Goal: Communication & Community: Share content

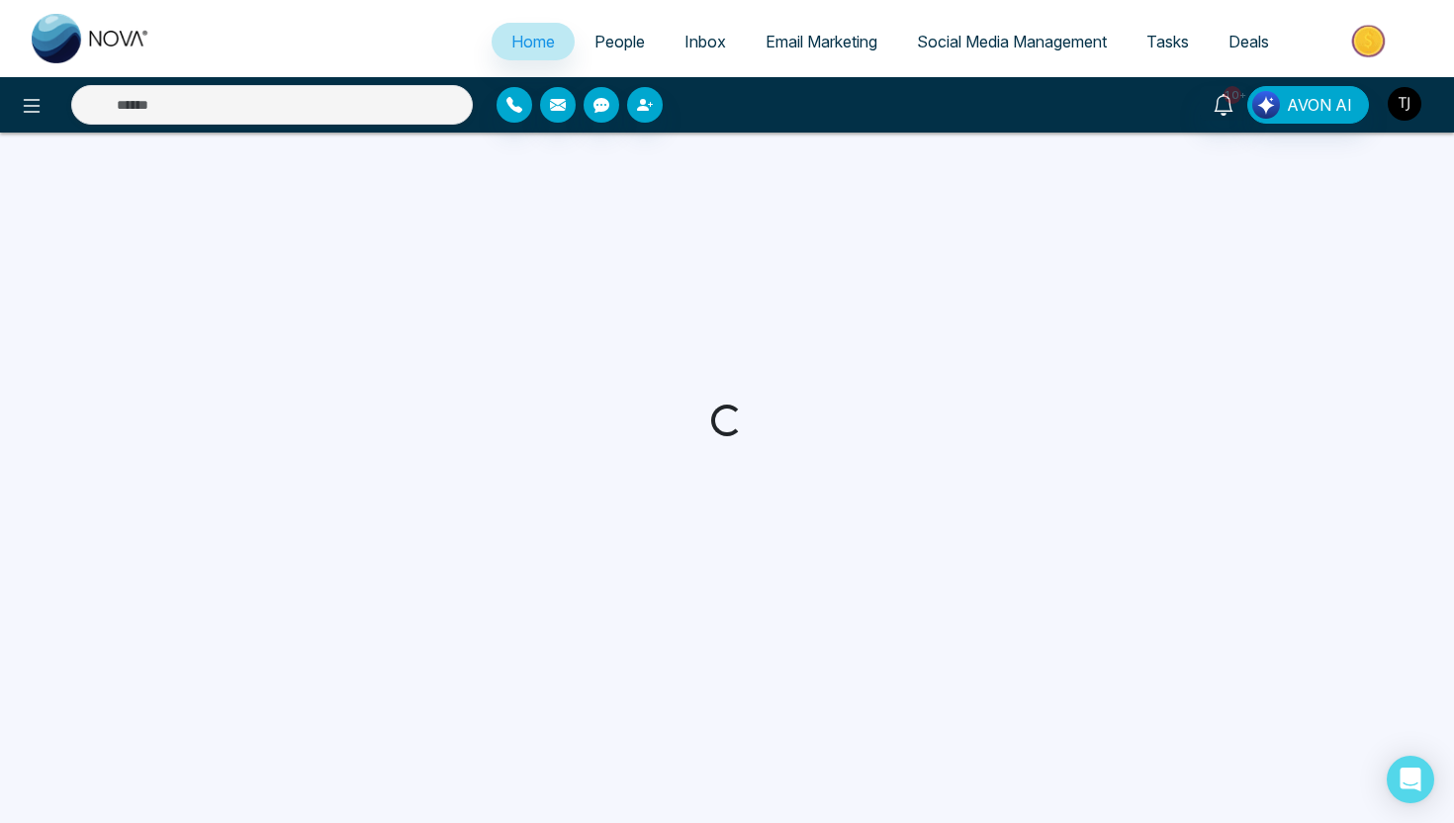
select select "*"
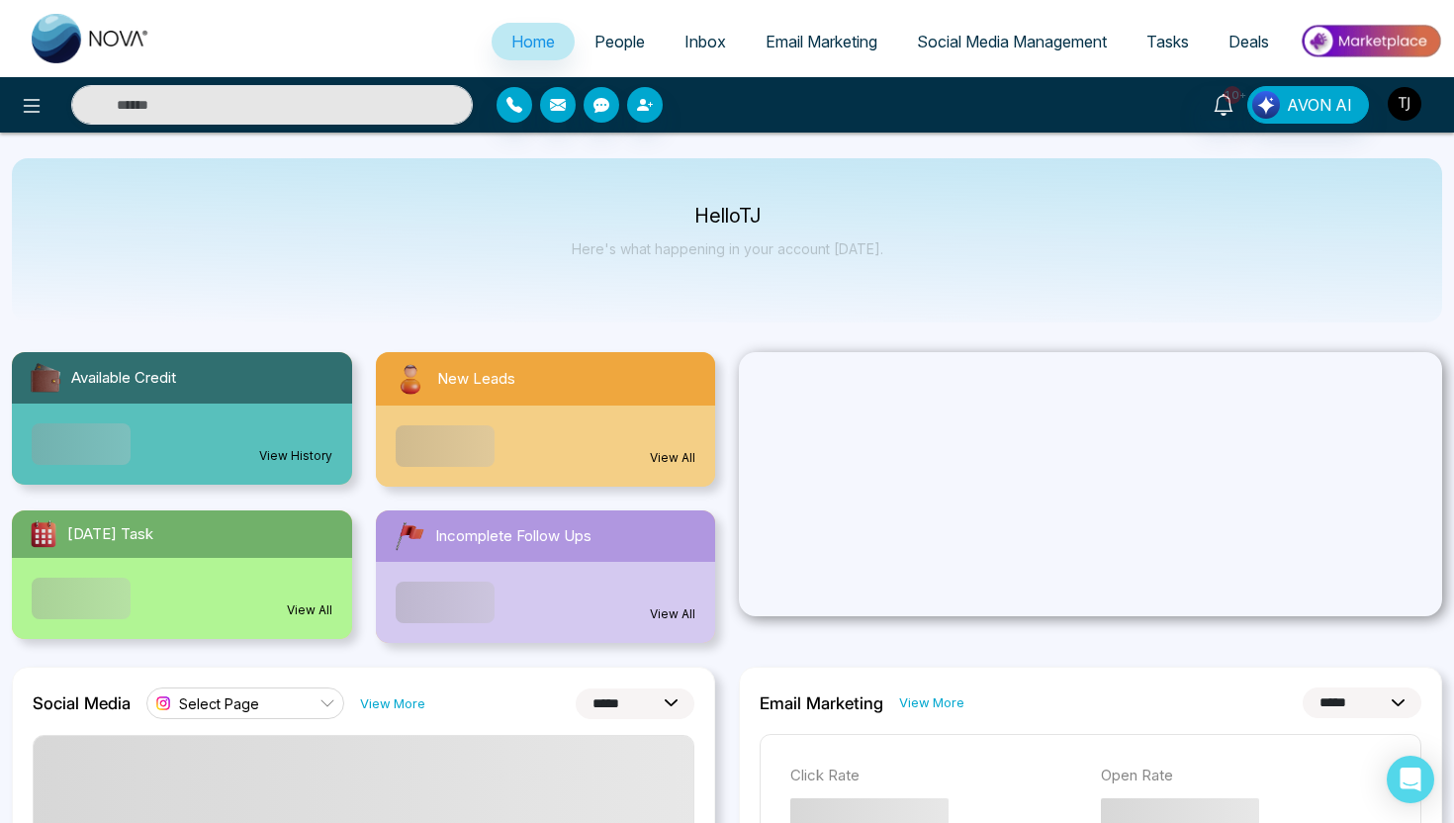
click at [1415, 109] on img "button" at bounding box center [1405, 104] width 34 height 34
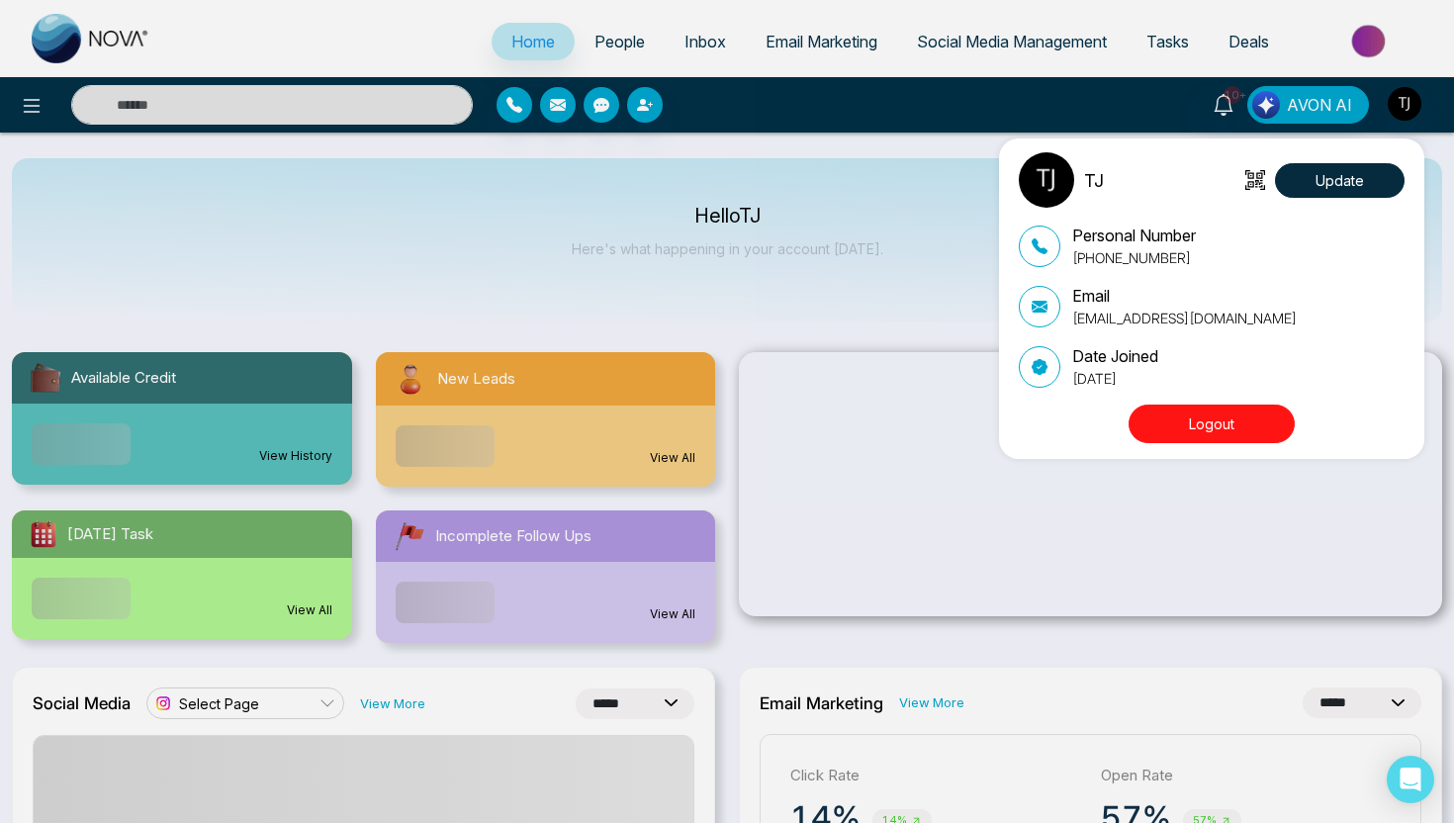
click at [1211, 423] on button "Logout" at bounding box center [1212, 424] width 166 height 39
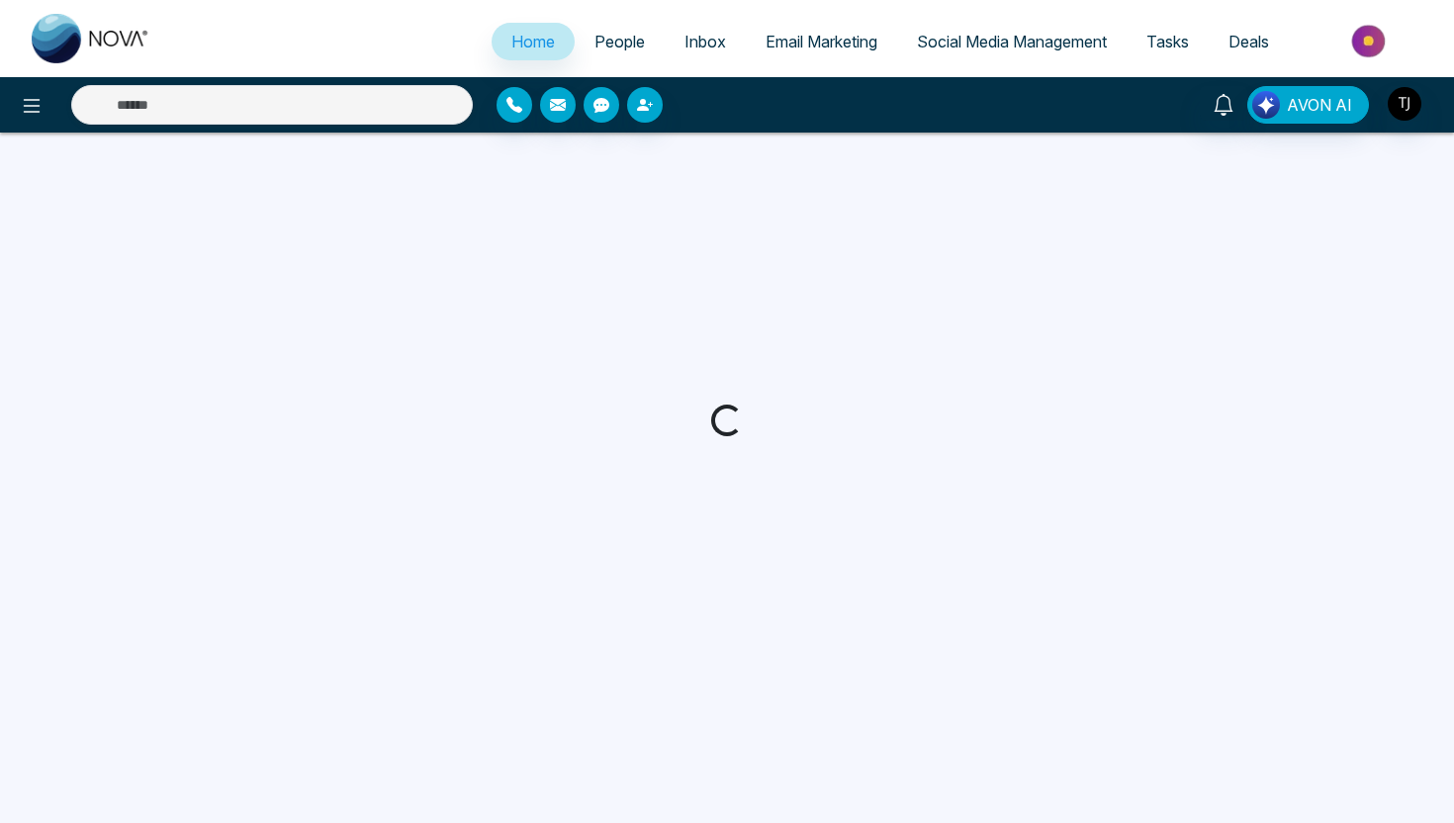
select select "*"
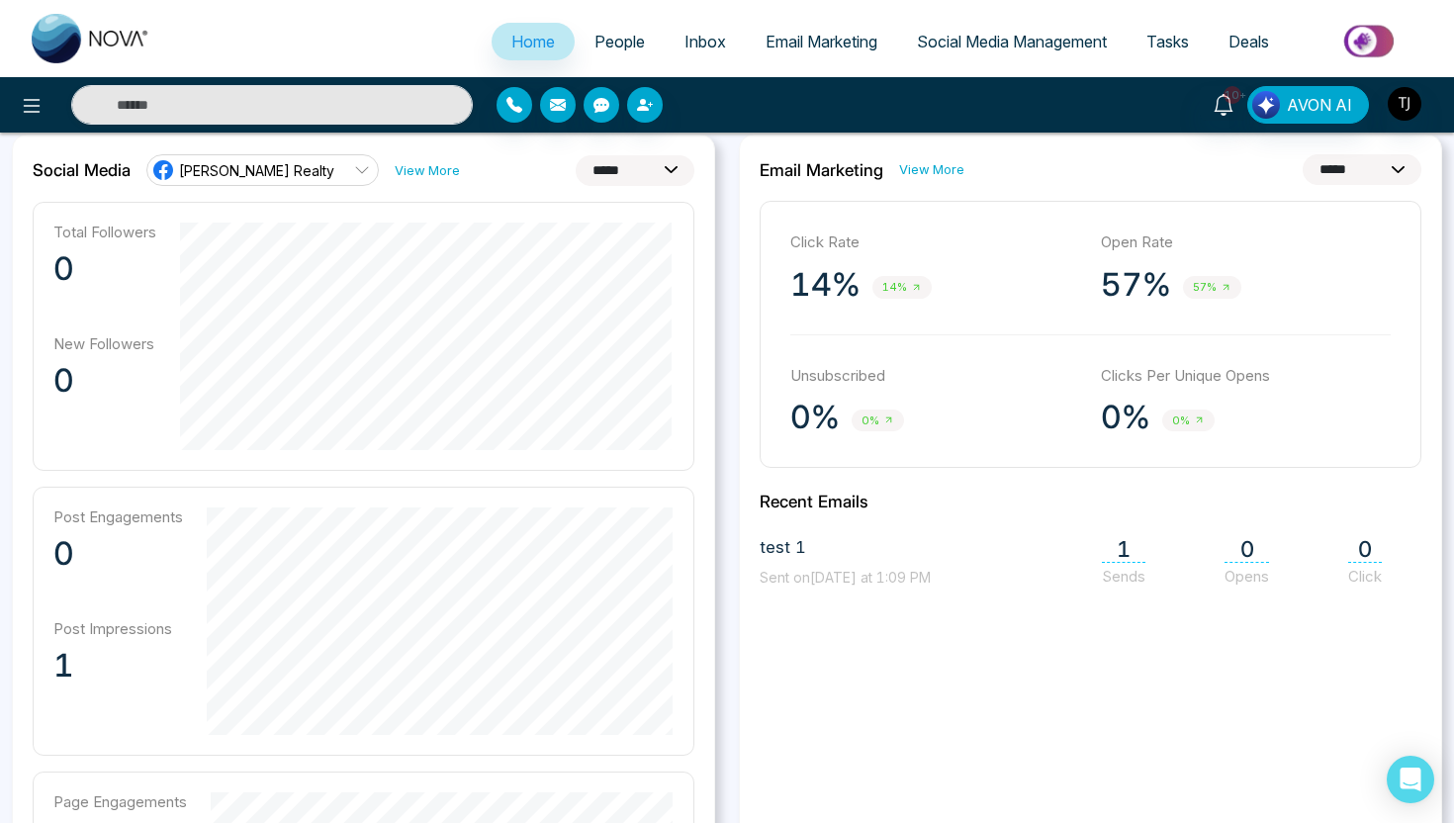
scroll to position [540, 0]
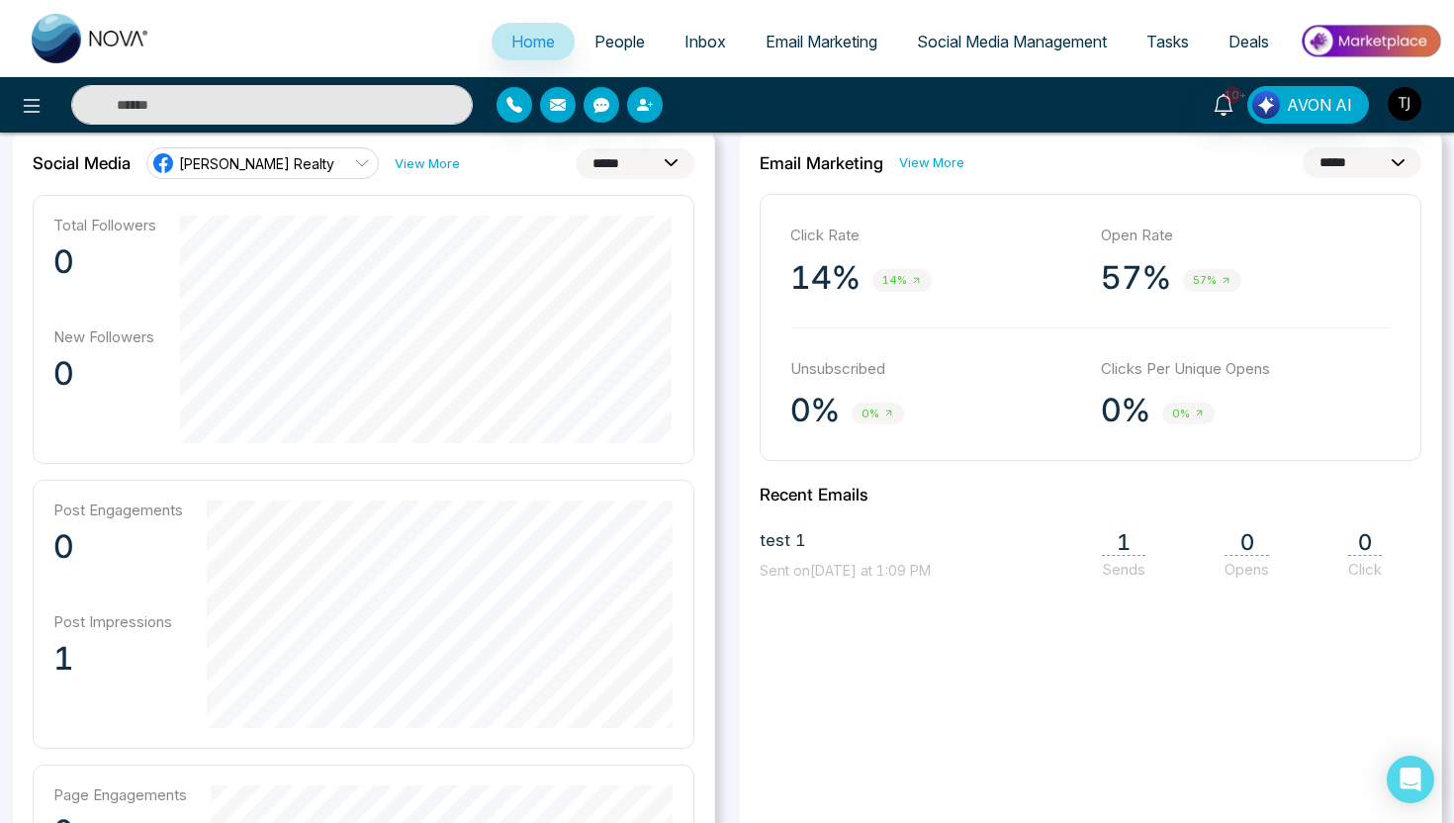
click at [614, 147] on div "**********" at bounding box center [364, 163] width 662 height 32
click at [616, 157] on select "**********" at bounding box center [635, 163] width 119 height 31
select select "**"
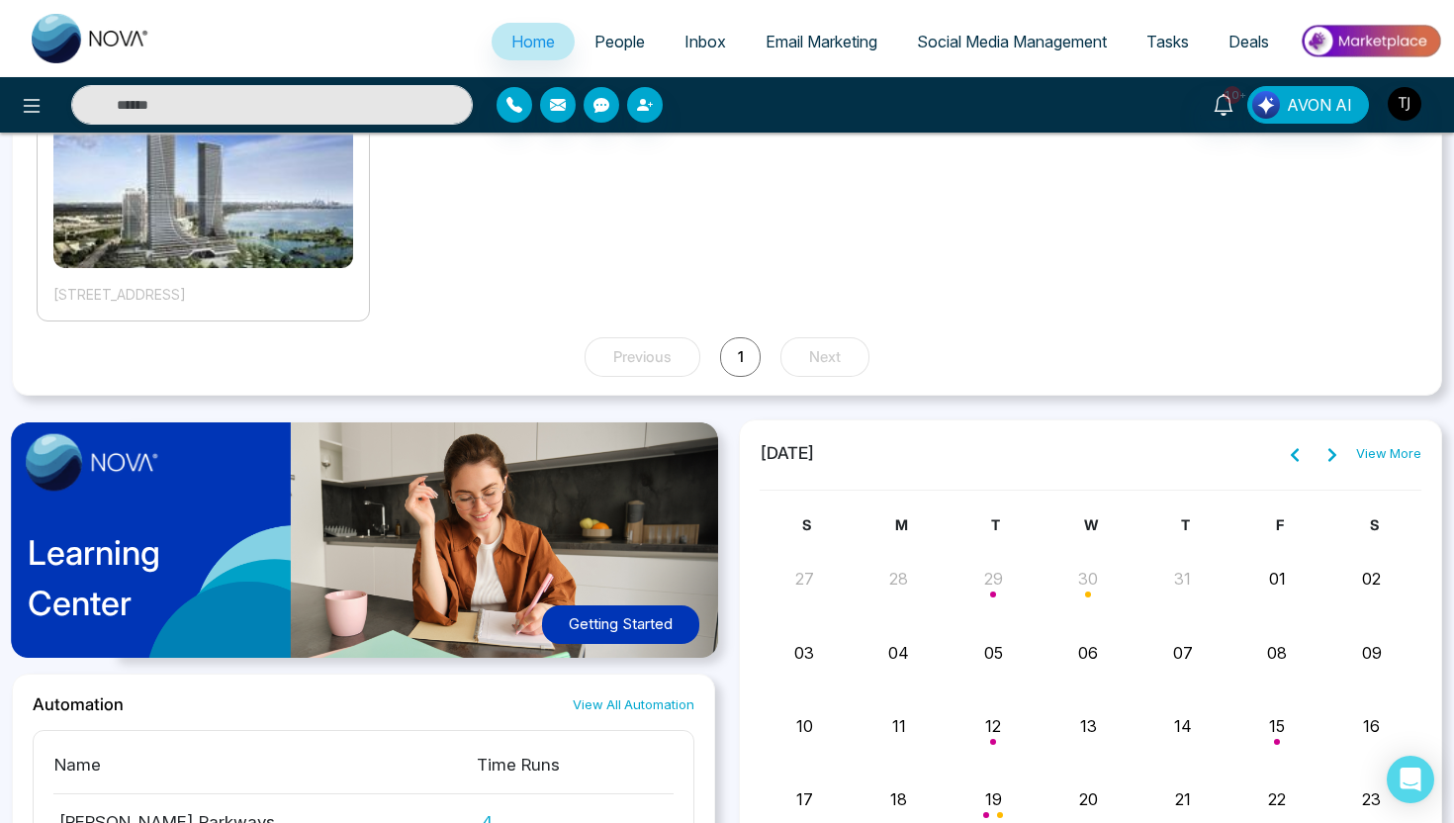
scroll to position [1562, 0]
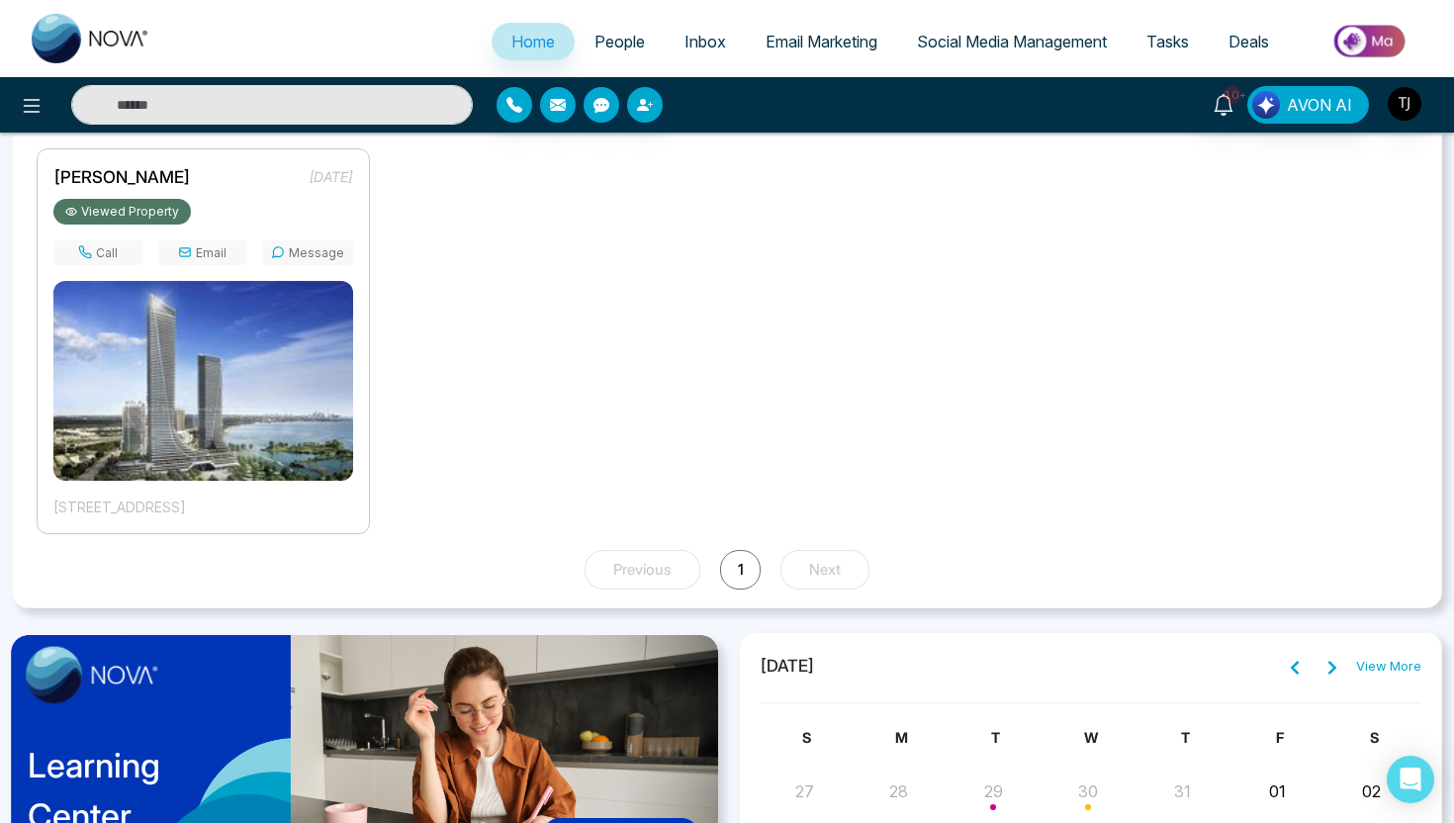
click at [615, 42] on span "People" at bounding box center [619, 42] width 50 height 20
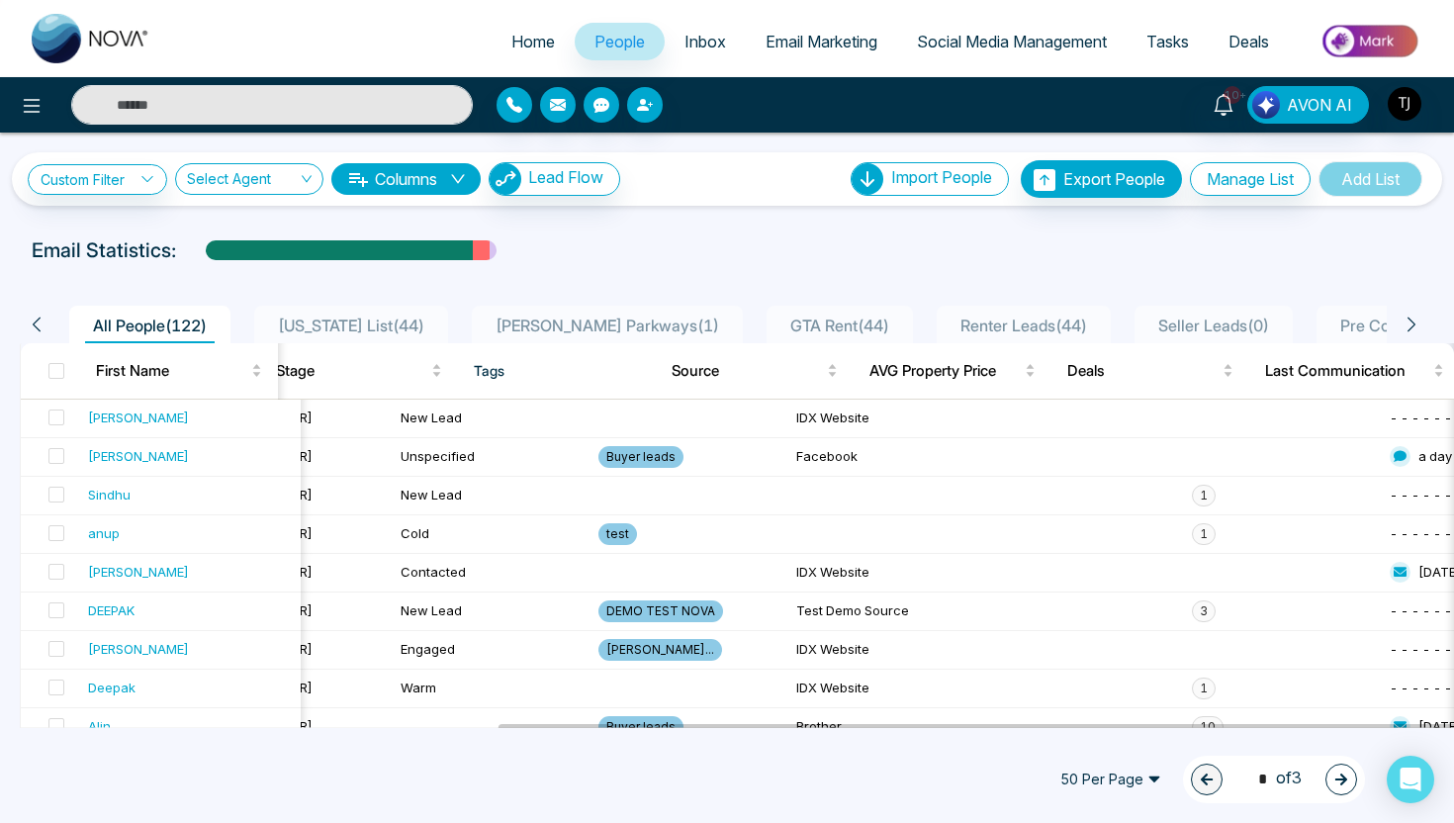
scroll to position [0, 671]
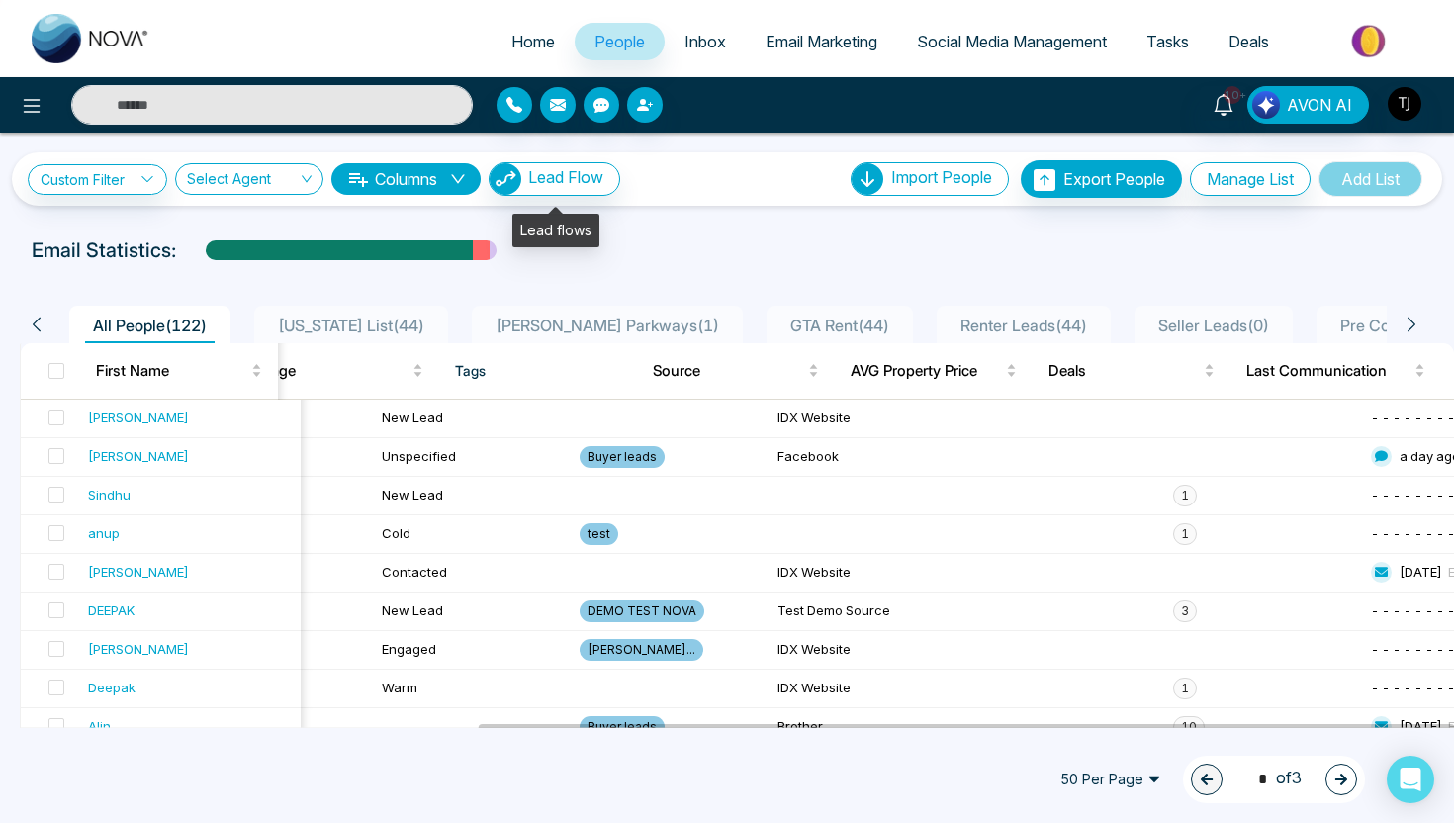
click at [457, 179] on icon "down" at bounding box center [458, 179] width 16 height 16
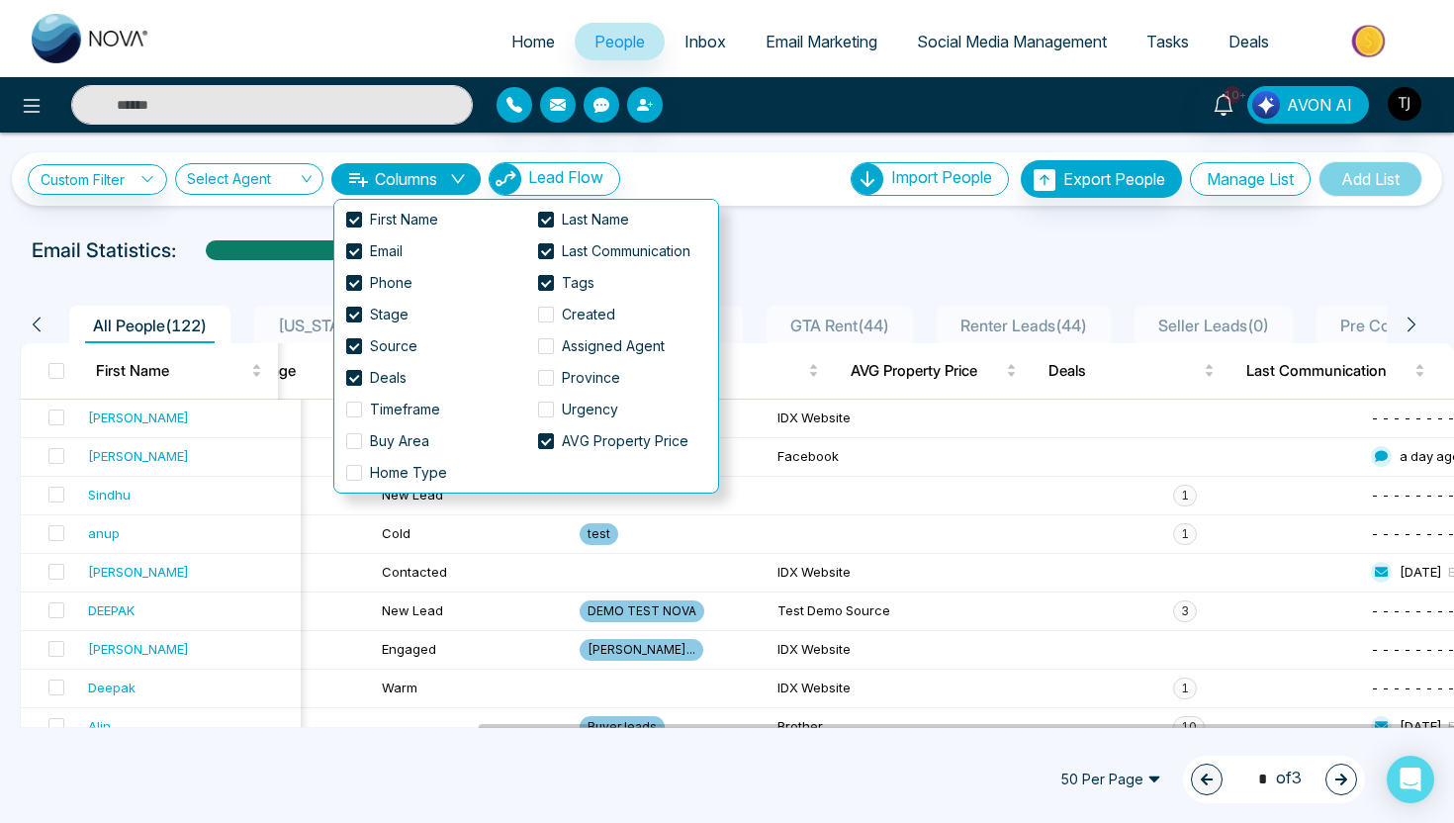
click at [814, 243] on div "Email Statistics:" at bounding box center [727, 250] width 1391 height 30
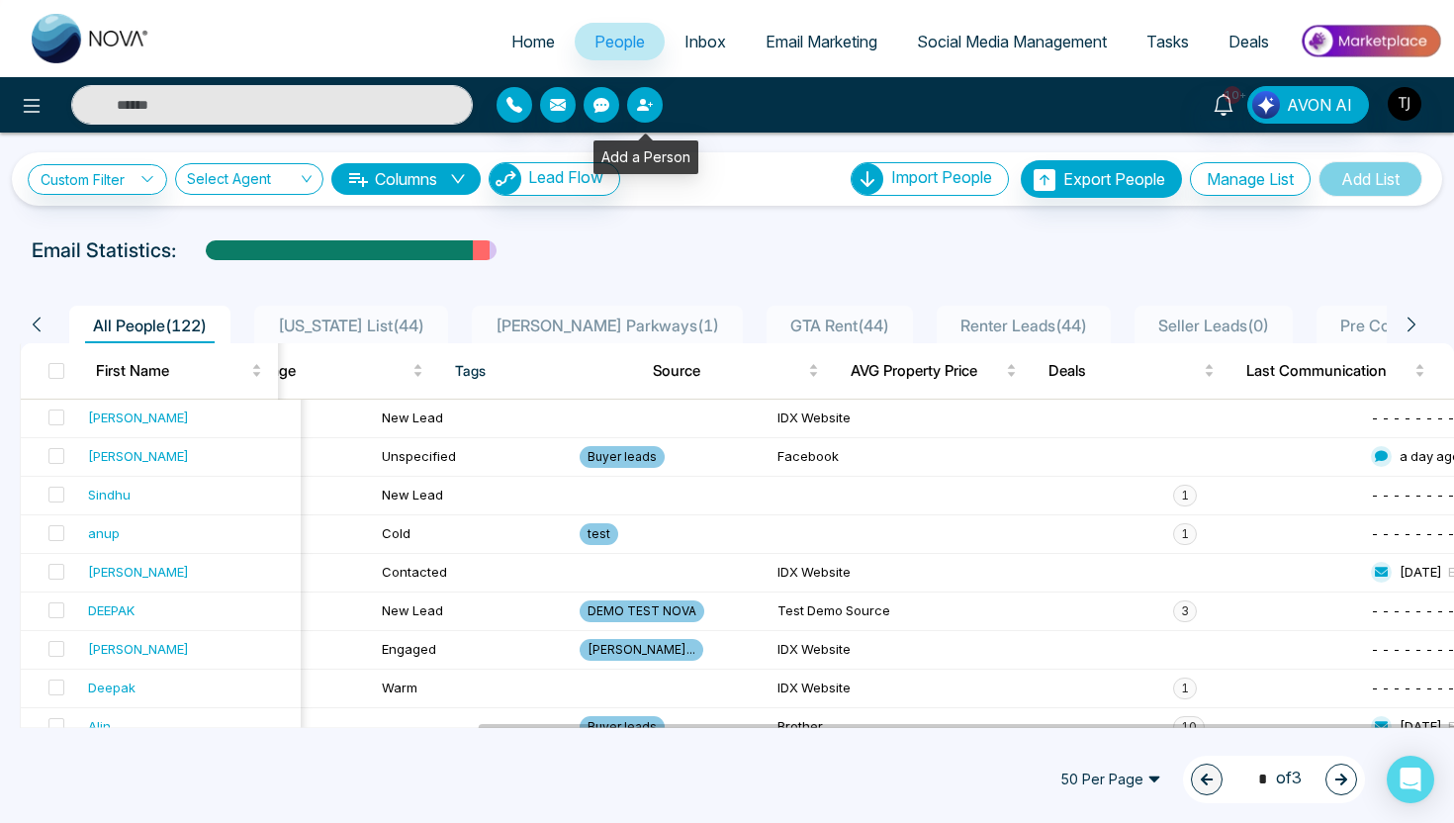
click at [644, 105] on icon "button" at bounding box center [645, 105] width 16 height 16
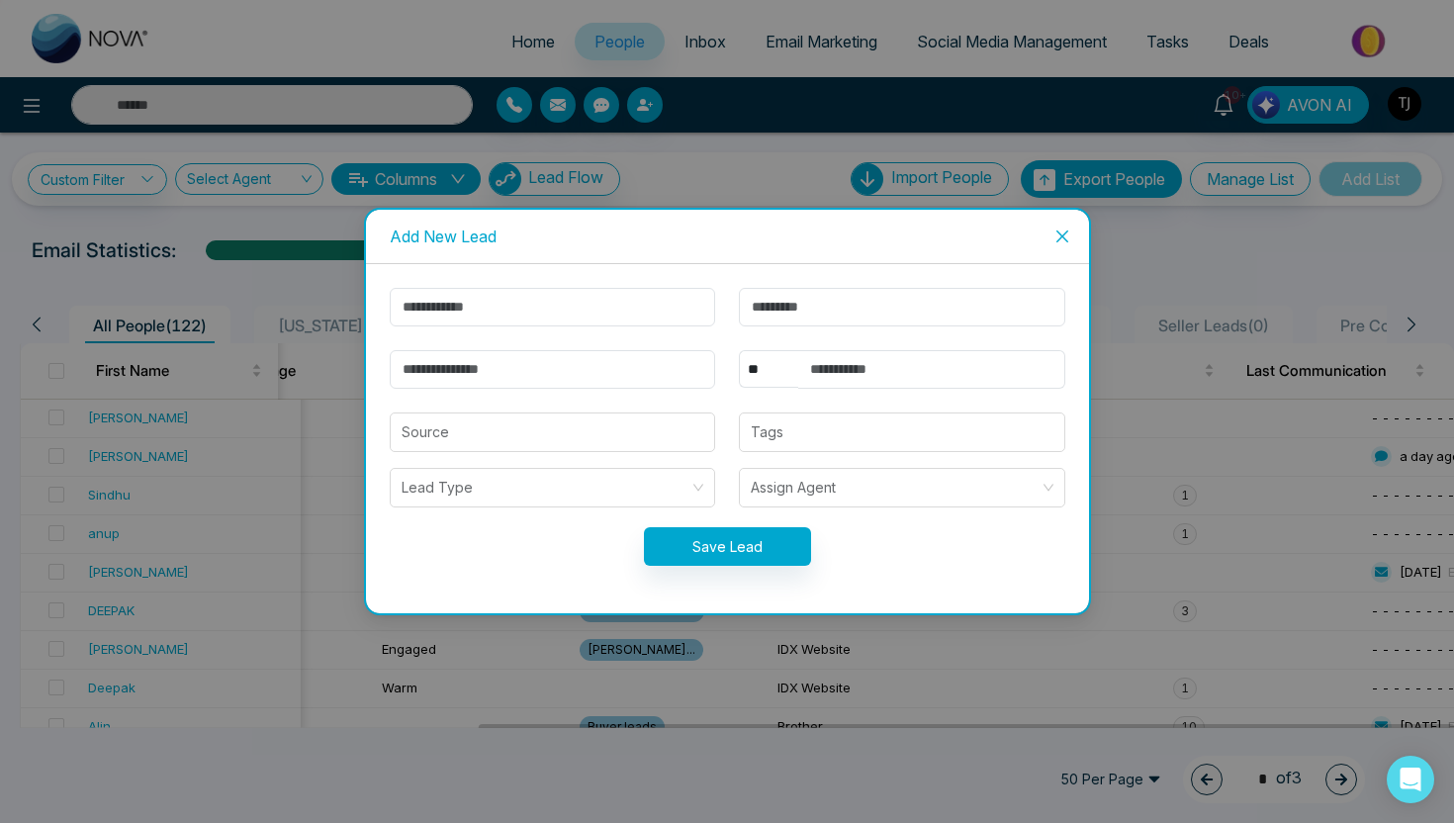
click at [1059, 227] on span "Close" at bounding box center [1062, 236] width 53 height 53
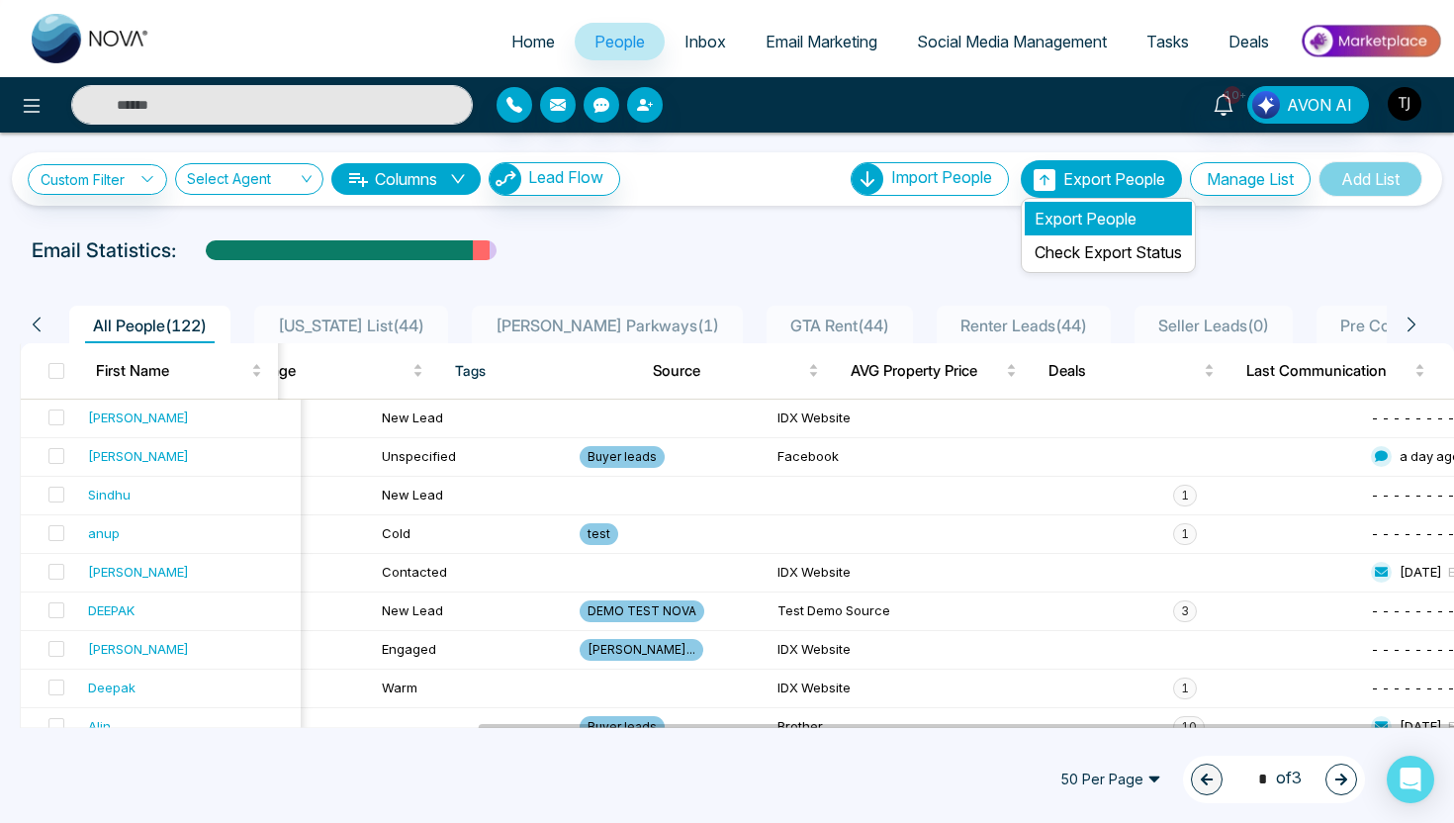
click at [1100, 213] on li "Export People" at bounding box center [1108, 219] width 167 height 34
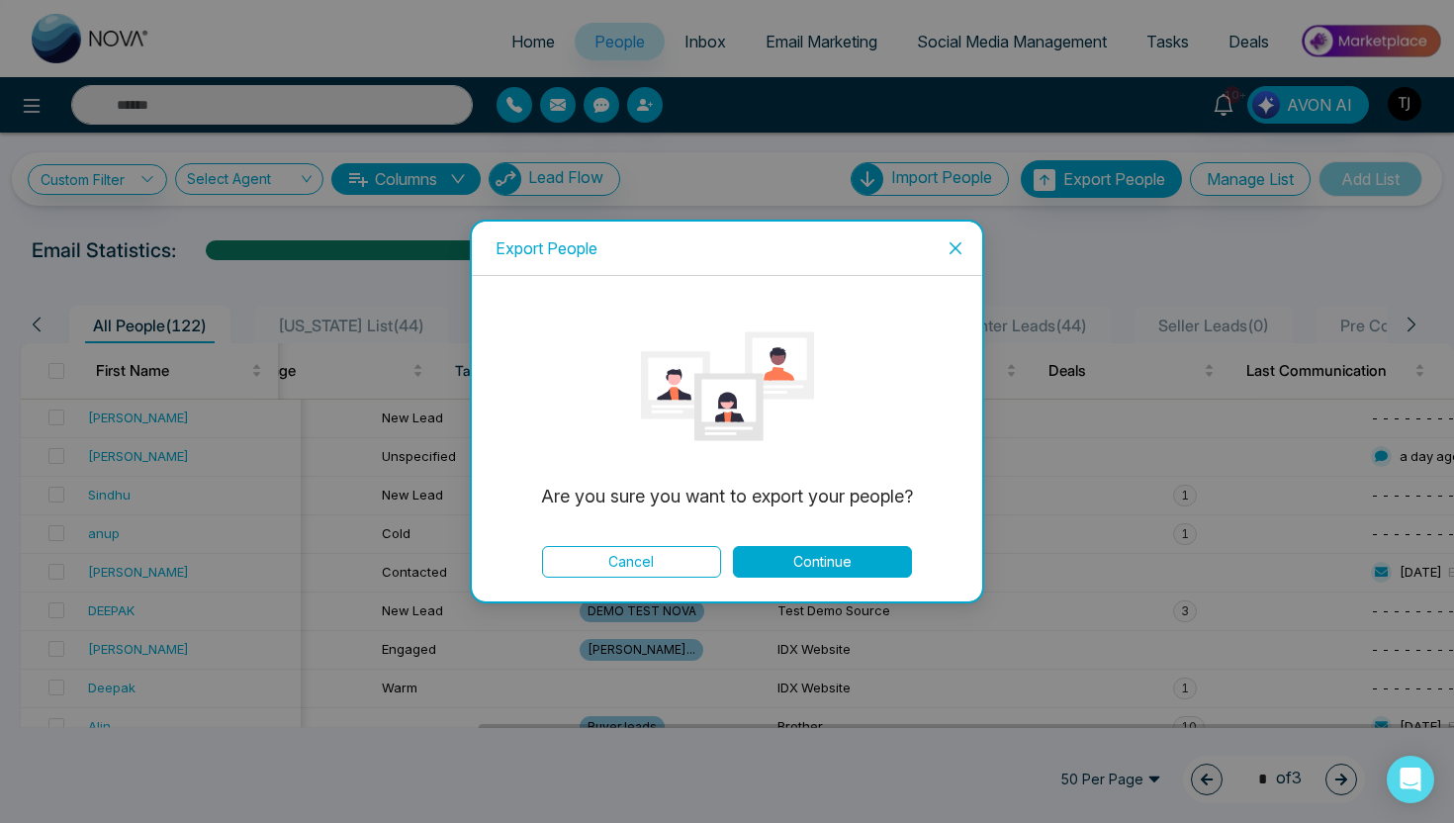
click at [817, 560] on button "Continue" at bounding box center [822, 562] width 179 height 32
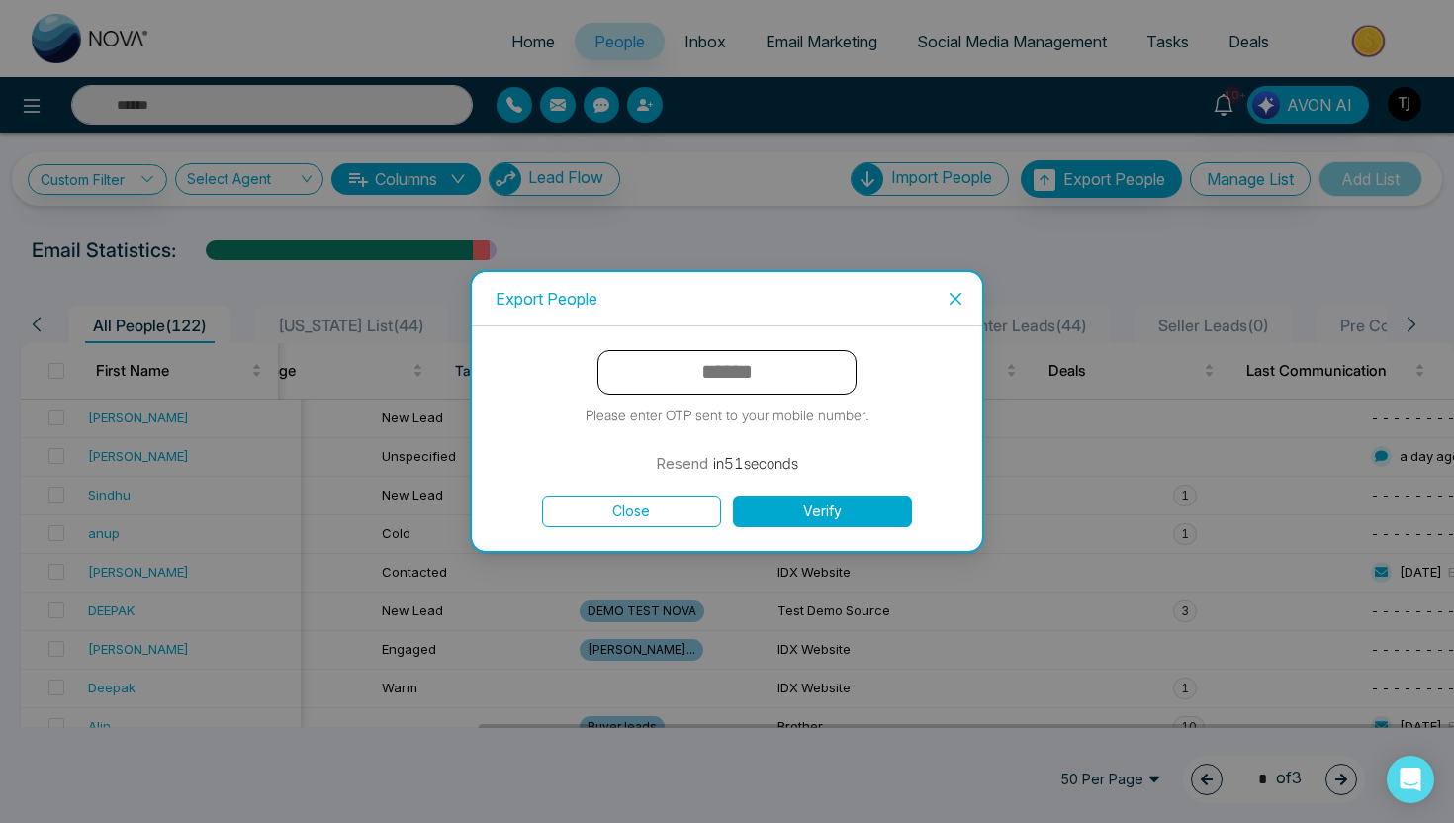
click at [953, 291] on icon "close" at bounding box center [956, 299] width 16 height 16
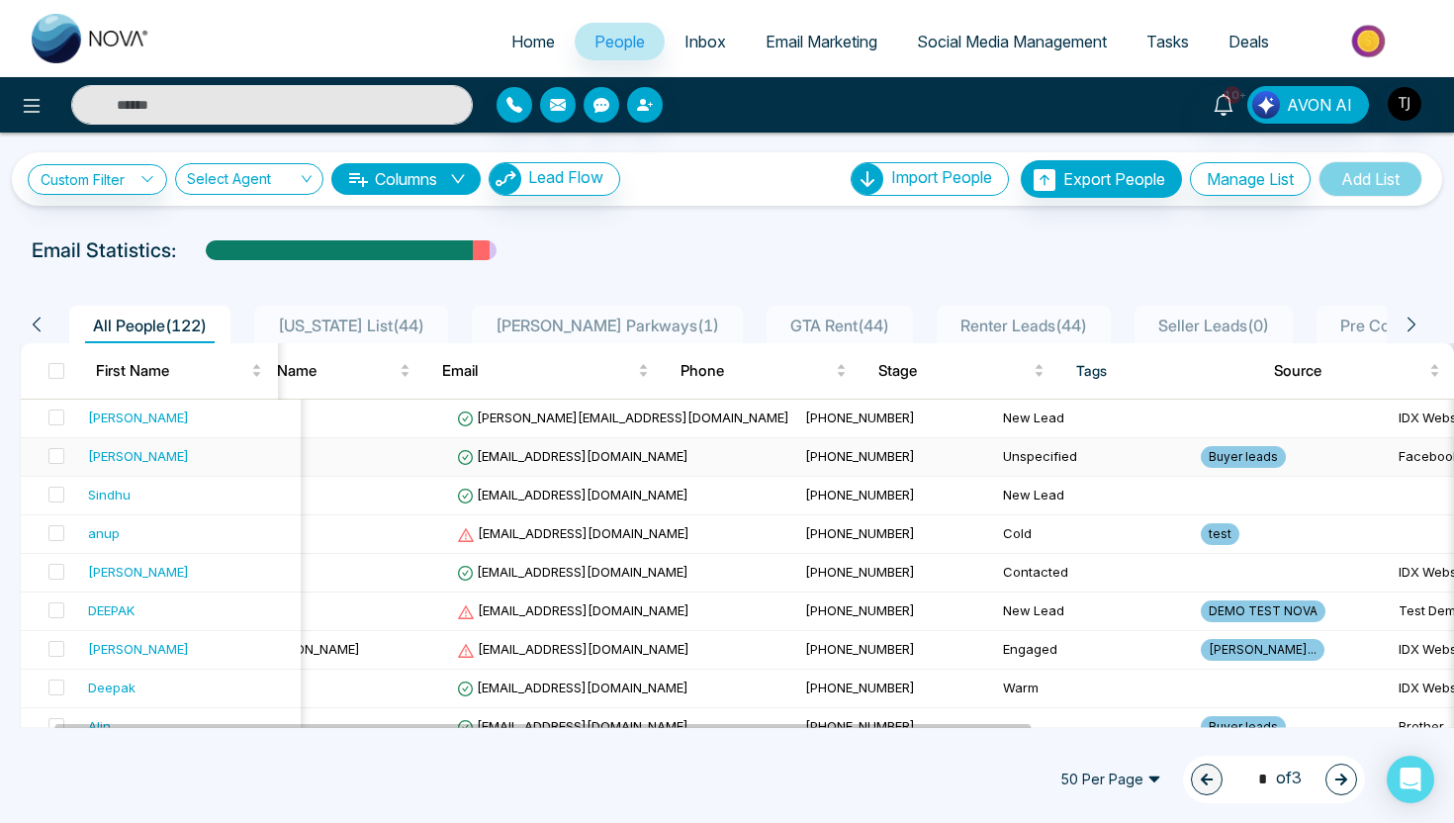
scroll to position [0, 0]
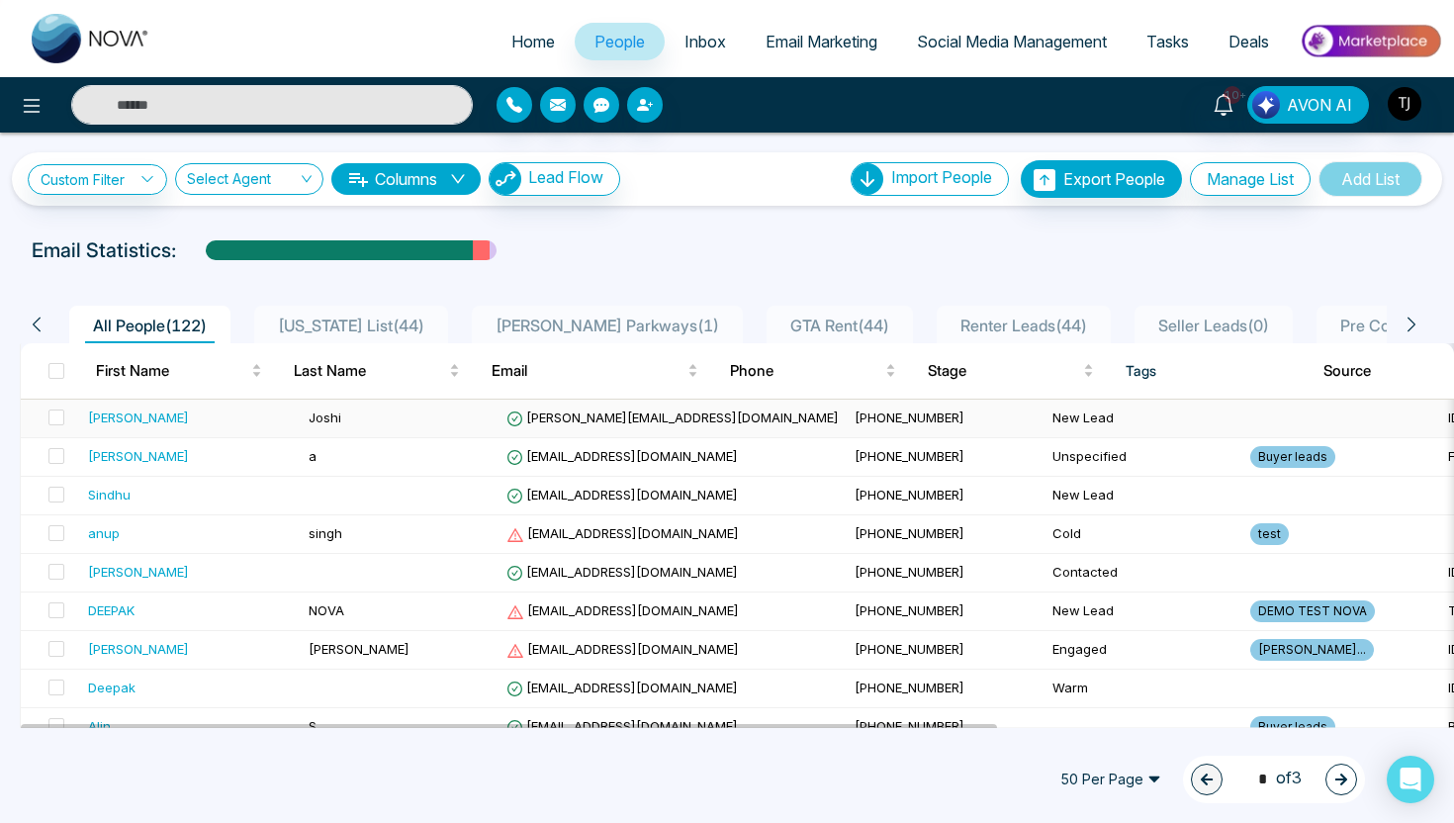
click at [120, 421] on div "[PERSON_NAME]" at bounding box center [138, 418] width 101 height 20
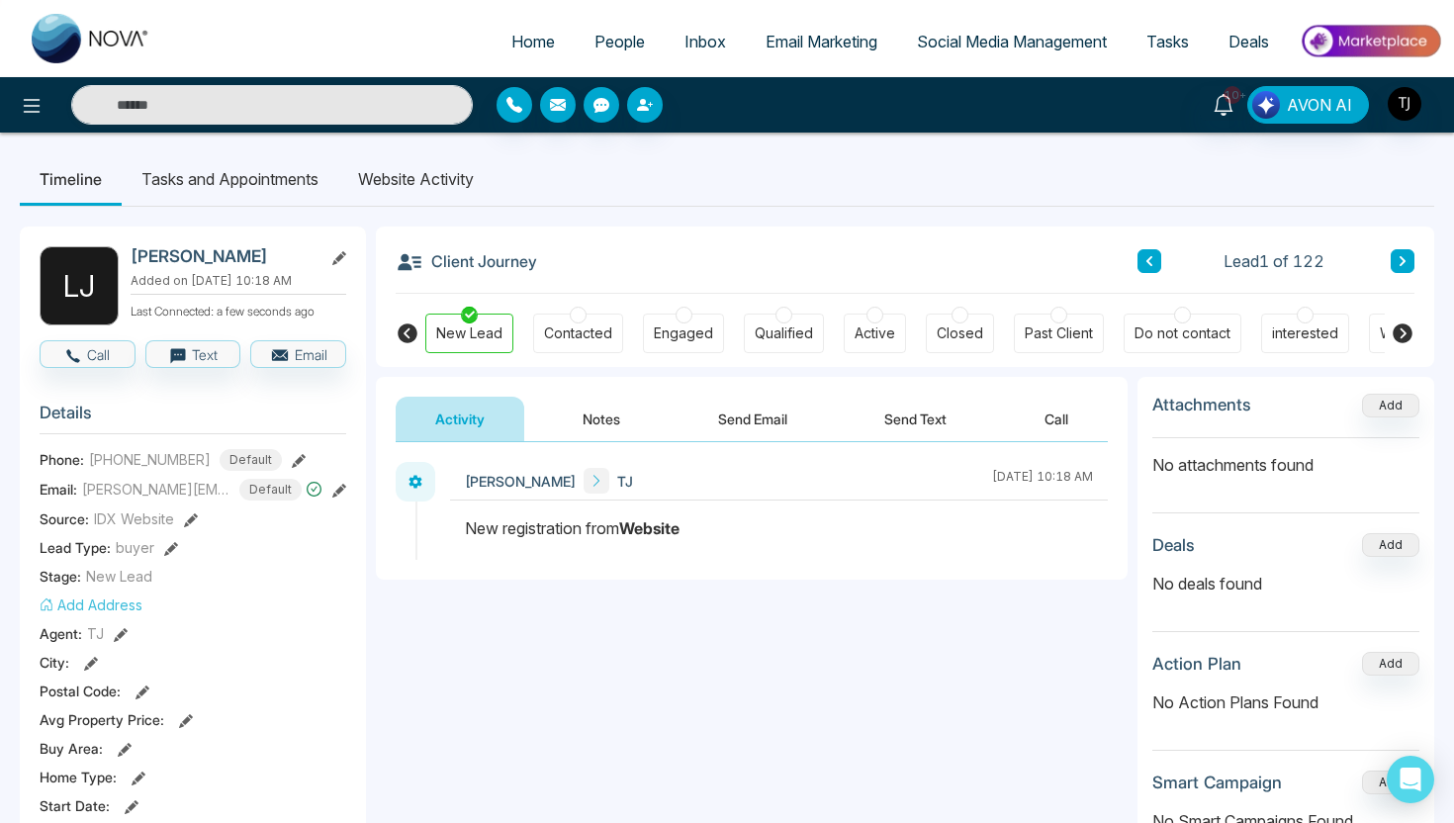
click at [233, 161] on li "Tasks and Appointments" at bounding box center [230, 178] width 217 height 53
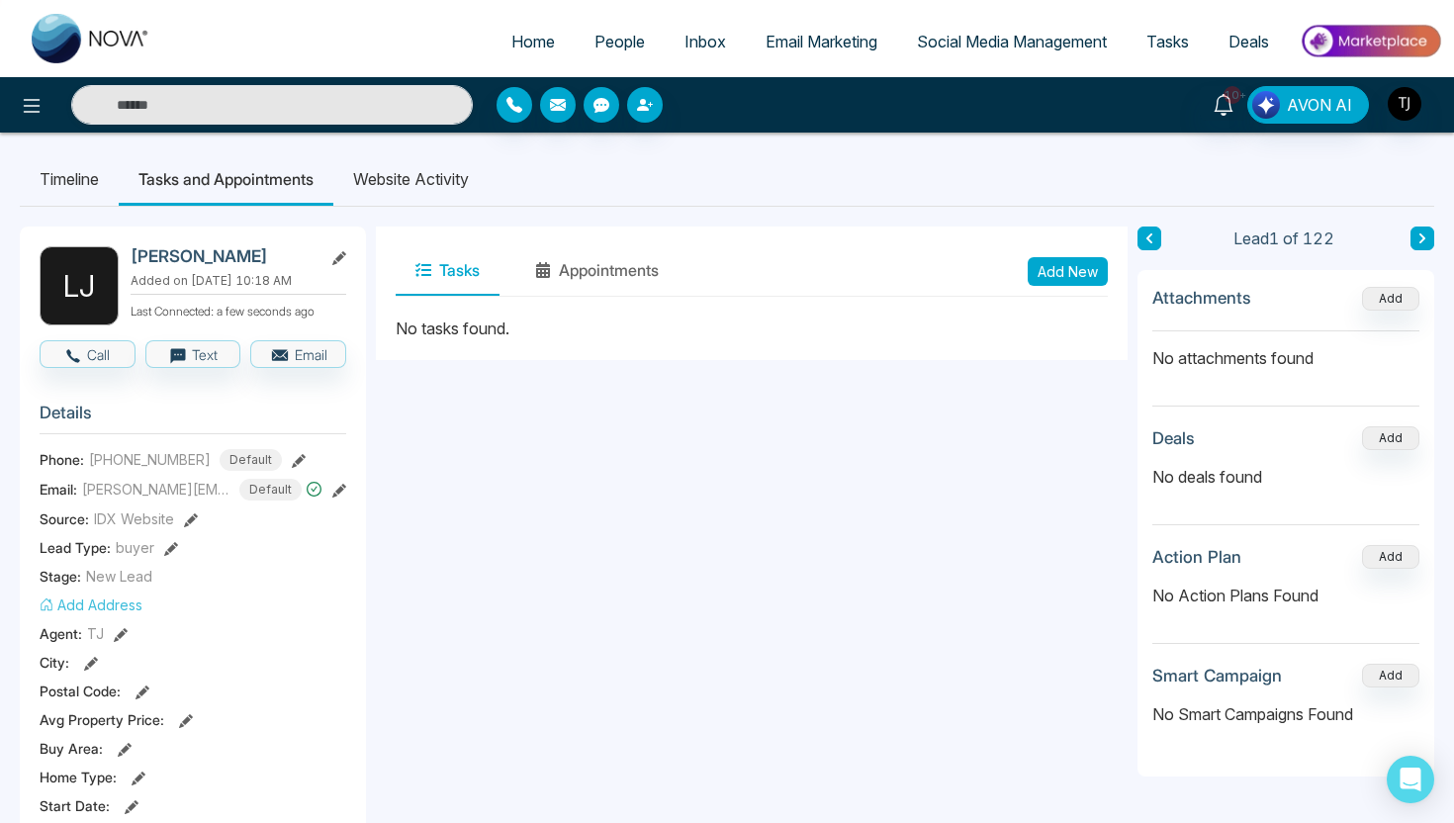
click at [438, 172] on li "Website Activity" at bounding box center [410, 178] width 155 height 53
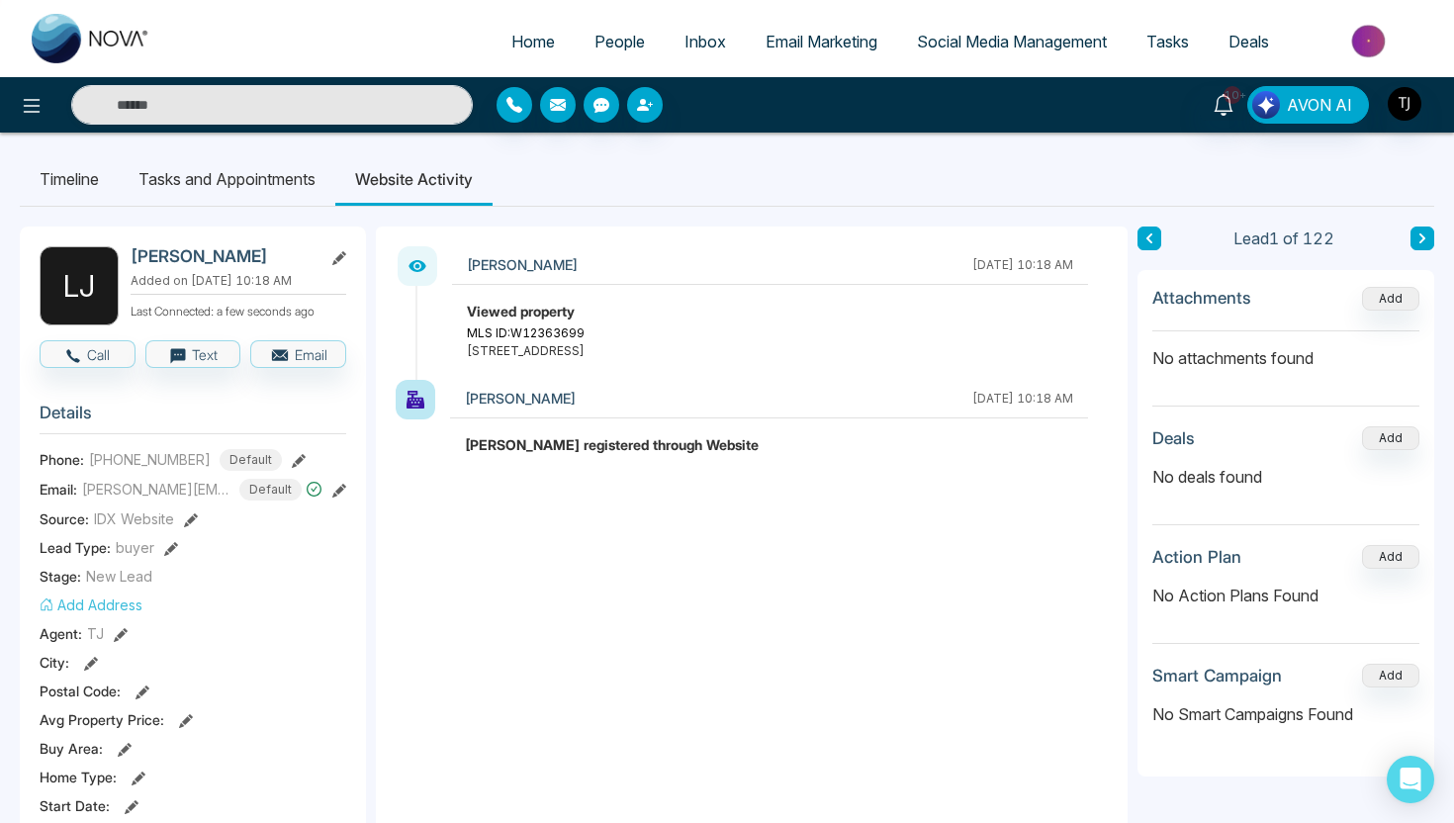
click at [74, 175] on li "Timeline" at bounding box center [69, 178] width 99 height 53
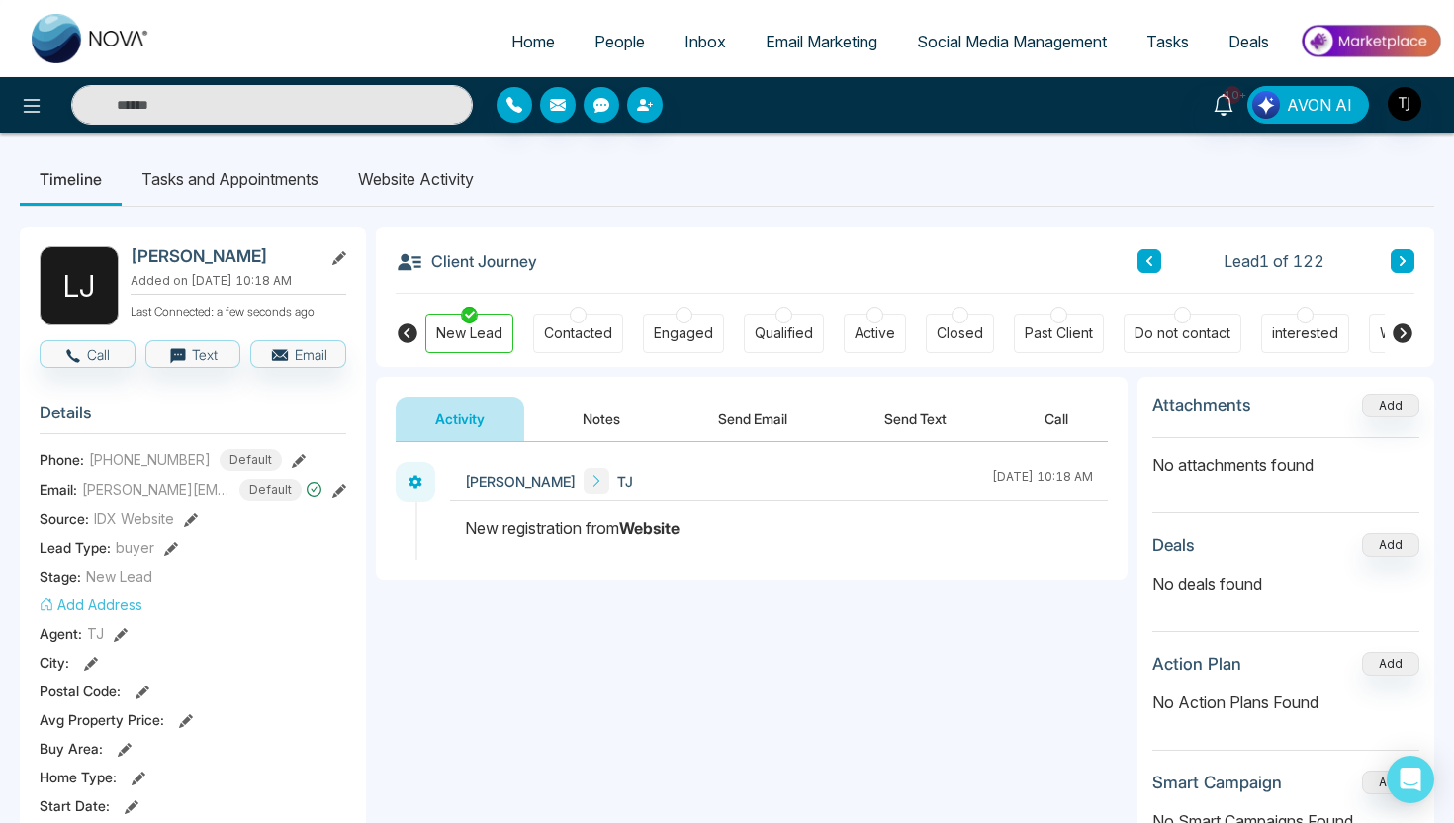
click at [588, 407] on button "Notes" at bounding box center [601, 419] width 117 height 45
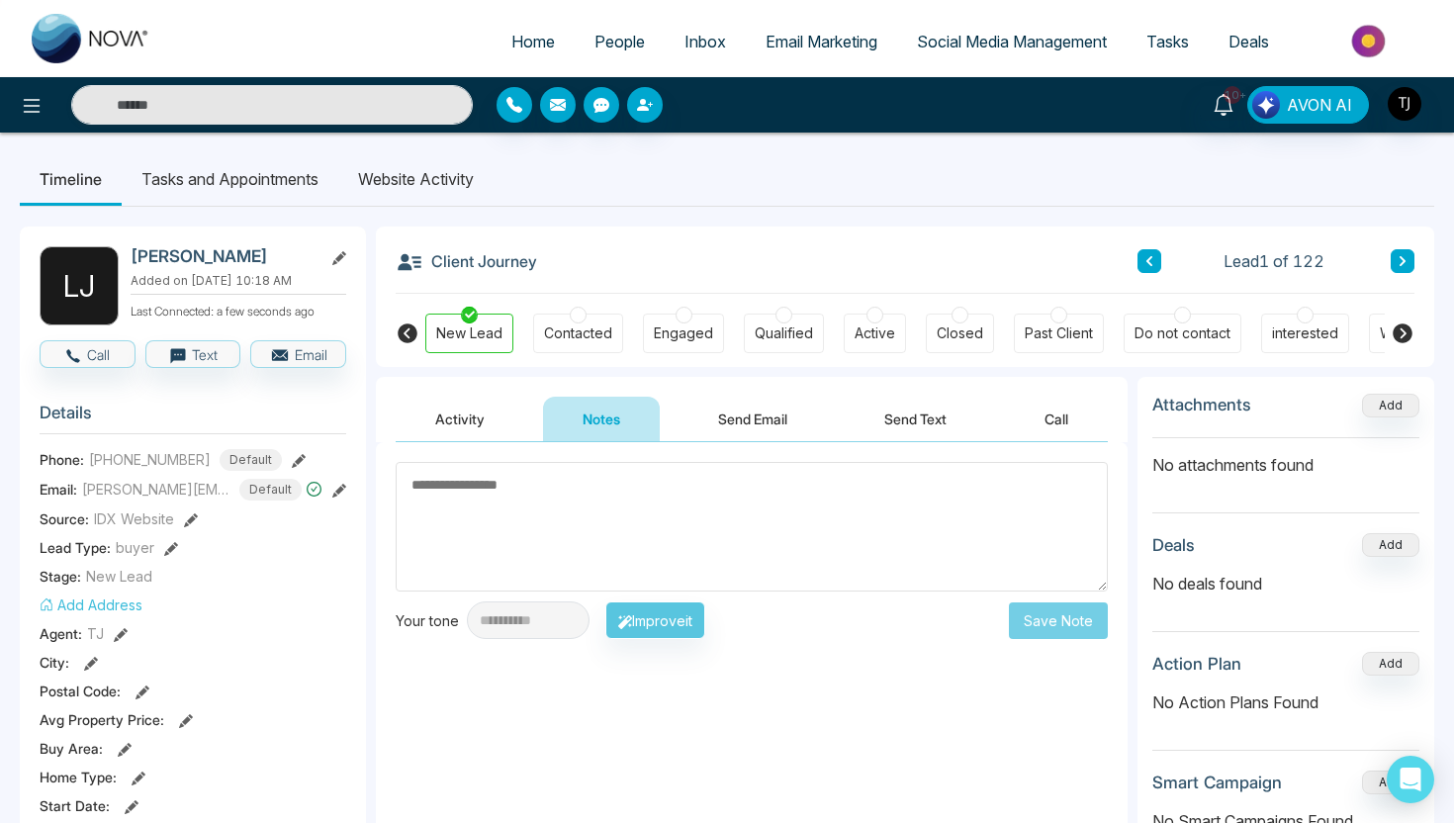
click at [757, 412] on button "Send Email" at bounding box center [753, 419] width 148 height 45
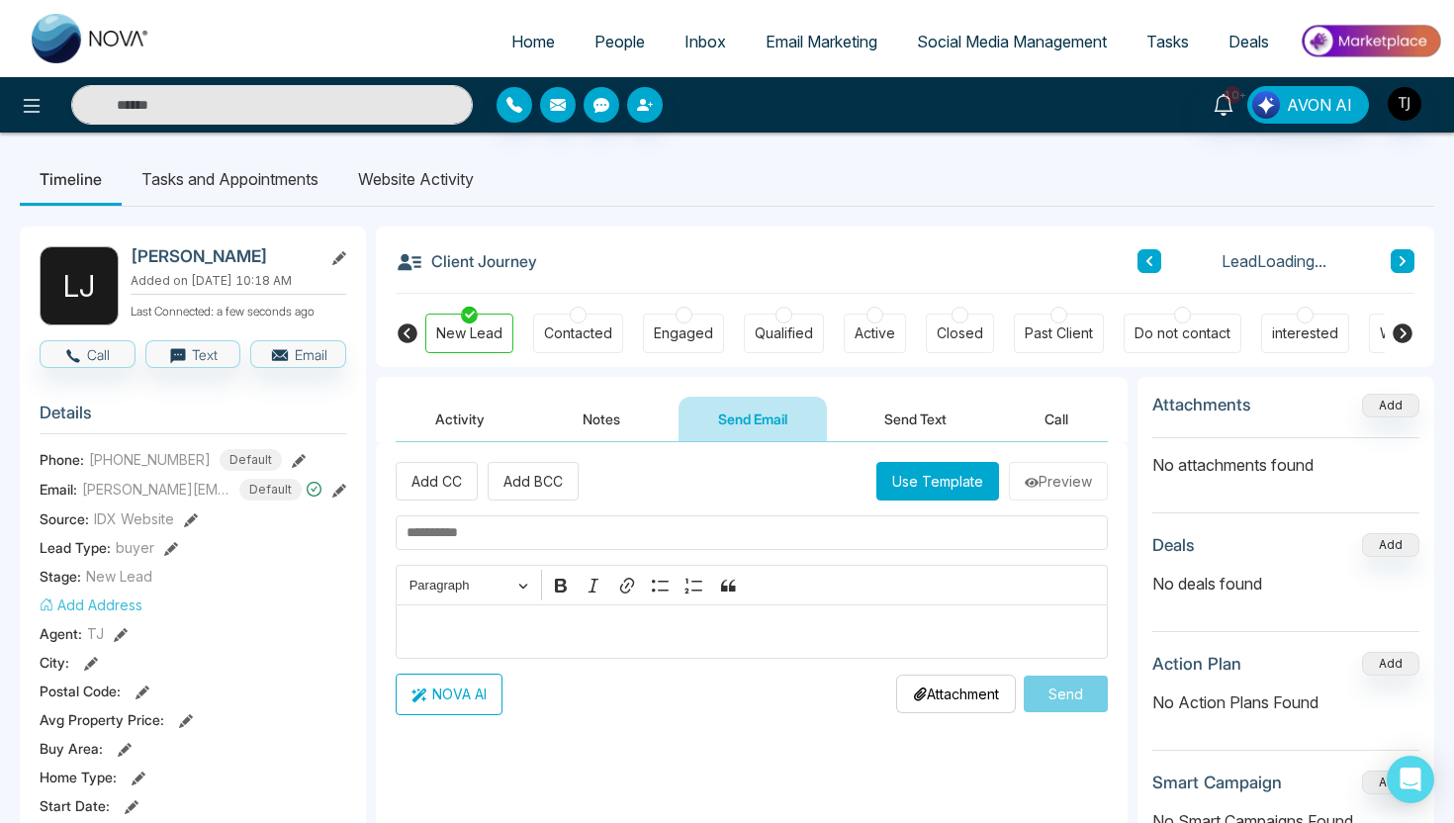
click at [914, 404] on button "Send Text" at bounding box center [915, 419] width 141 height 45
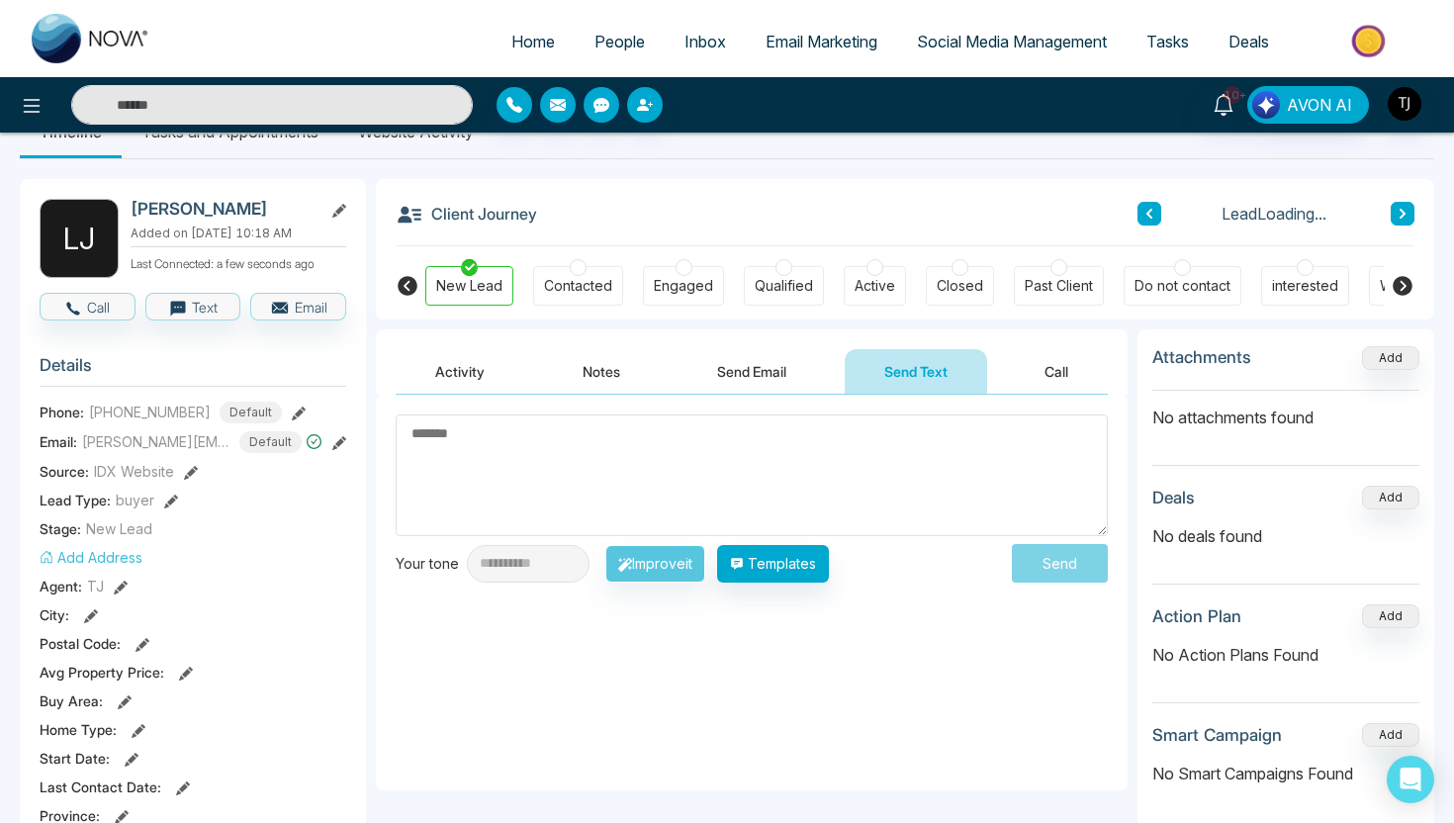
scroll to position [48, 0]
click at [602, 493] on textarea at bounding box center [752, 474] width 712 height 122
click at [776, 371] on button "Send Email" at bounding box center [752, 370] width 148 height 45
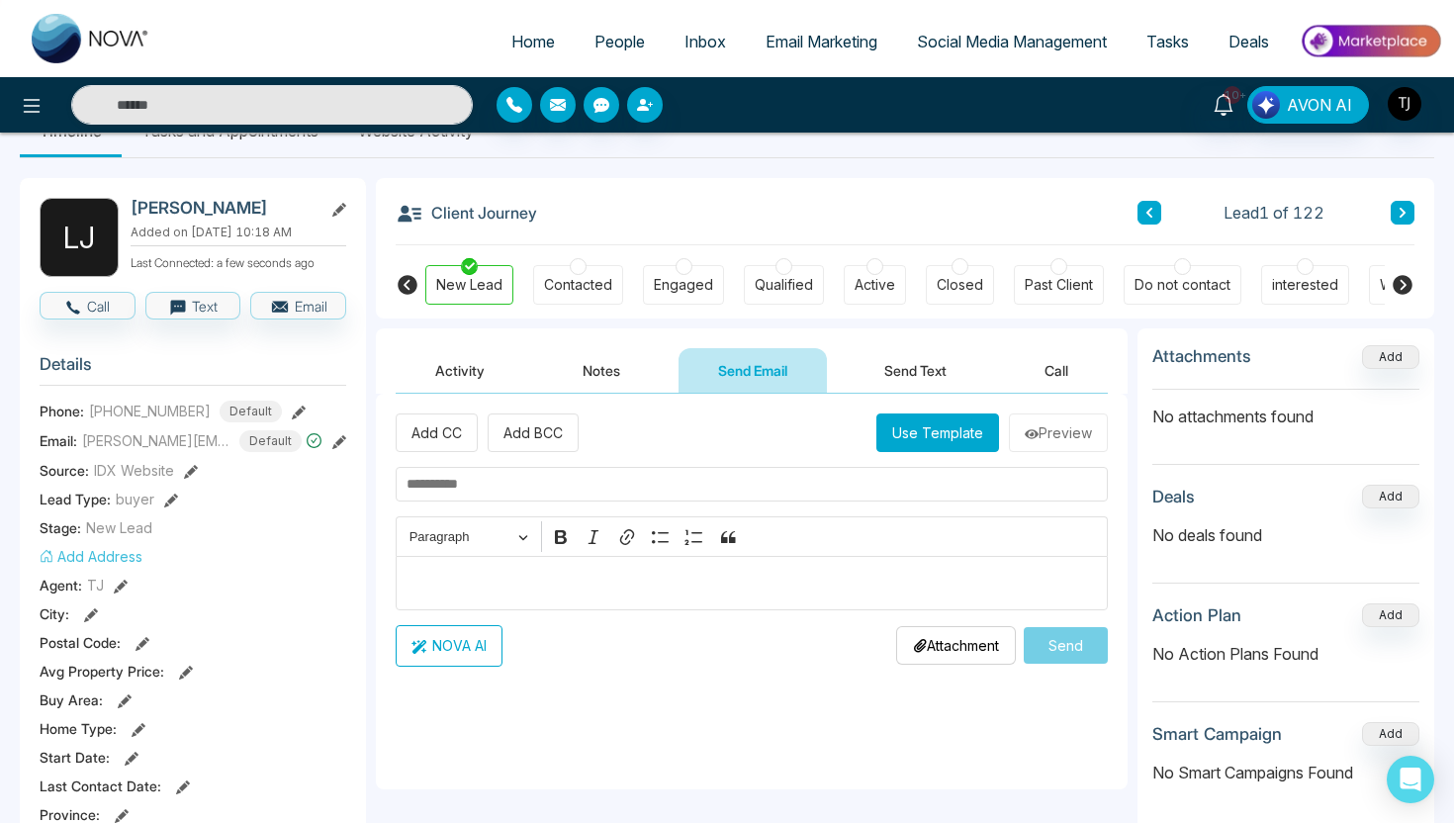
click at [681, 578] on p "Editor editing area: main" at bounding box center [752, 583] width 691 height 24
click at [526, 580] on p "**********" at bounding box center [752, 583] width 691 height 24
type textarea "**********"
click at [427, 660] on button "NOVA AI" at bounding box center [449, 646] width 107 height 42
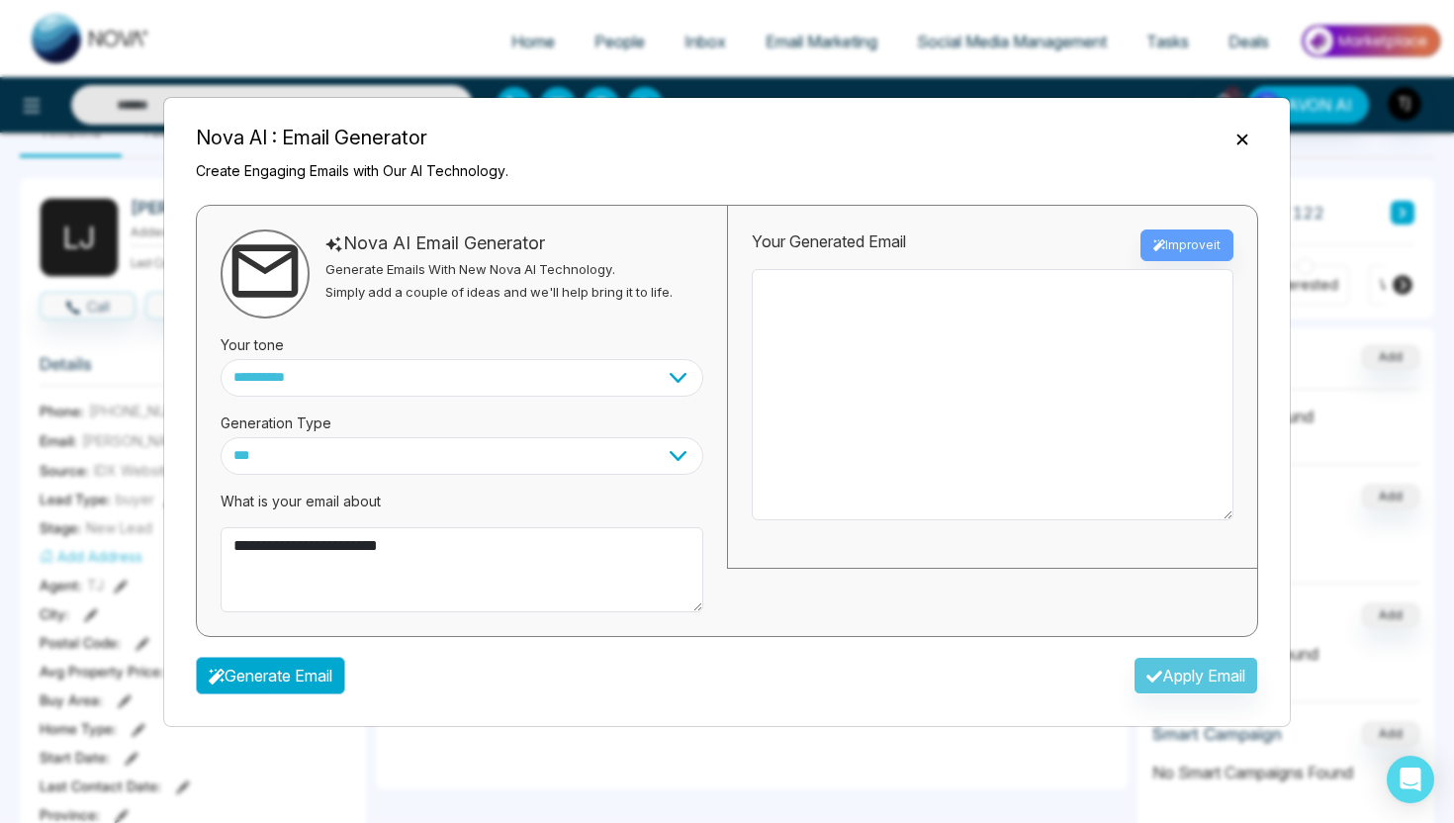
click at [337, 674] on button "Generate Email" at bounding box center [270, 676] width 149 height 38
type textarea "**********"
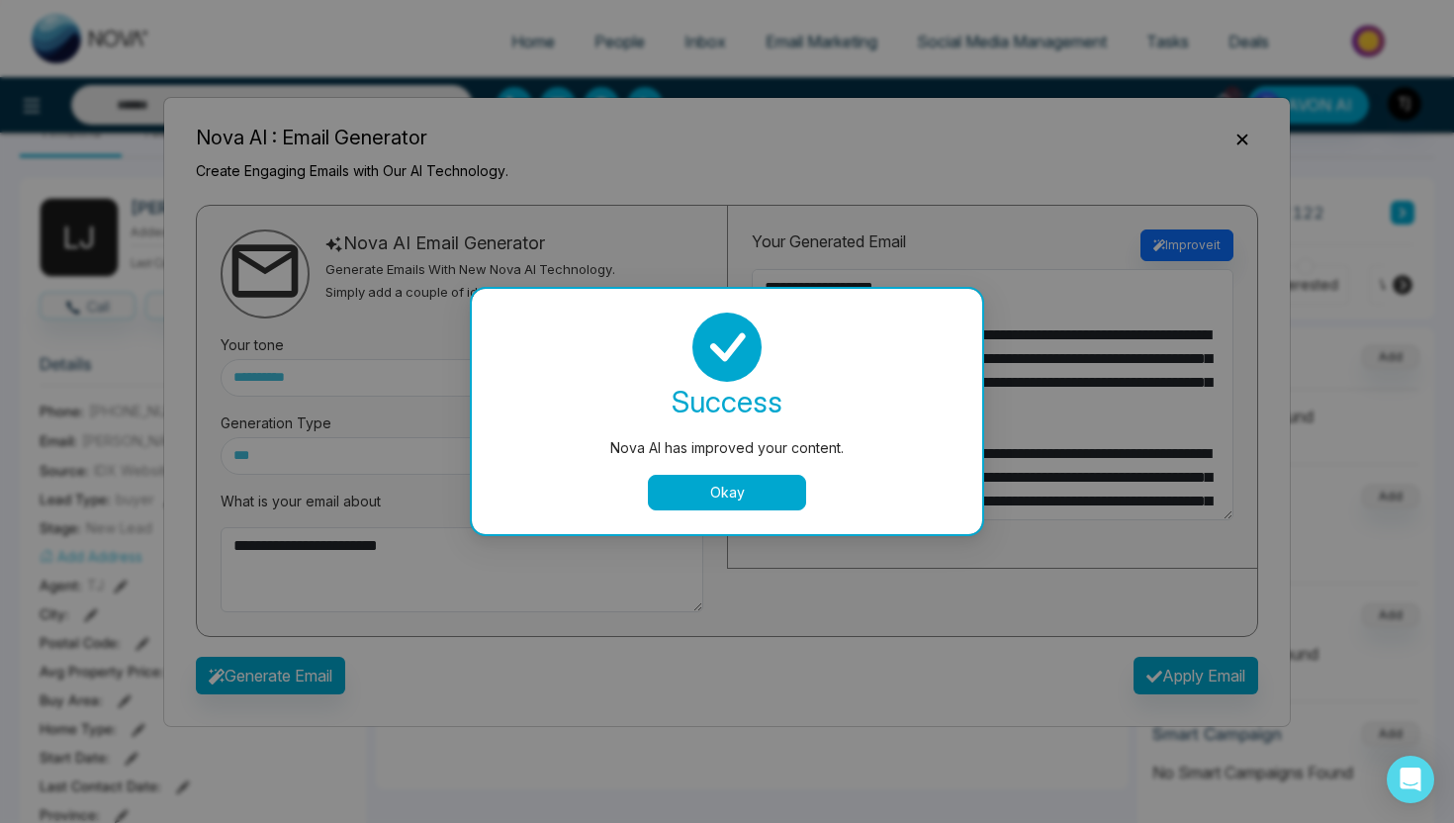
click at [694, 508] on button "Okay" at bounding box center [727, 493] width 158 height 36
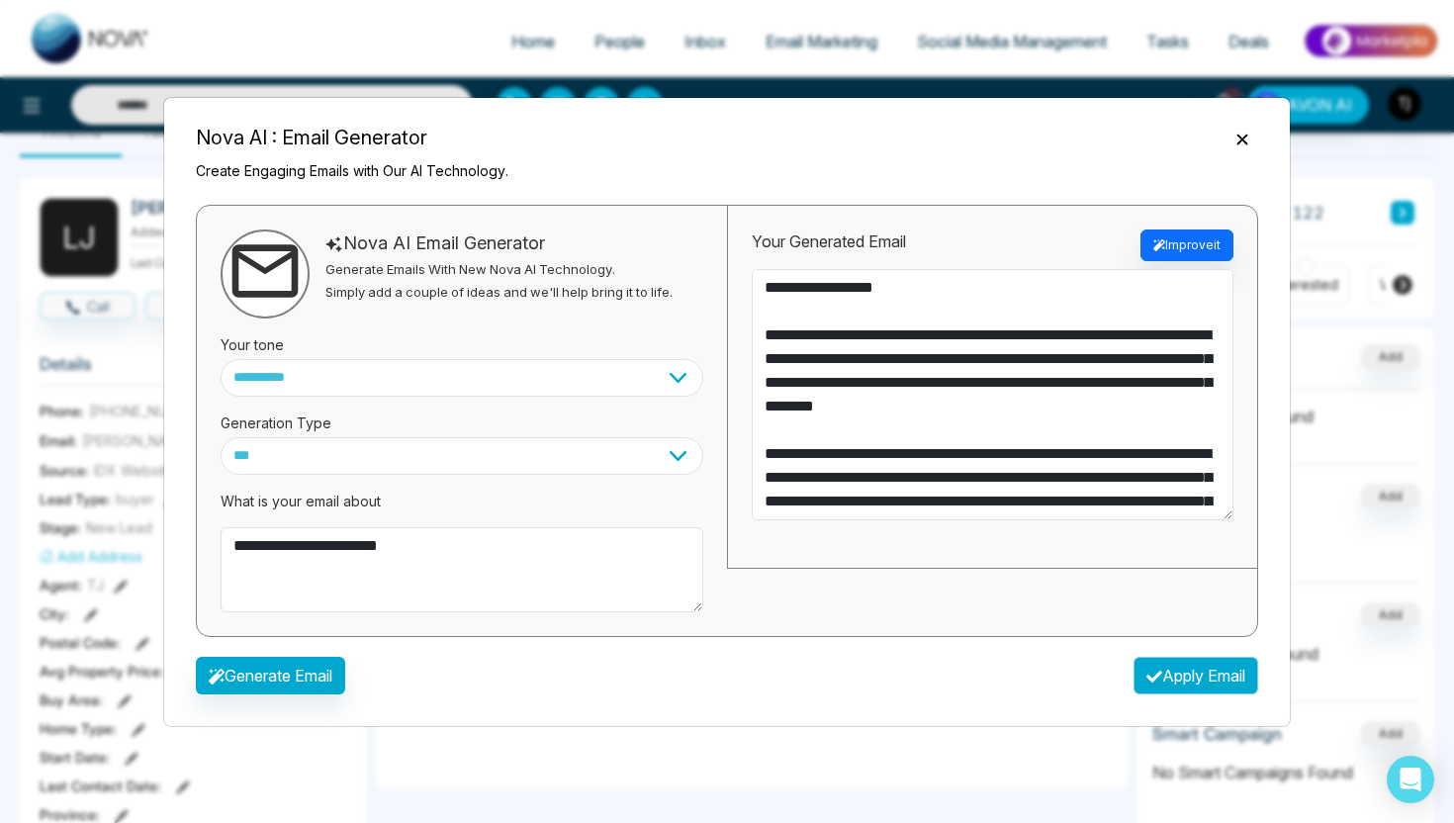
click at [1199, 676] on button "Apply Email" at bounding box center [1196, 676] width 125 height 38
type textarea "**********"
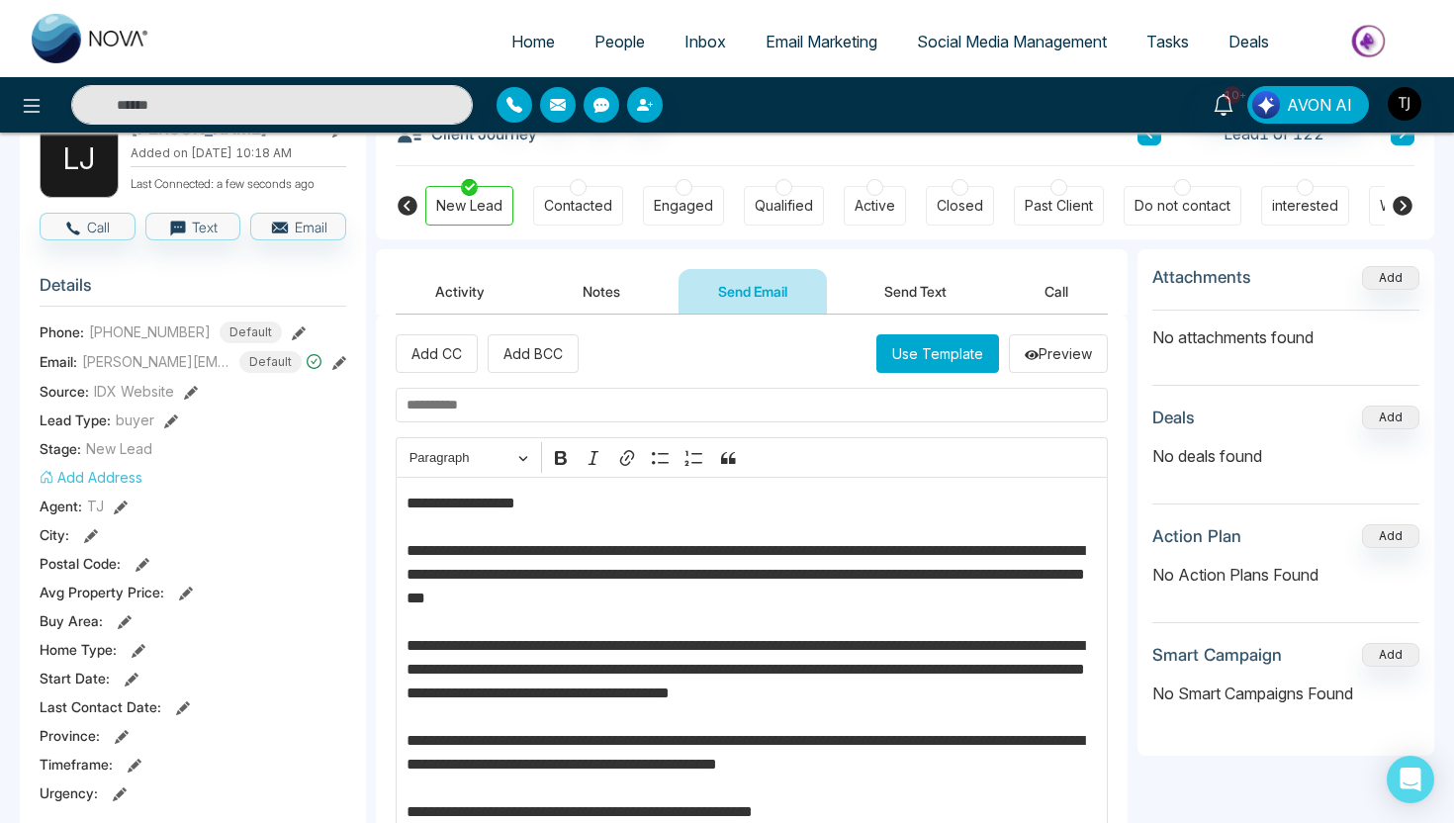
scroll to position [34, 0]
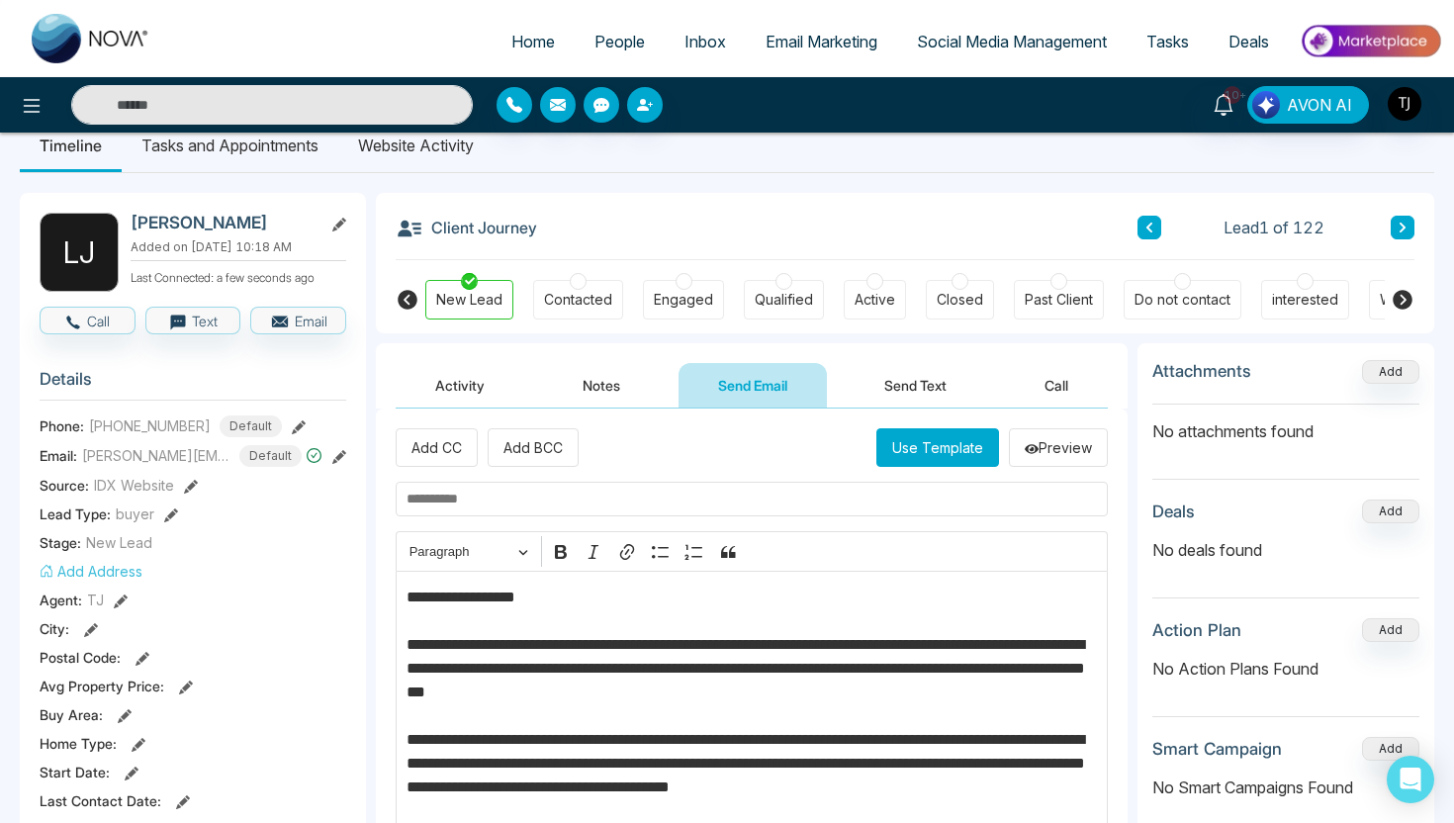
click at [638, 56] on link "People" at bounding box center [620, 42] width 90 height 38
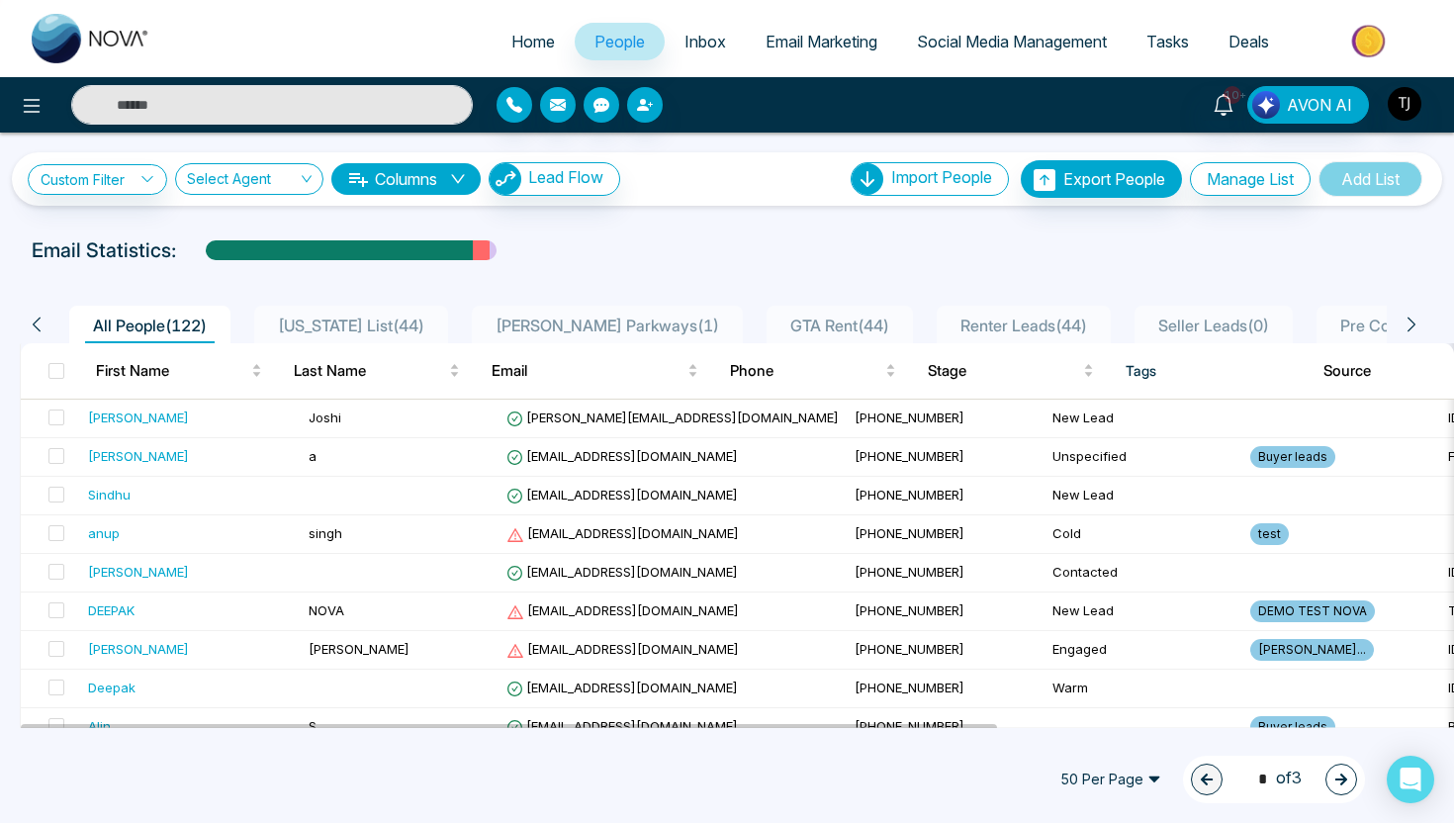
scroll to position [0, 271]
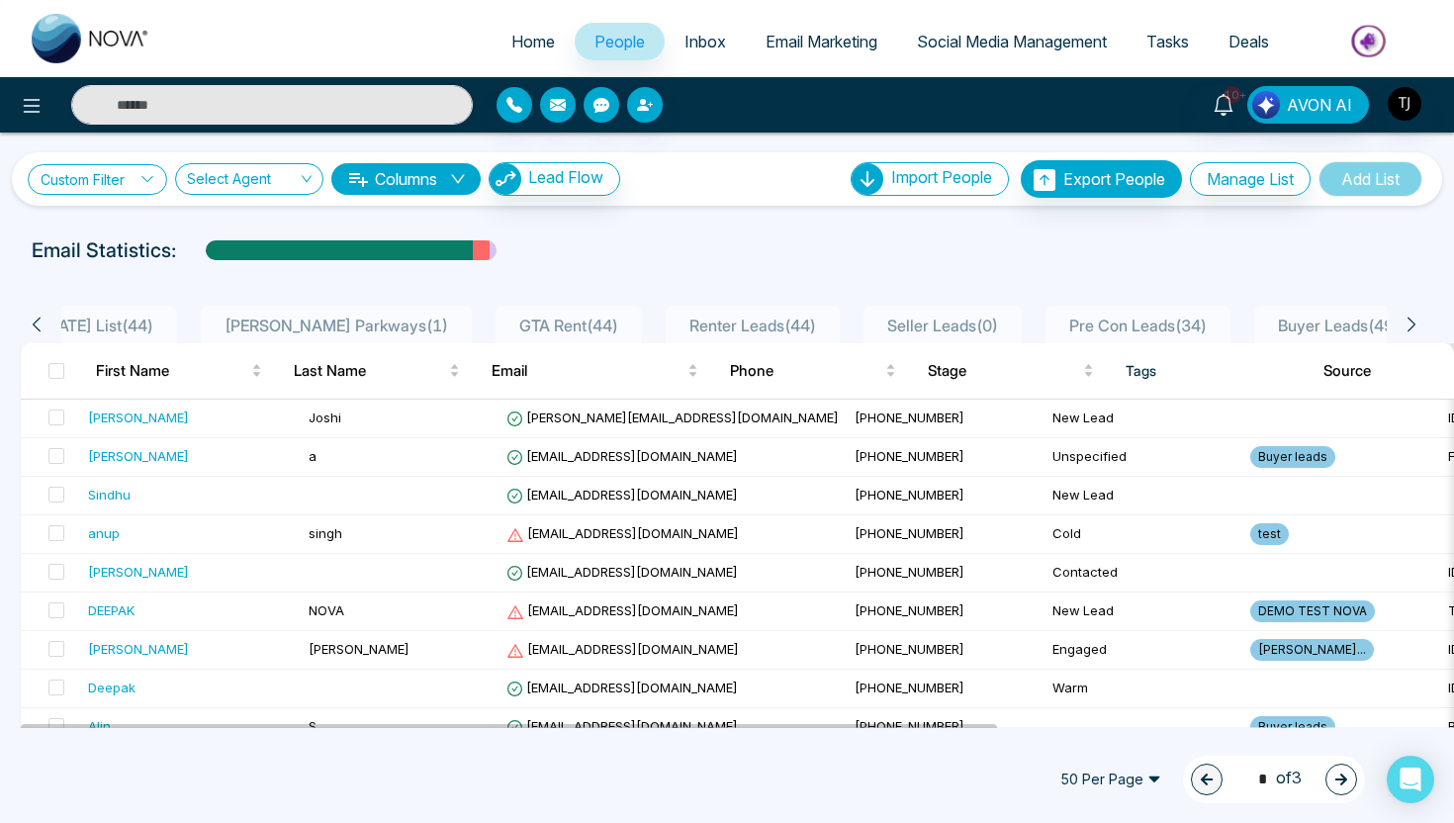
click at [128, 175] on link "Custom Filter" at bounding box center [97, 179] width 139 height 31
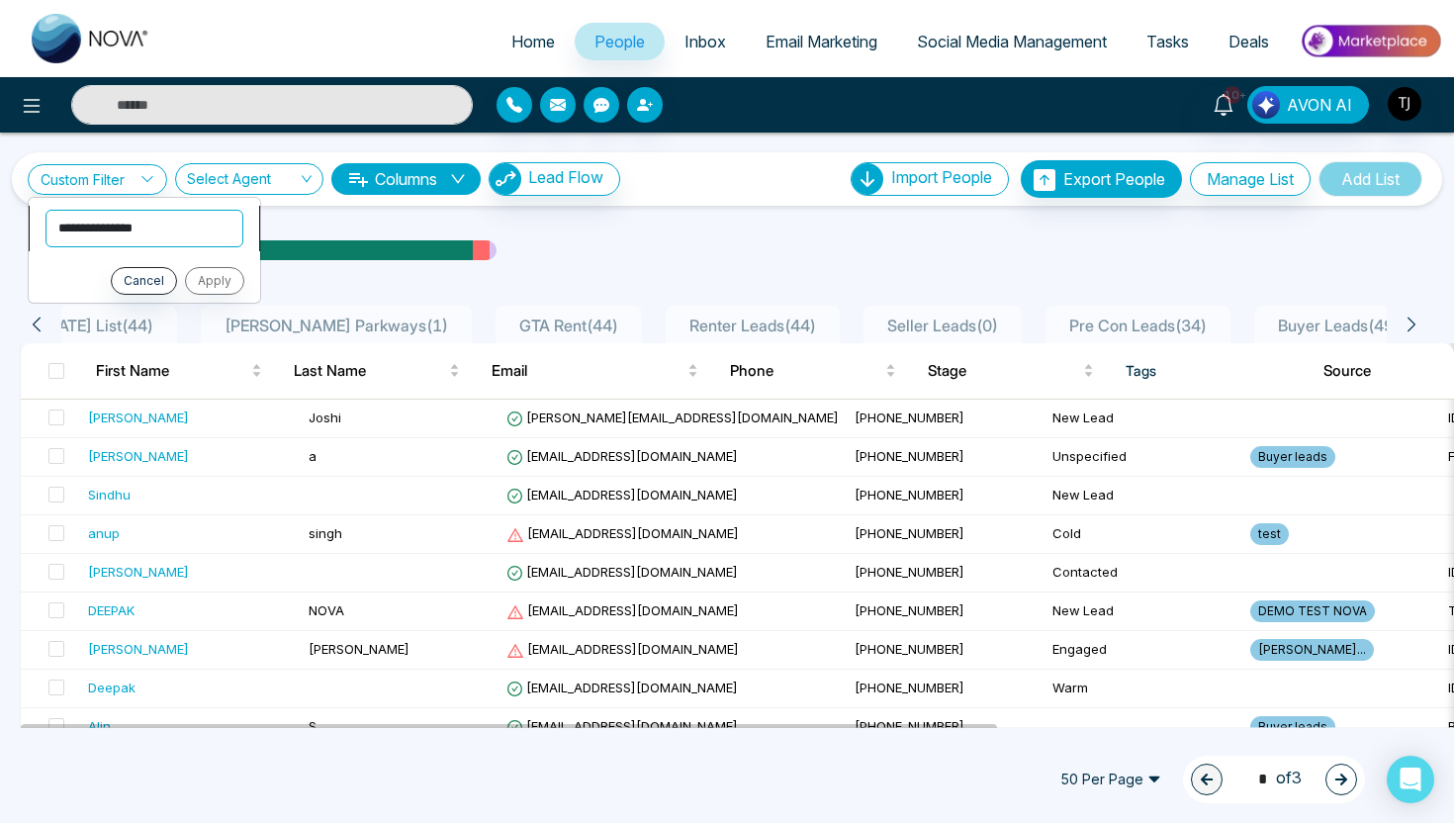
click at [135, 227] on select "**********" at bounding box center [144, 229] width 198 height 38
select select "**********"
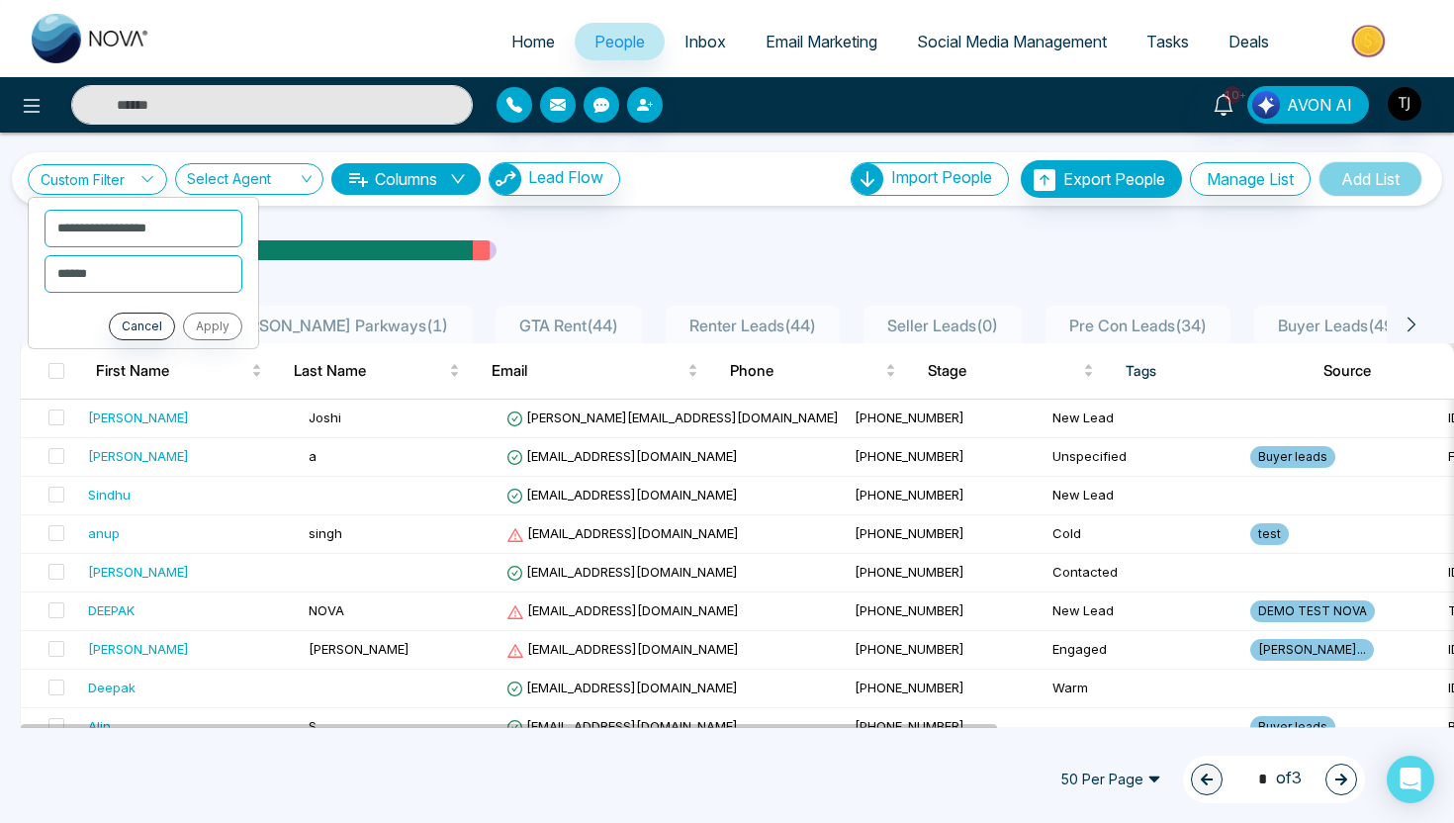
click at [567, 263] on div "Email Statistics:" at bounding box center [727, 250] width 1391 height 30
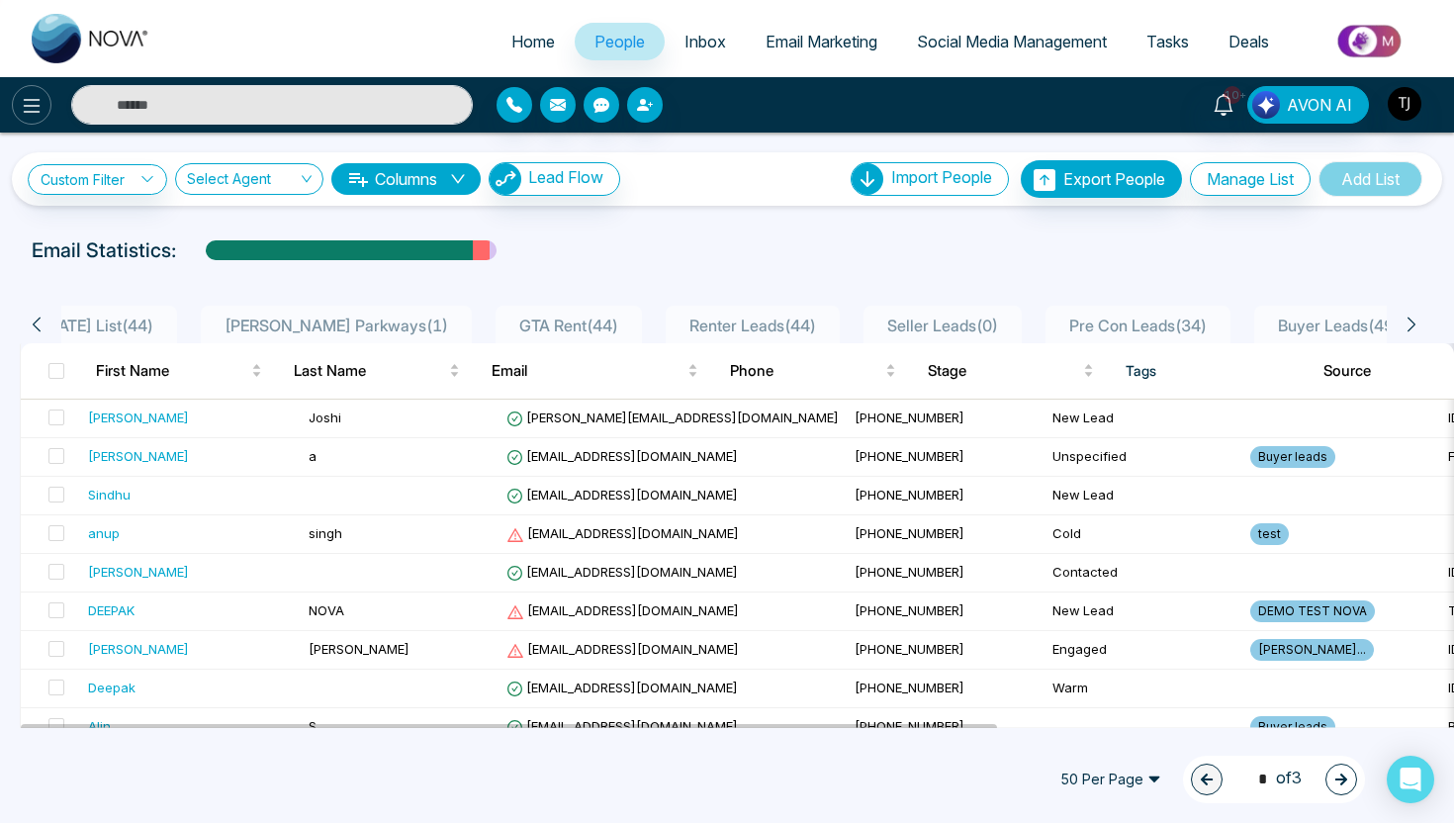
click at [23, 102] on icon at bounding box center [32, 106] width 24 height 24
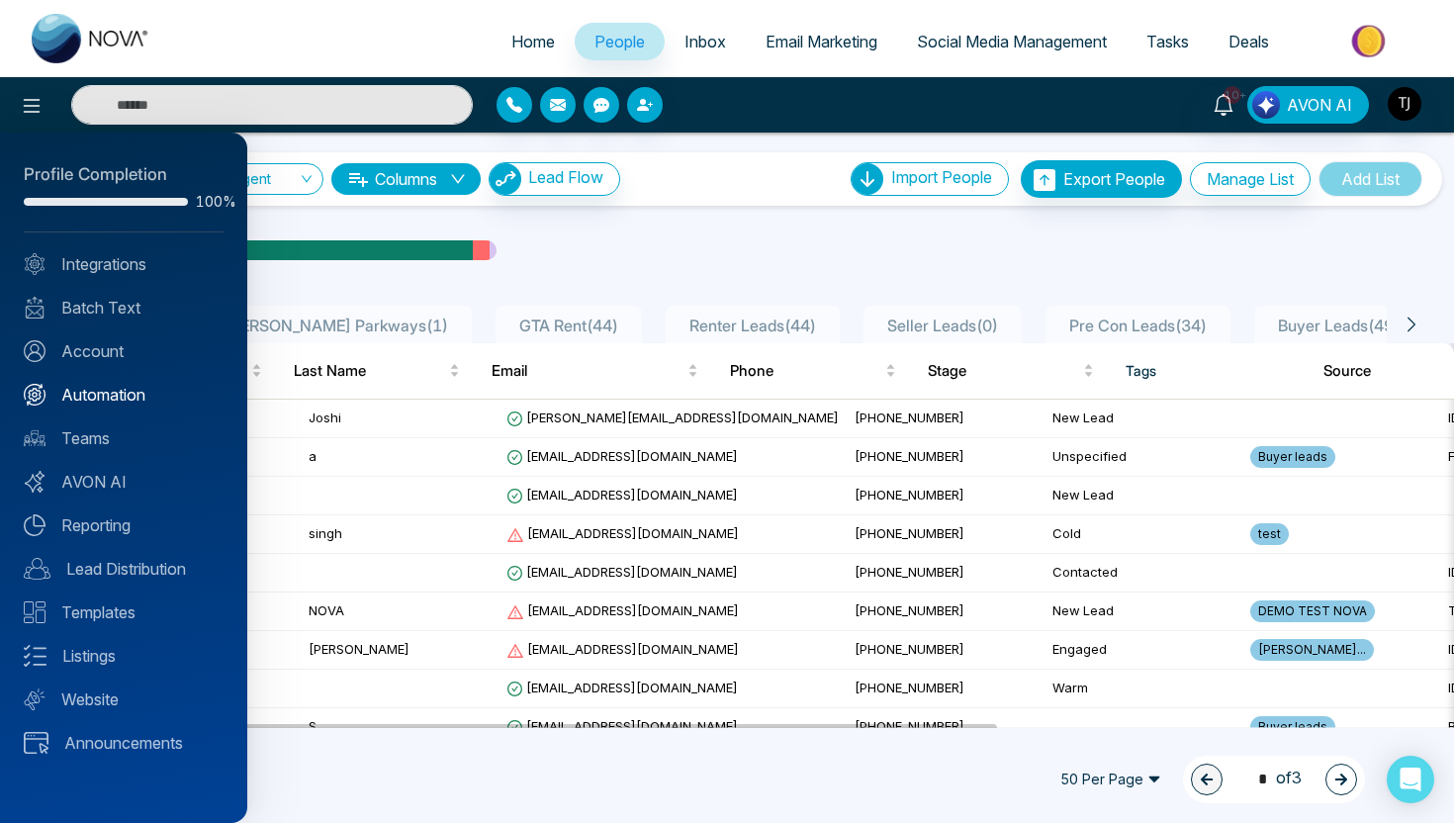
click at [85, 398] on link "Automation" at bounding box center [124, 395] width 200 height 24
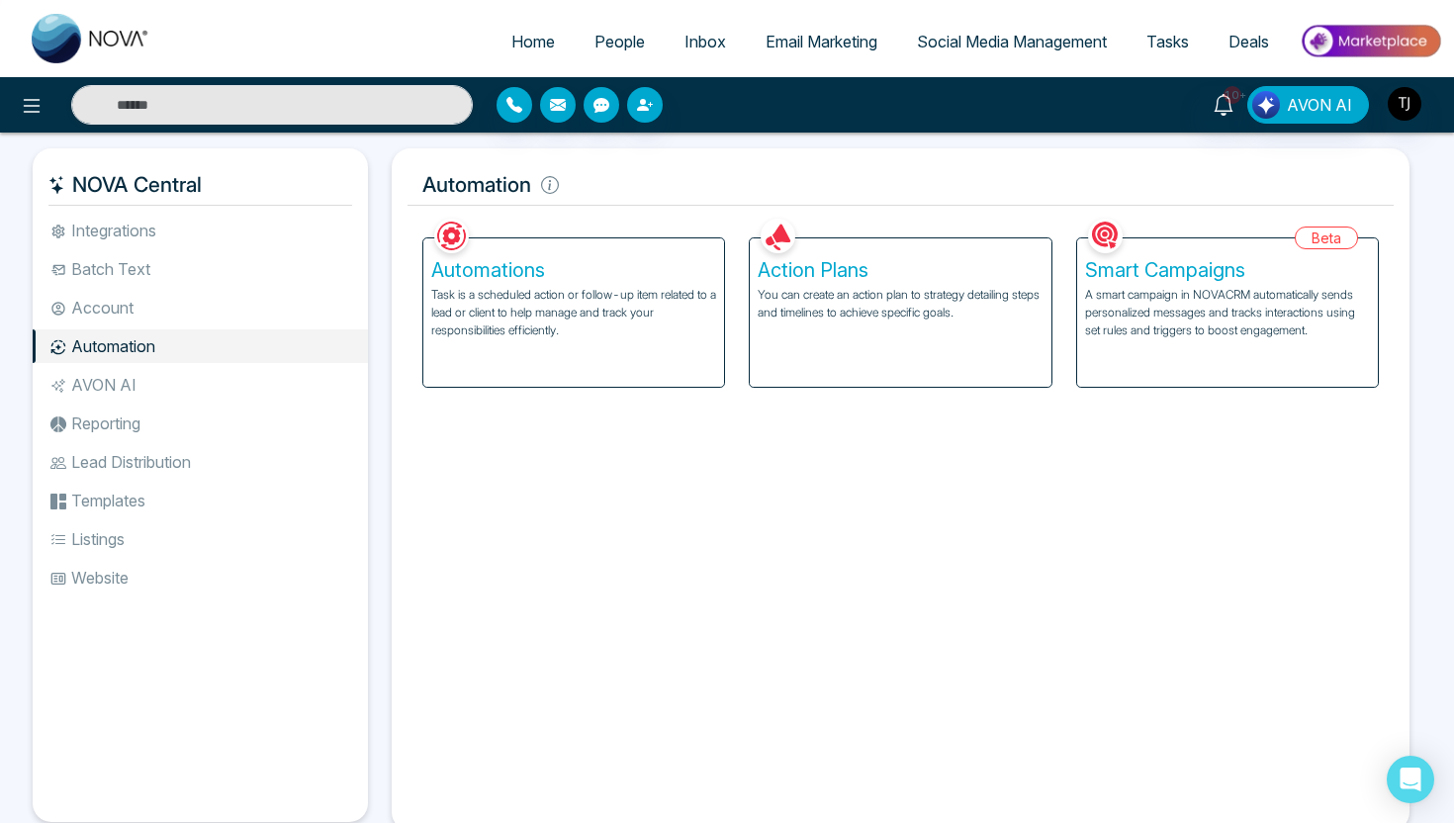
click at [1144, 336] on p "A smart campaign in NOVACRM automatically sends personalized messages and track…" at bounding box center [1227, 312] width 285 height 53
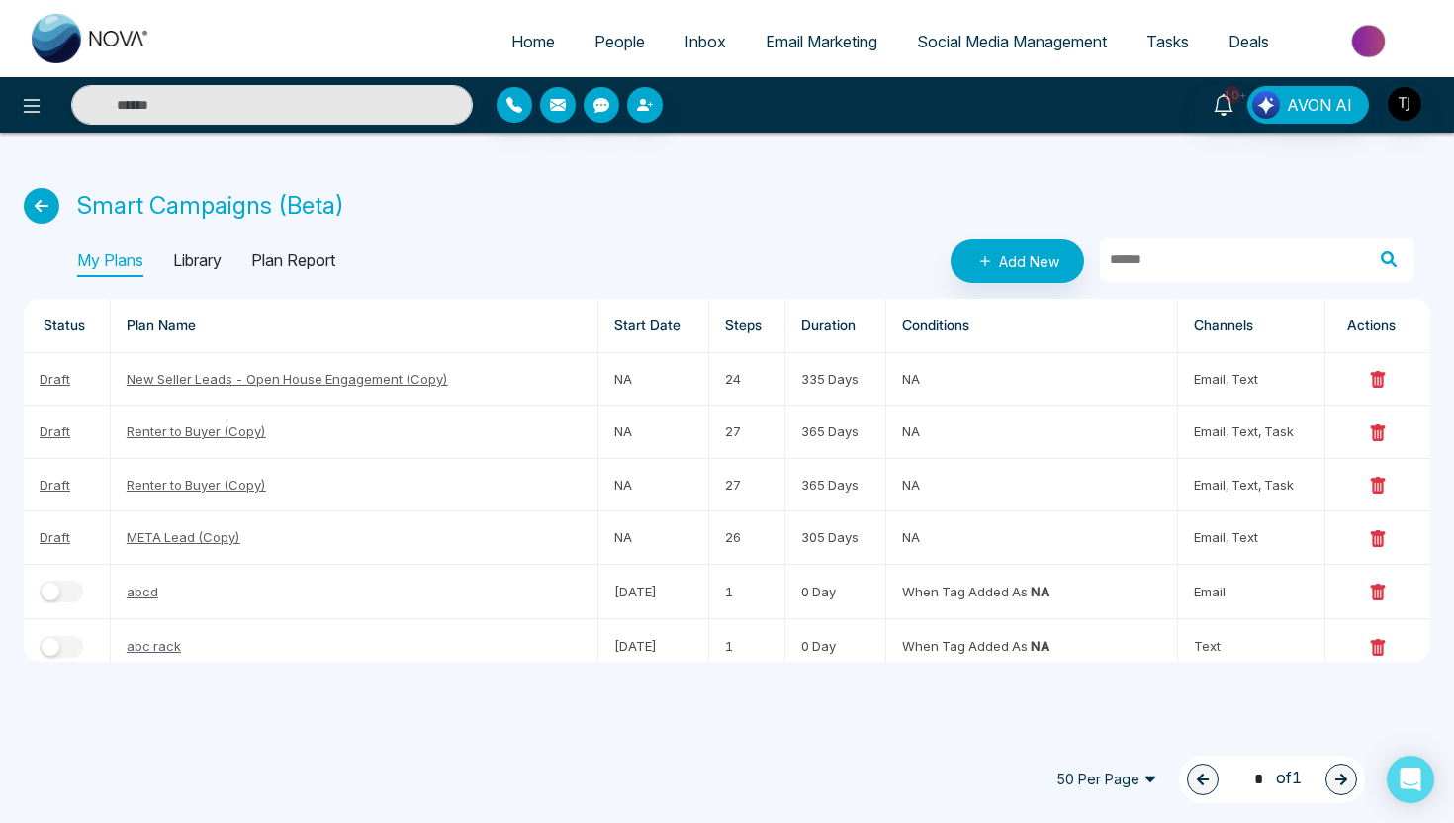
click at [213, 258] on p "Library" at bounding box center [197, 261] width 48 height 32
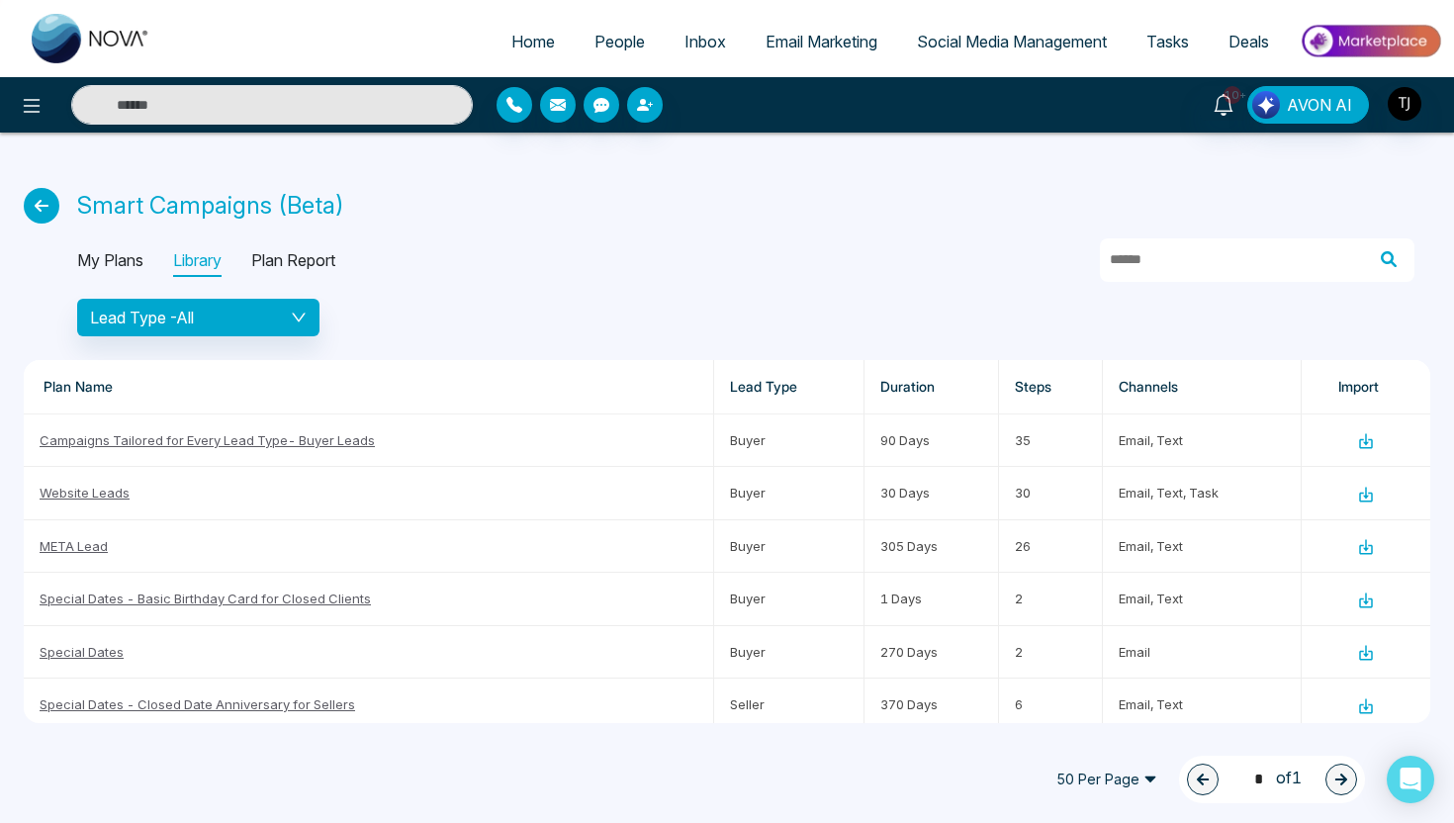
click at [51, 207] on icon at bounding box center [42, 206] width 36 height 36
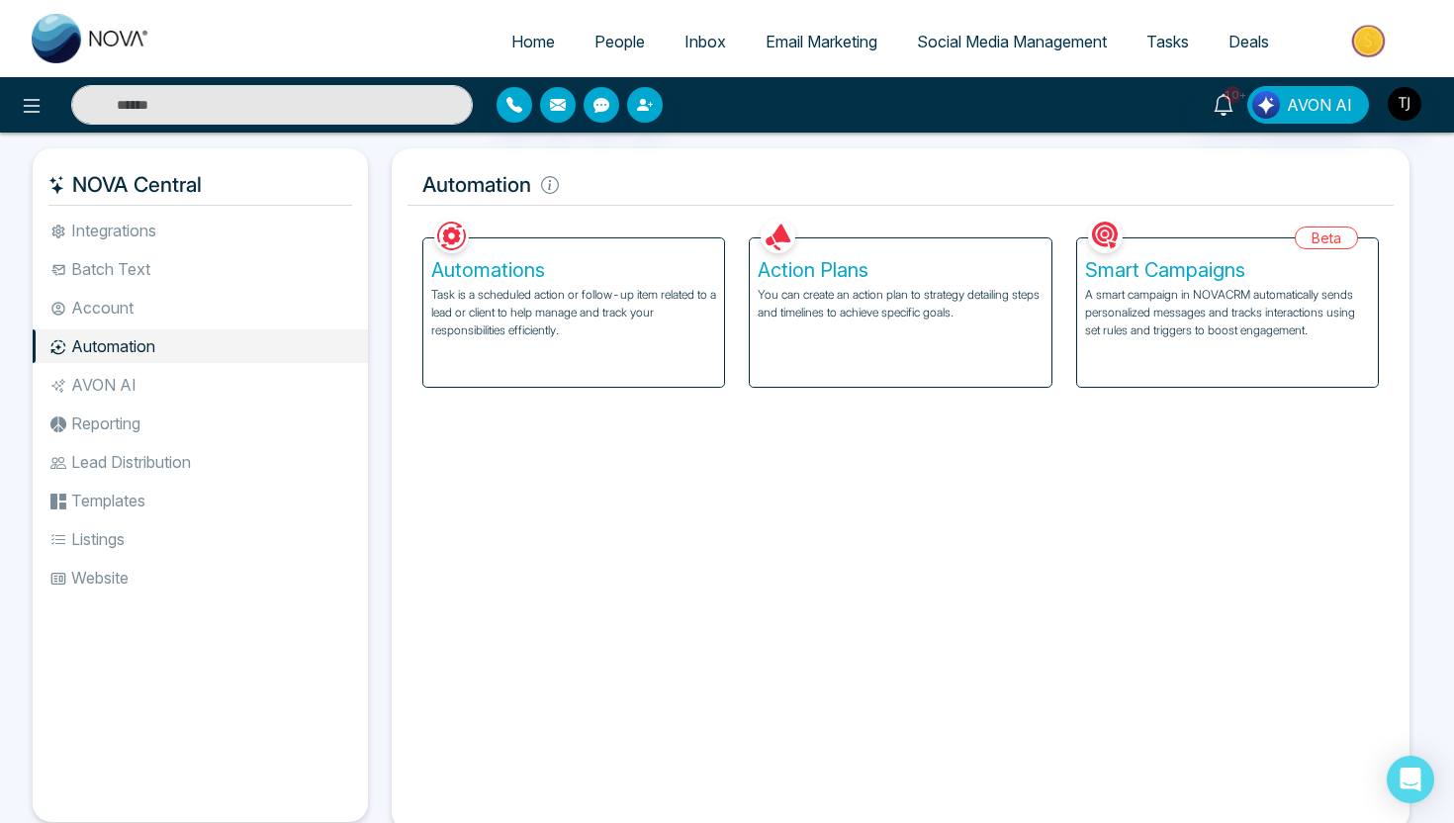
click at [841, 286] on p "You can create an action plan to strategy detailing steps and timelines to achi…" at bounding box center [900, 304] width 285 height 36
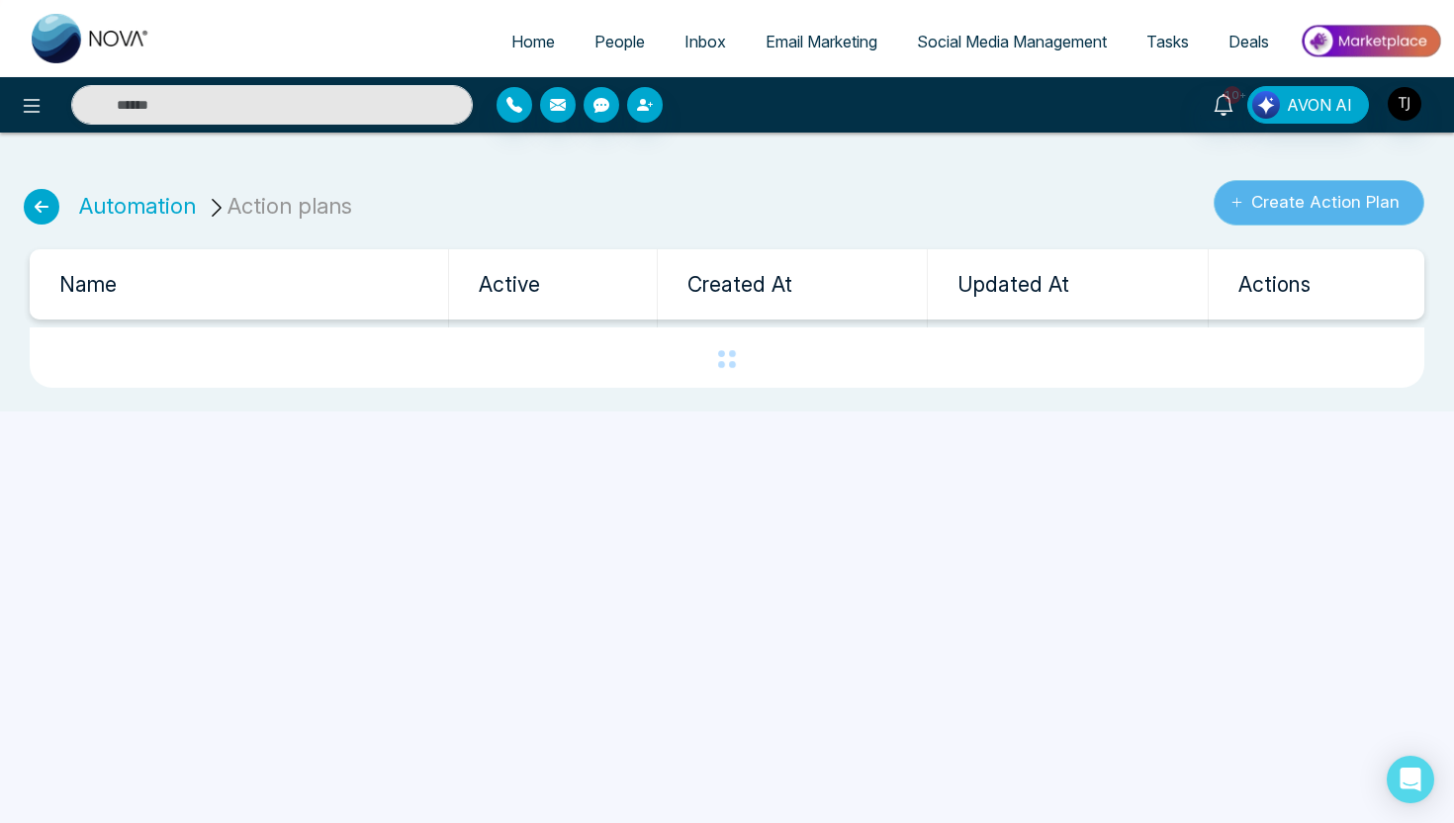
click at [1316, 205] on button "Create Action Plan" at bounding box center [1319, 202] width 211 height 45
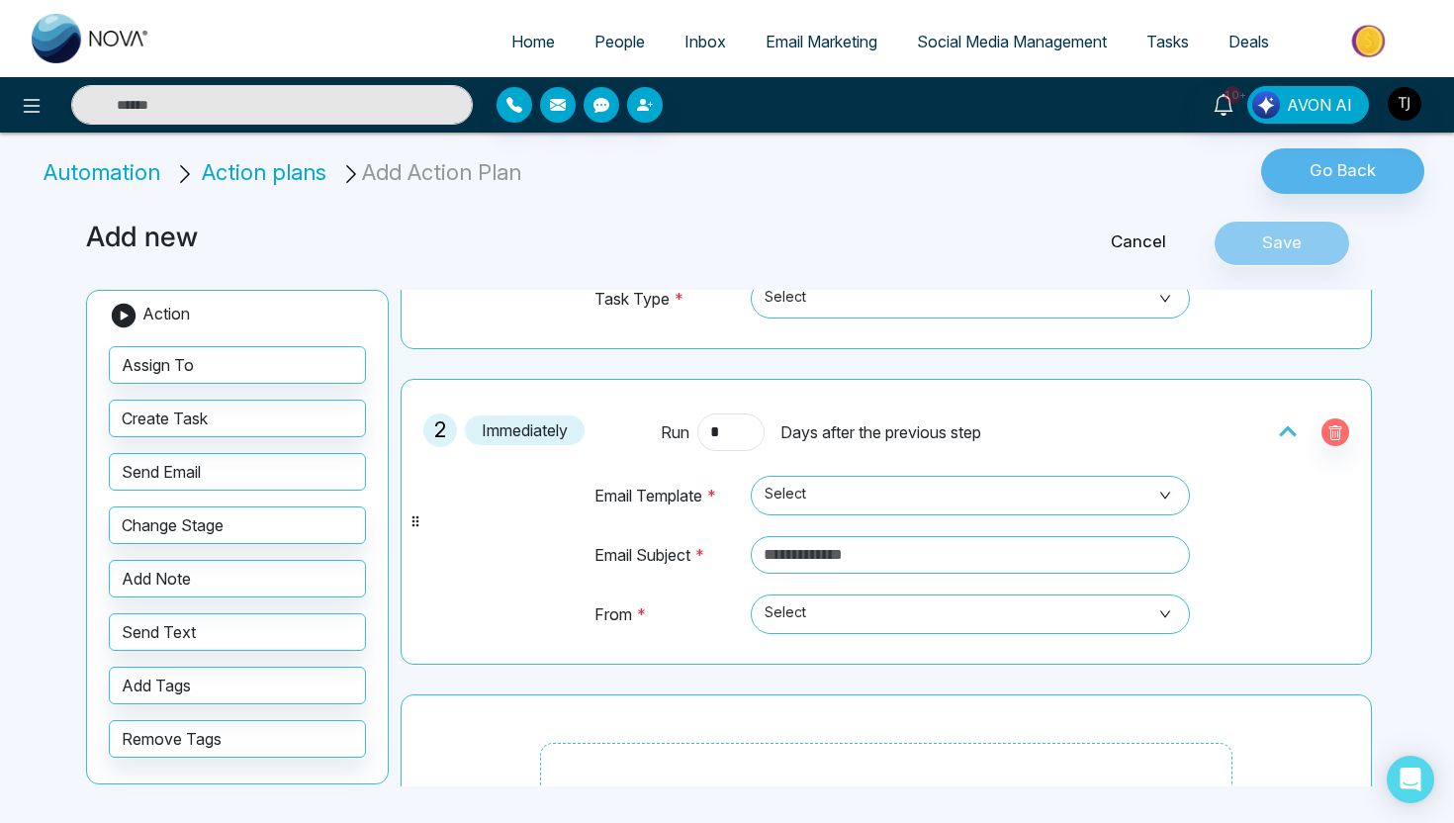
scroll to position [330, 0]
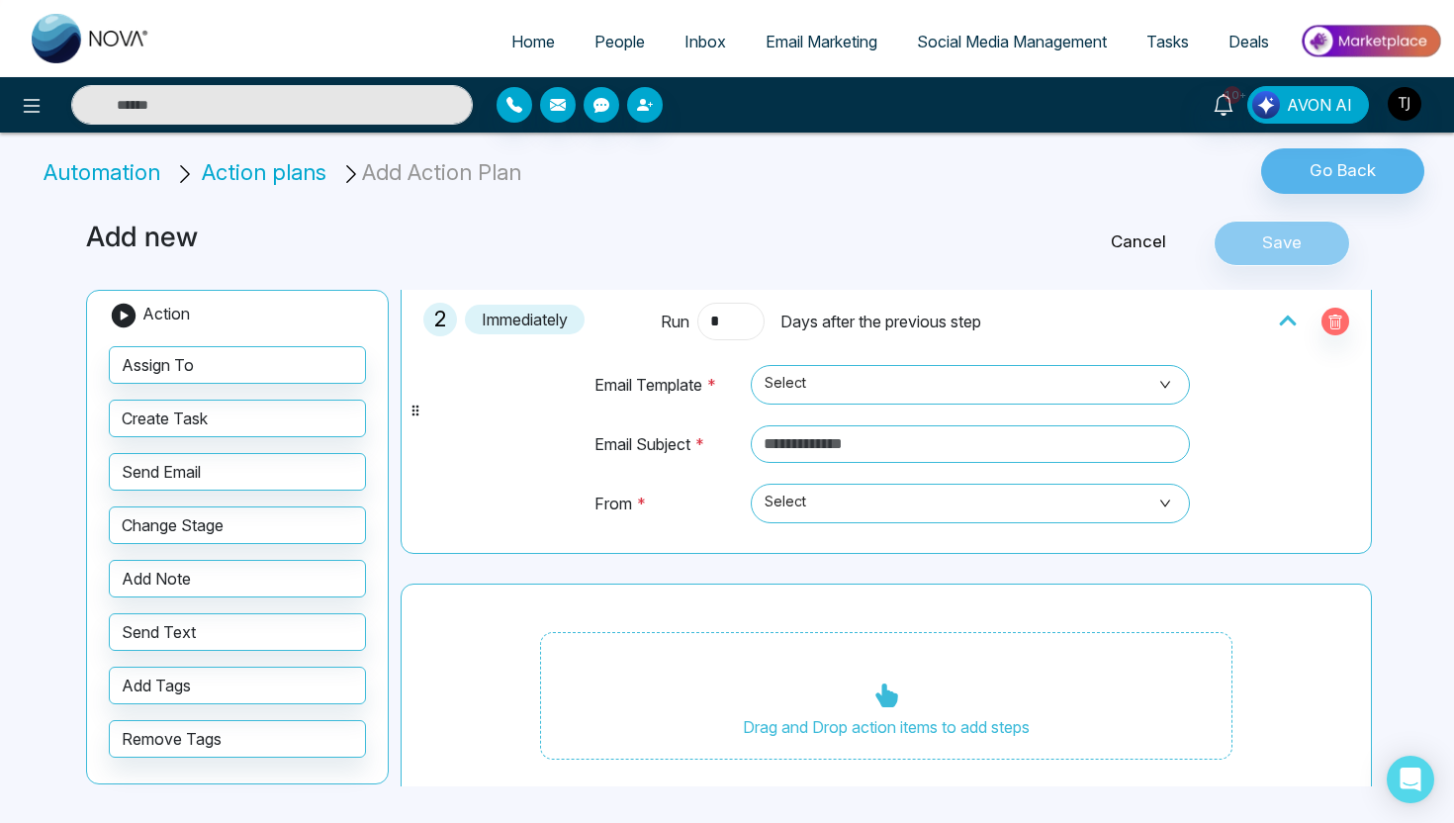
click at [731, 325] on input "*" at bounding box center [730, 322] width 67 height 38
type input "*"
click at [581, 422] on div "Email Template * Select Email Subject * From * Select" at bounding box center [886, 441] width 633 height 203
click at [788, 42] on span "Email Marketing" at bounding box center [822, 42] width 112 height 20
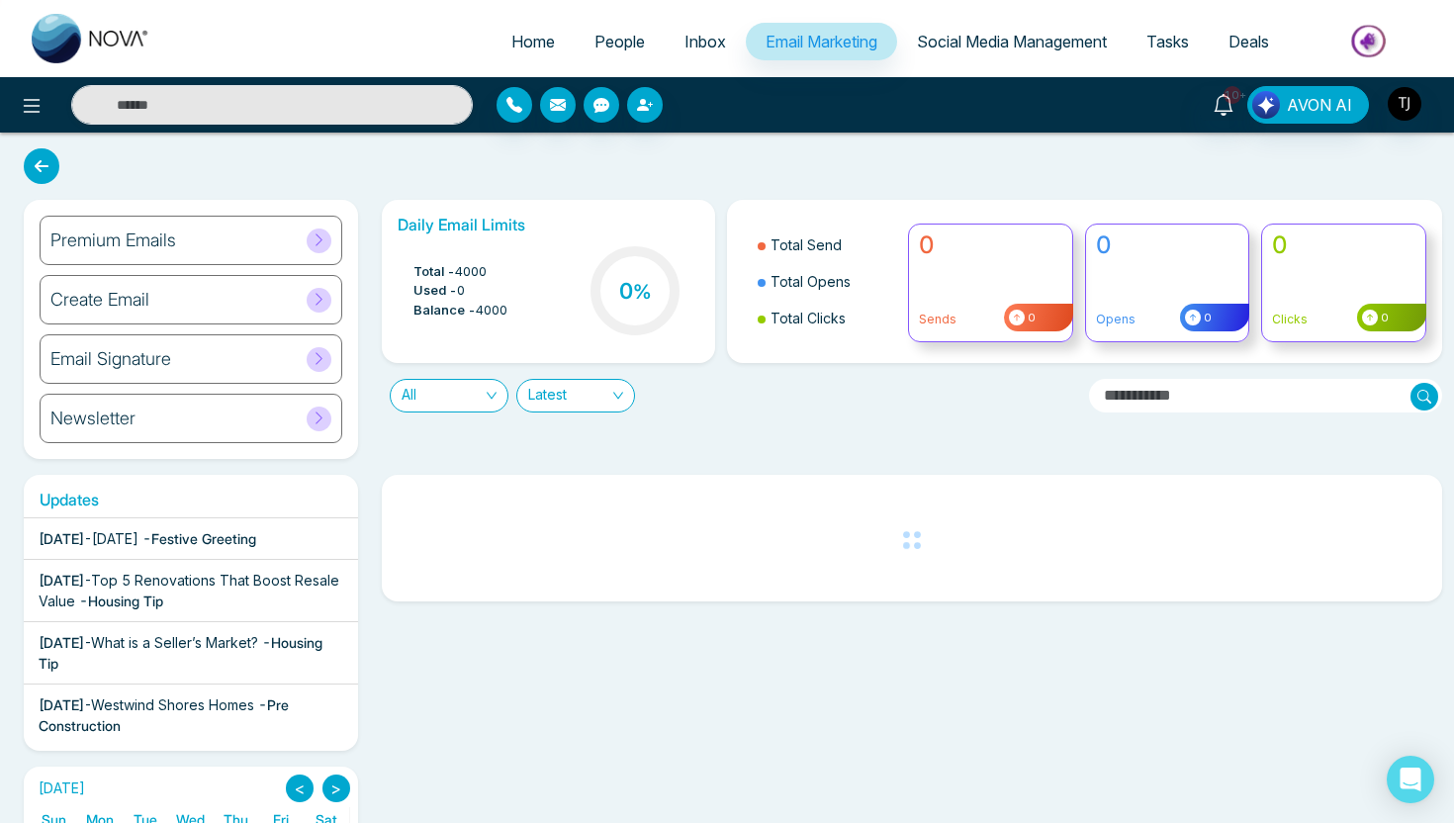
click at [104, 306] on h6 "Create Email" at bounding box center [99, 300] width 99 height 22
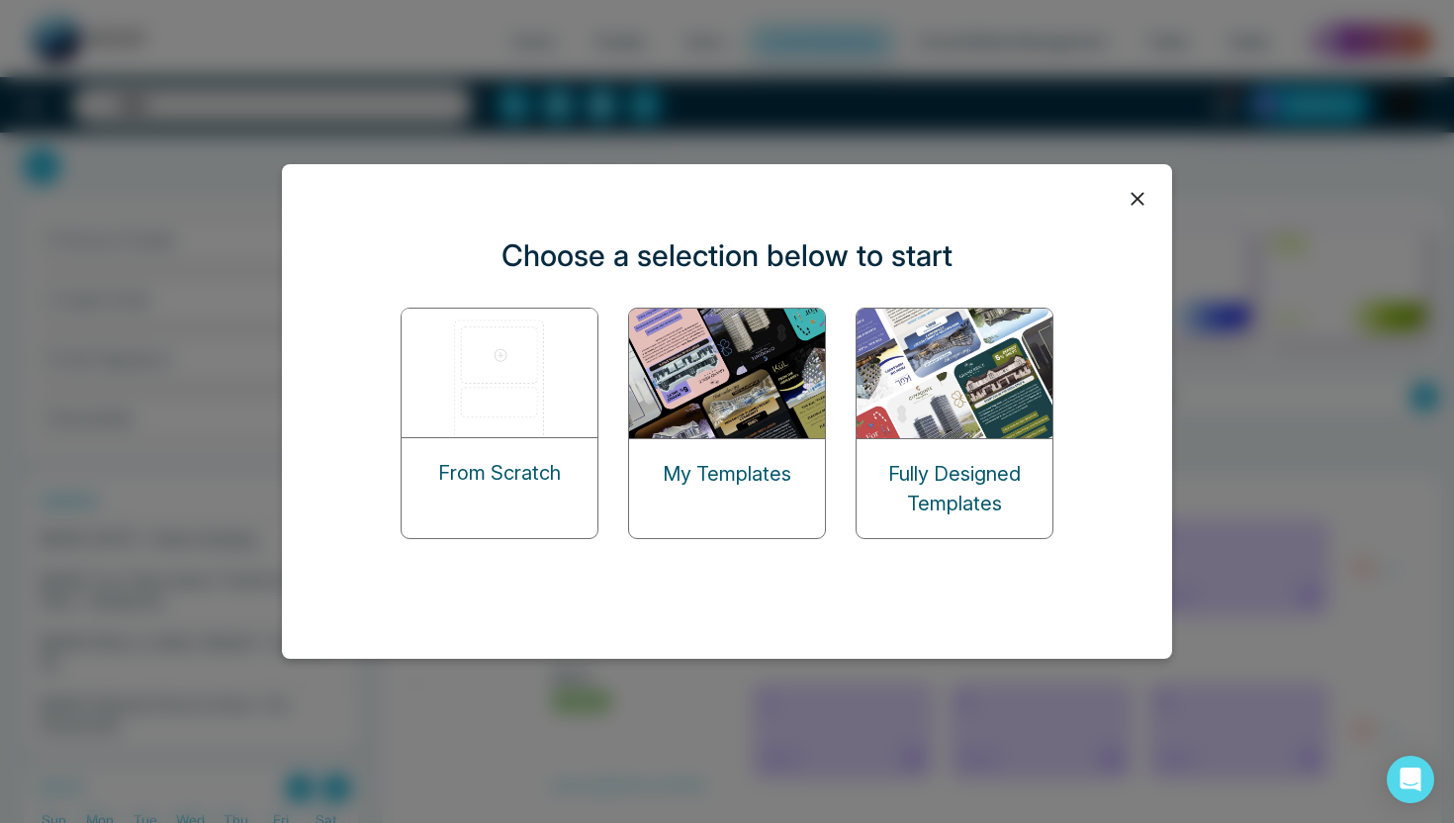
click at [476, 352] on img at bounding box center [501, 373] width 198 height 129
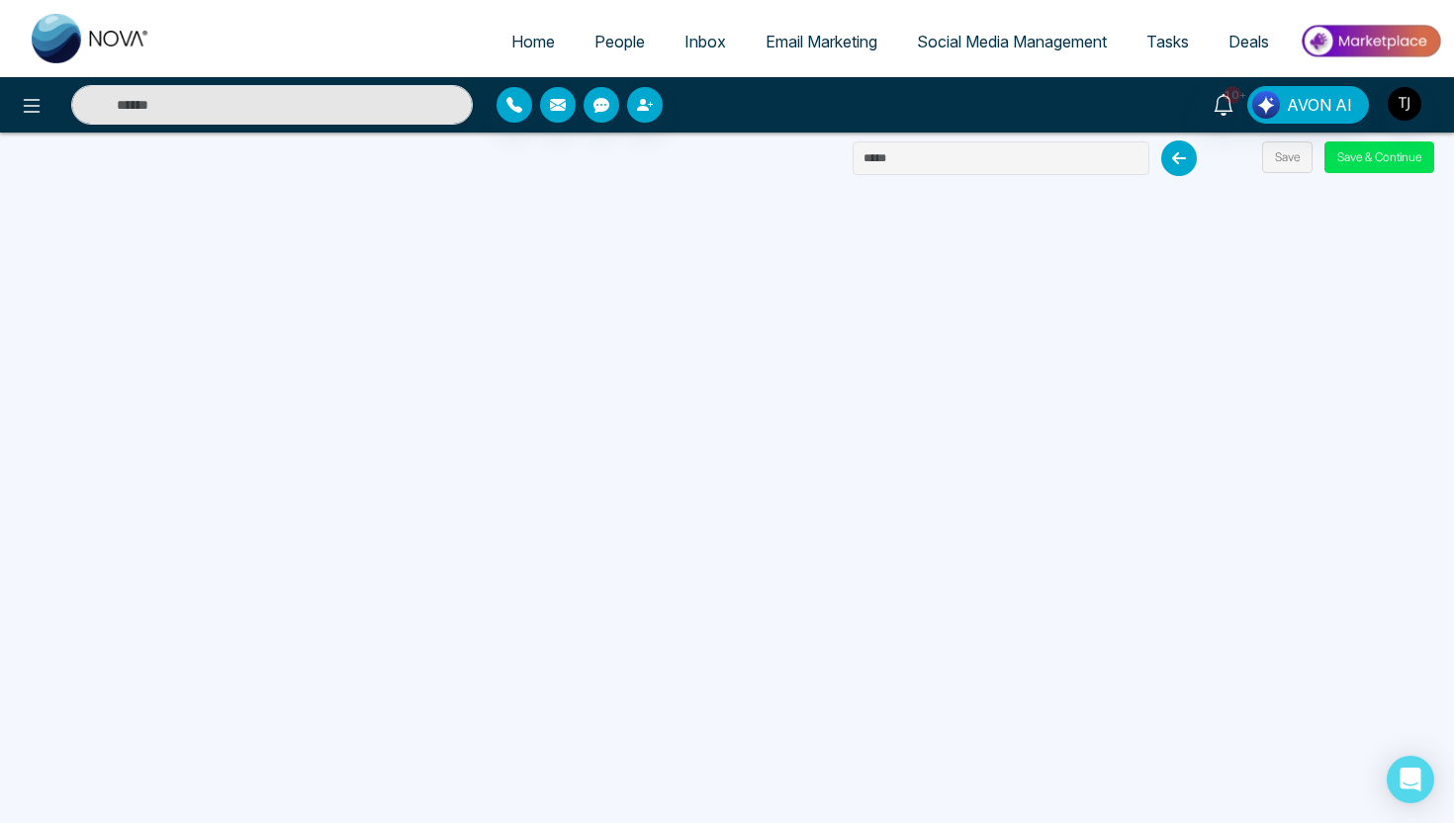
click at [832, 40] on span "Email Marketing" at bounding box center [822, 42] width 112 height 20
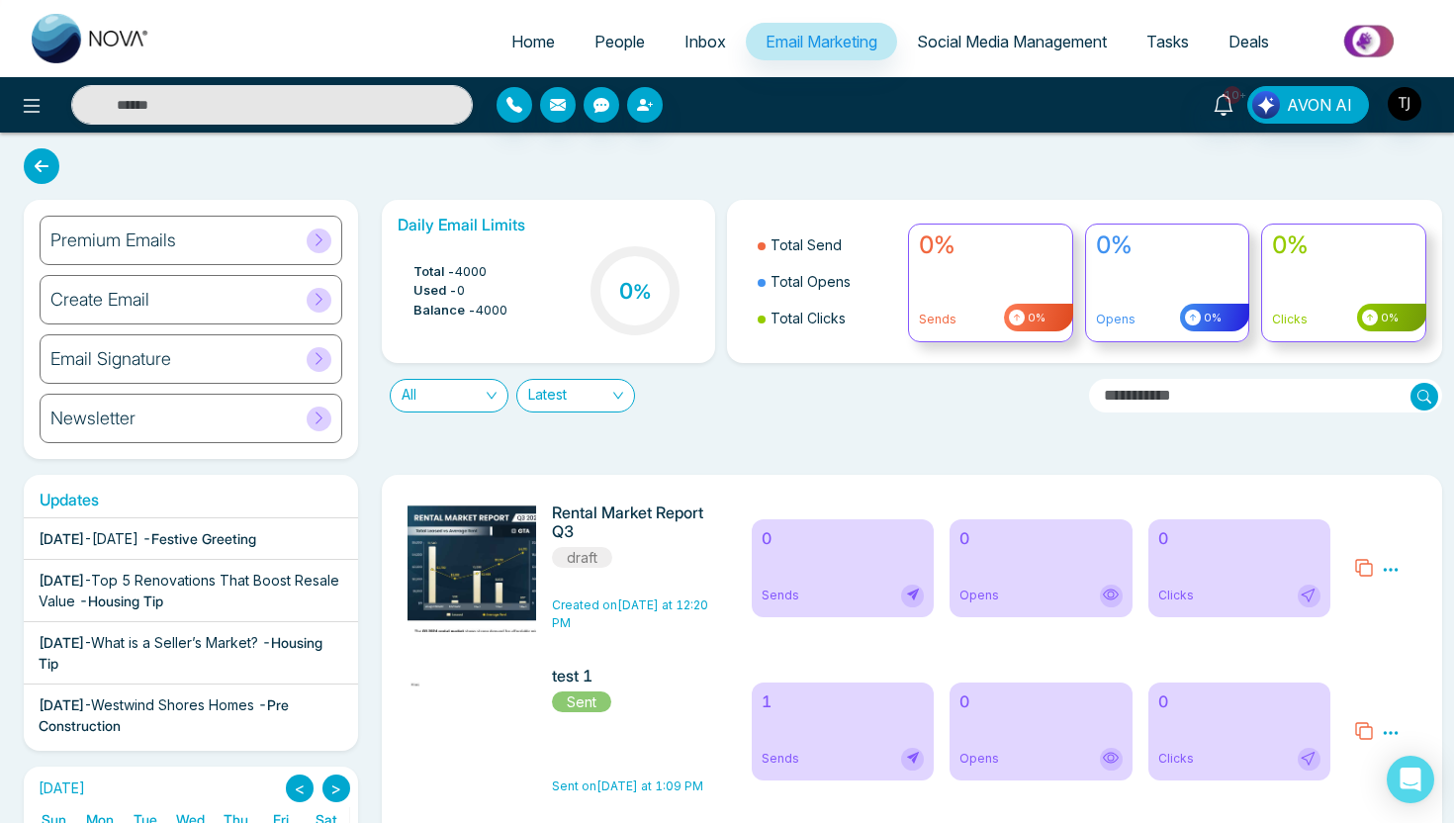
click at [199, 251] on div "Premium Emails" at bounding box center [191, 240] width 303 height 49
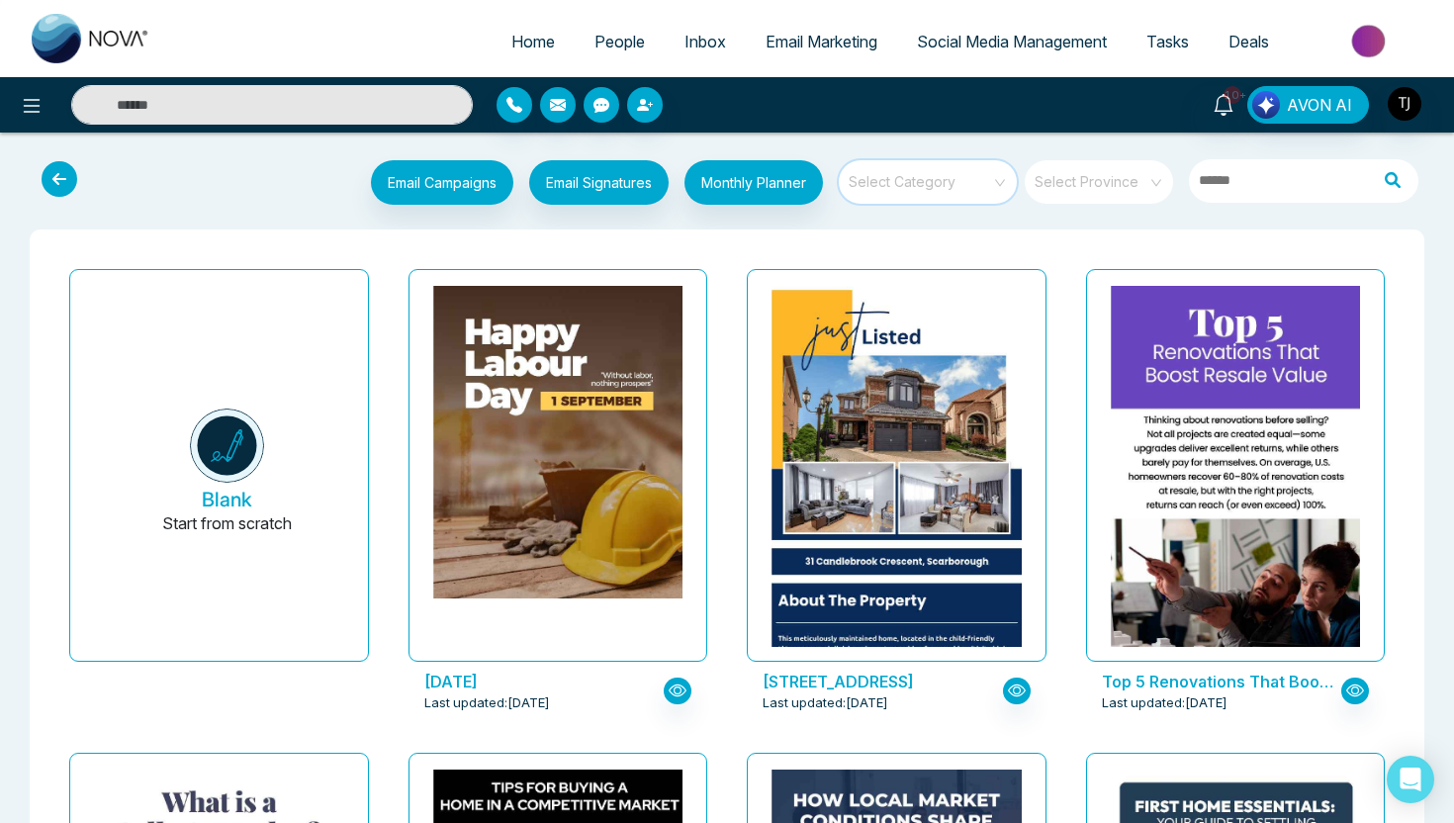
click at [937, 179] on input "search" at bounding box center [921, 175] width 142 height 30
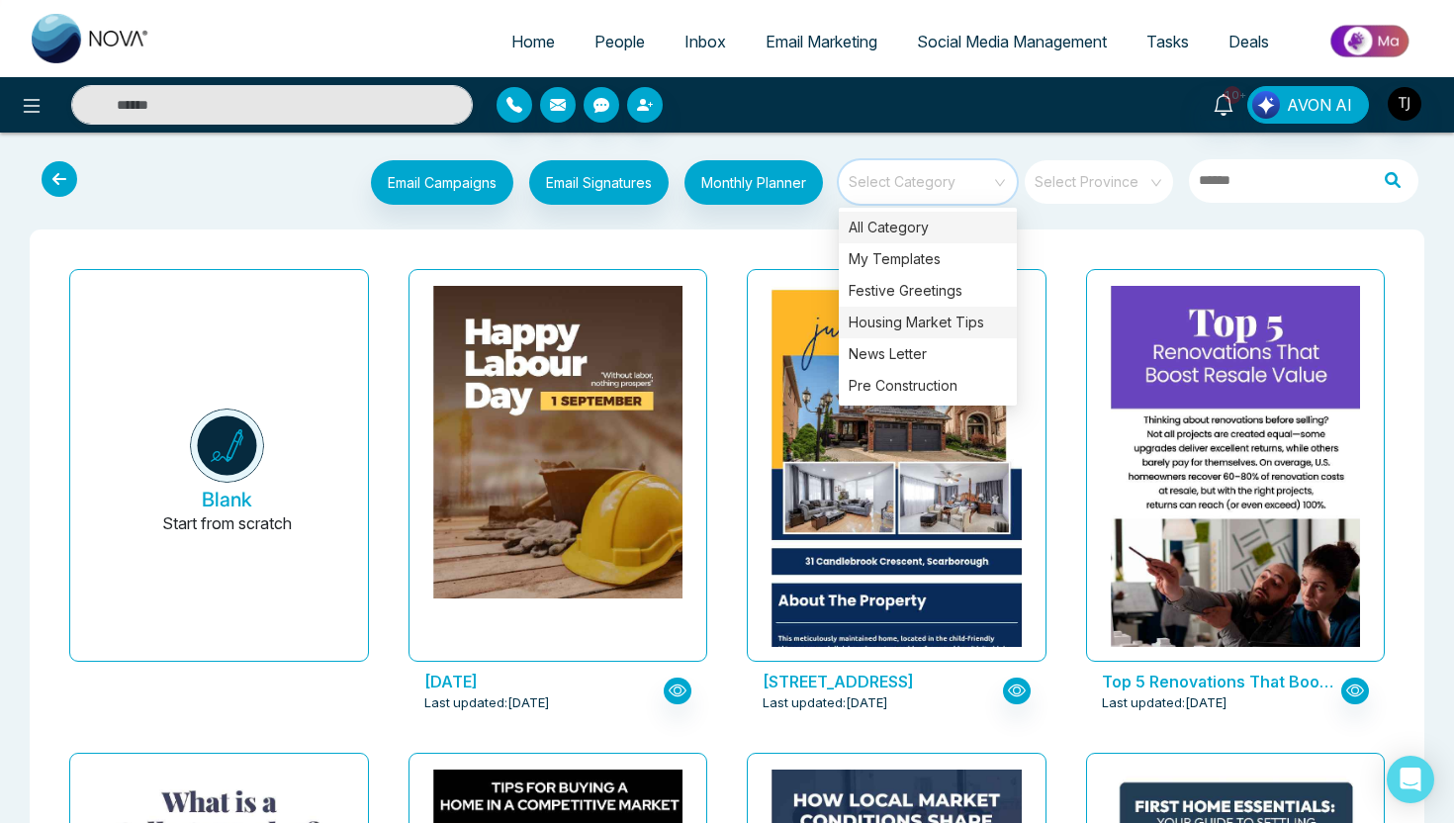
click at [953, 330] on div "Housing Market Tips" at bounding box center [928, 323] width 178 height 32
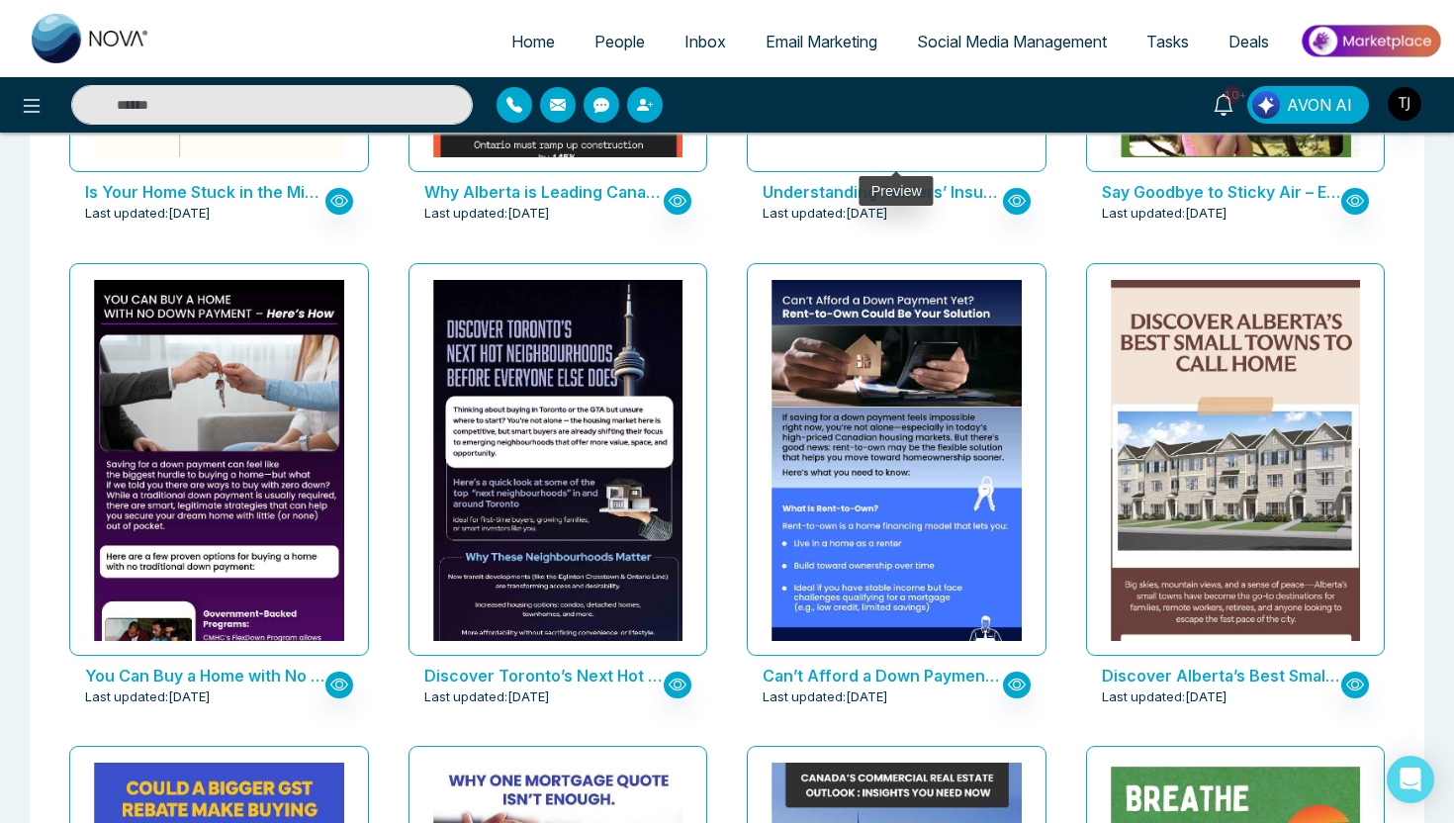
scroll to position [1493, 0]
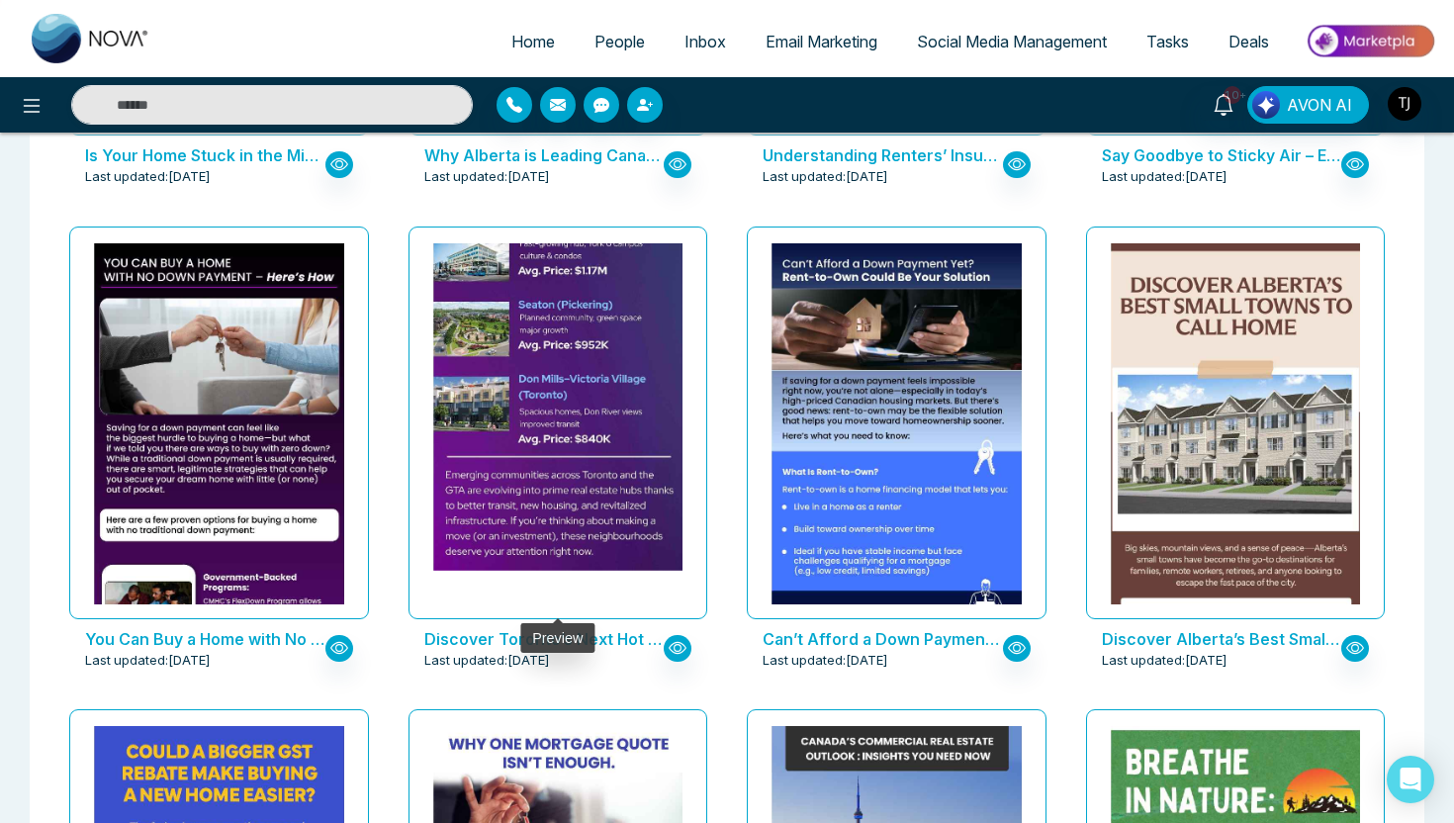
click at [548, 374] on img at bounding box center [557, 36] width 499 height 1066
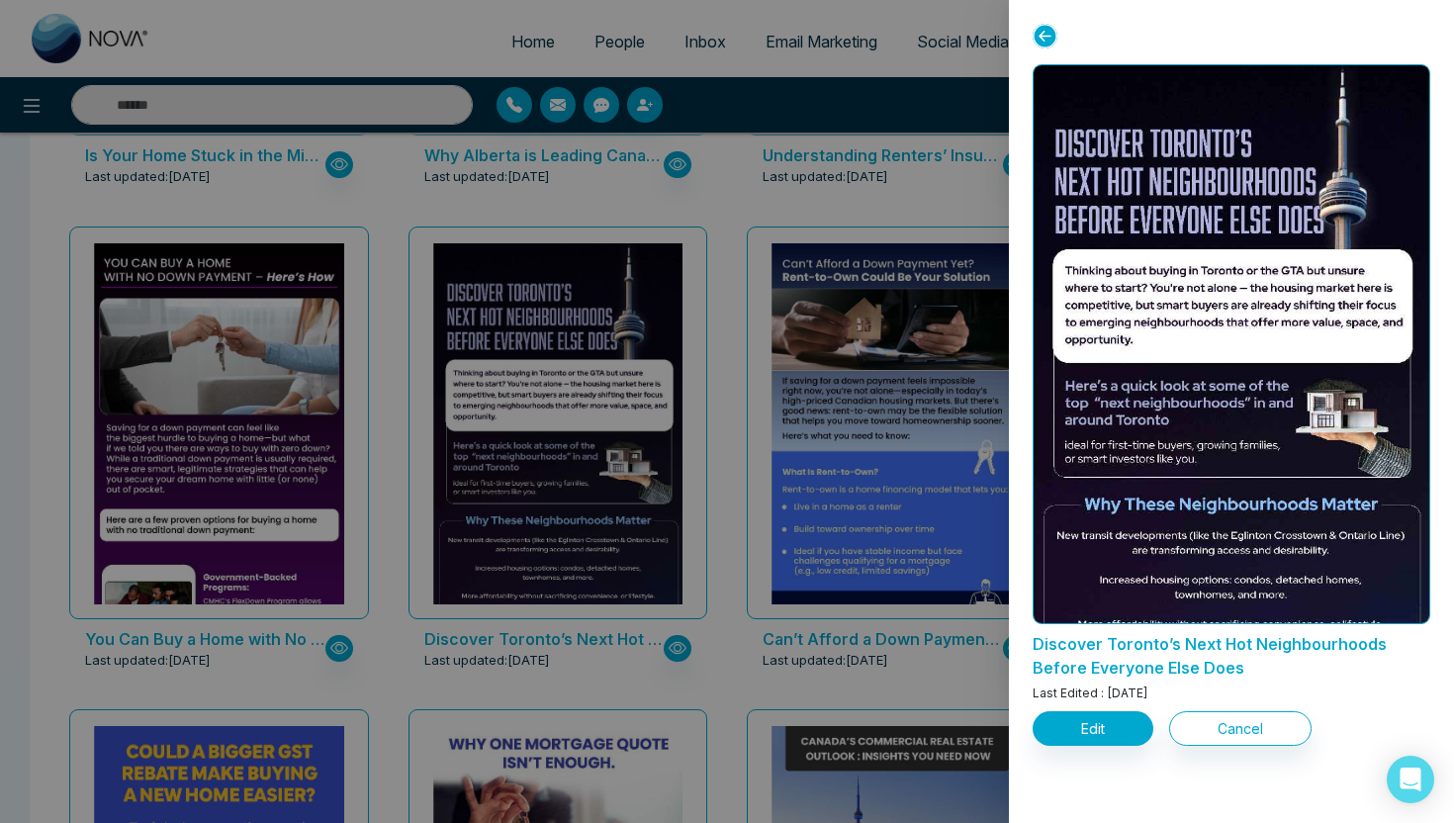
click at [534, 179] on div at bounding box center [727, 411] width 1454 height 823
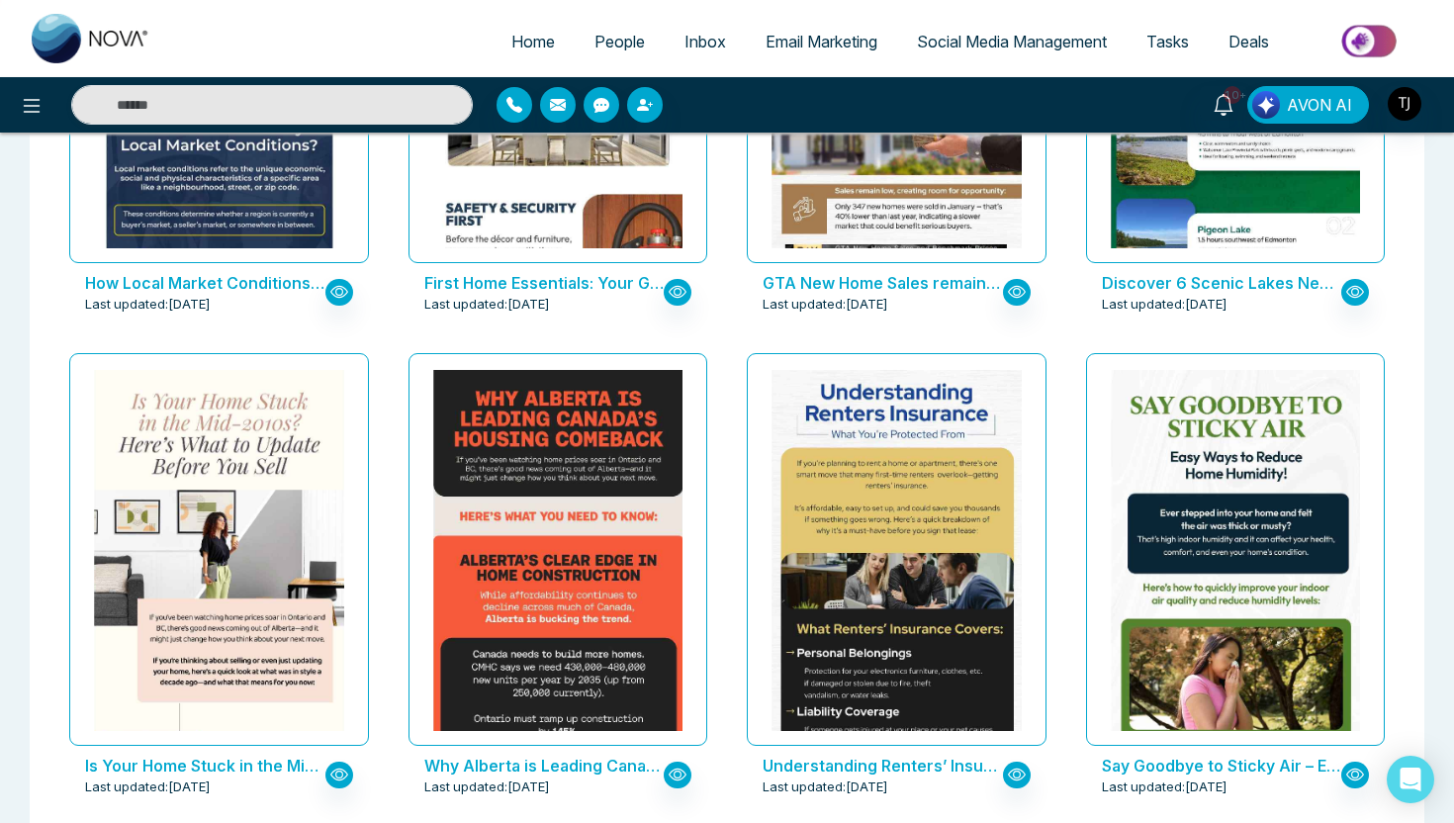
scroll to position [0, 0]
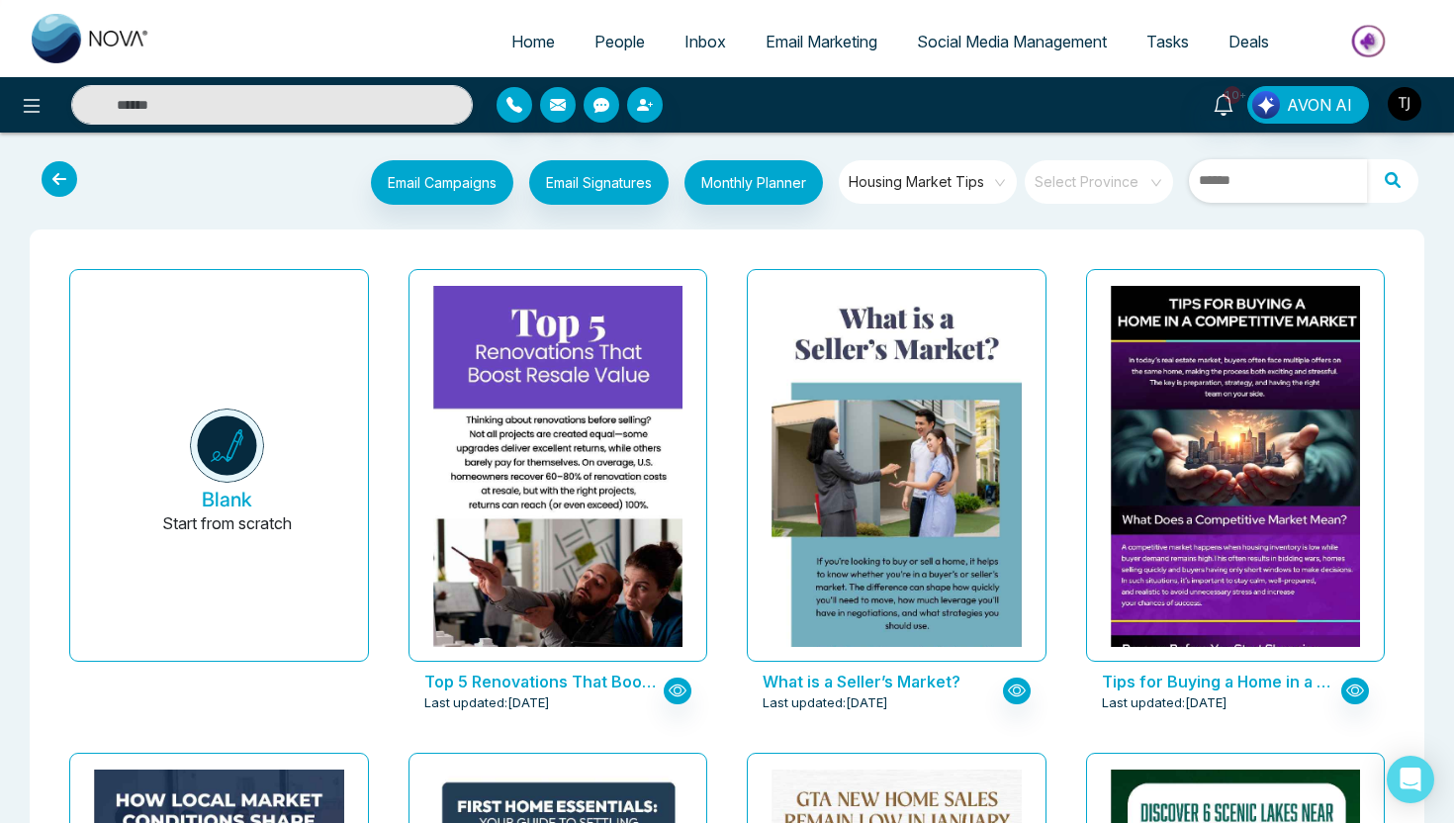
click at [1267, 174] on input "text" at bounding box center [1278, 181] width 178 height 44
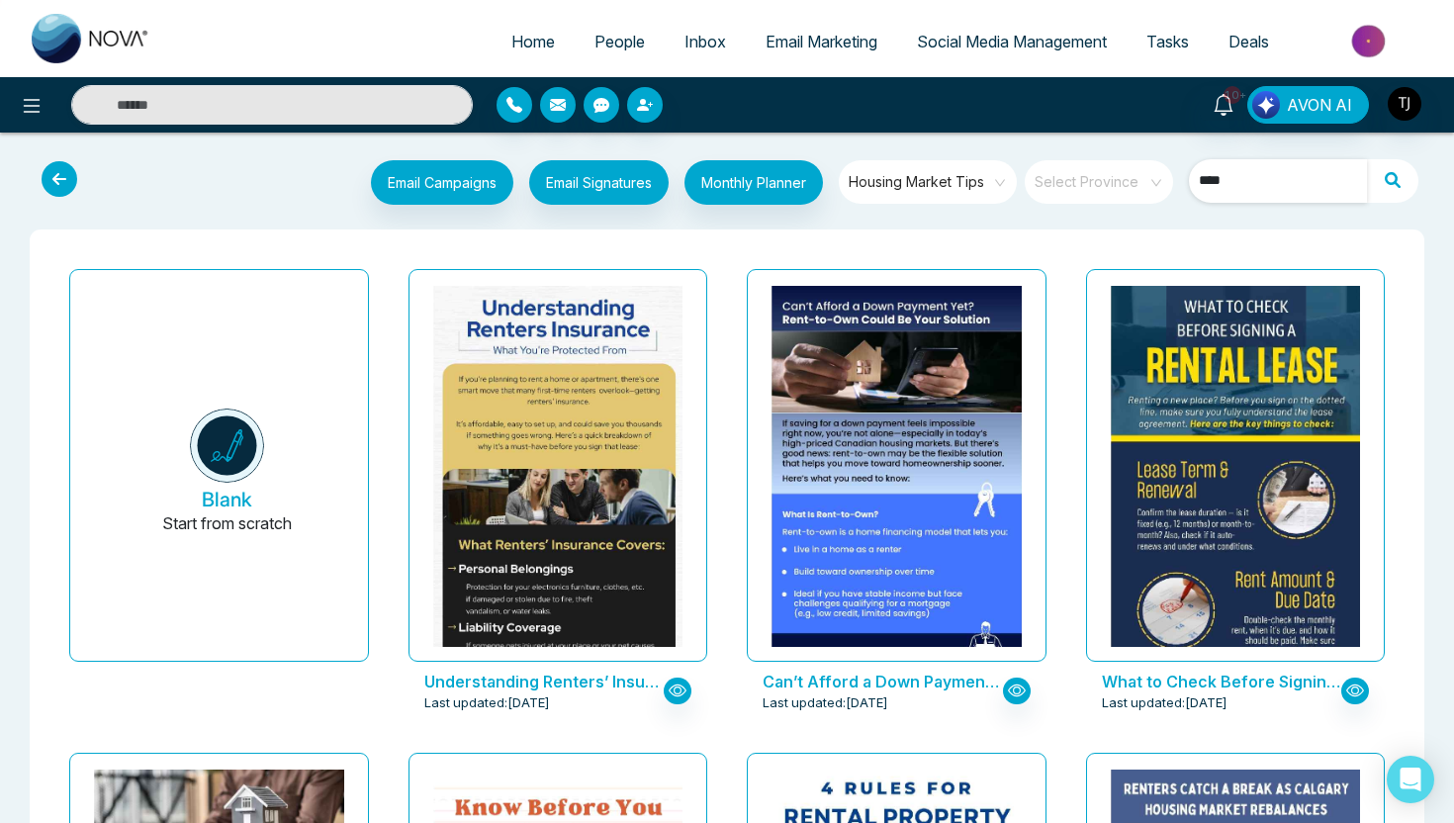
click at [949, 189] on span "Housing Market Tips" at bounding box center [929, 182] width 161 height 30
type input "****"
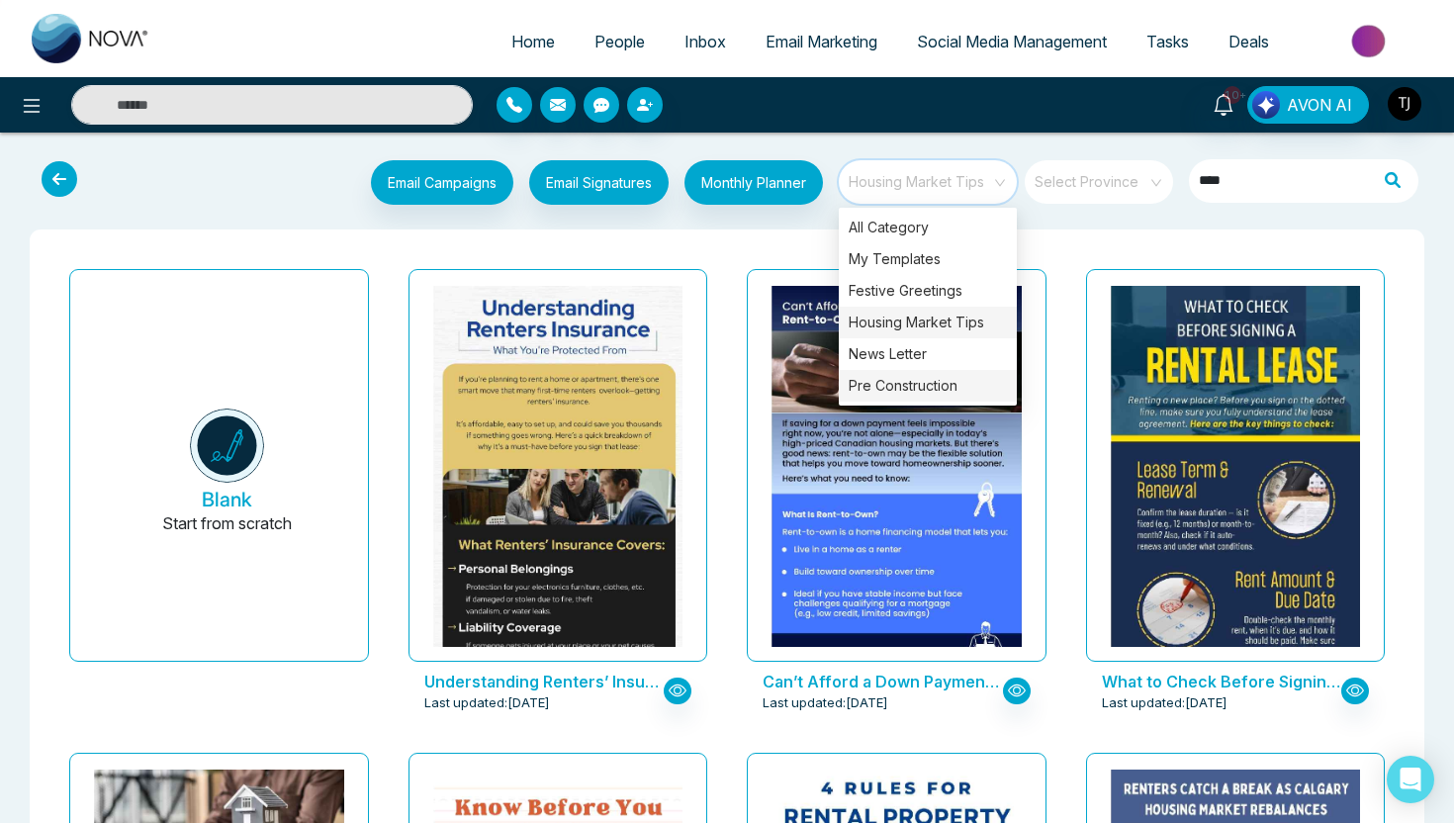
click at [936, 390] on div "Pre Construction" at bounding box center [928, 386] width 178 height 32
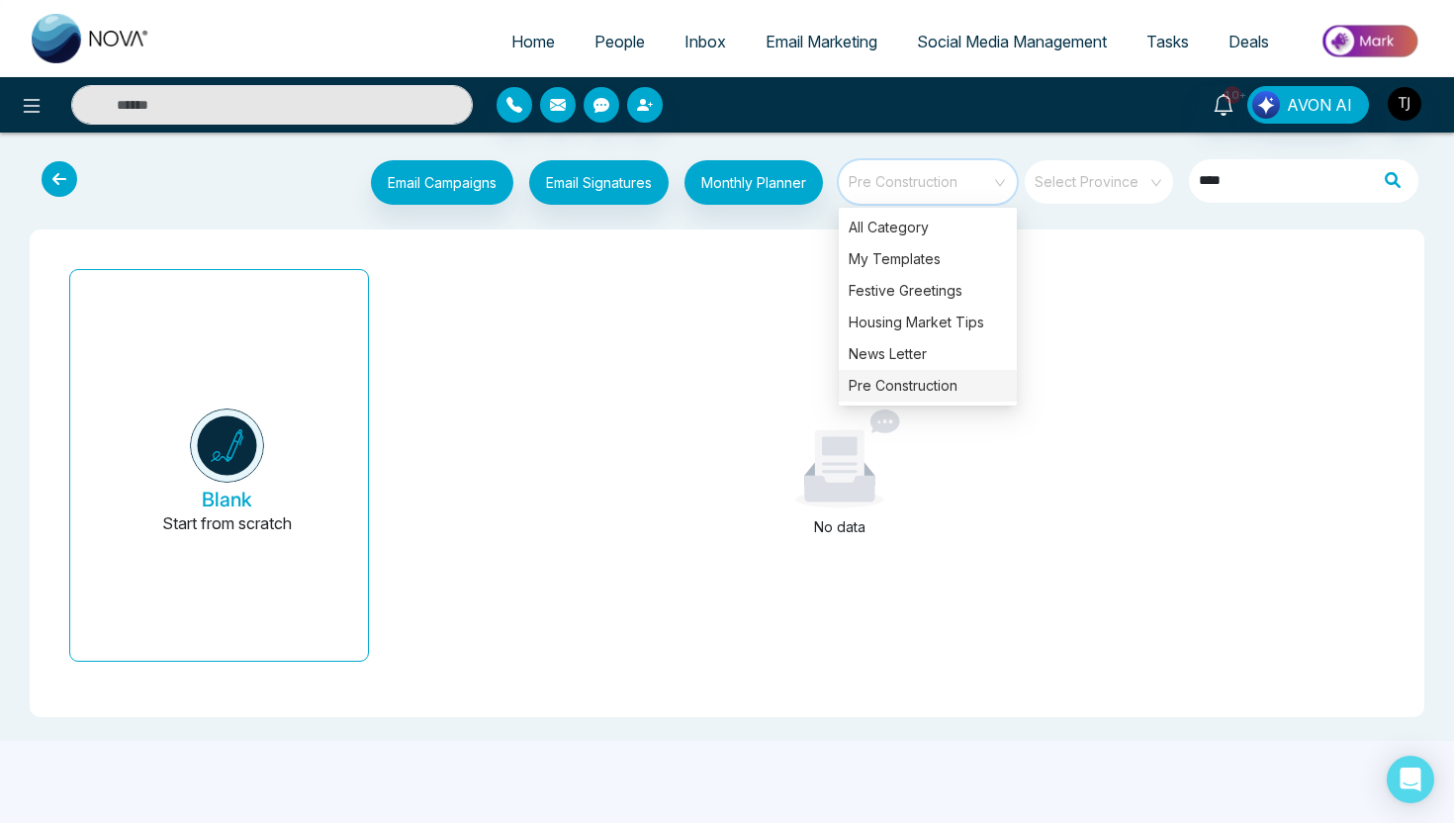
click at [639, 226] on div "Email Campaigns Start from scratch? View my campaigns Email Signatures Monthly …" at bounding box center [727, 444] width 1454 height 592
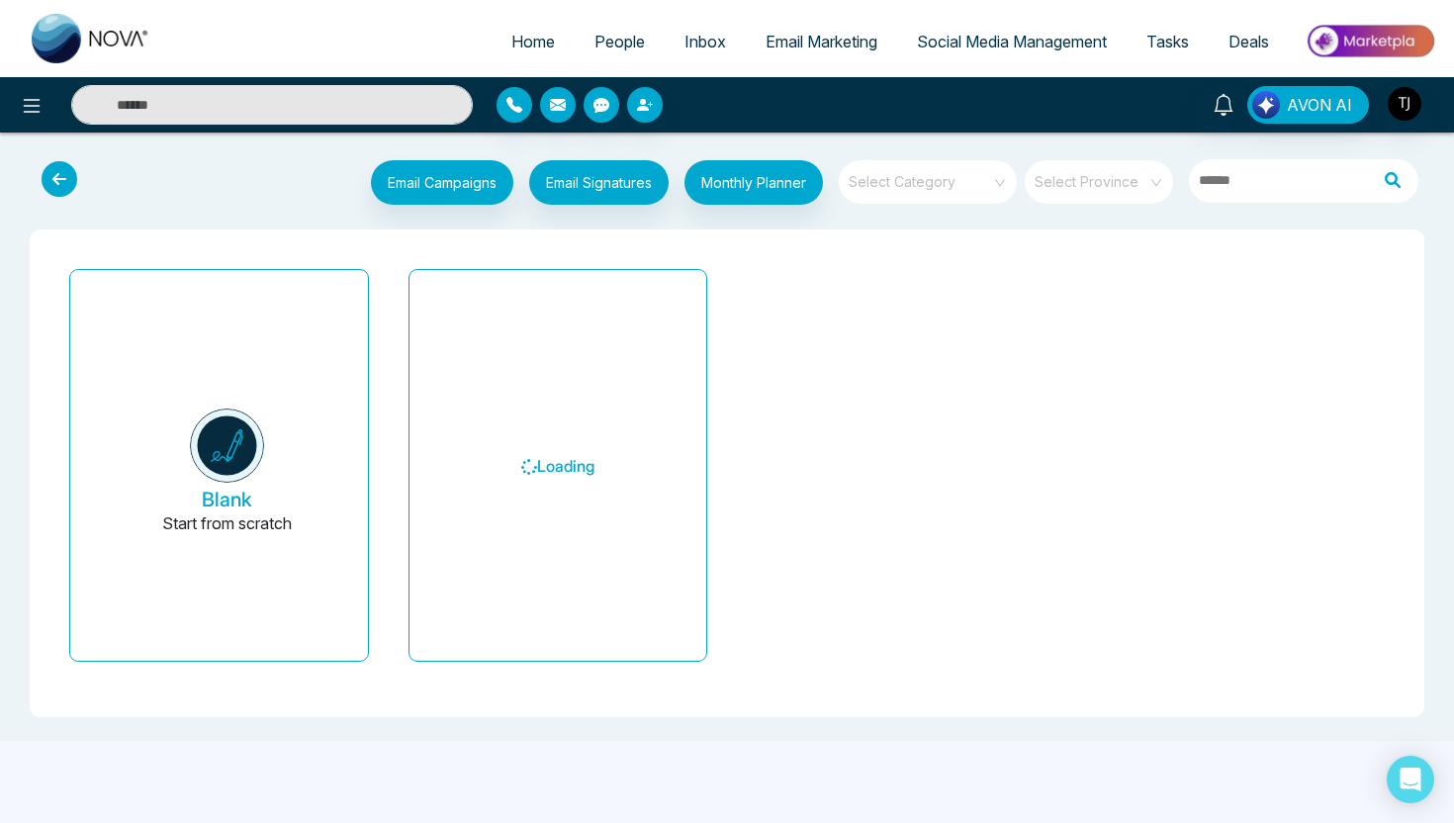
click at [977, 185] on input "search" at bounding box center [921, 175] width 142 height 30
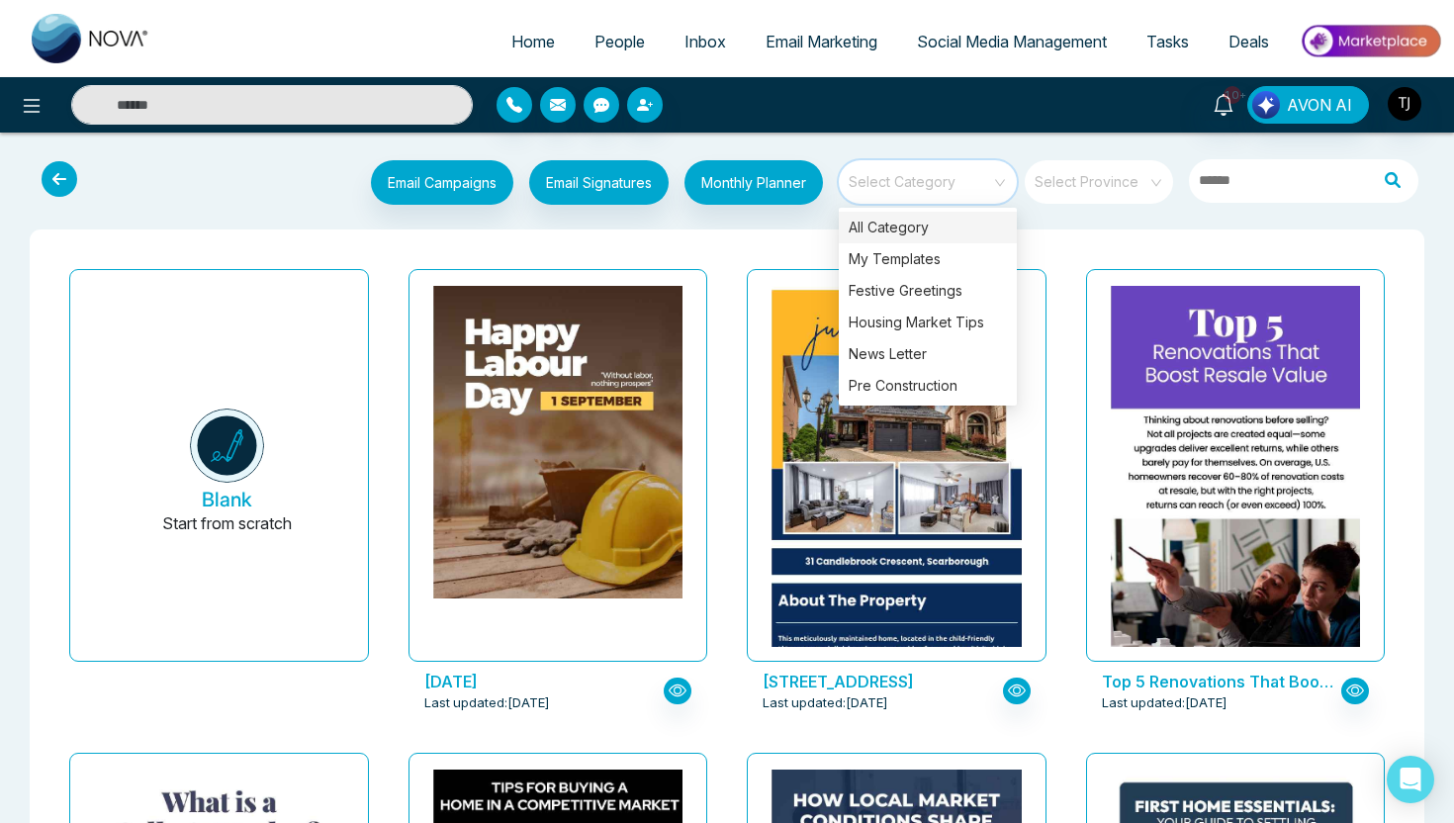
click at [241, 186] on div "Email Campaigns Start from scratch? View my campaigns Email Signatures Monthly …" at bounding box center [786, 184] width 1290 height 49
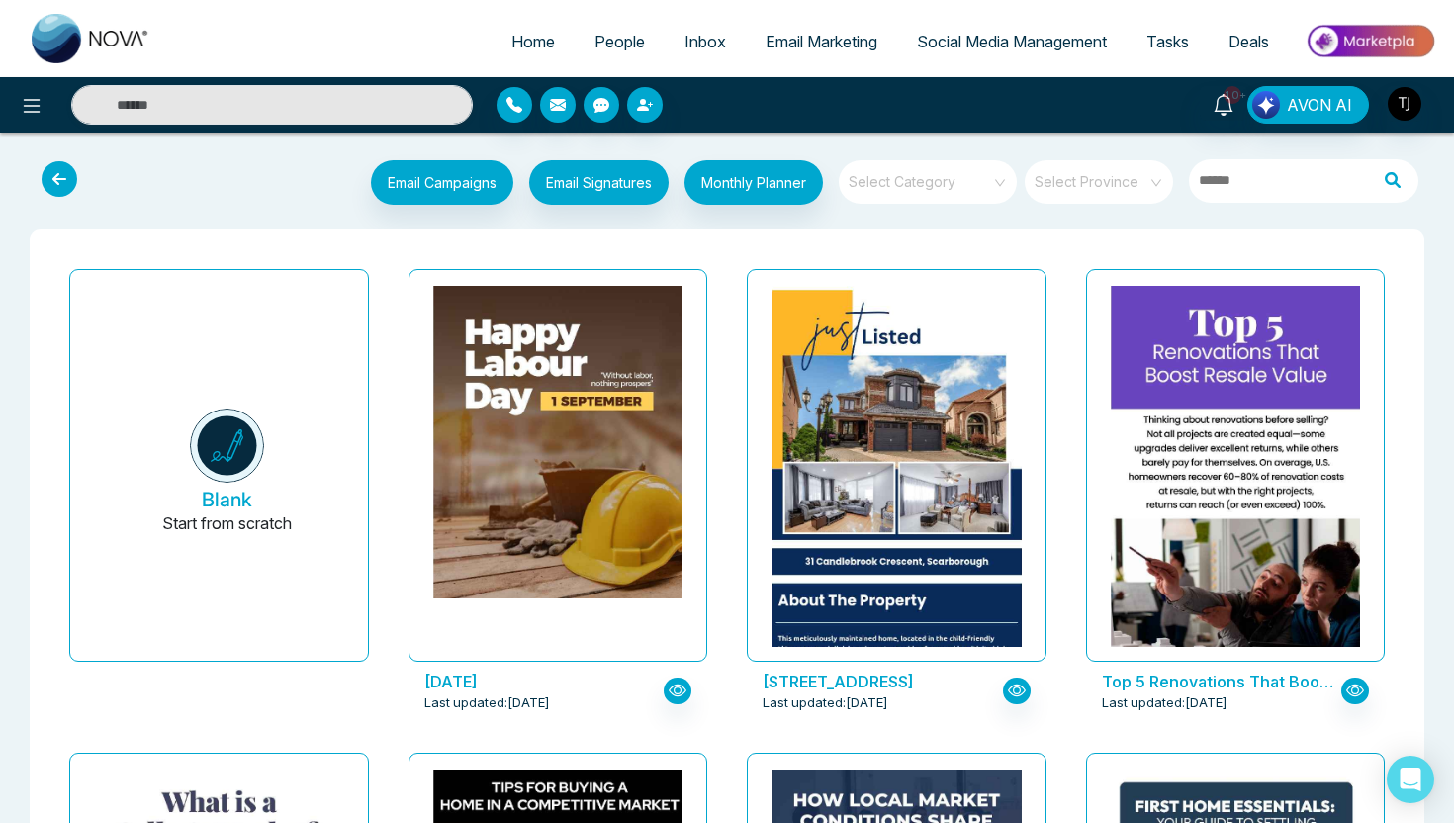
click at [911, 197] on span at bounding box center [921, 182] width 142 height 44
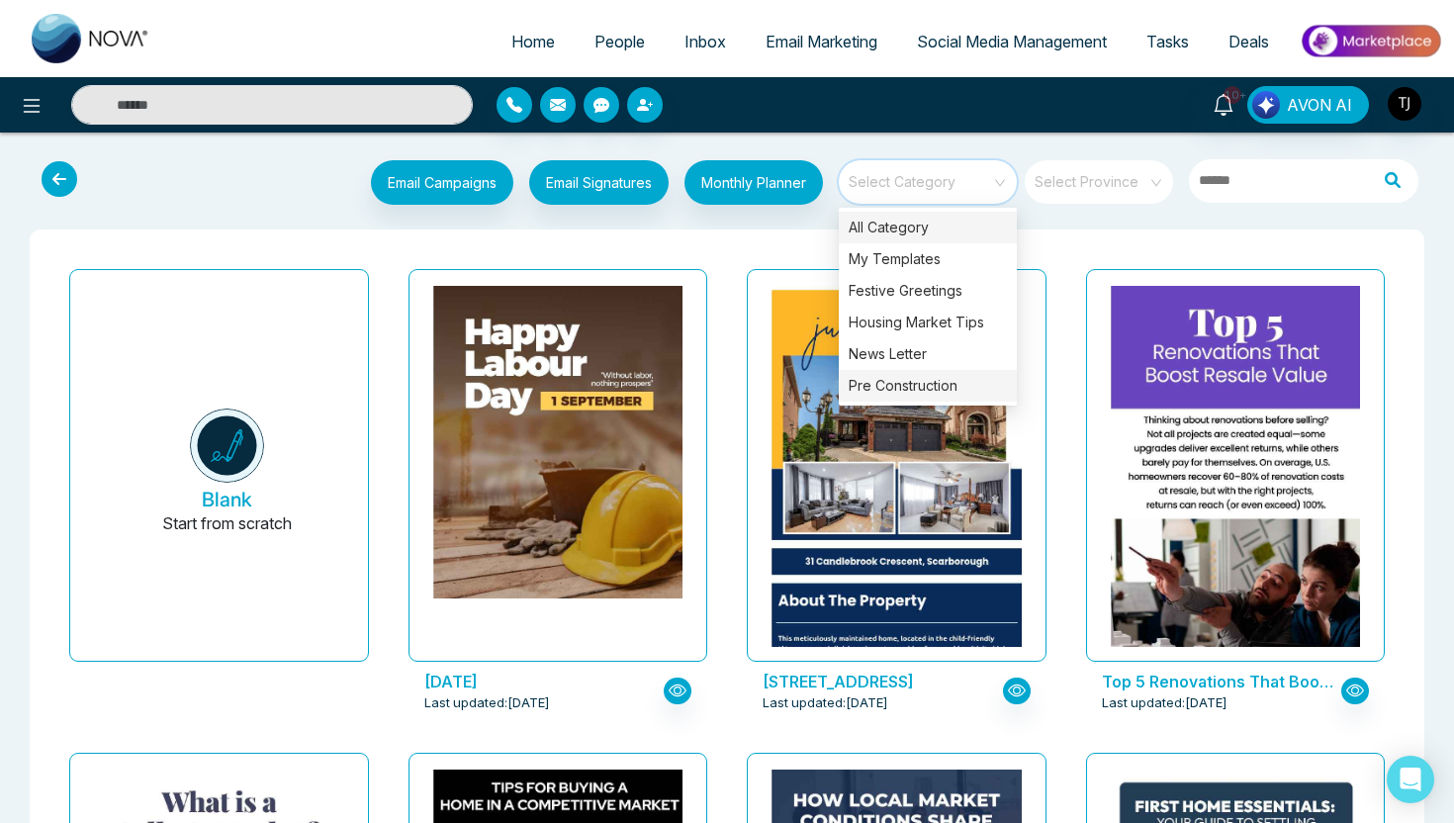
click at [936, 384] on div "Pre Construction" at bounding box center [928, 386] width 178 height 32
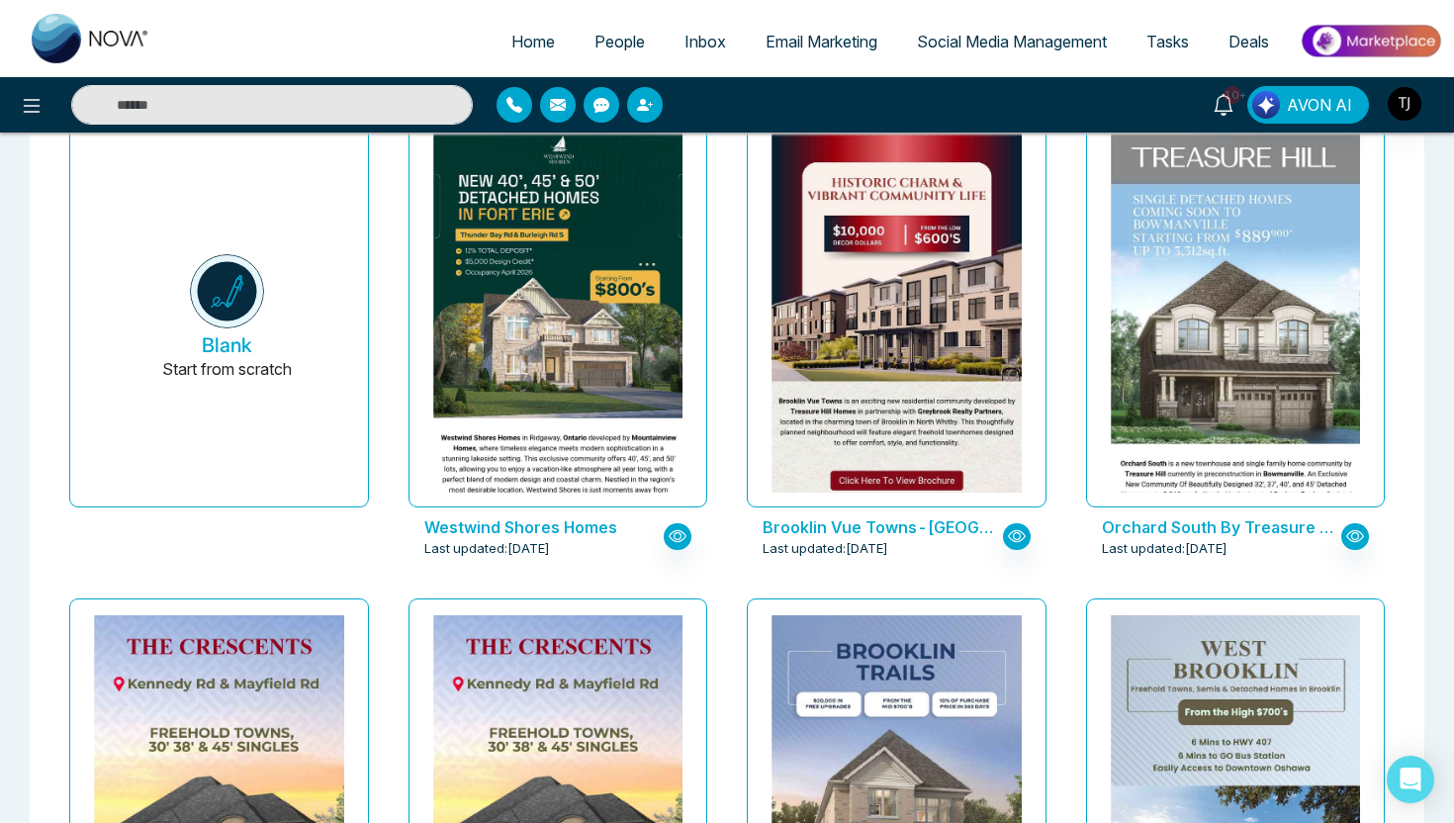
scroll to position [158, 0]
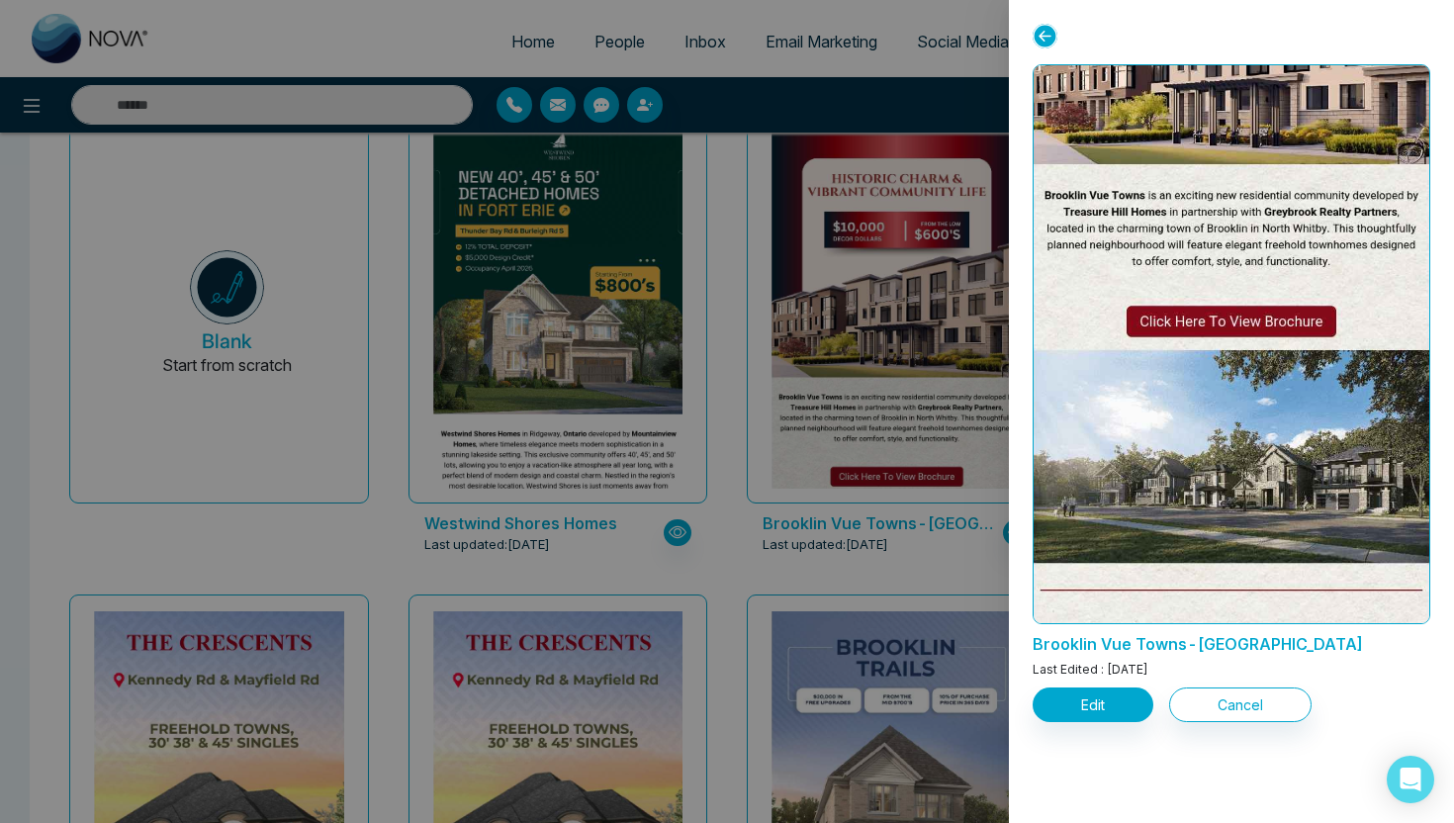
scroll to position [295, 0]
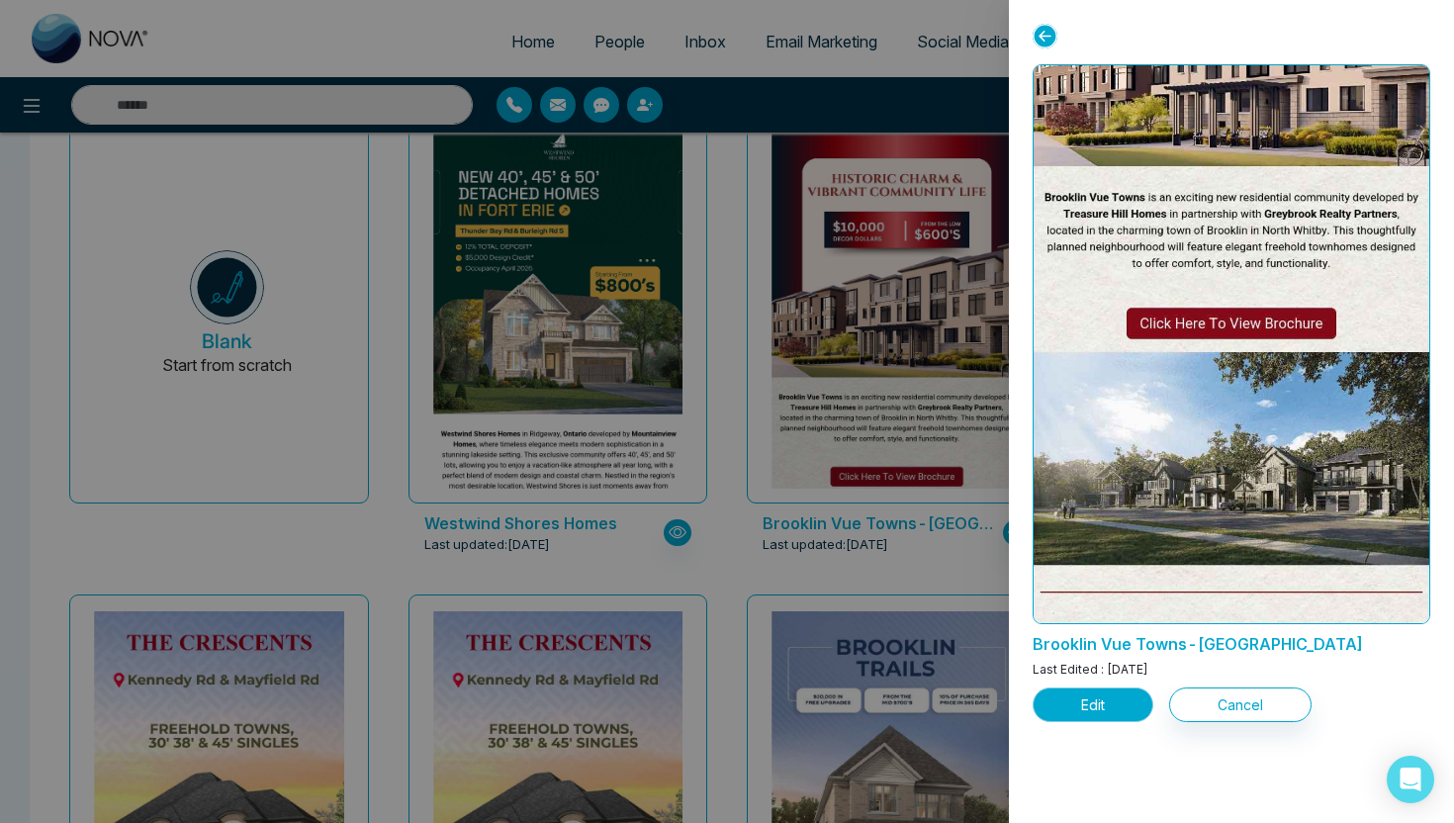
click at [1114, 709] on button "Edit" at bounding box center [1093, 704] width 121 height 35
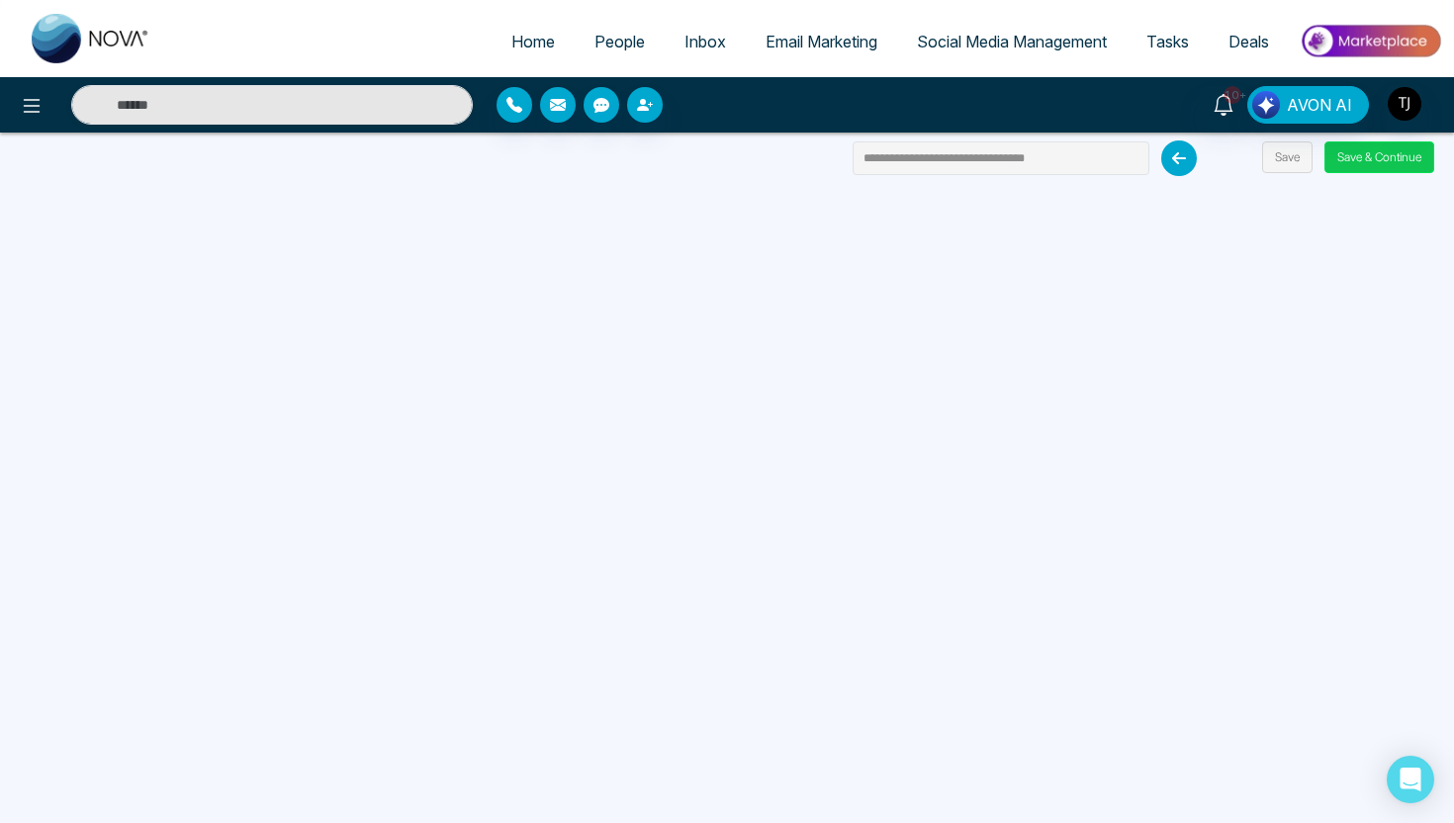
click at [1394, 159] on button "Save & Continue" at bounding box center [1379, 157] width 110 height 32
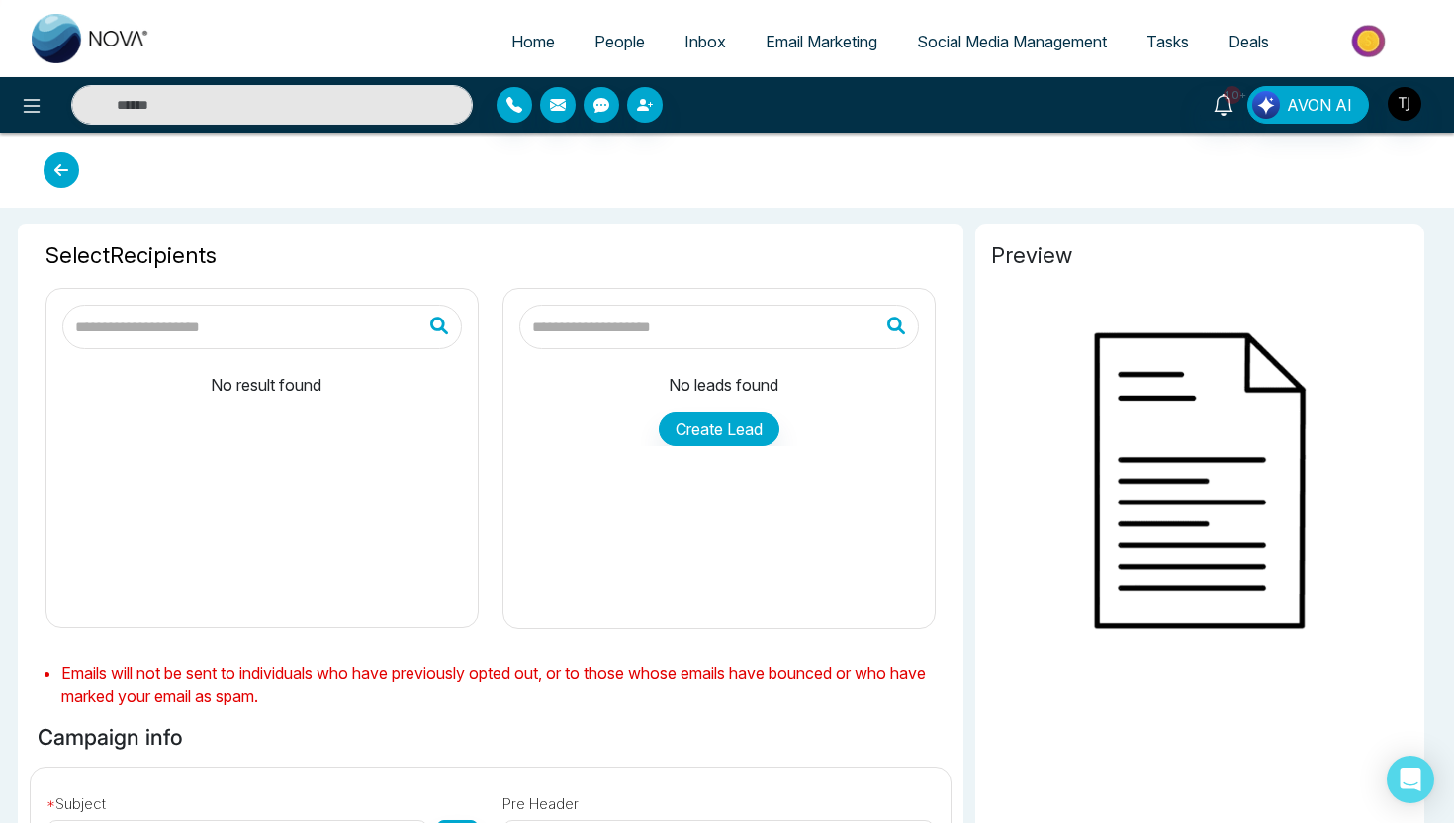
type input "**********"
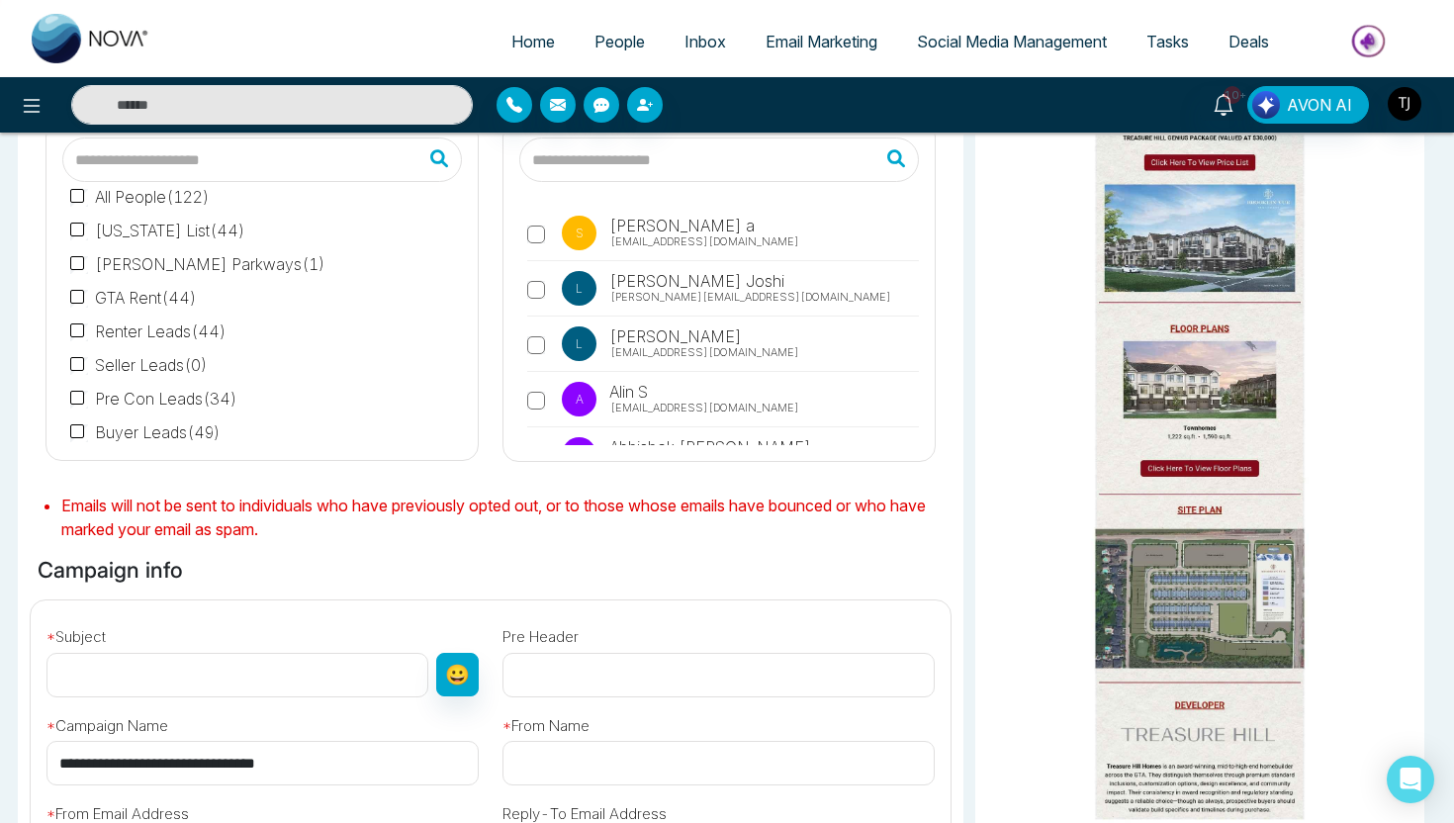
scroll to position [228, 0]
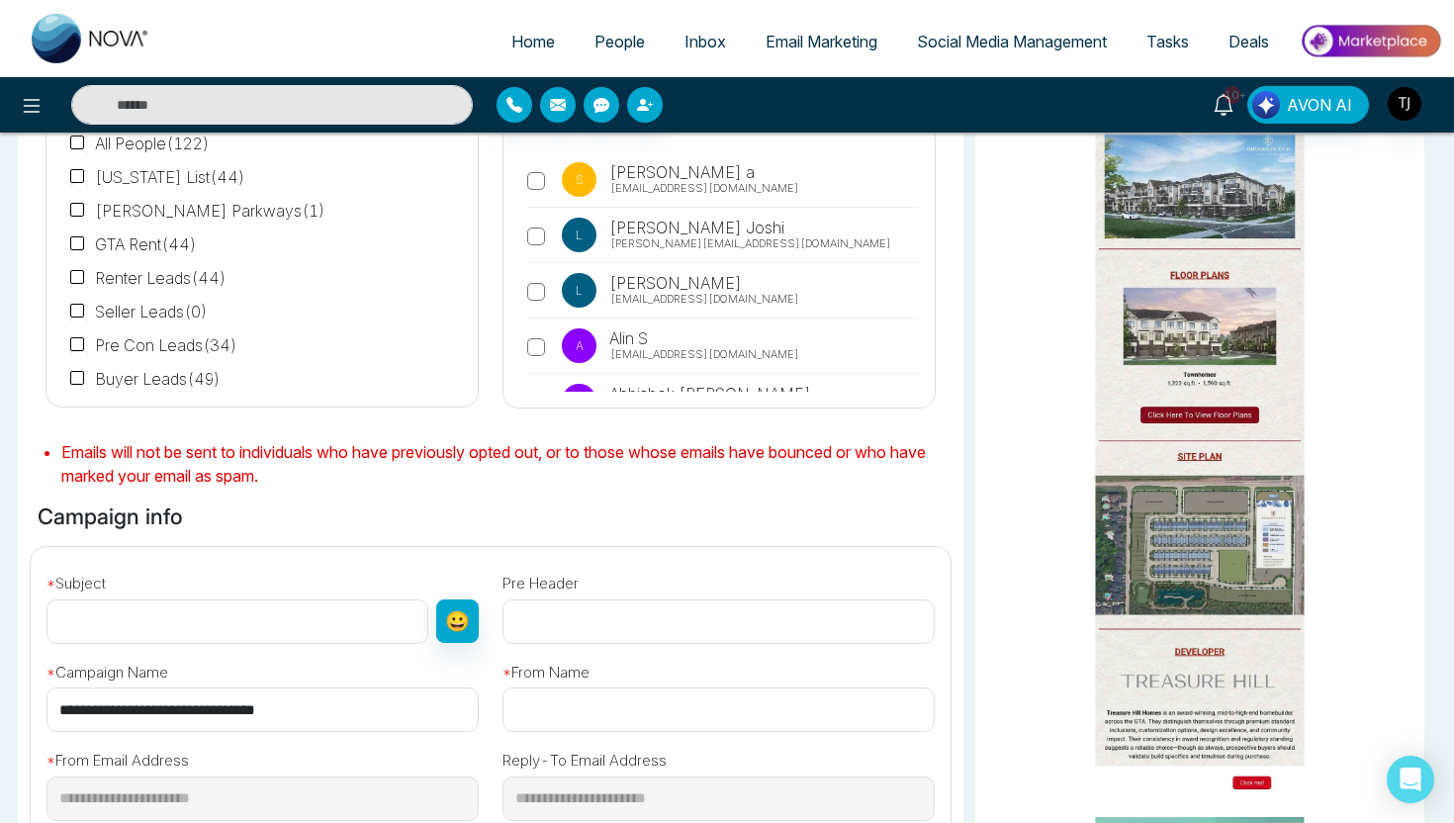
click at [806, 51] on link "Email Marketing" at bounding box center [821, 42] width 151 height 38
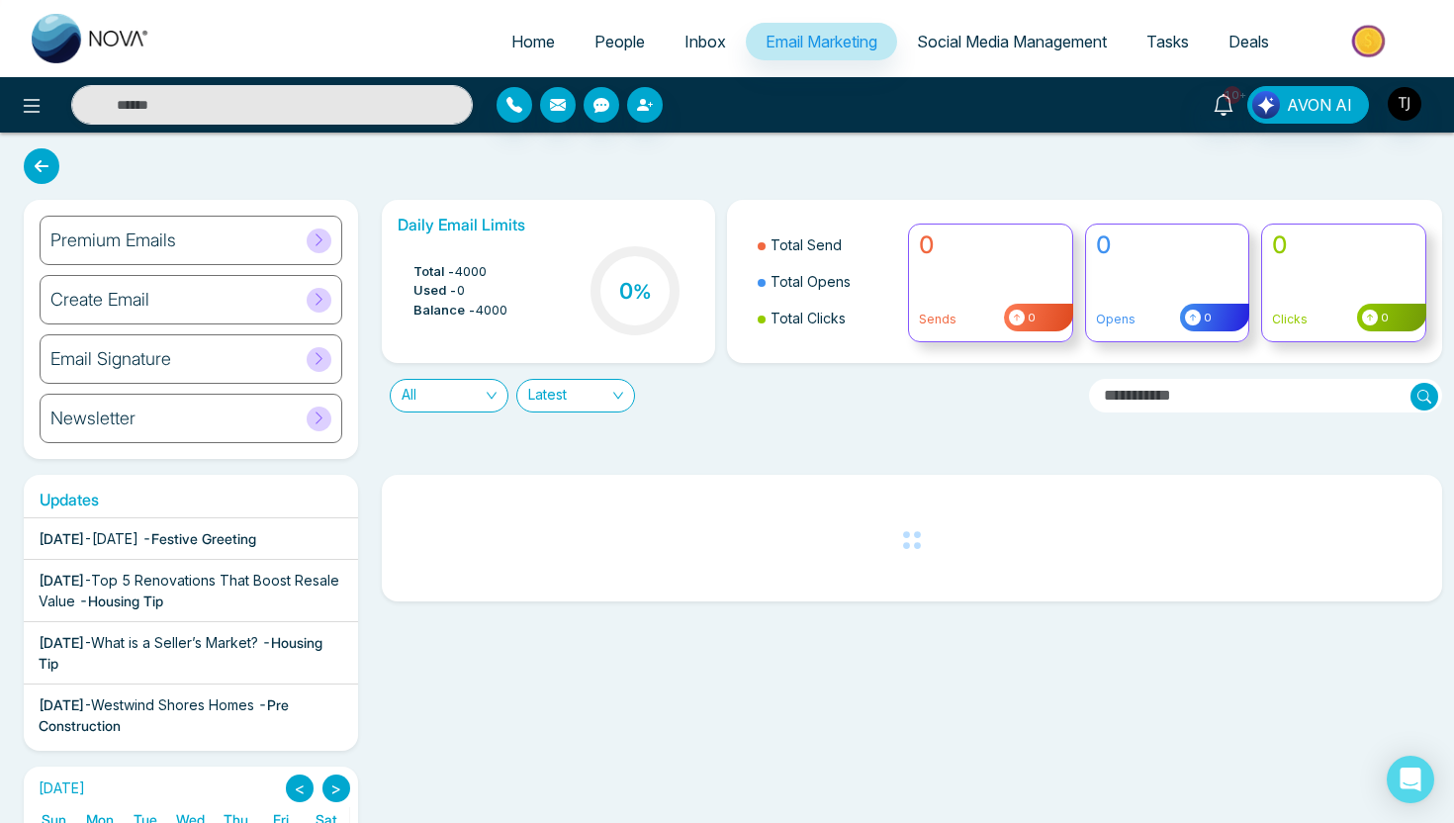
click at [257, 364] on div "Email Signature" at bounding box center [191, 358] width 303 height 49
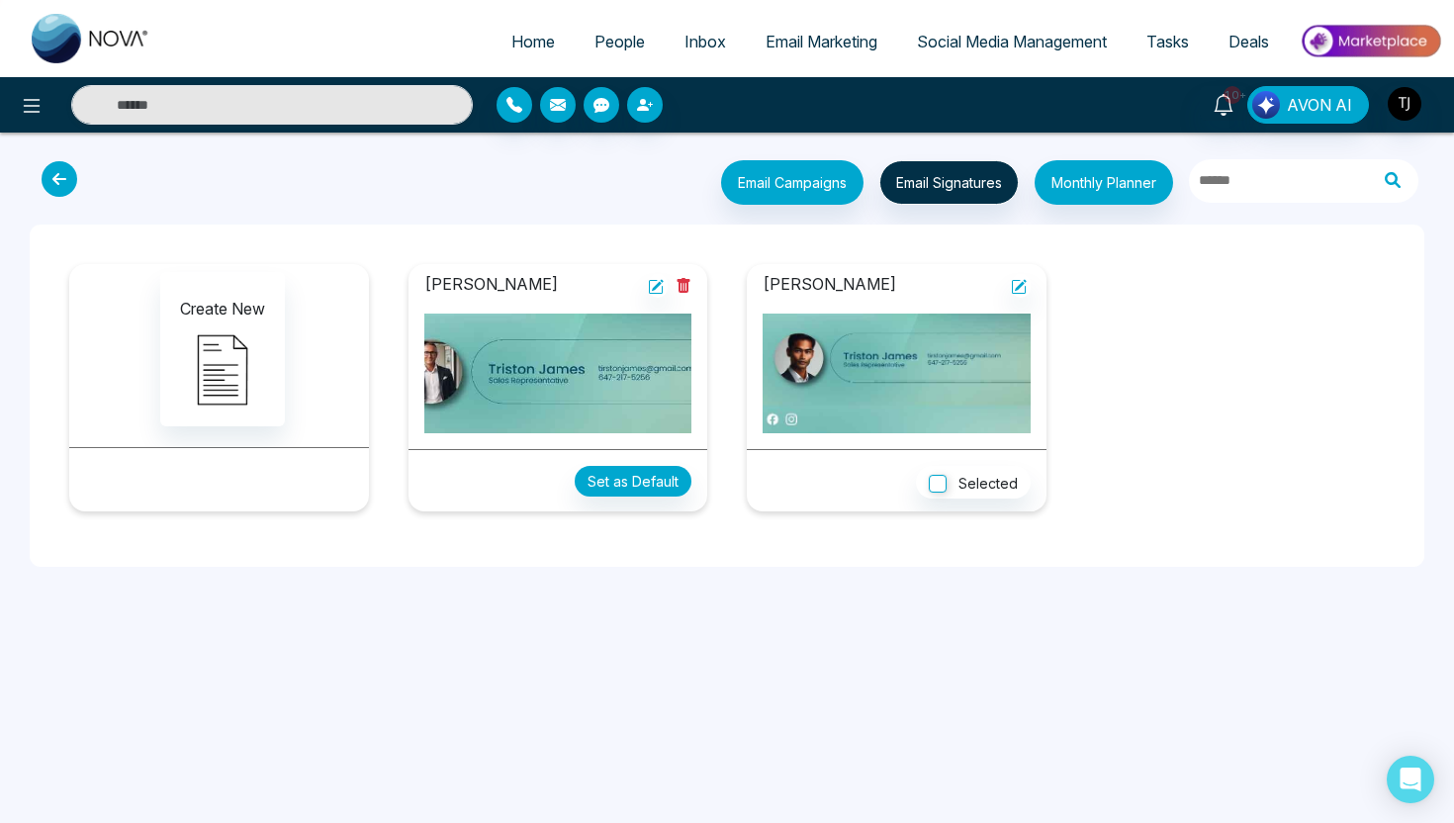
click at [60, 174] on icon at bounding box center [60, 179] width 36 height 36
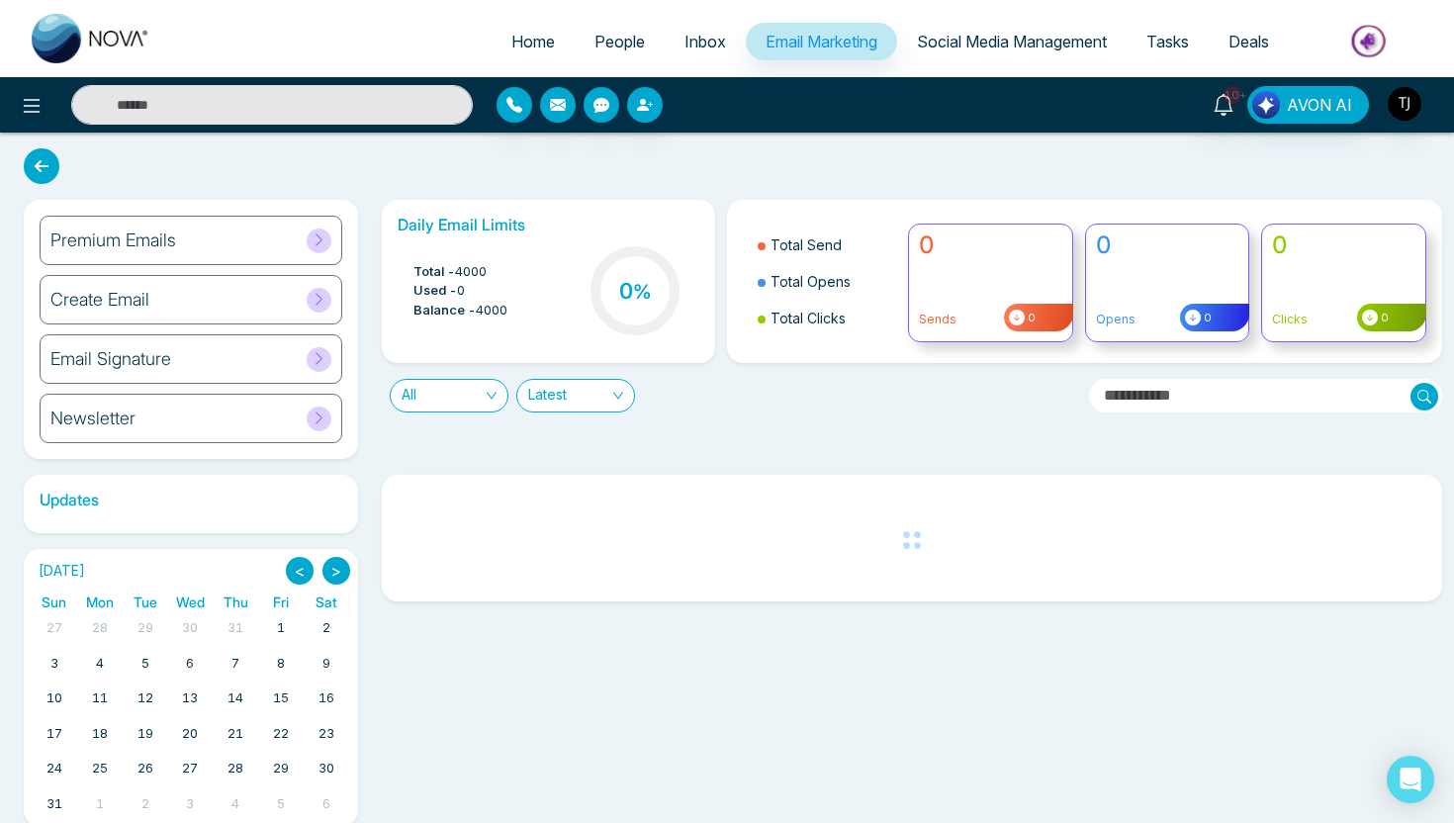
click at [240, 431] on div "Newsletter" at bounding box center [191, 418] width 303 height 49
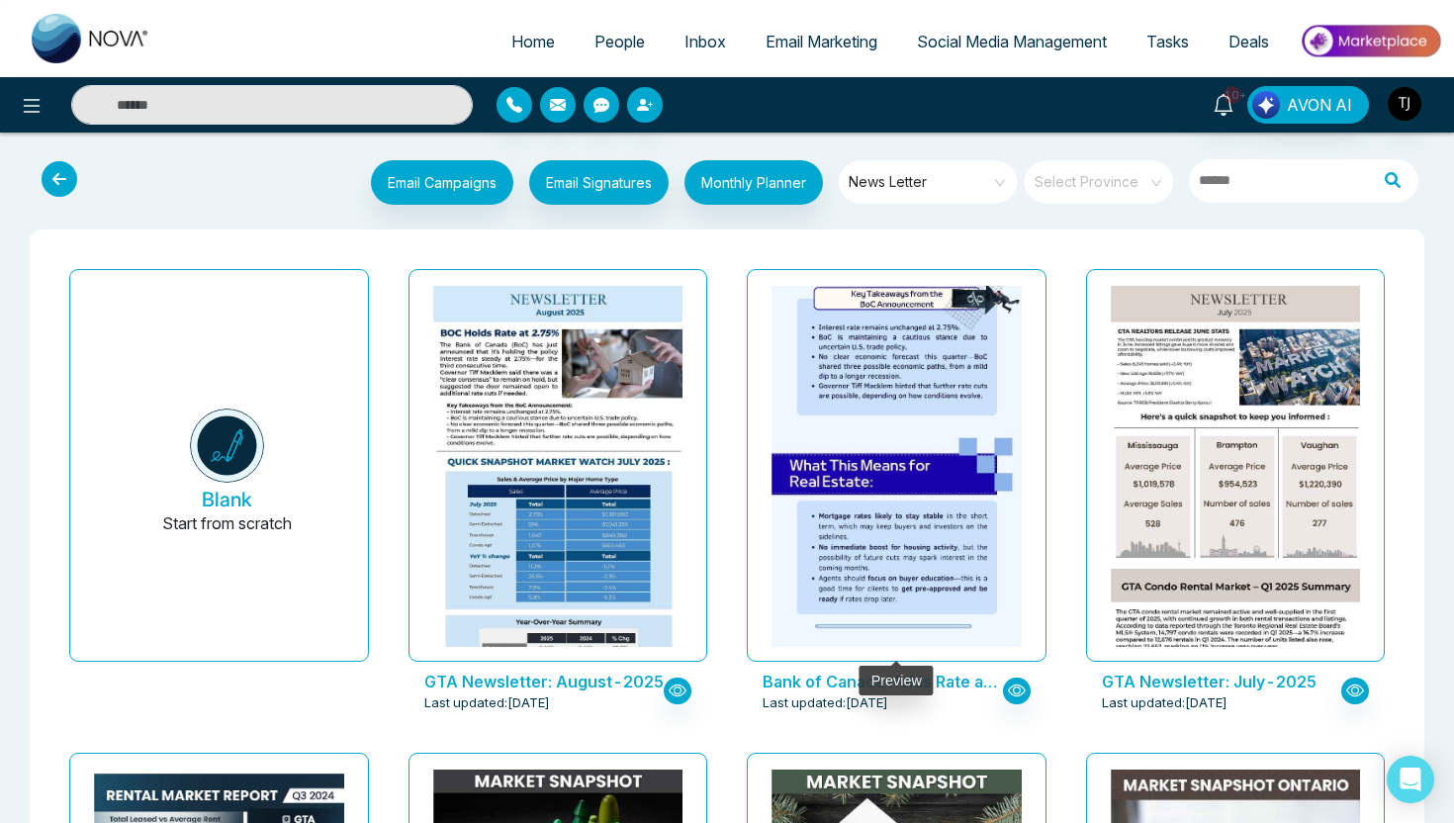
click at [912, 440] on img at bounding box center [896, 185] width 499 height 926
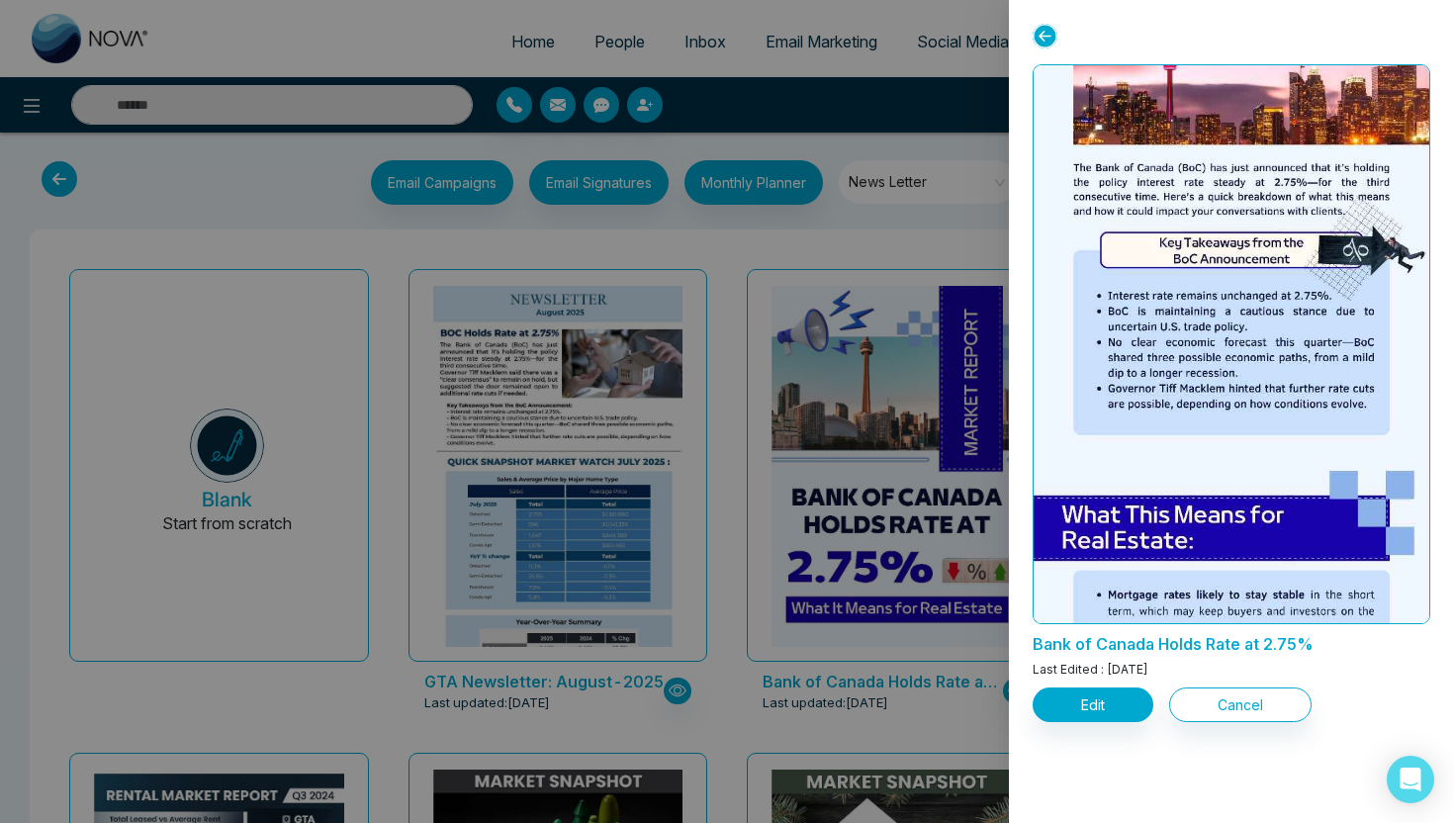
scroll to position [909, 0]
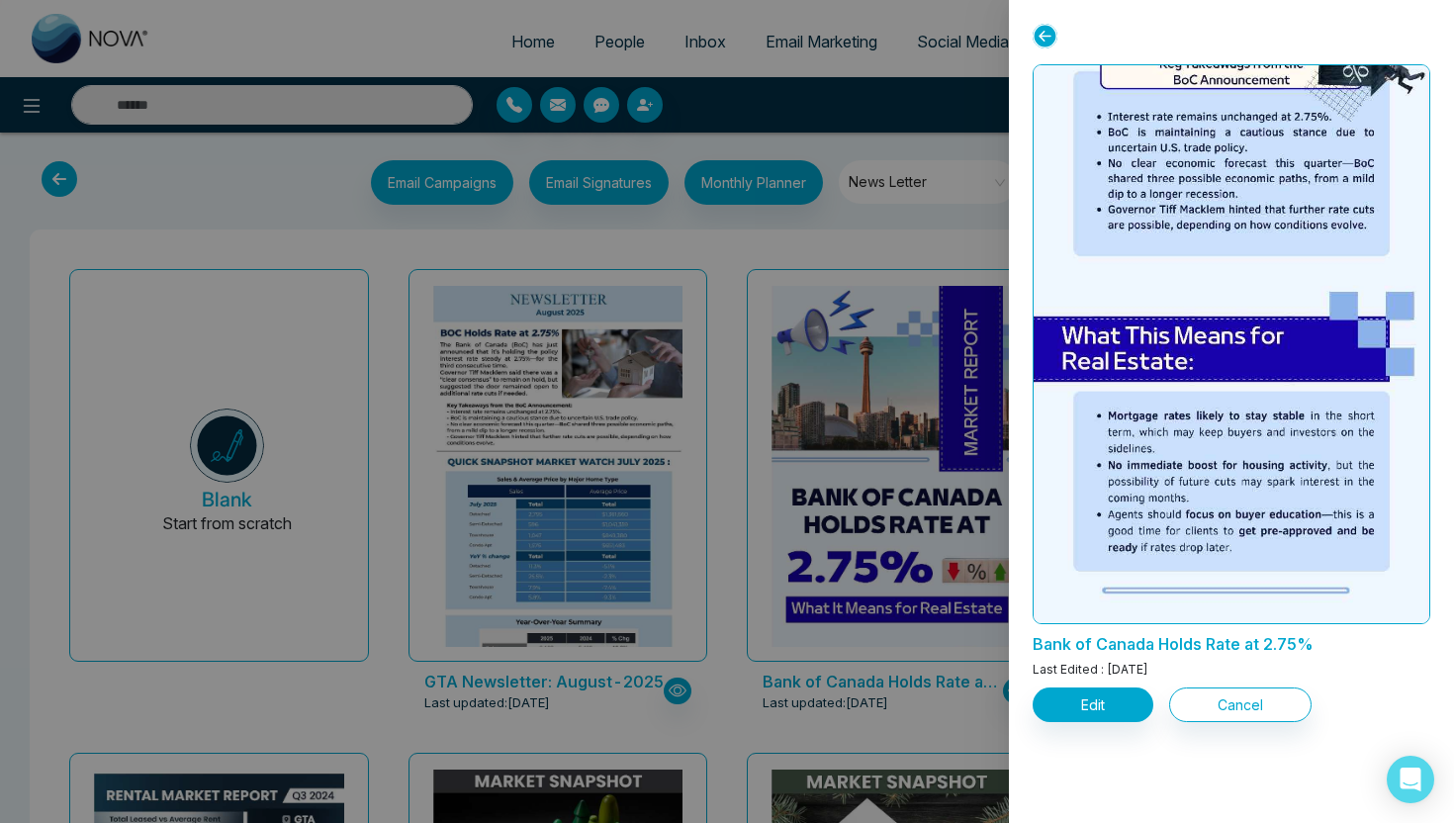
click at [968, 246] on div at bounding box center [727, 411] width 1454 height 823
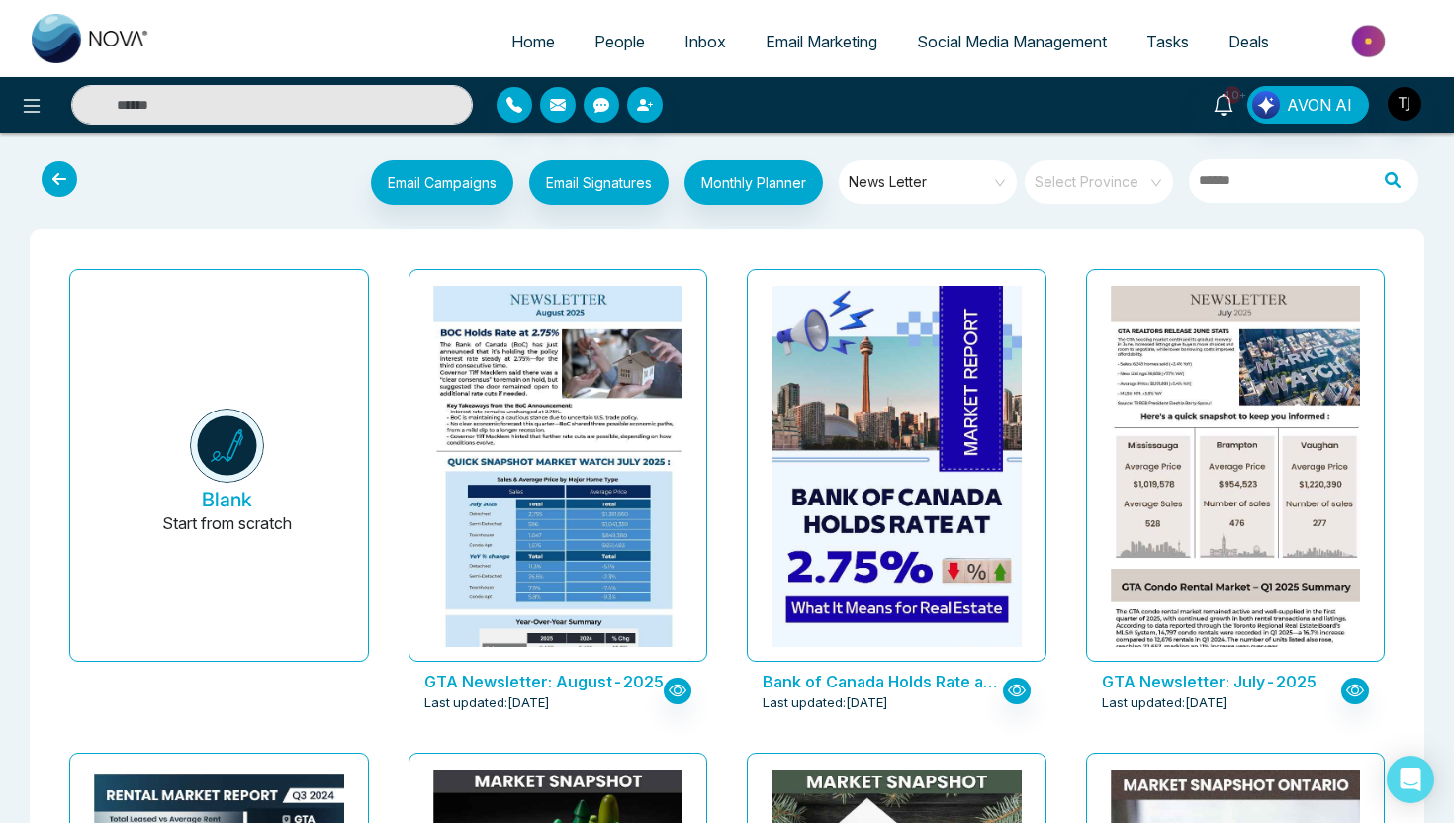
click at [838, 45] on span "Email Marketing" at bounding box center [822, 42] width 112 height 20
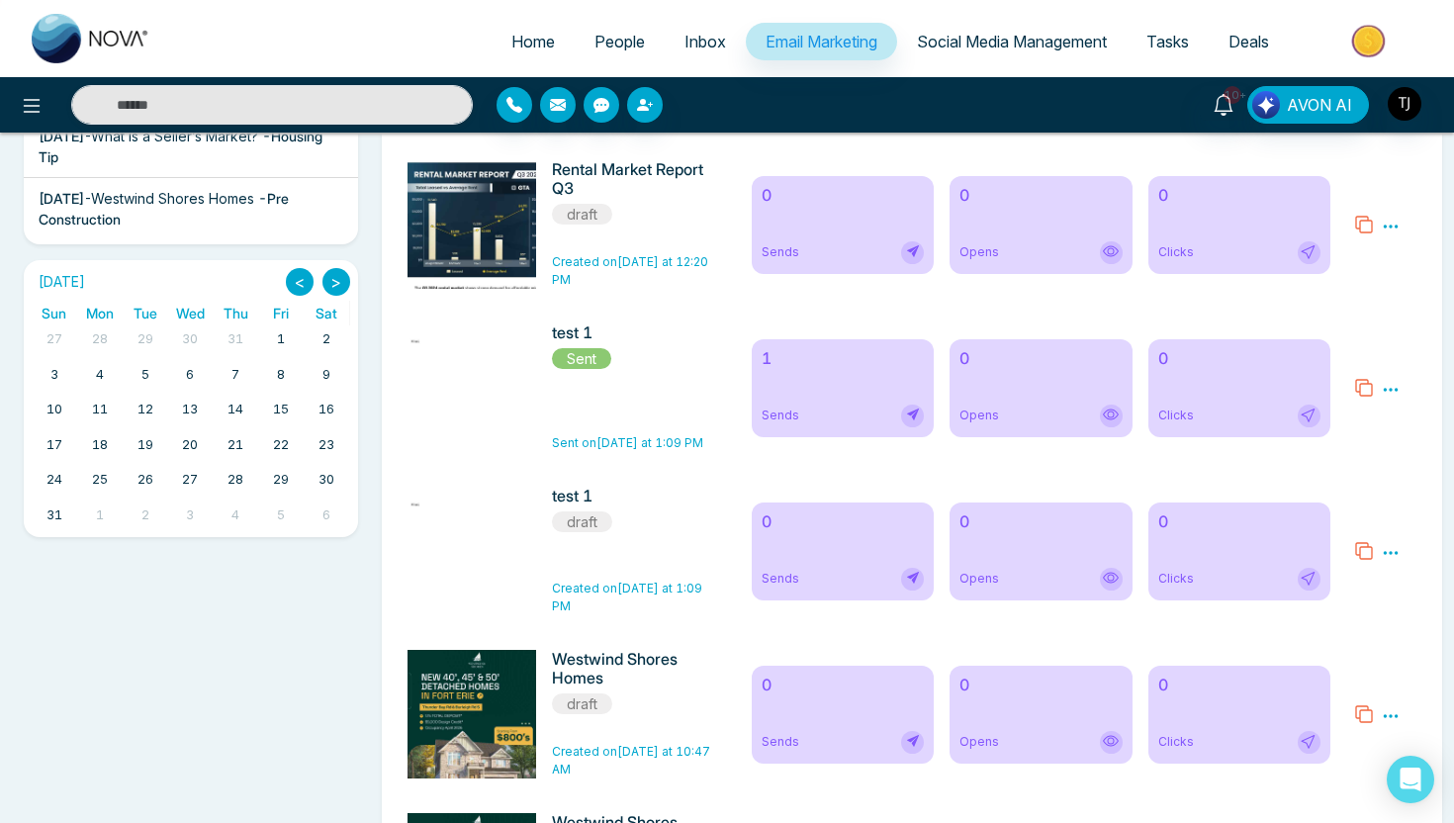
scroll to position [475, 0]
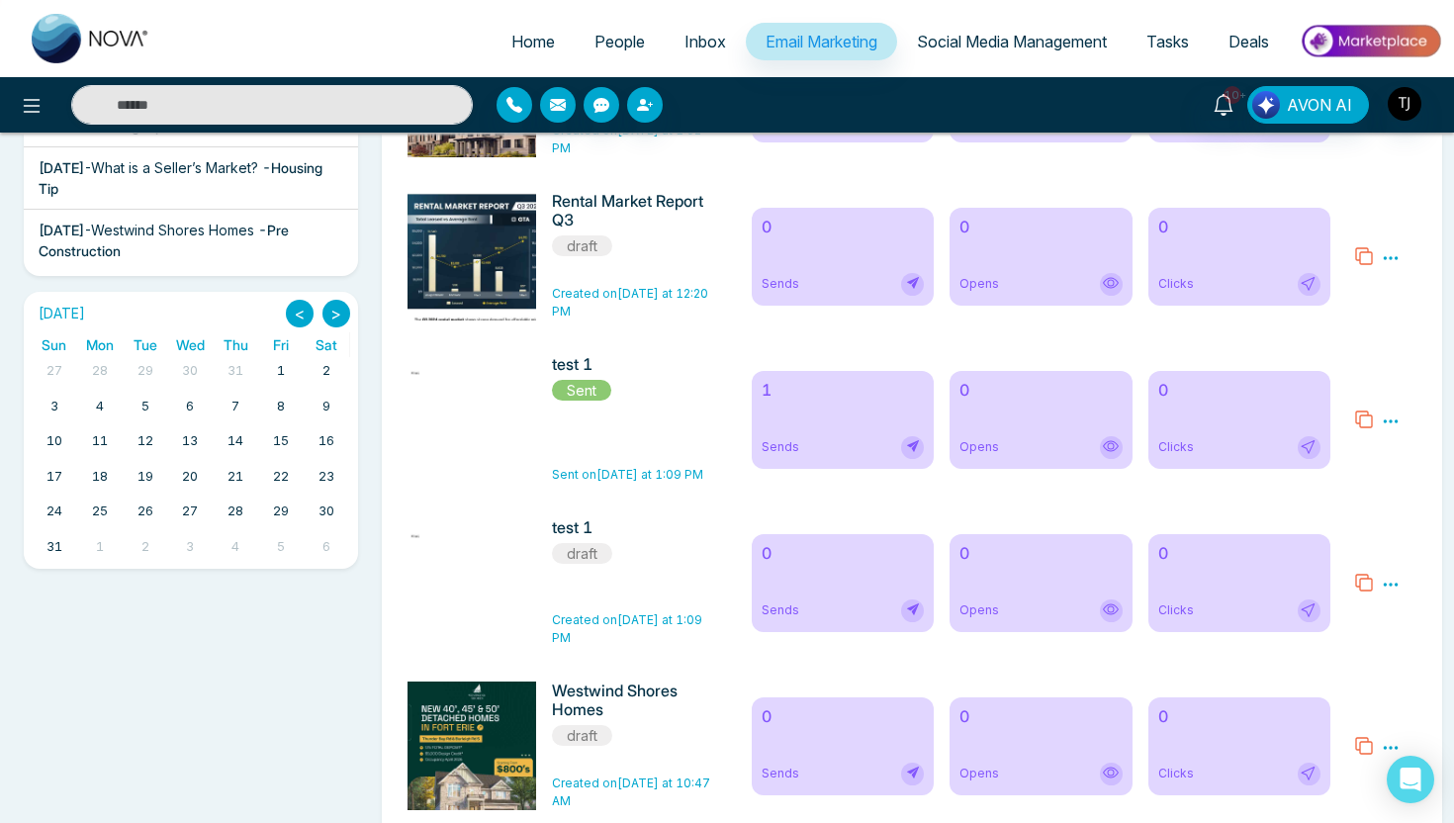
click at [828, 390] on h6 "1" at bounding box center [843, 390] width 162 height 19
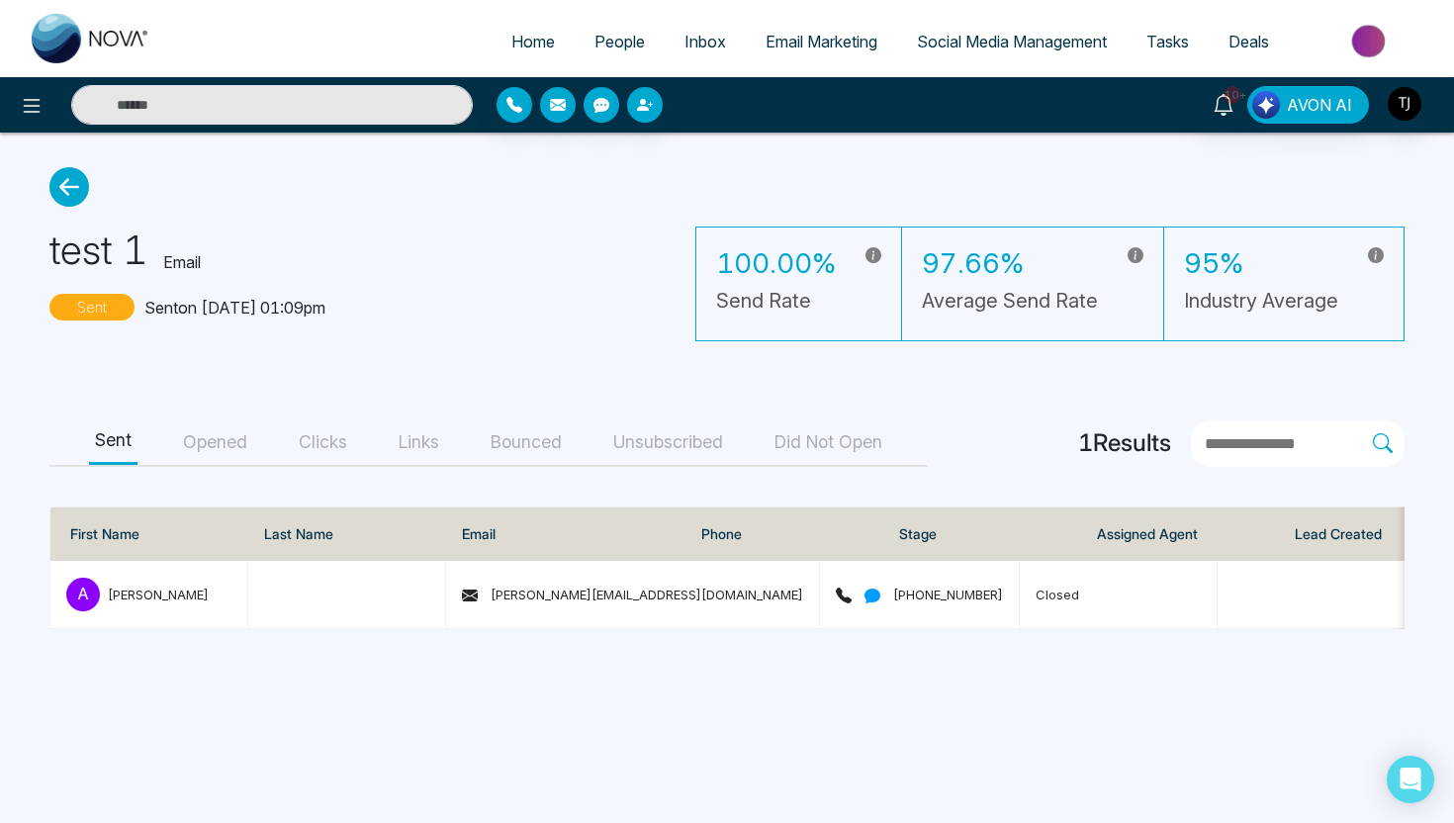
click at [207, 446] on button "Opened" at bounding box center [215, 442] width 76 height 45
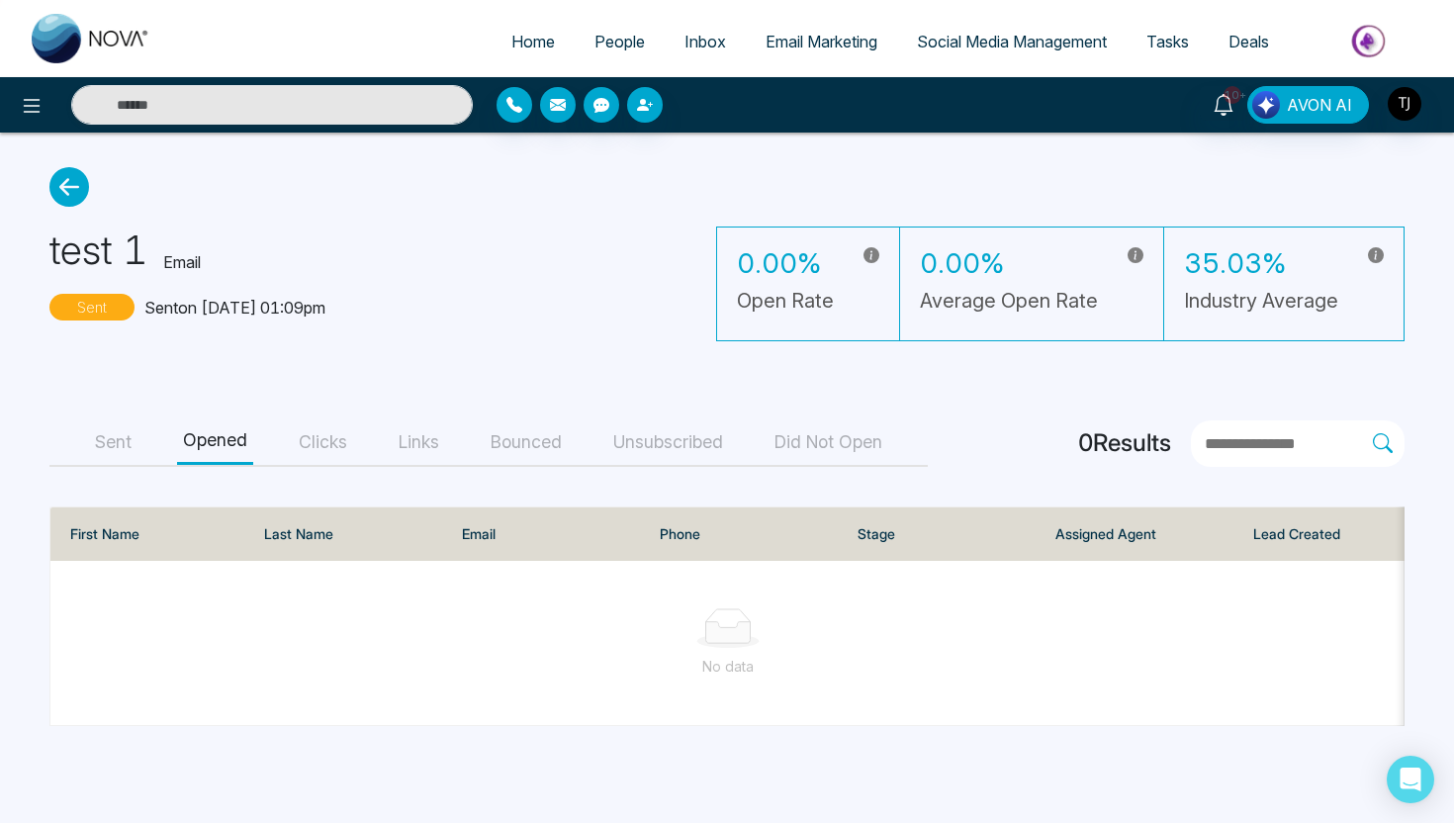
click at [336, 429] on button "Clicks" at bounding box center [323, 442] width 60 height 45
click at [498, 442] on button "Bounced" at bounding box center [526, 442] width 83 height 45
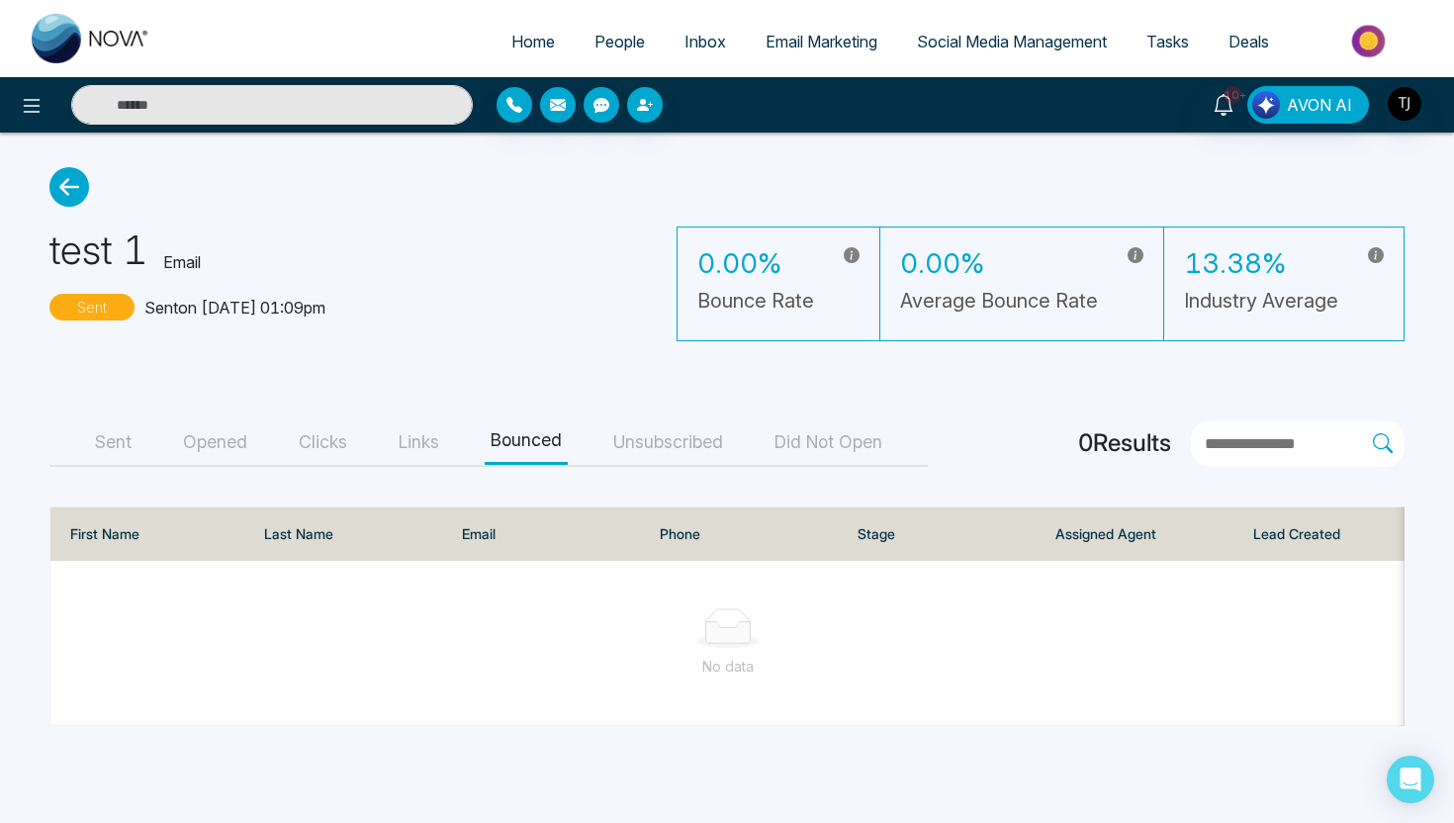
click at [972, 36] on span "Social Media Management" at bounding box center [1012, 42] width 190 height 20
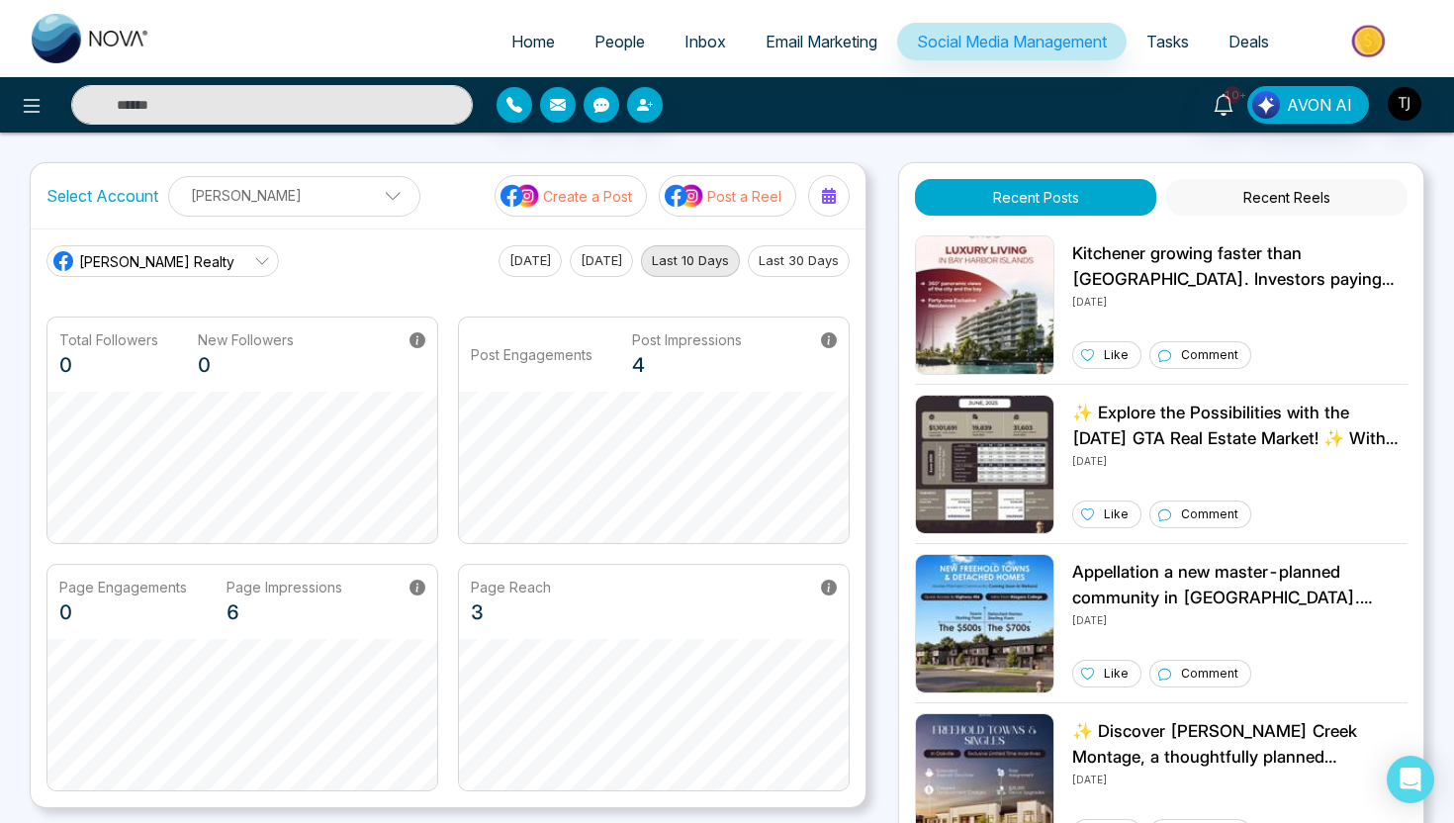
click at [227, 270] on link "[PERSON_NAME] Realty" at bounding box center [162, 261] width 232 height 32
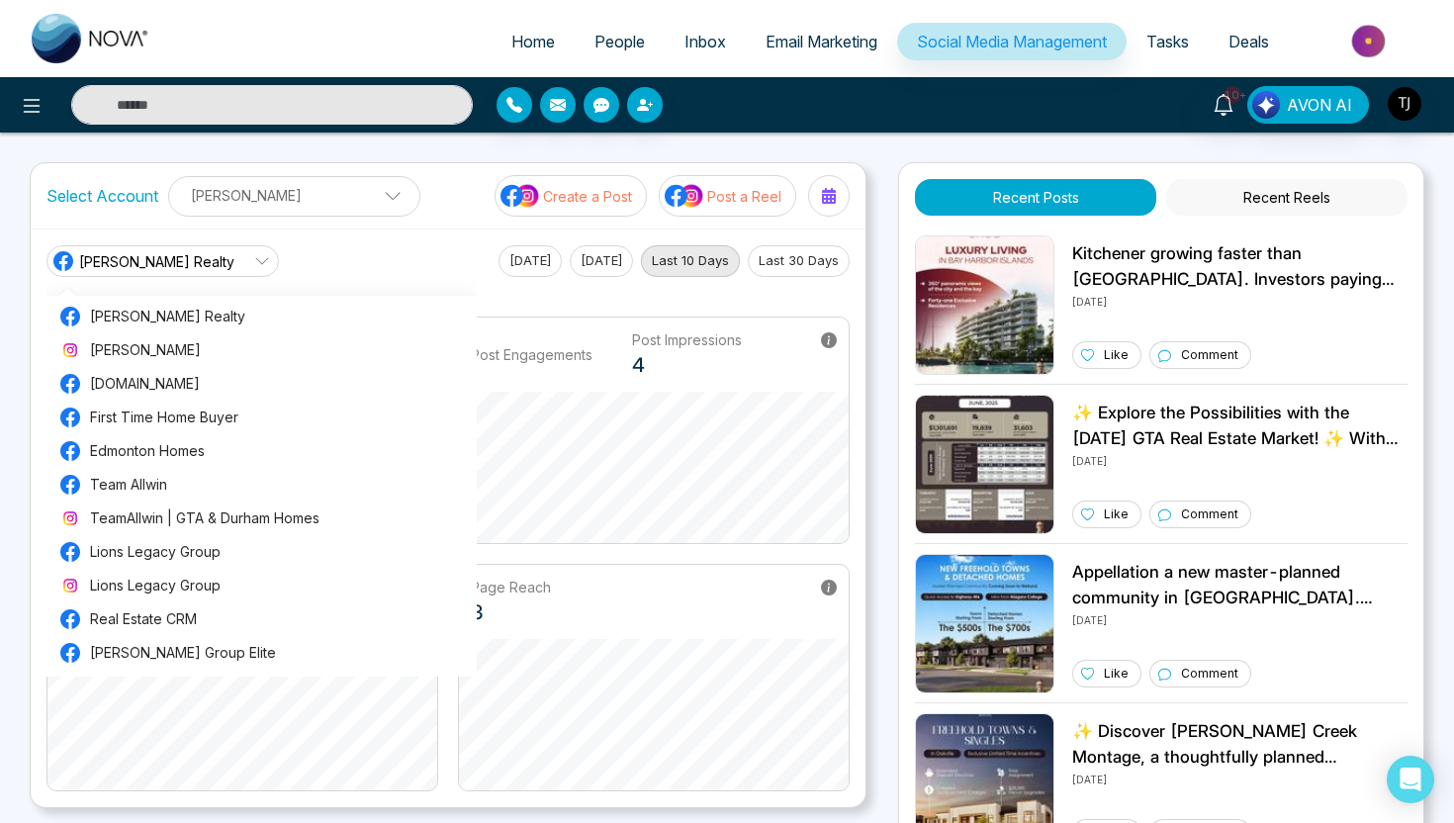
click at [407, 248] on div "[PERSON_NAME] Realty [PERSON_NAME] Realty [PERSON_NAME][DOMAIN_NAME] First Time…" at bounding box center [447, 261] width 803 height 32
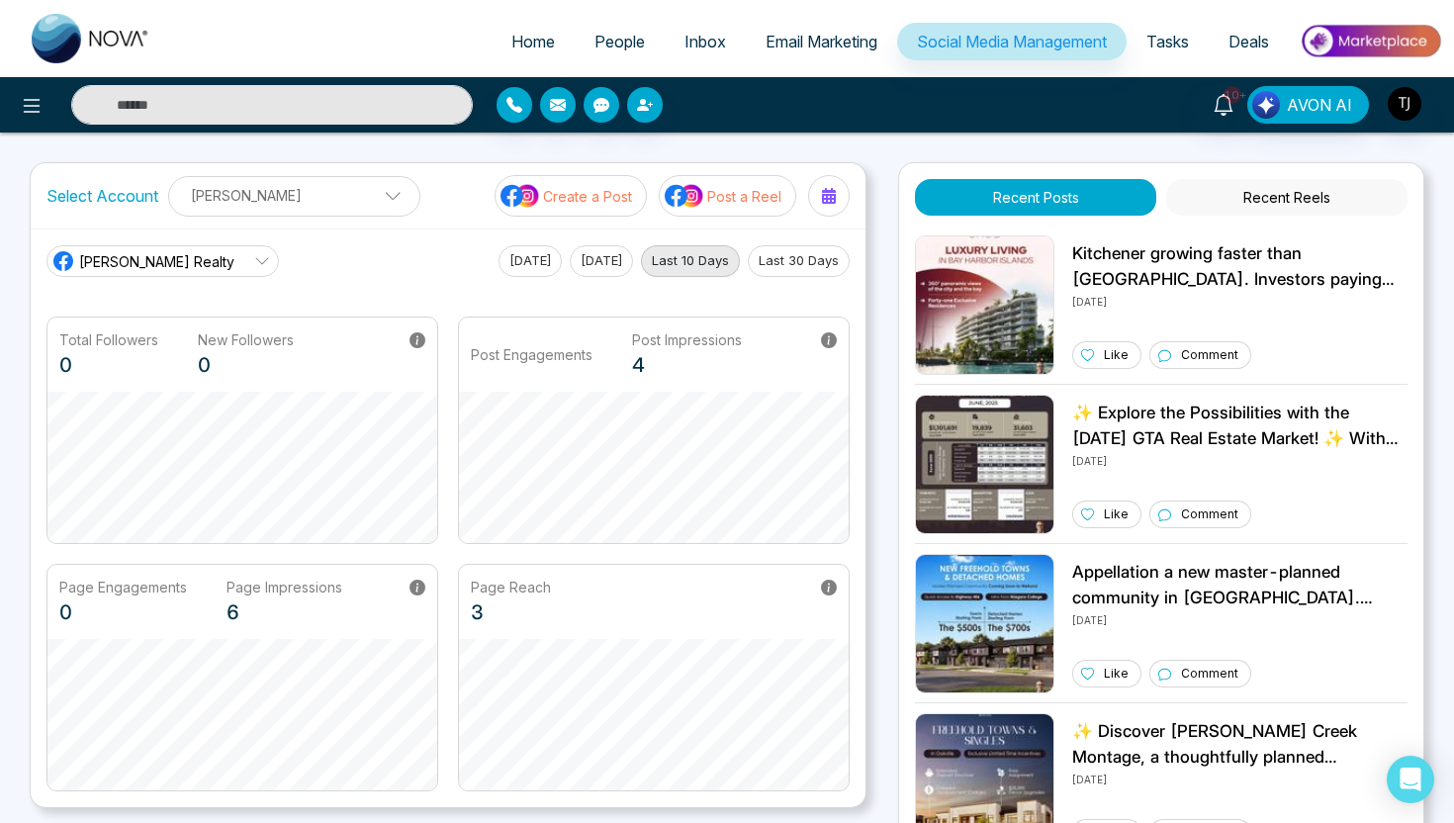
click at [593, 199] on p "Create a Post" at bounding box center [587, 196] width 89 height 21
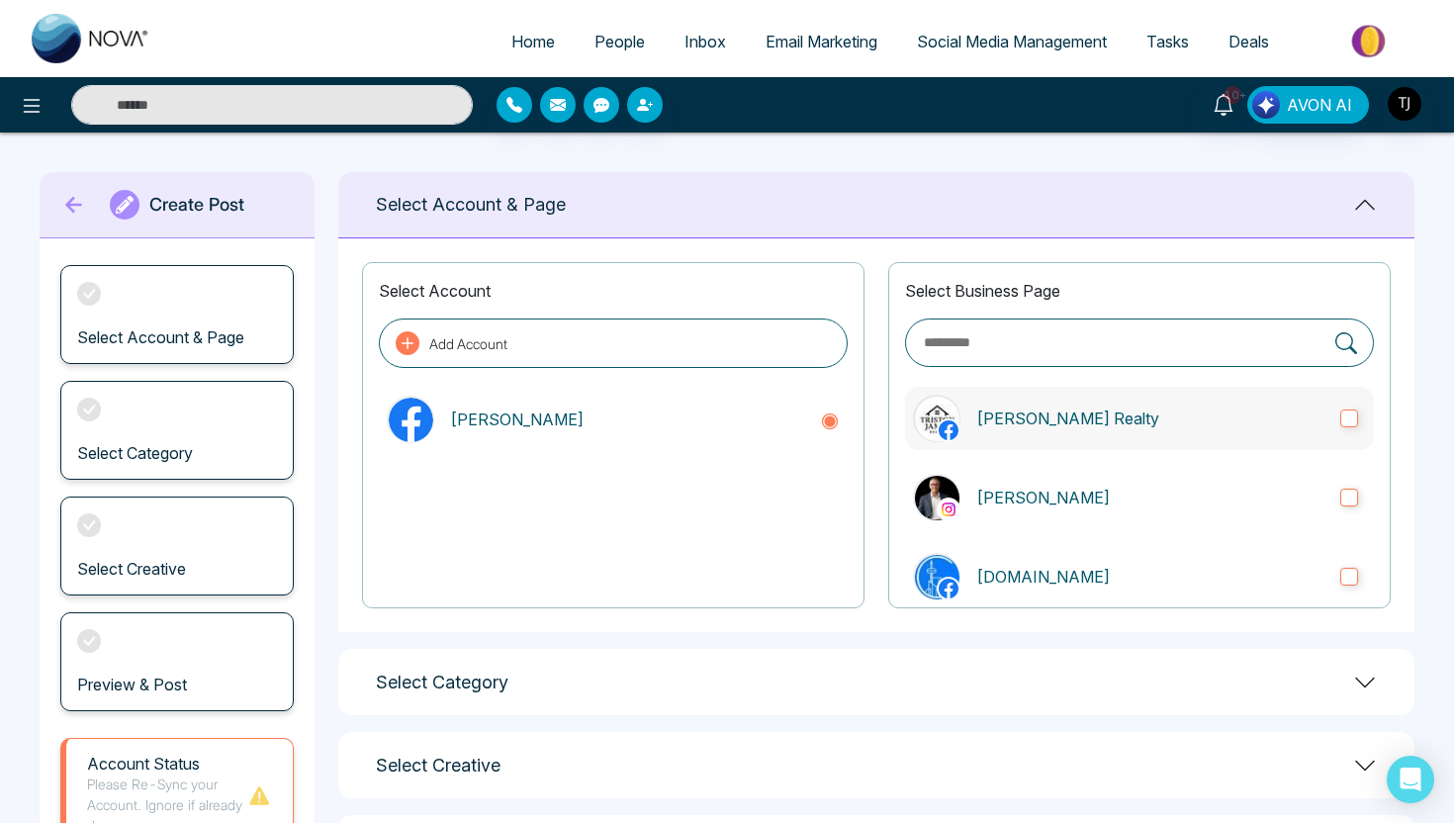
click at [1106, 418] on p "[PERSON_NAME] Realty" at bounding box center [1150, 419] width 348 height 24
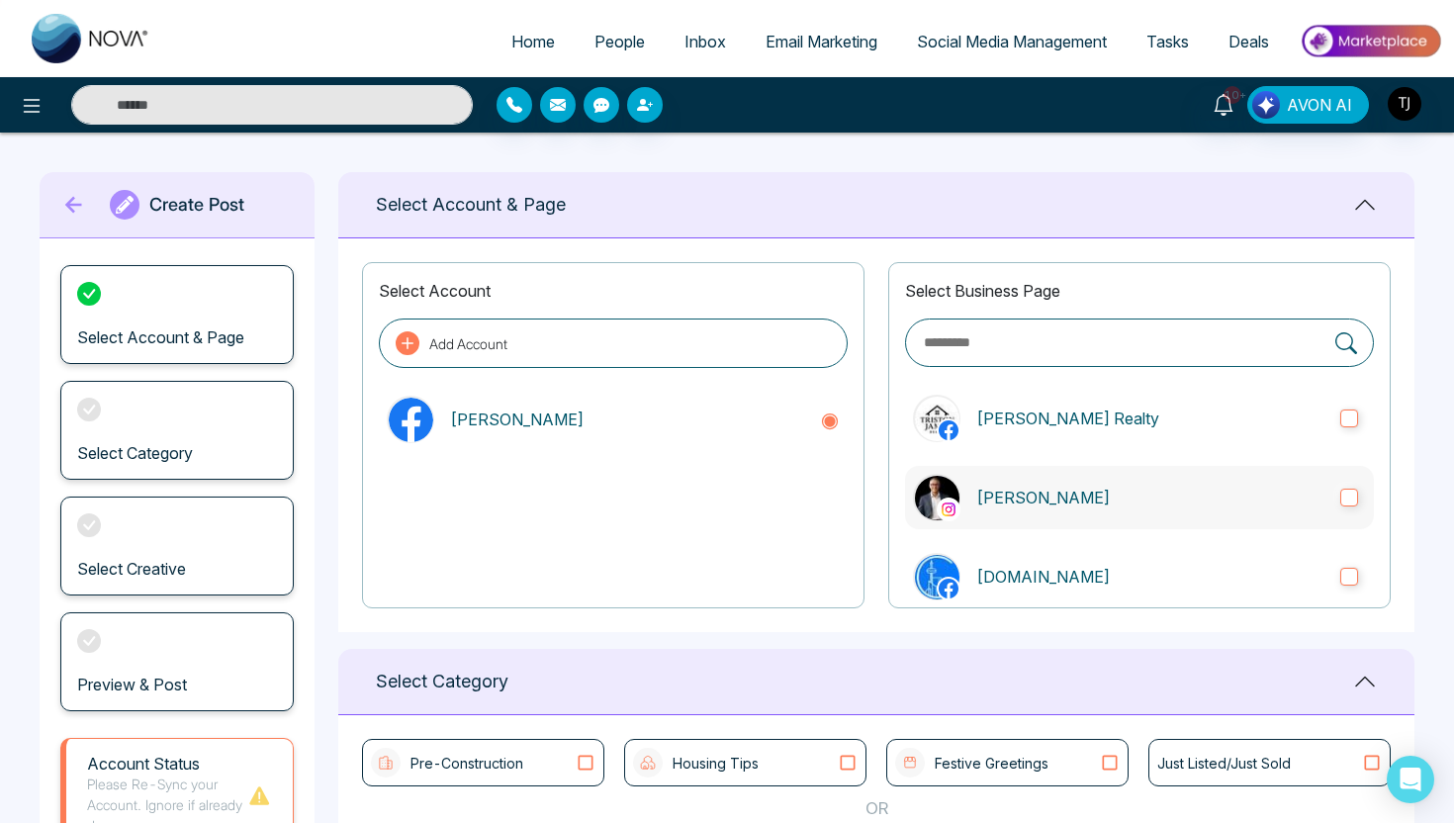
click at [1077, 487] on p "[PERSON_NAME]" at bounding box center [1150, 498] width 348 height 24
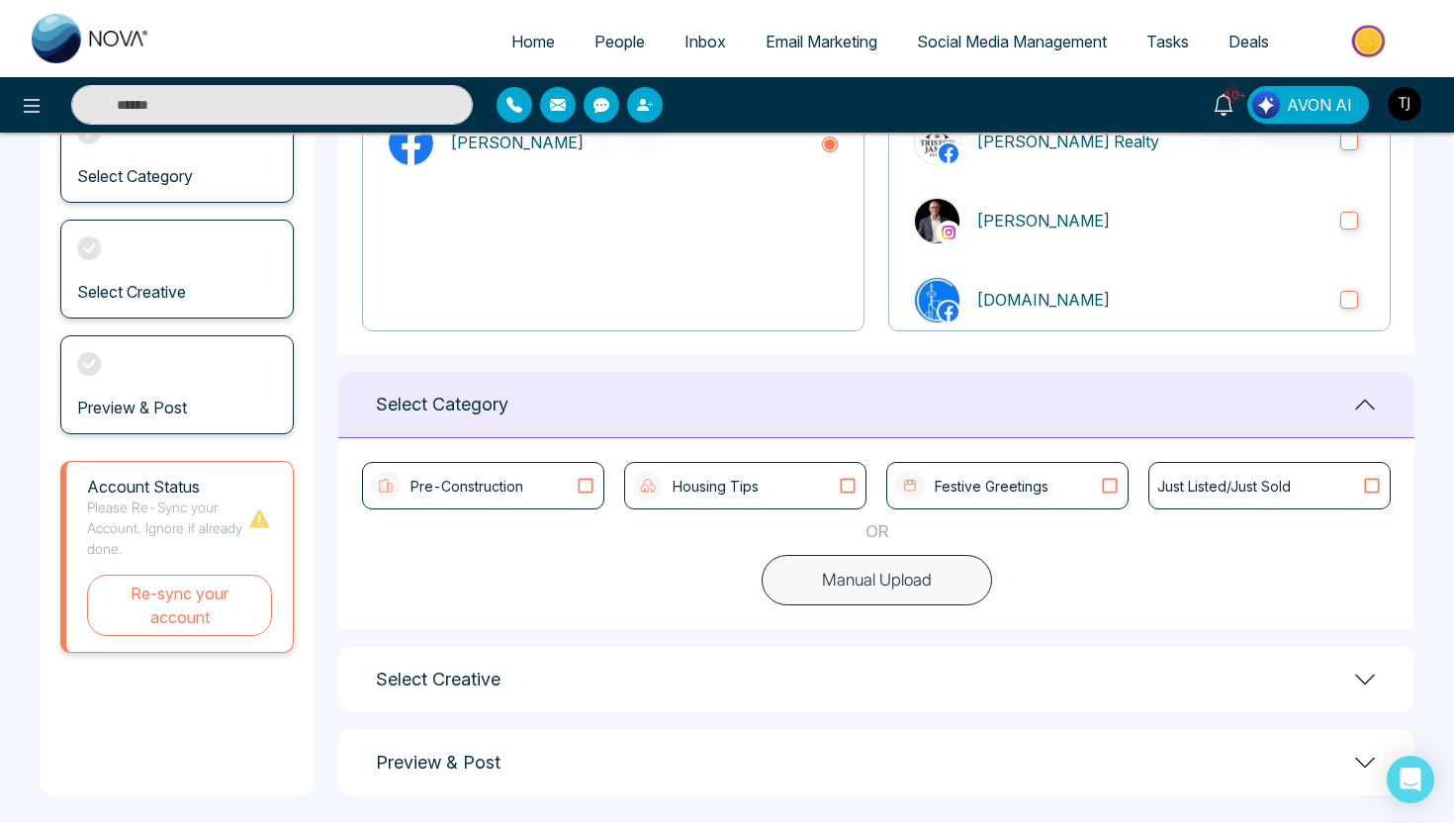
scroll to position [287, 0]
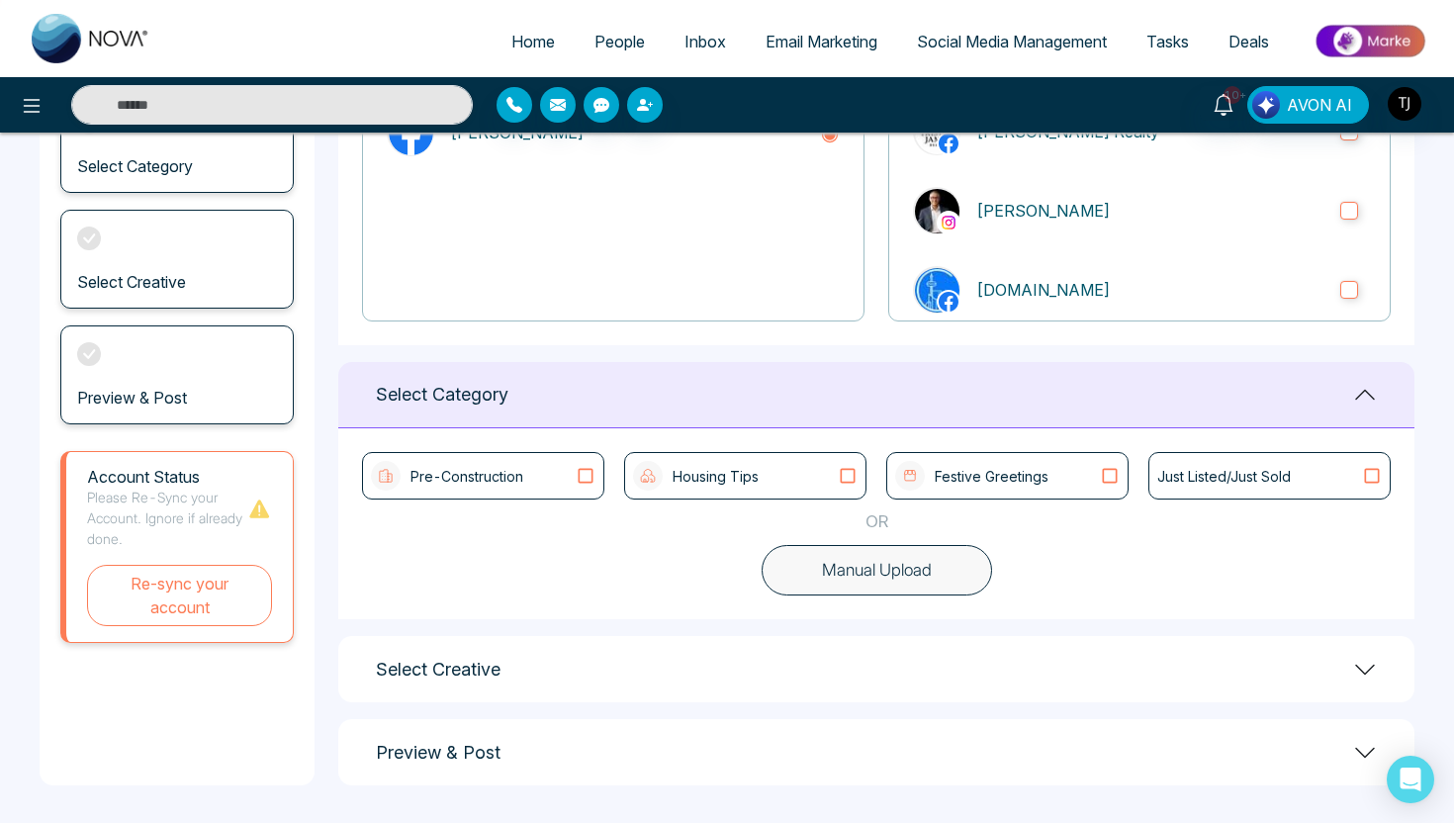
click at [910, 573] on button "Manual Upload" at bounding box center [877, 570] width 230 height 51
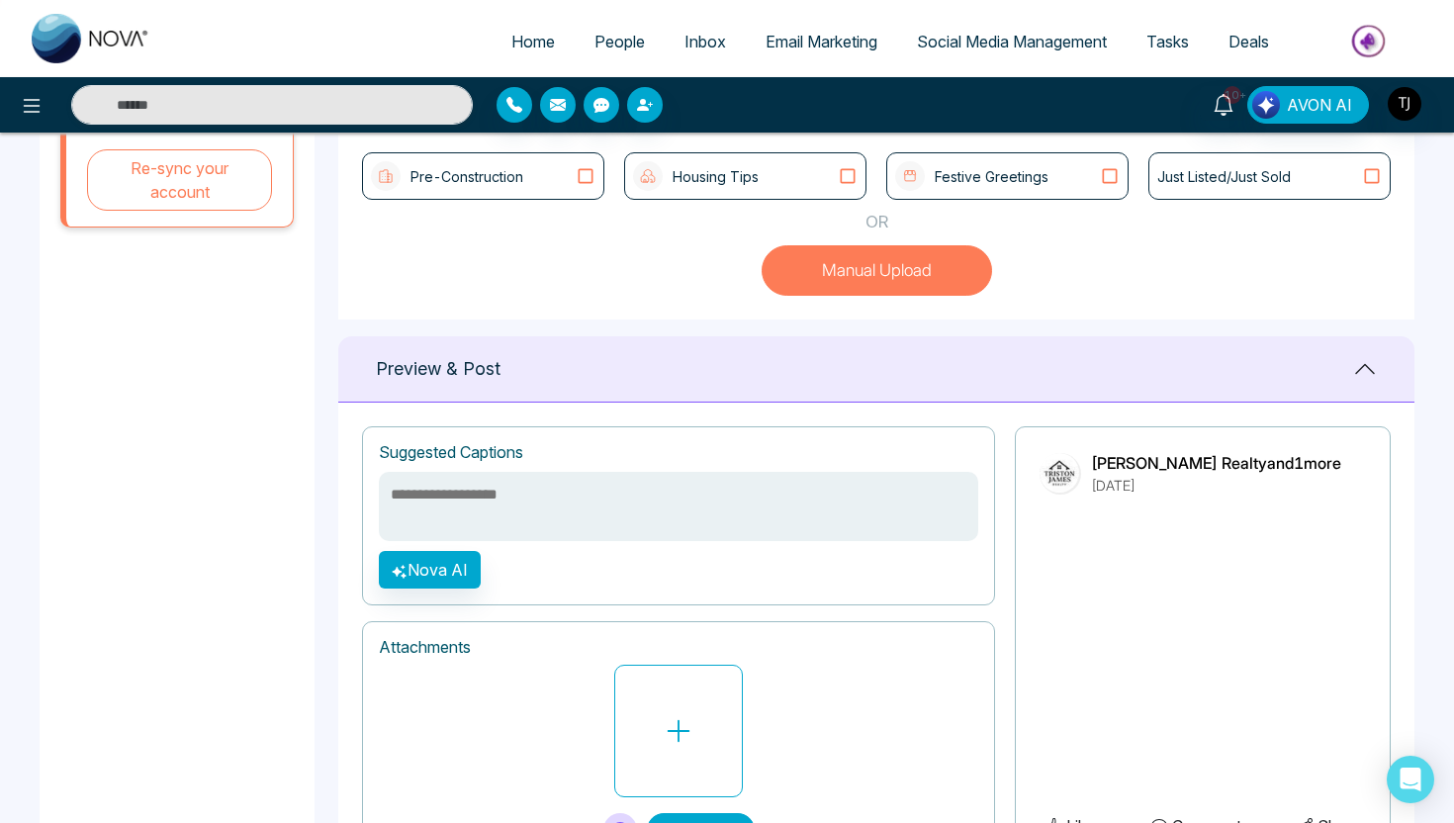
scroll to position [526, 0]
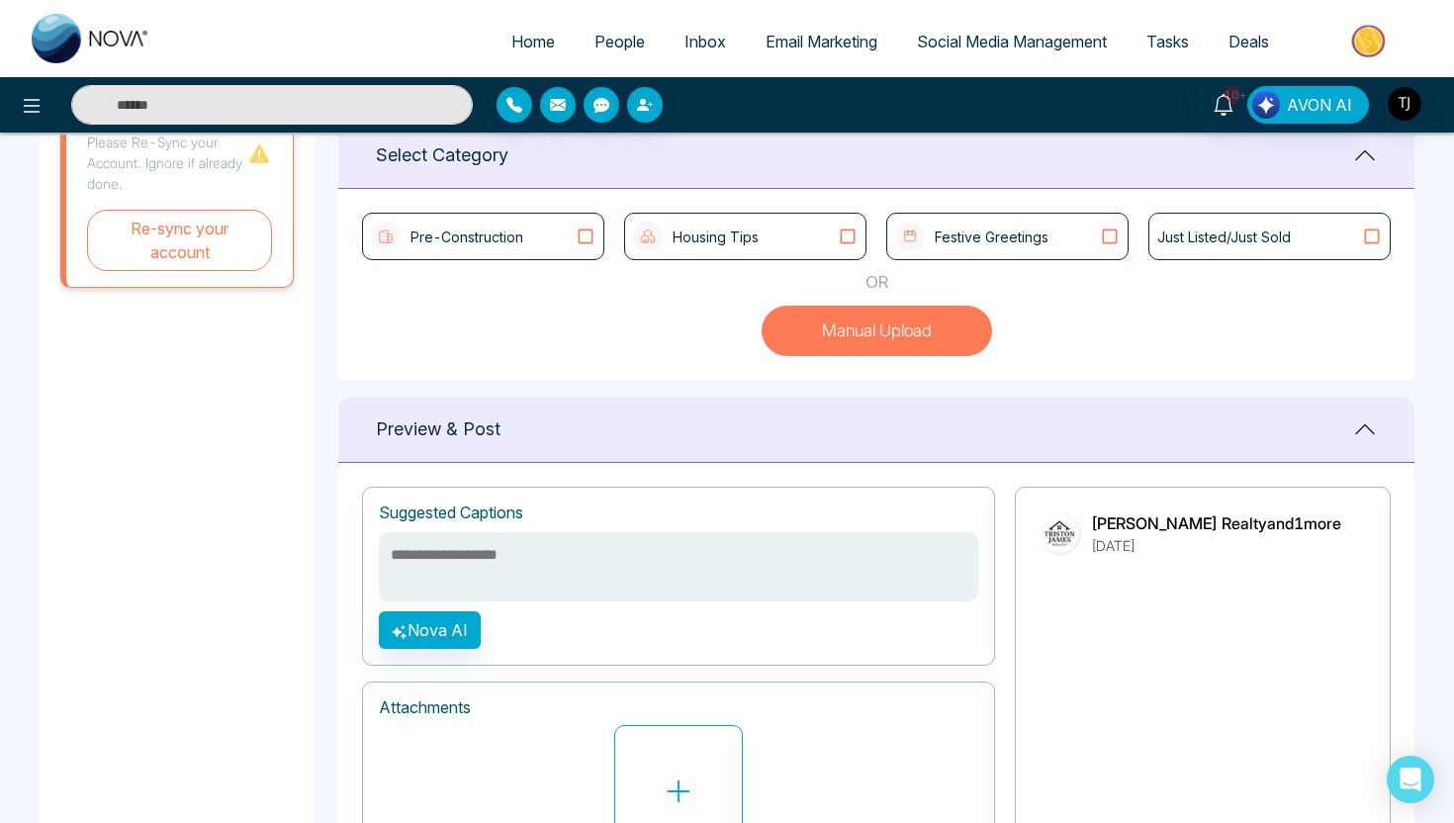
click at [1354, 236] on div "Just Listed/Just Sold" at bounding box center [1269, 237] width 225 height 21
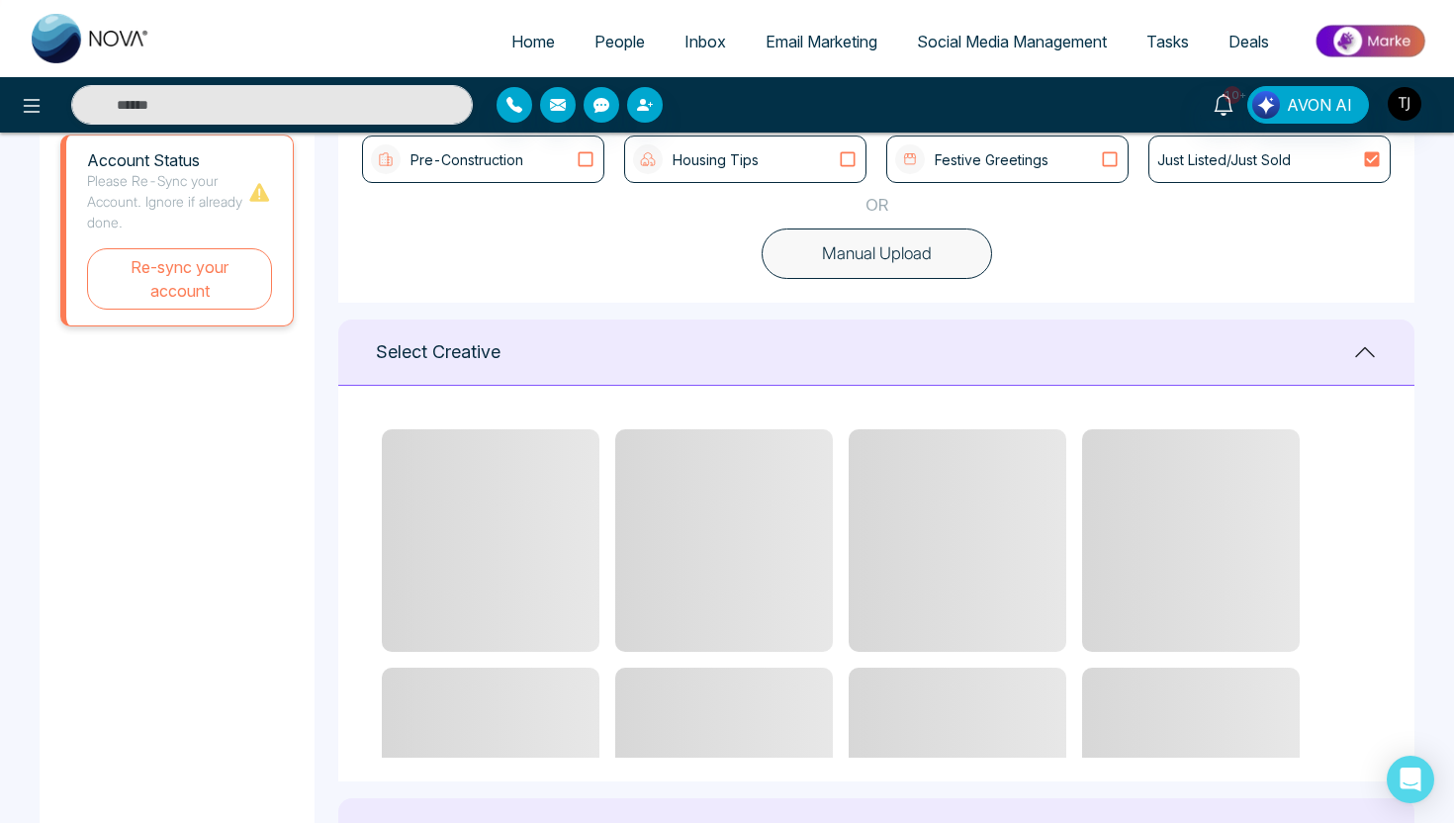
scroll to position [627, 0]
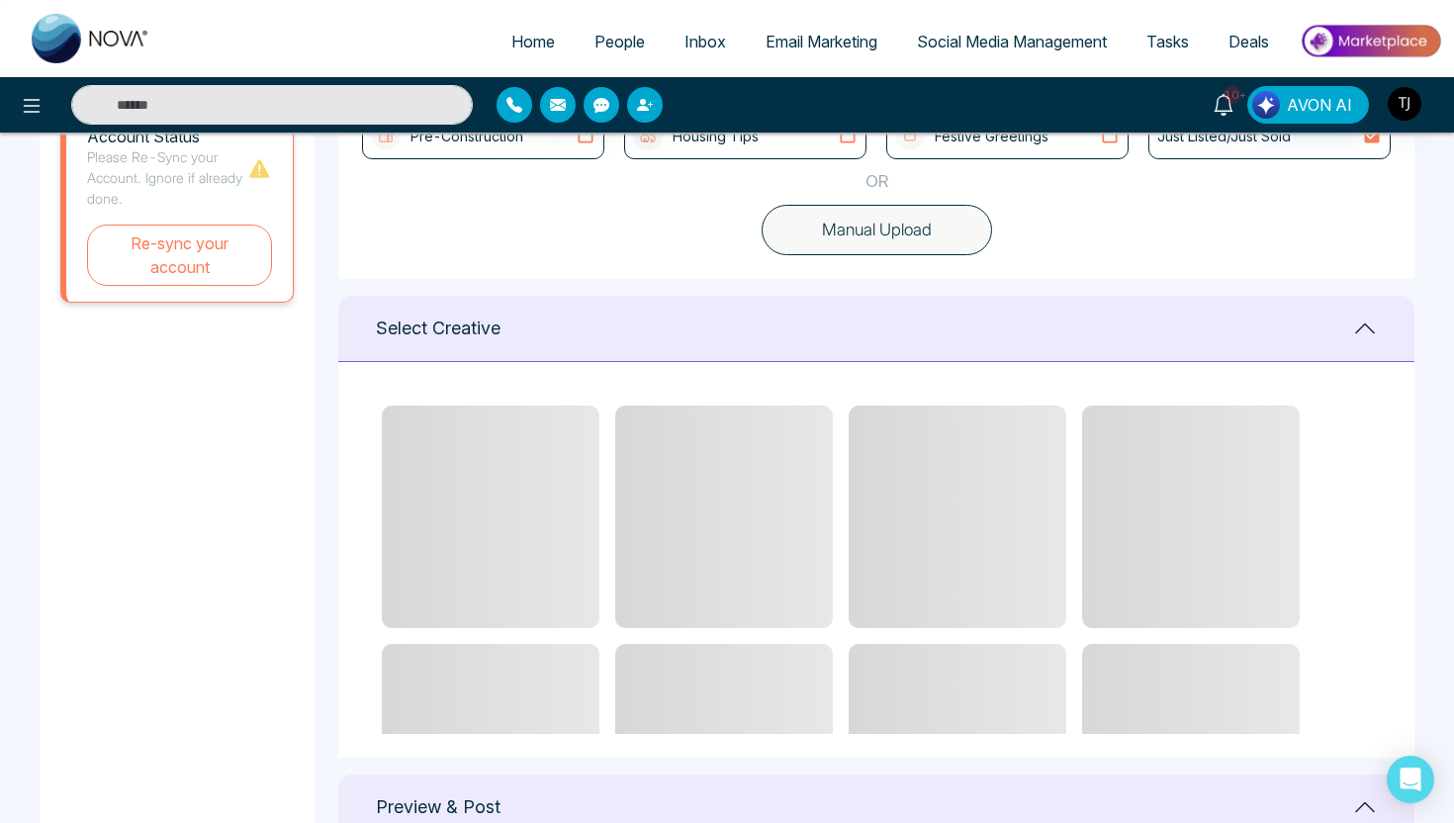
click at [1050, 144] on div "Festive Greetings" at bounding box center [1007, 136] width 225 height 30
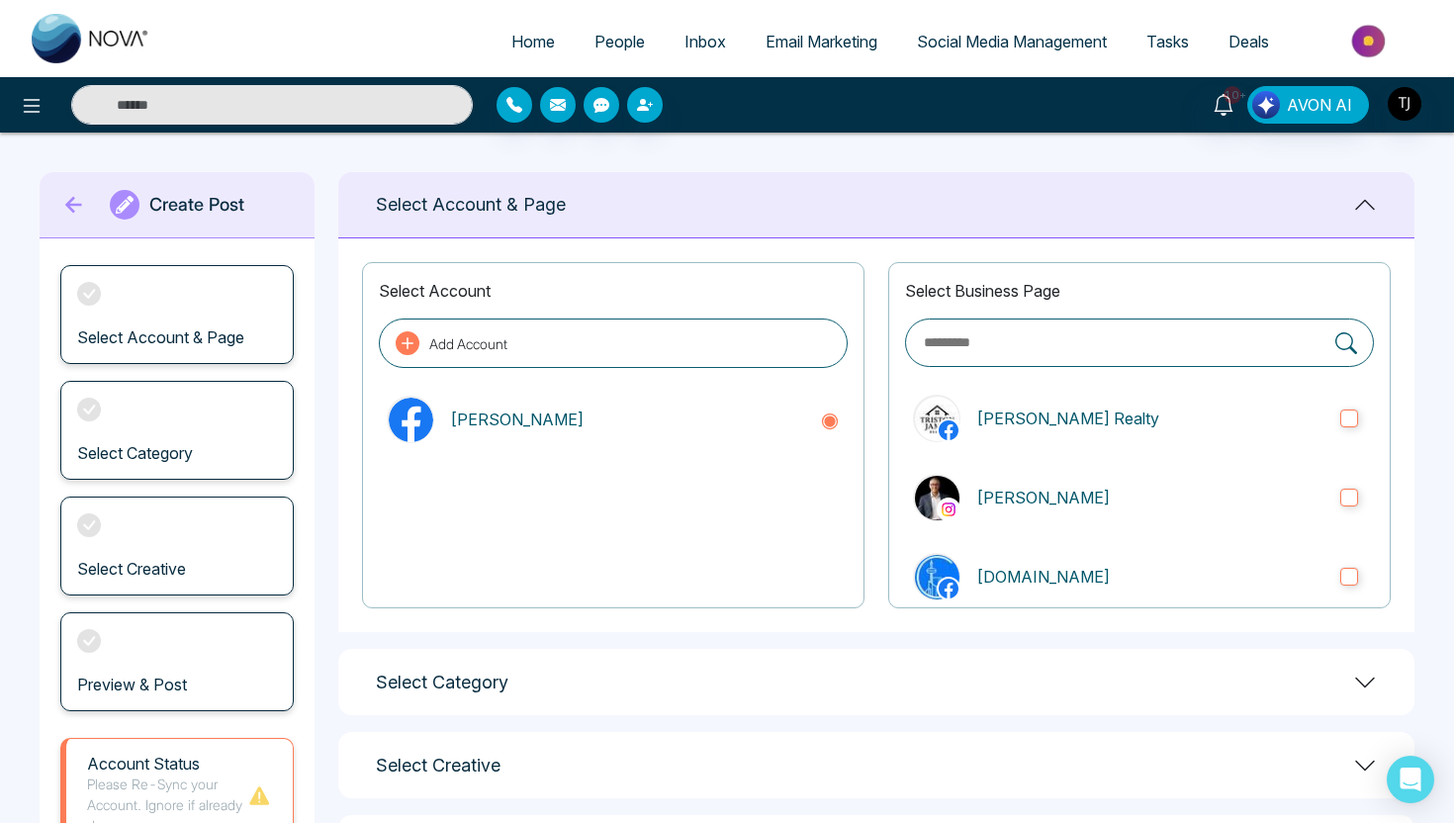
scroll to position [175, 0]
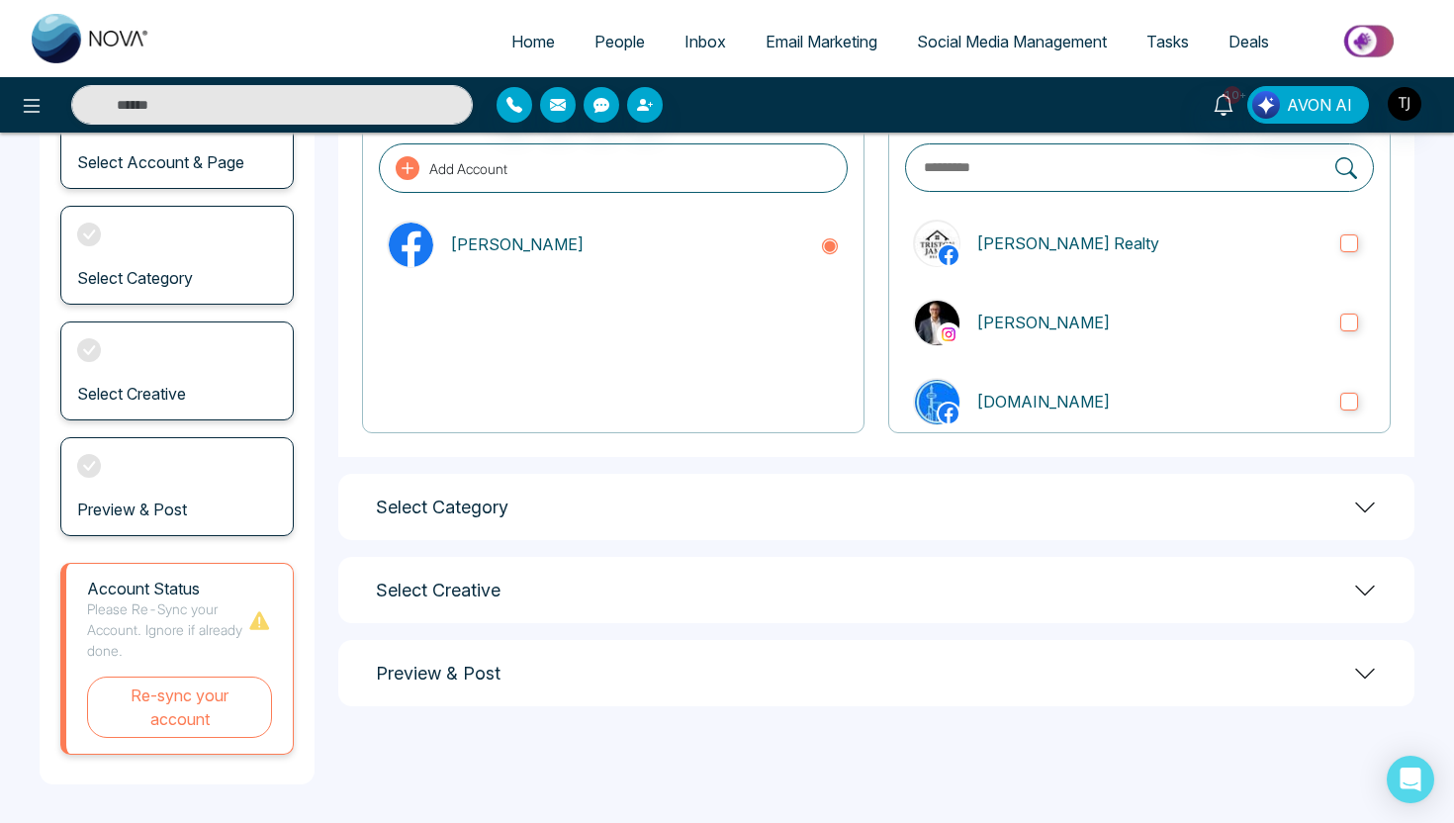
click at [545, 518] on div "Select Category" at bounding box center [876, 507] width 1076 height 66
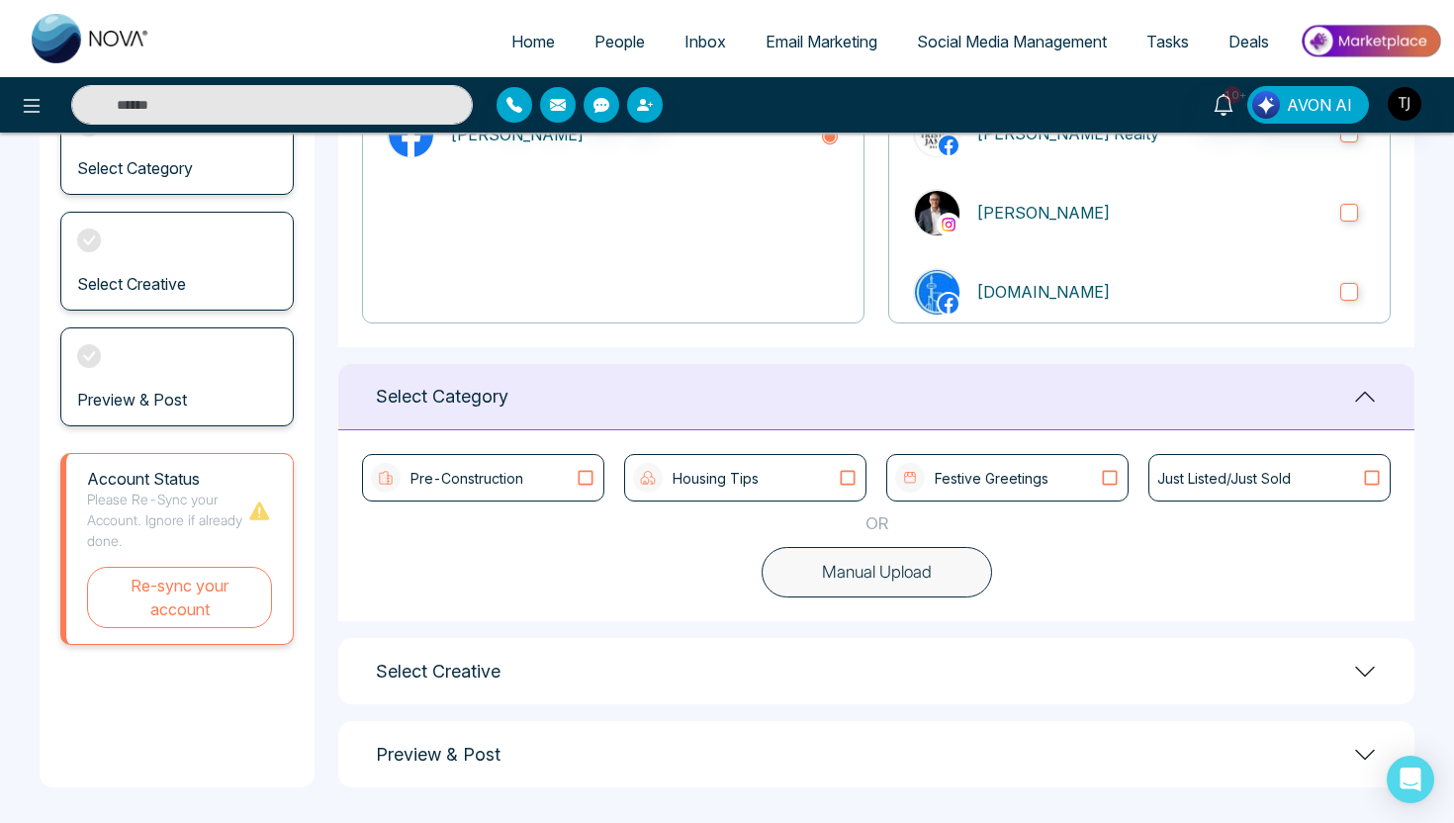
scroll to position [287, 0]
click at [748, 470] on p "Housing Tips" at bounding box center [716, 476] width 86 height 21
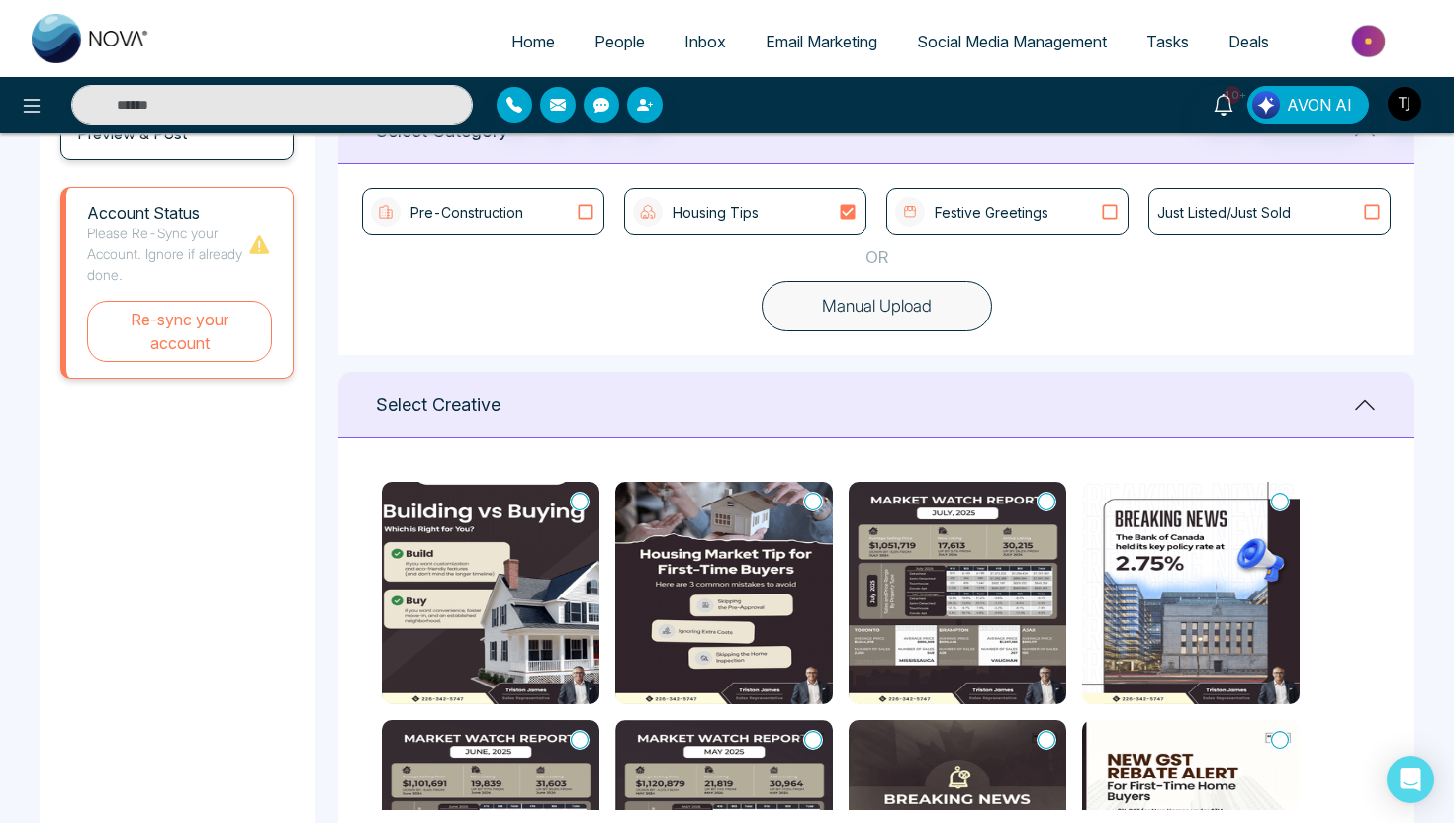
scroll to position [556, 0]
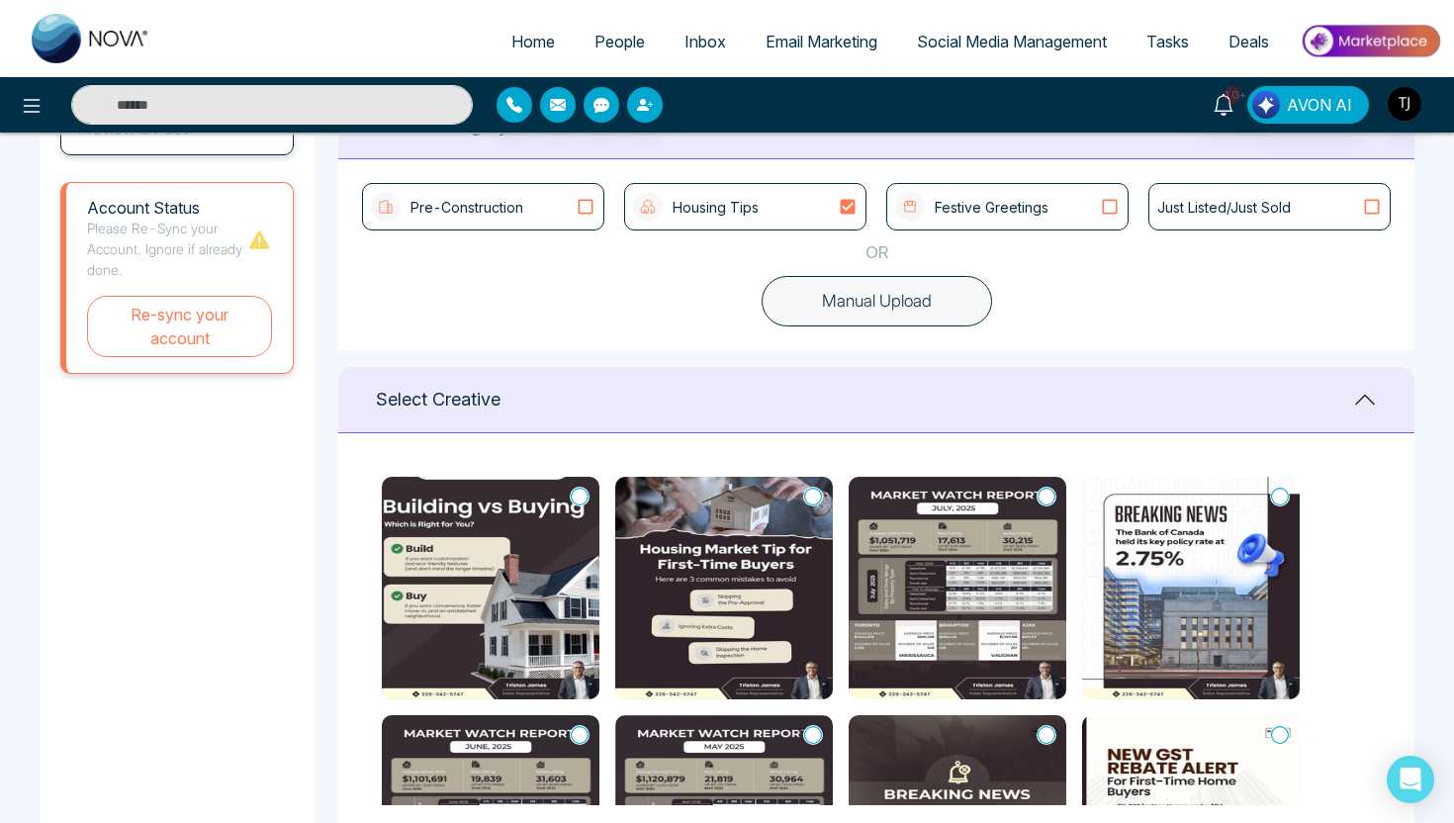
click at [1133, 224] on div "Pre-Construction Housing Tips Festive Greetings Just Listed/Just Sold" at bounding box center [876, 206] width 1029 height 47
click at [1215, 199] on p "Just Listed/Just Sold" at bounding box center [1224, 207] width 134 height 21
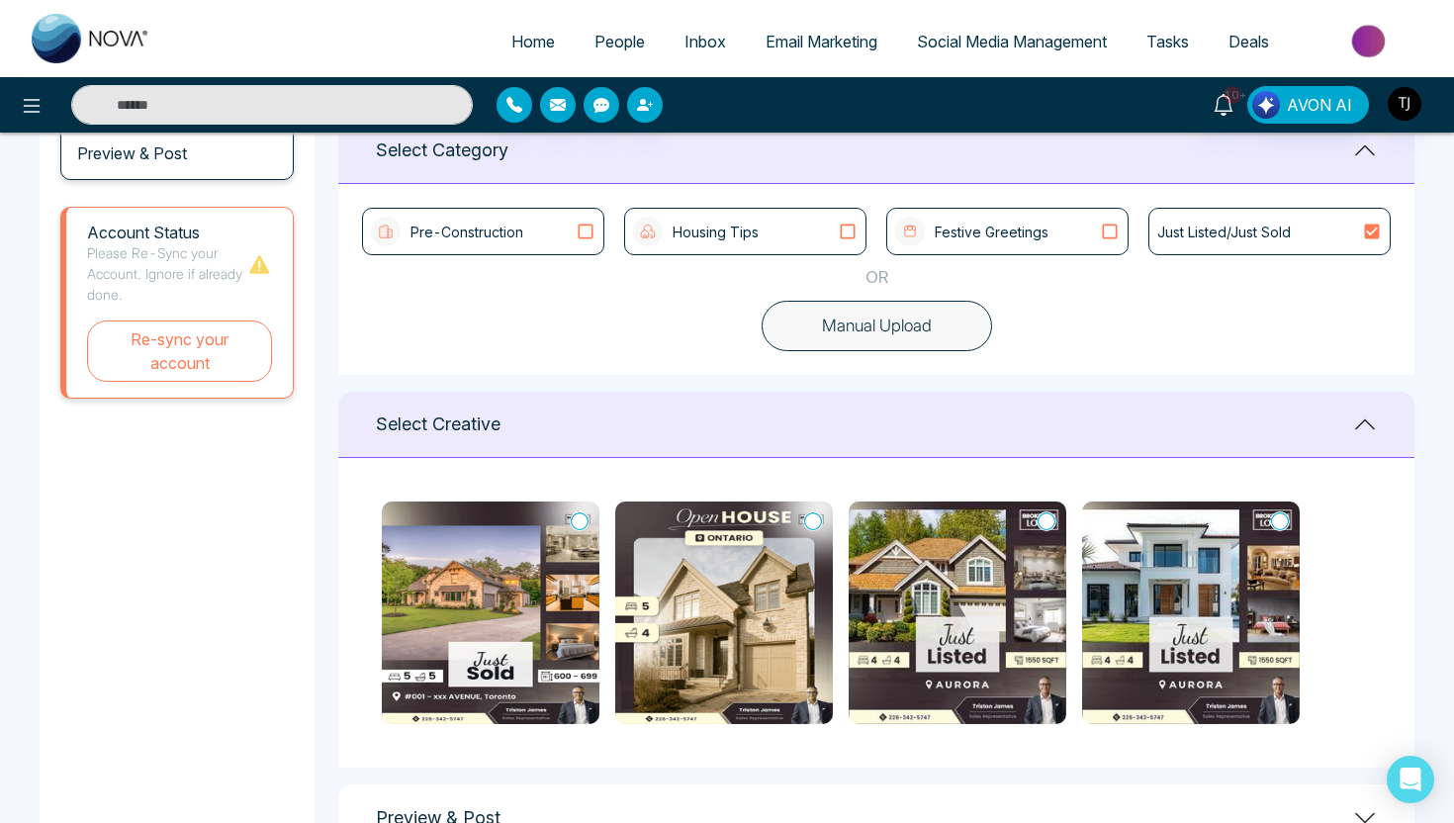
scroll to position [479, 0]
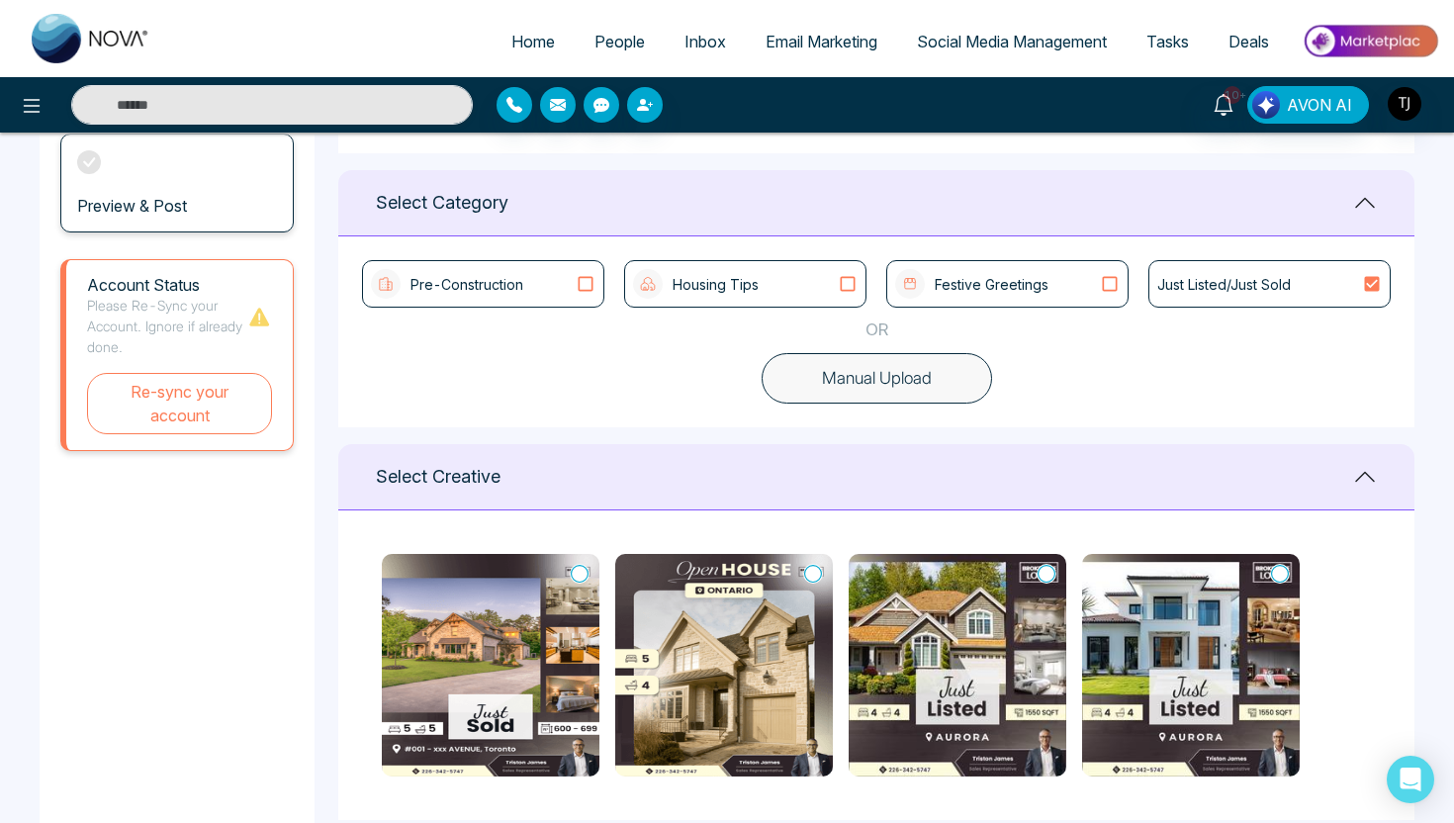
click at [740, 280] on p "Housing Tips" at bounding box center [716, 284] width 86 height 21
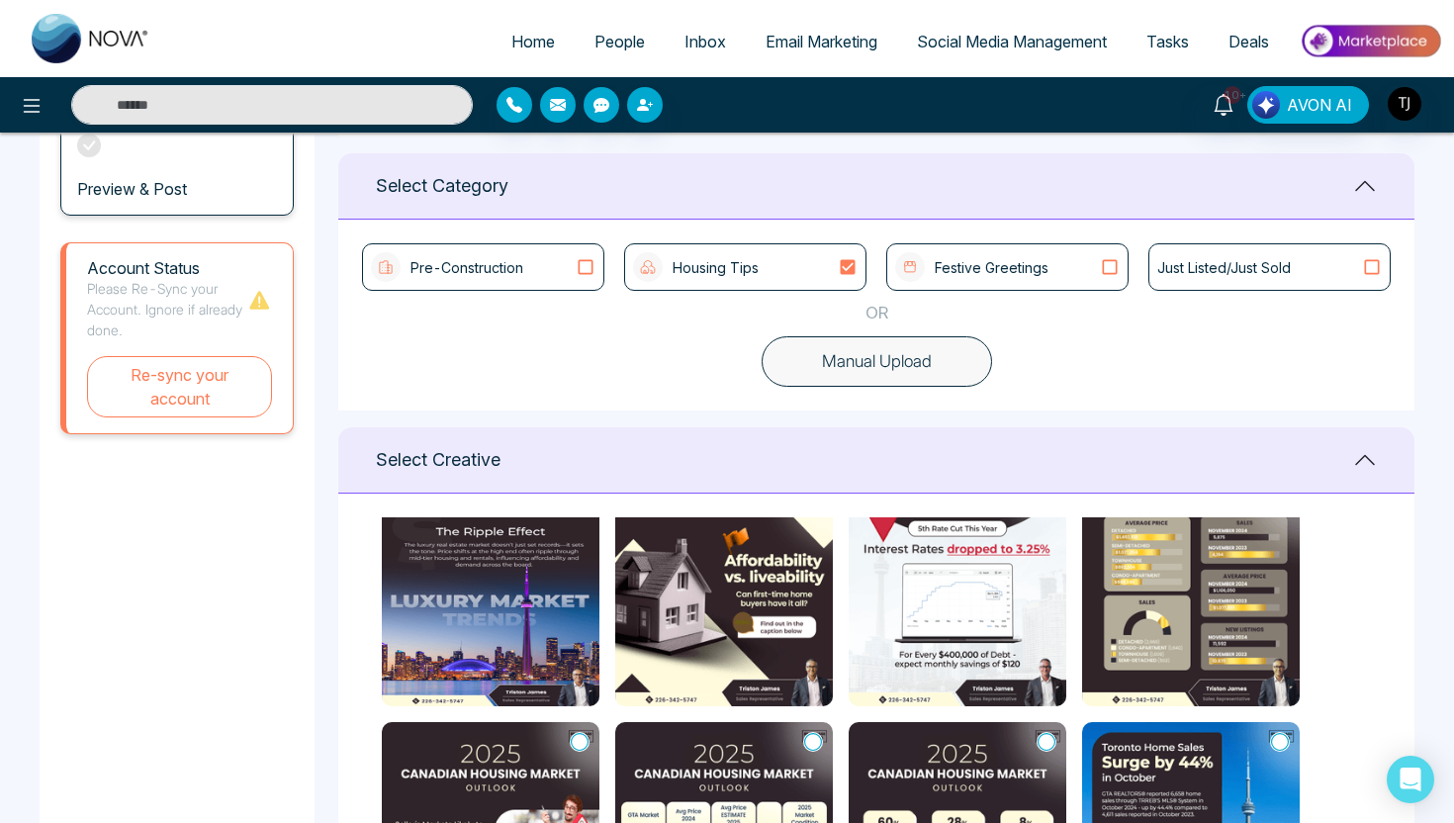
scroll to position [451, 0]
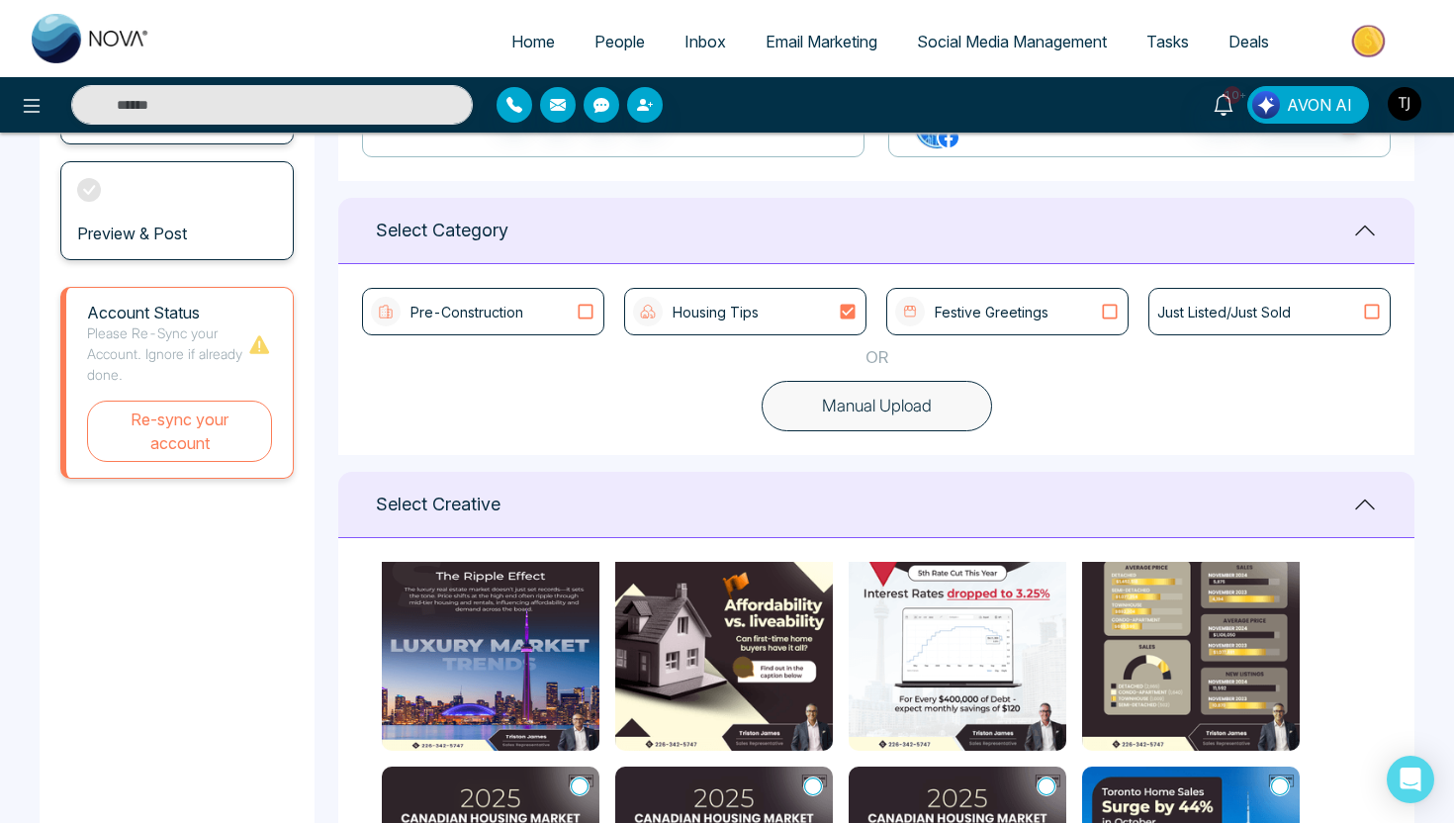
click at [585, 308] on icon at bounding box center [586, 312] width 26 height 20
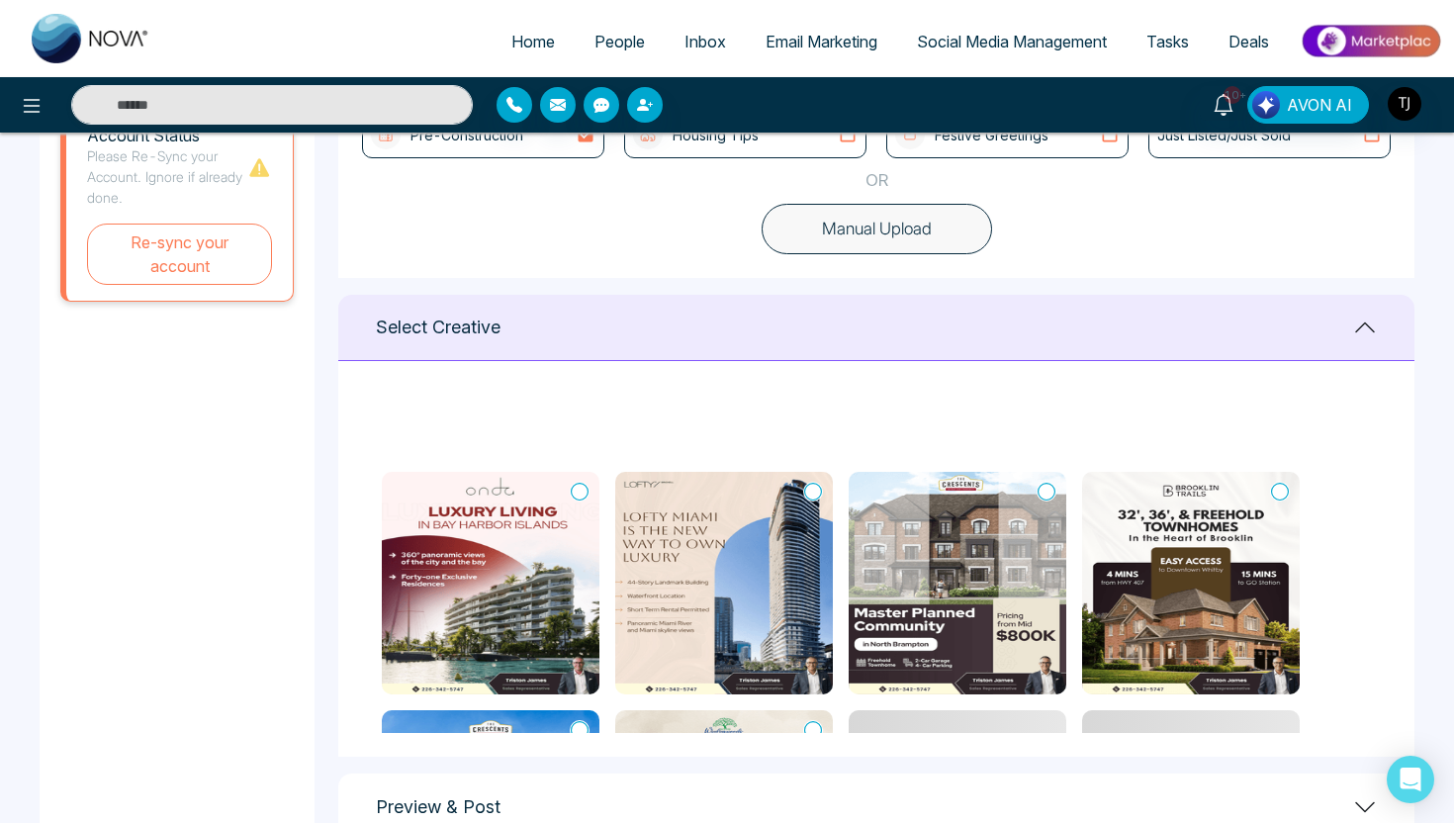
scroll to position [0, 0]
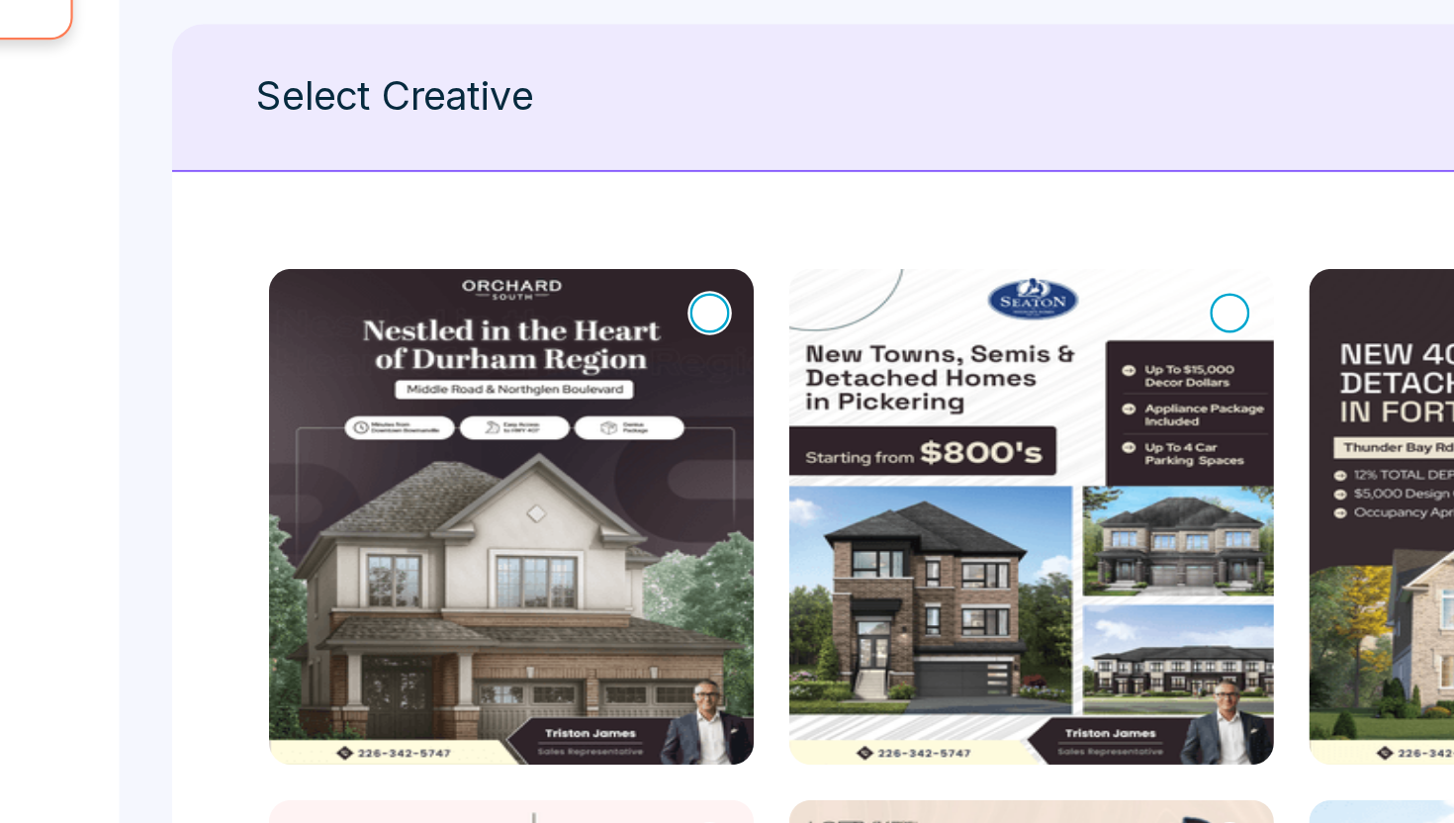
click at [578, 418] on icon at bounding box center [580, 424] width 18 height 20
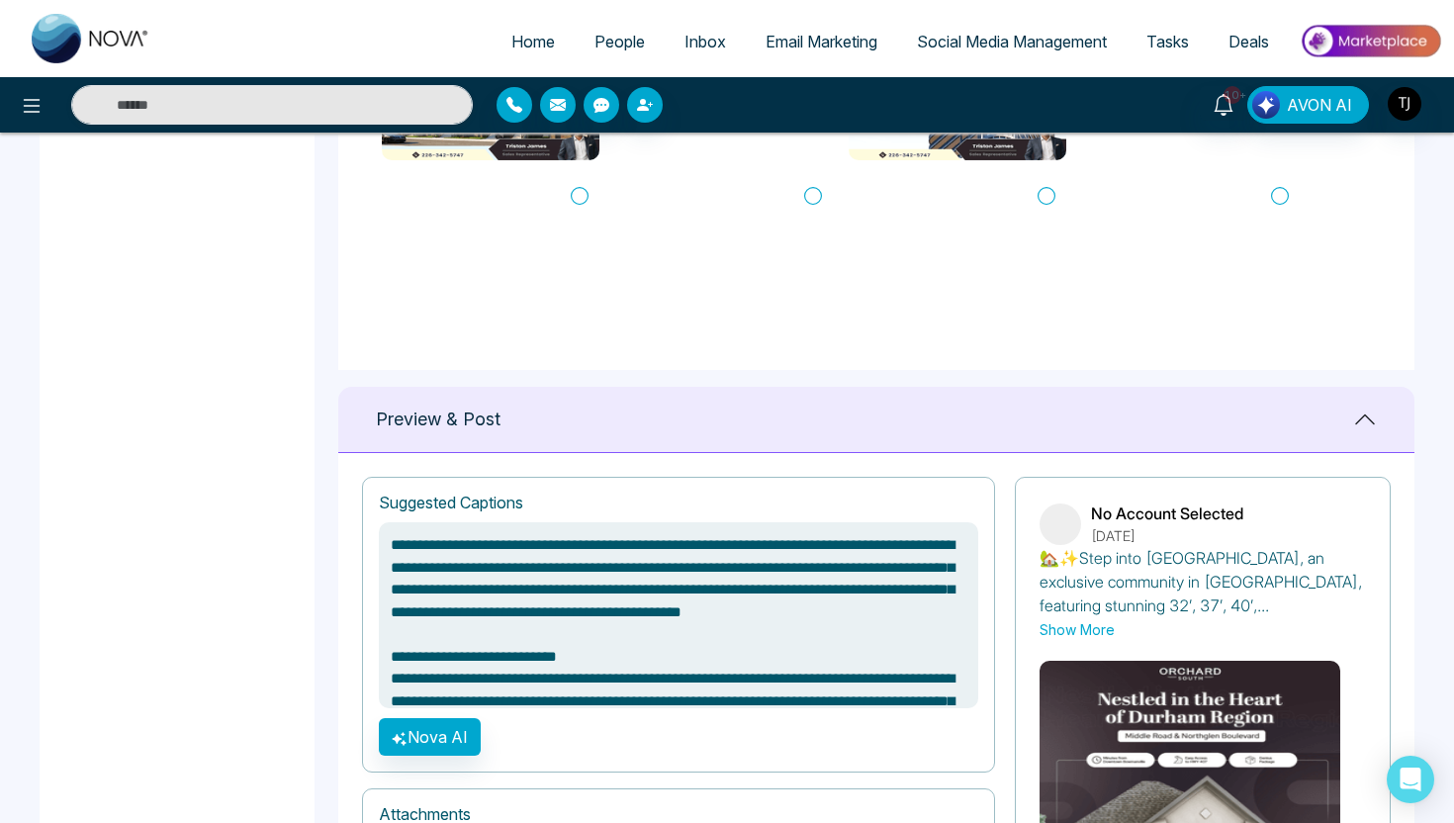
scroll to position [800, 0]
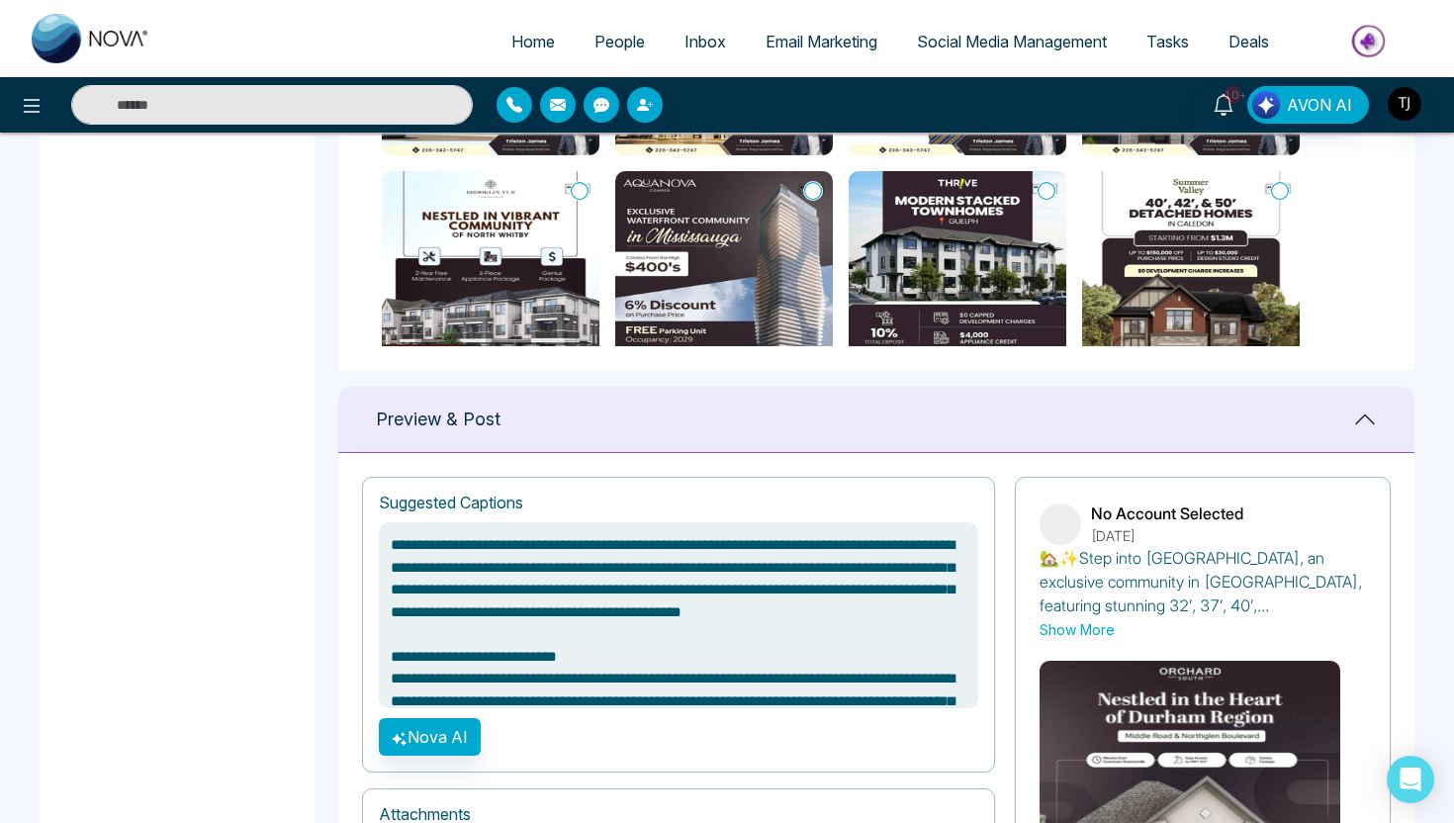
click at [1050, 188] on icon at bounding box center [1047, 191] width 18 height 20
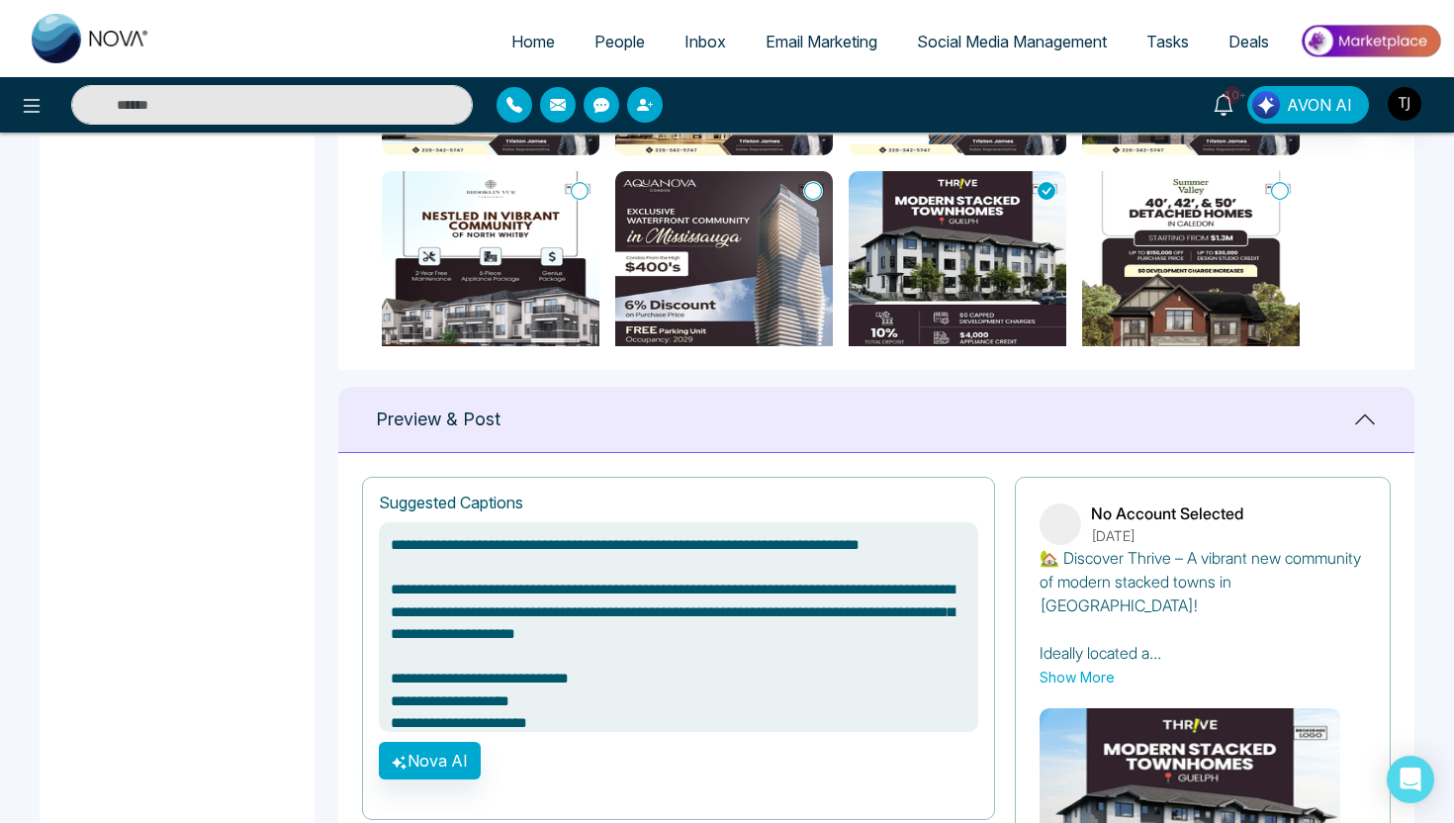
click at [1289, 187] on div at bounding box center [1280, 191] width 20 height 20
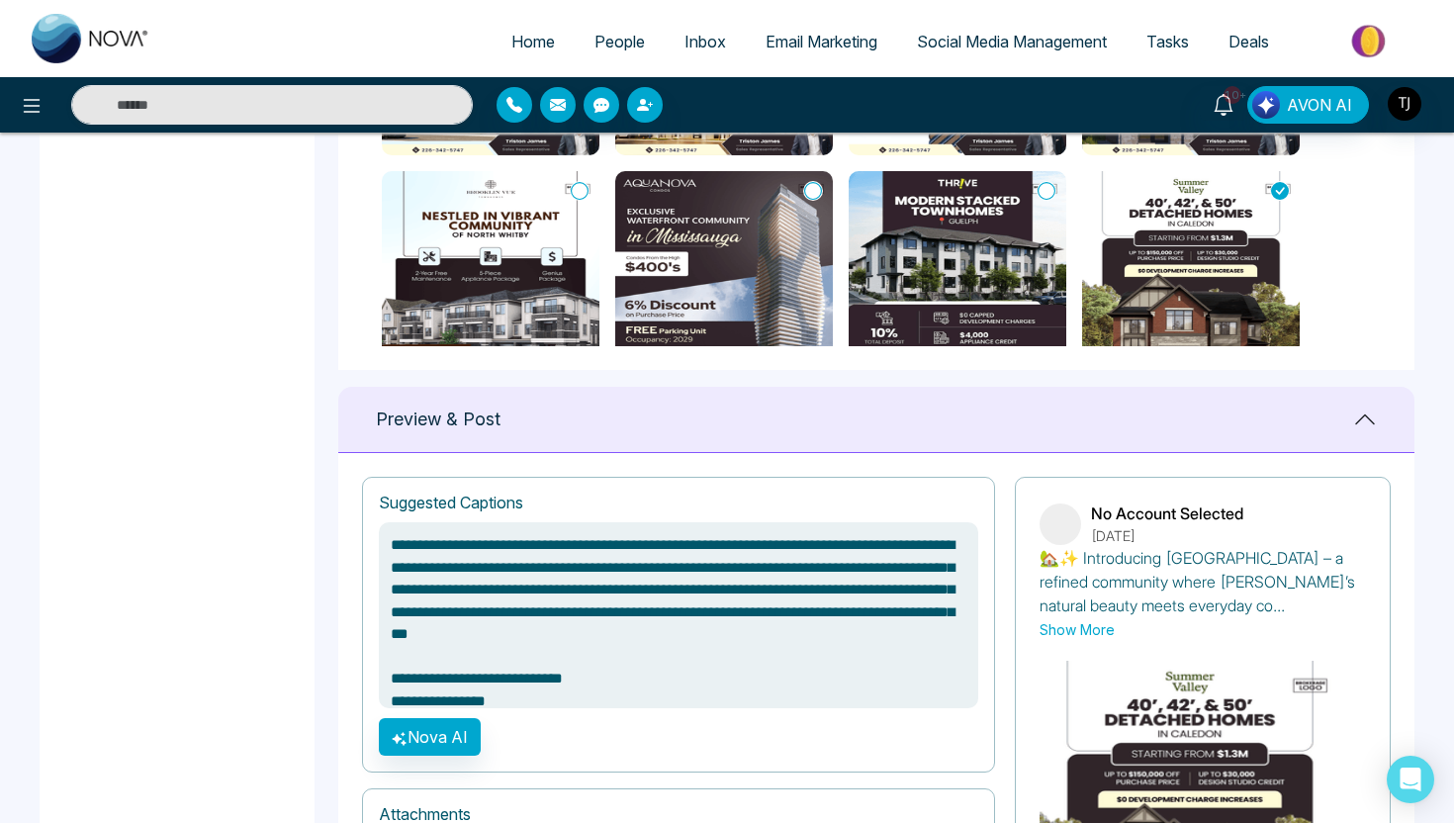
click at [807, 183] on icon at bounding box center [813, 191] width 18 height 20
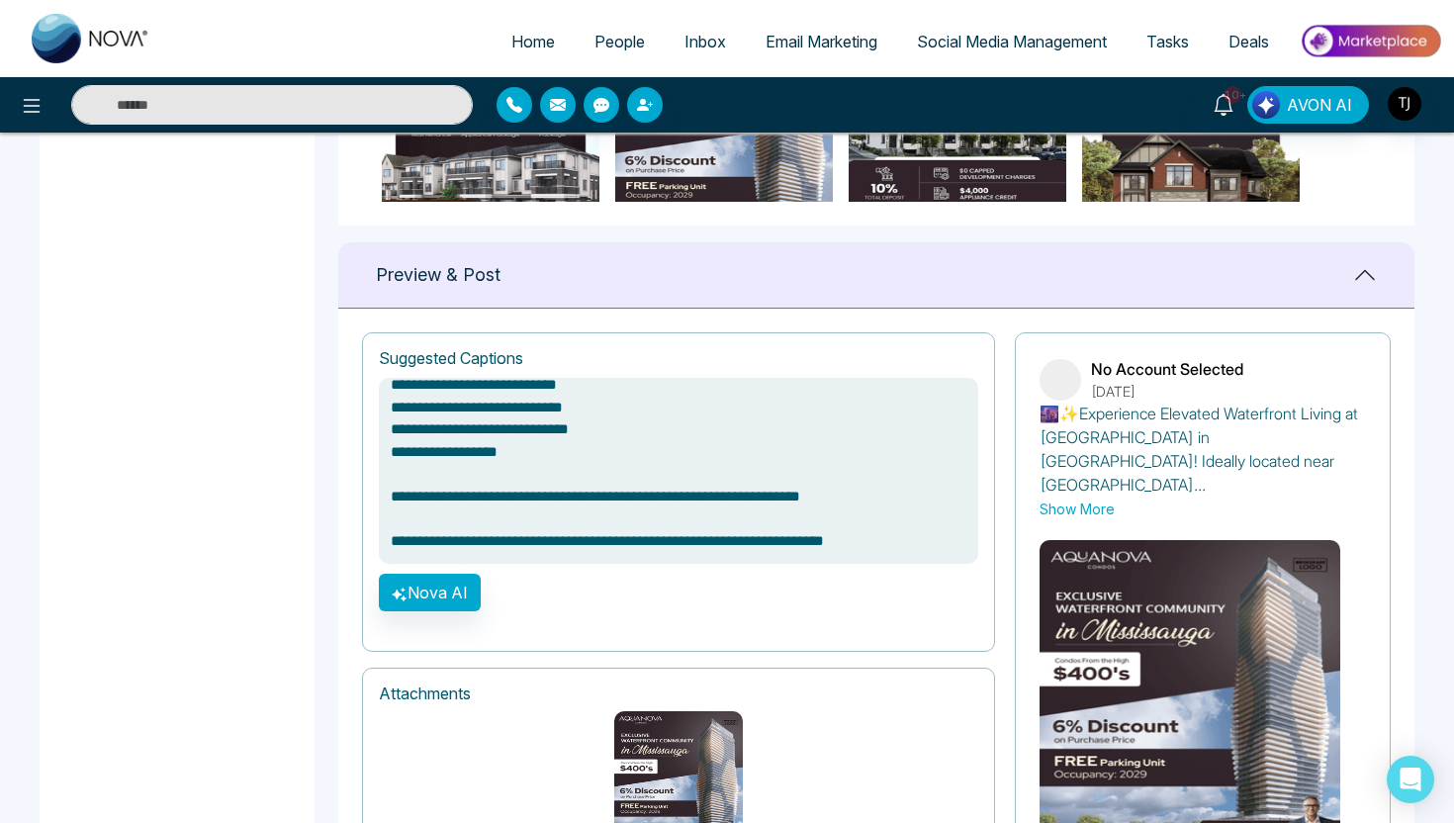
scroll to position [1176, 0]
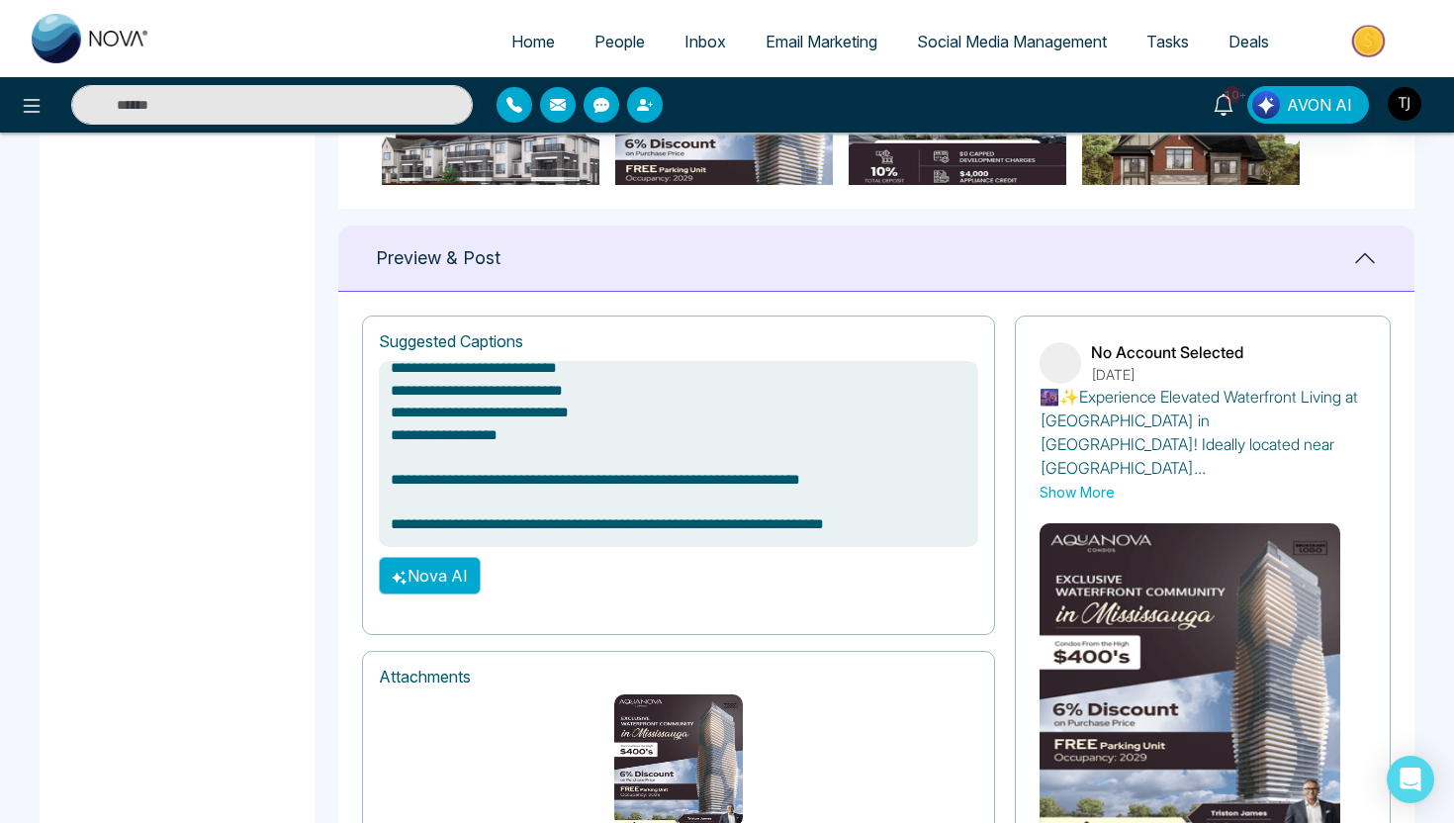
click at [445, 581] on button "Nova AI" at bounding box center [430, 576] width 102 height 38
type textarea "**********"
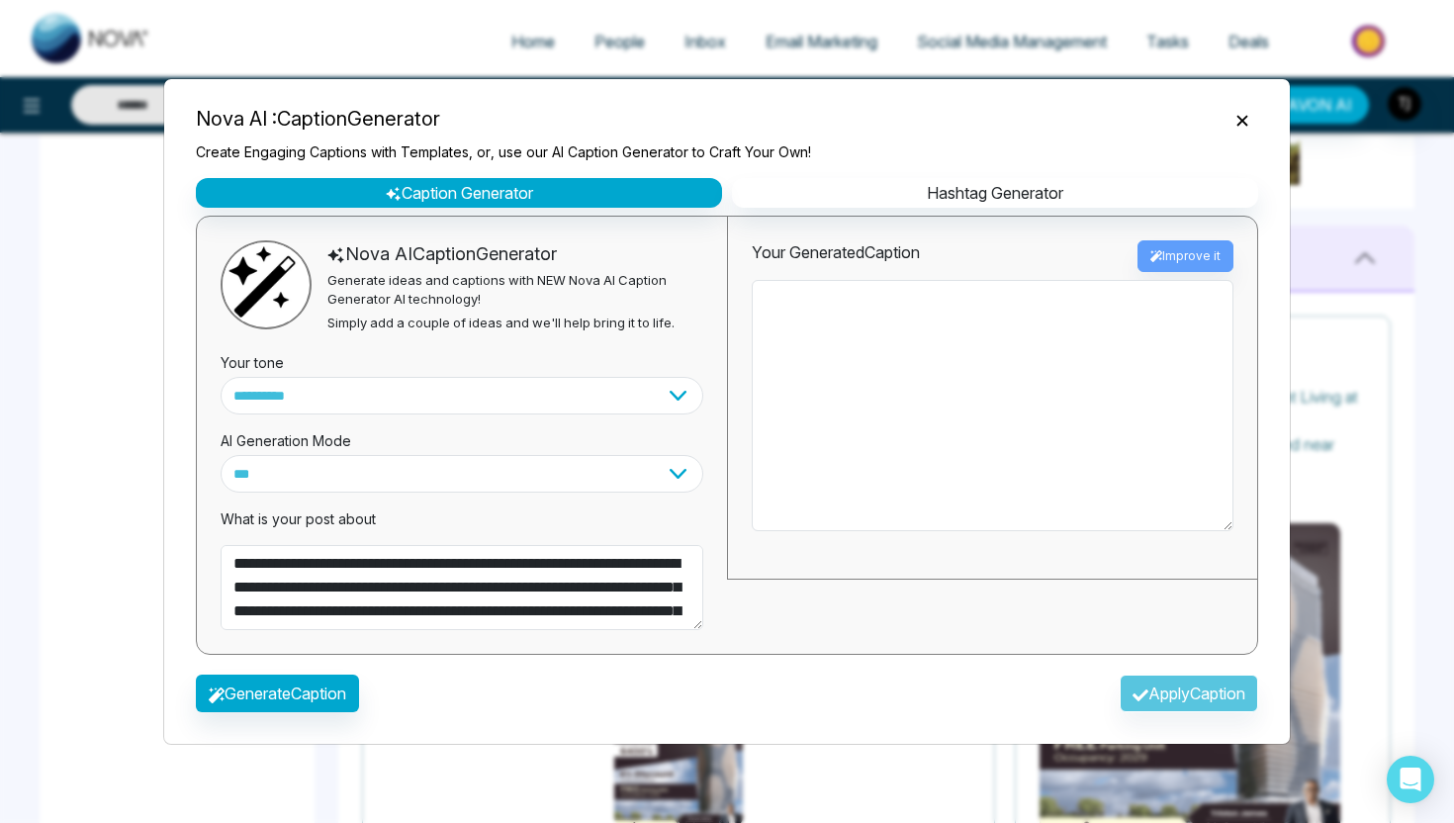
type textarea "**********"
click at [454, 401] on select "**********" at bounding box center [462, 396] width 483 height 38
select select "********"
click at [262, 694] on button "Generate Caption" at bounding box center [277, 694] width 163 height 38
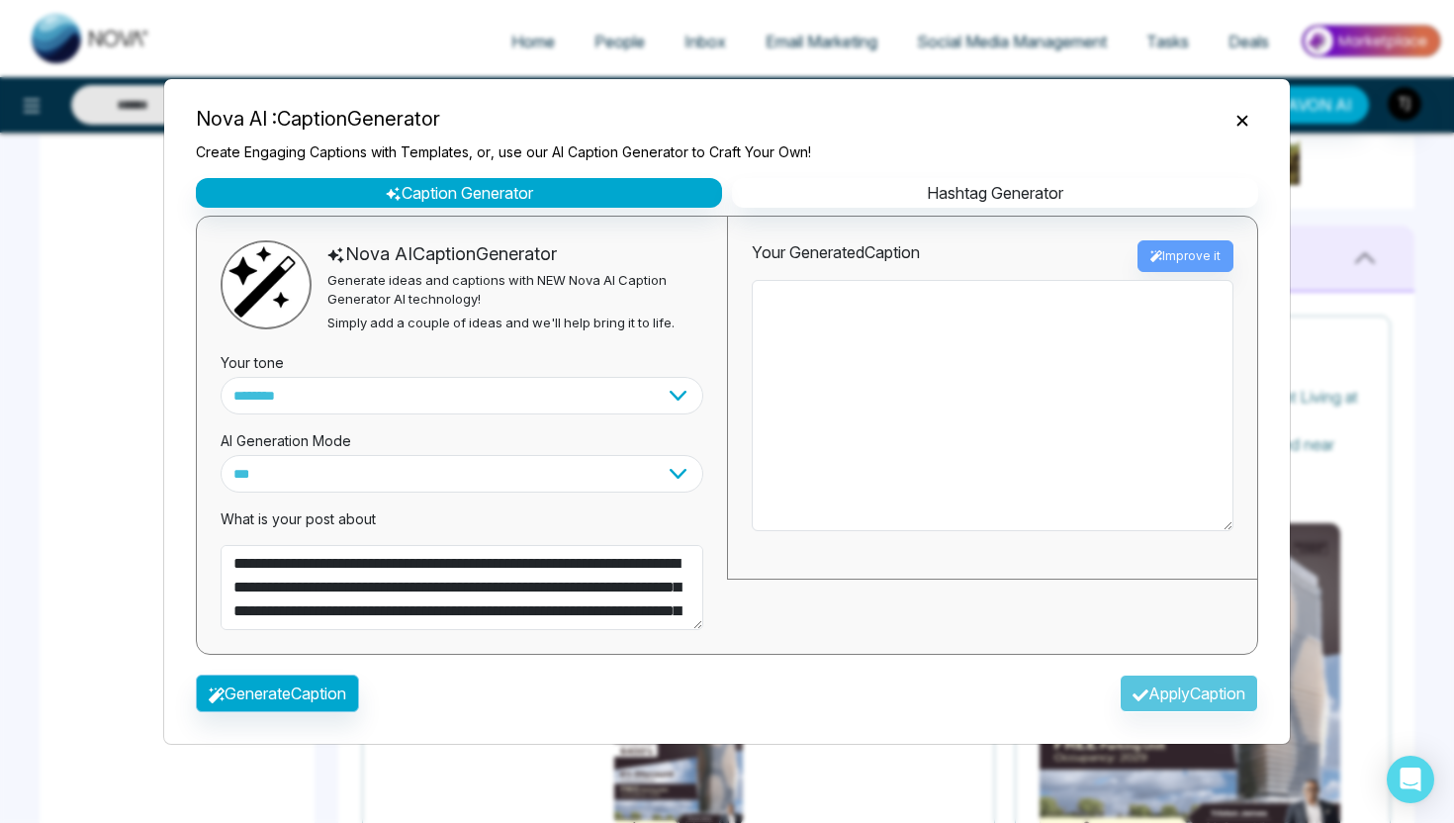
type textarea "**********"
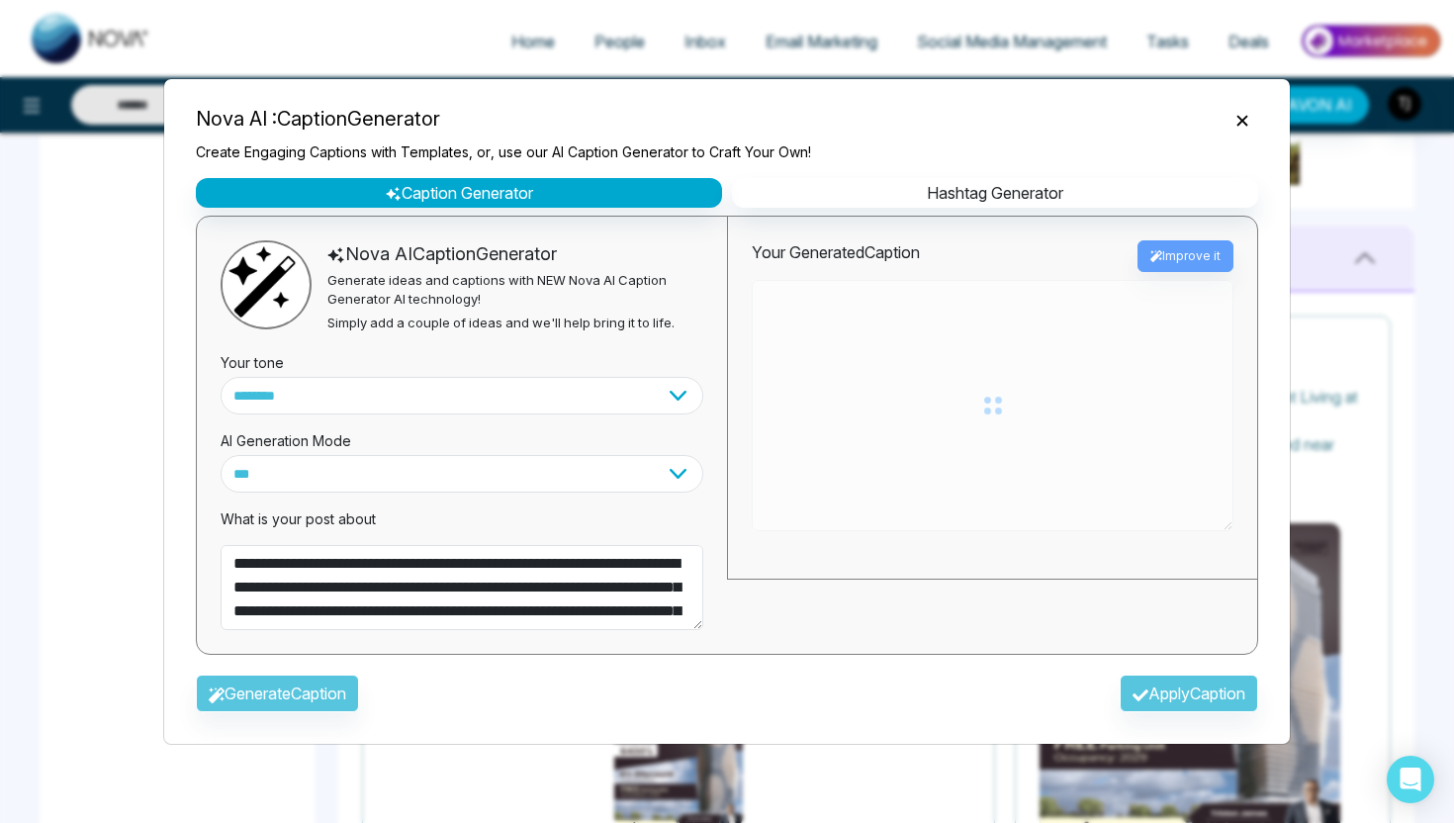
type textarea "**********"
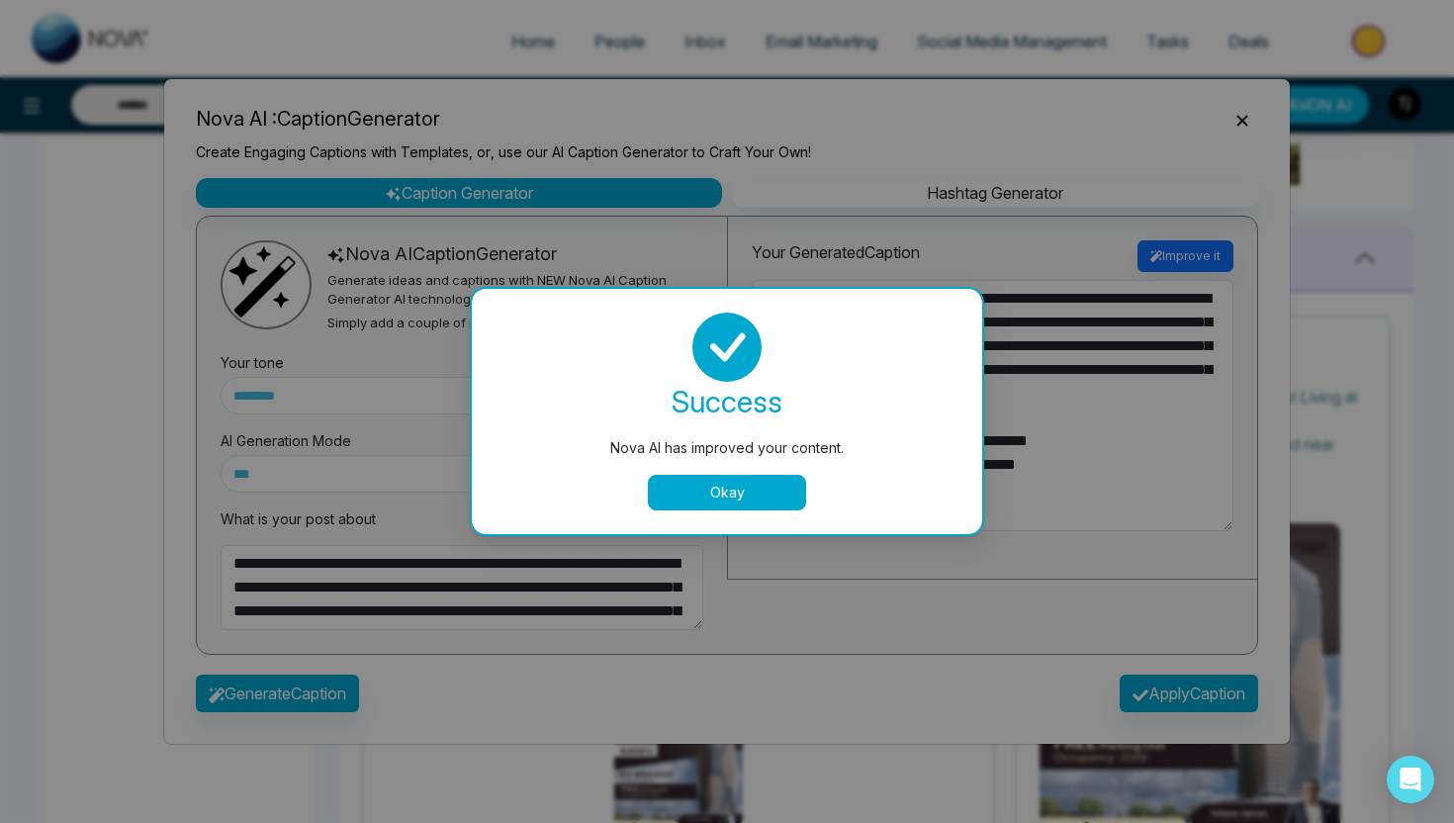
click at [744, 503] on button "Okay" at bounding box center [727, 493] width 158 height 36
type textarea "**********"
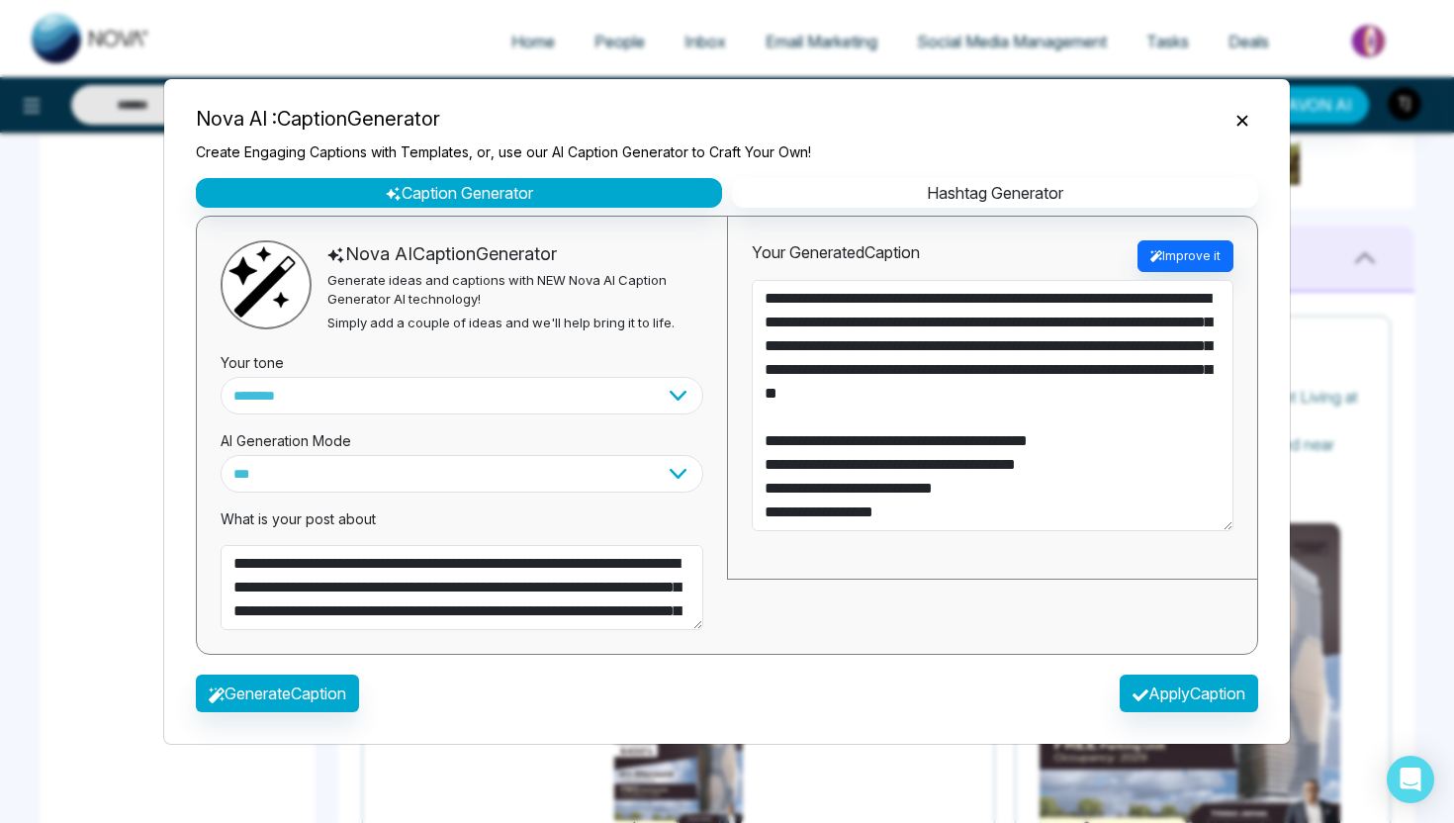
type textarea "**********"
click at [1194, 692] on button "Apply Caption" at bounding box center [1189, 694] width 138 height 38
type textarea "**********"
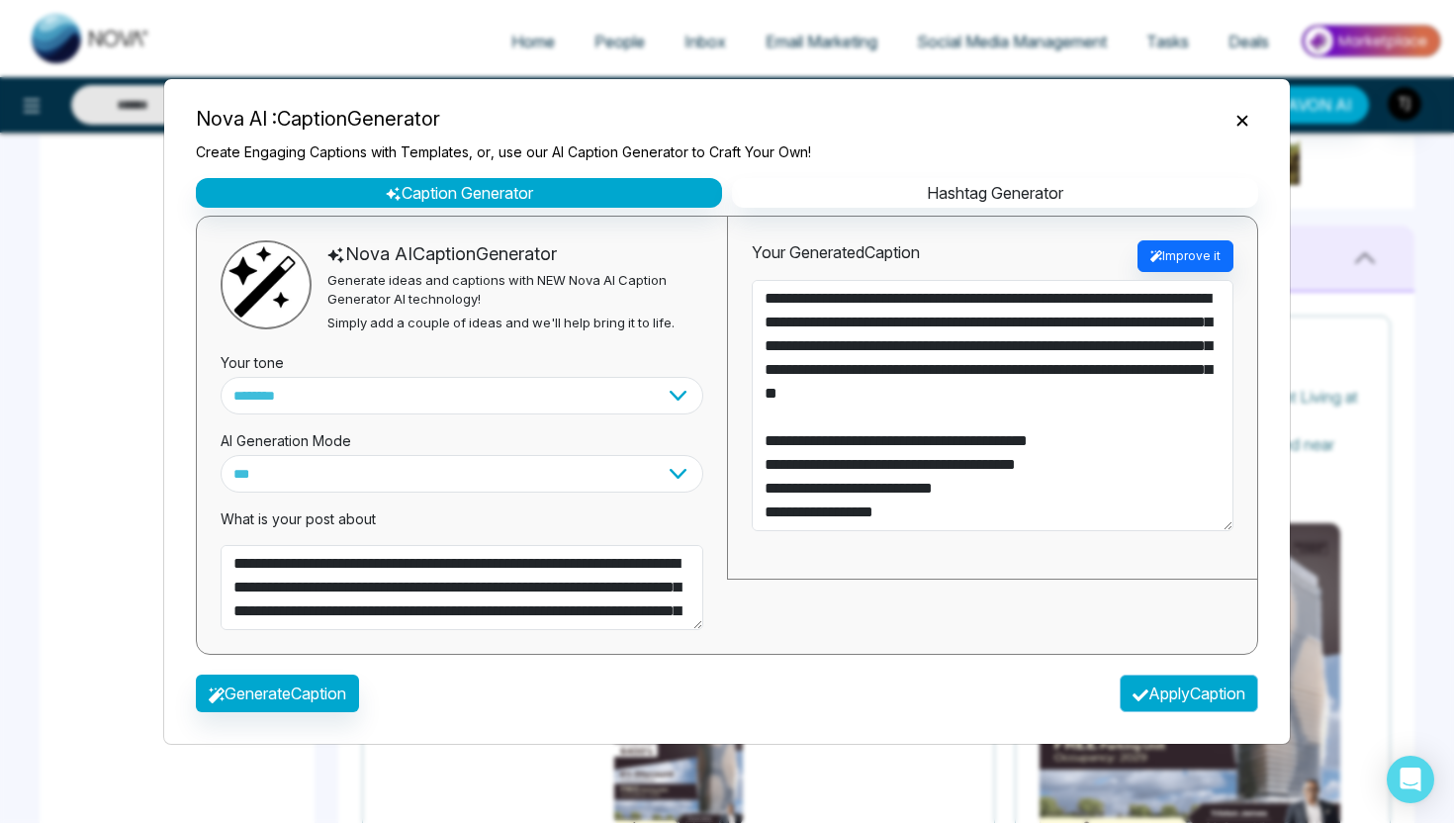
type textarea "**********"
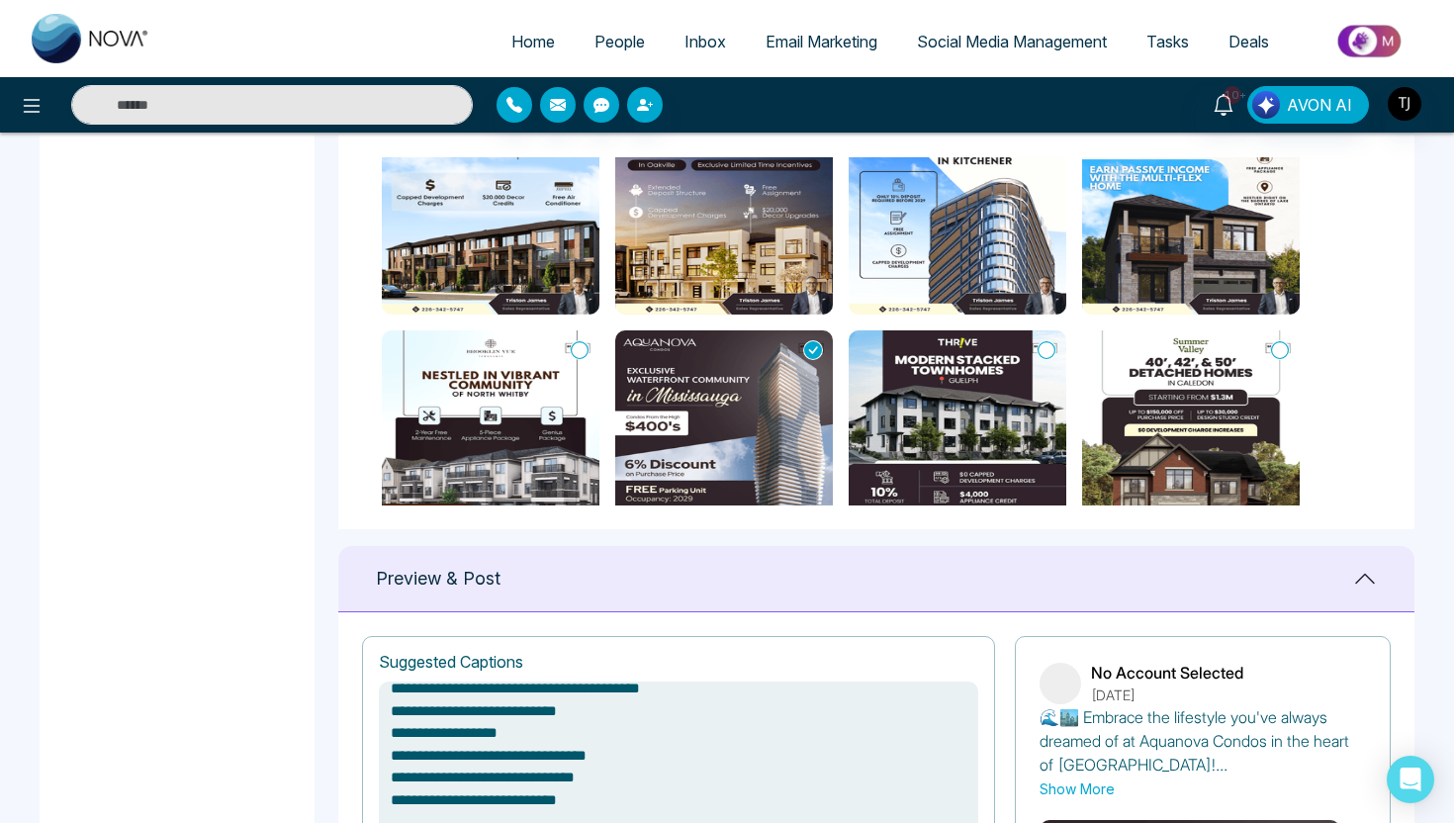
scroll to position [277, 0]
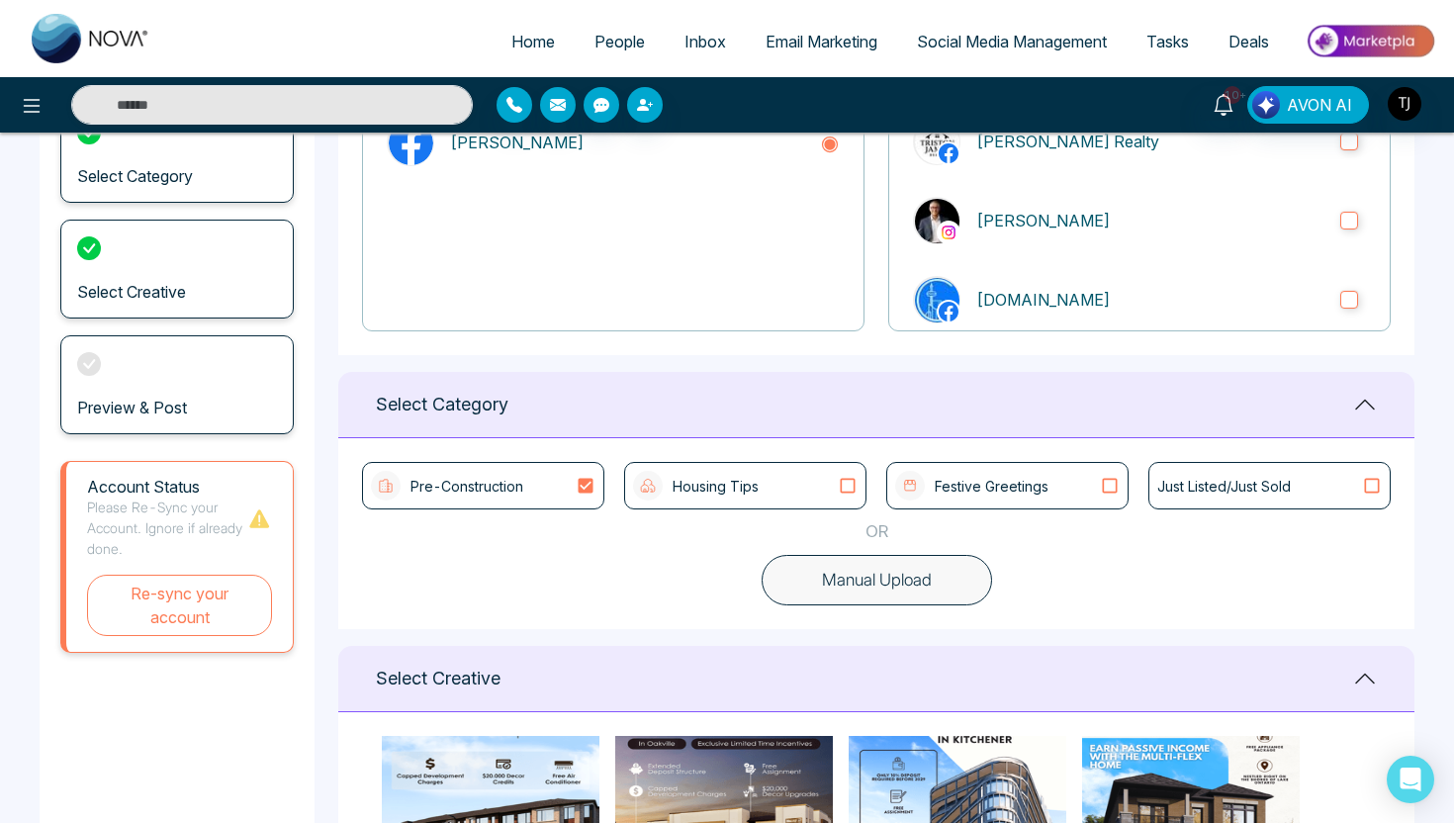
click at [963, 51] on link "Social Media Management" at bounding box center [1011, 42] width 229 height 38
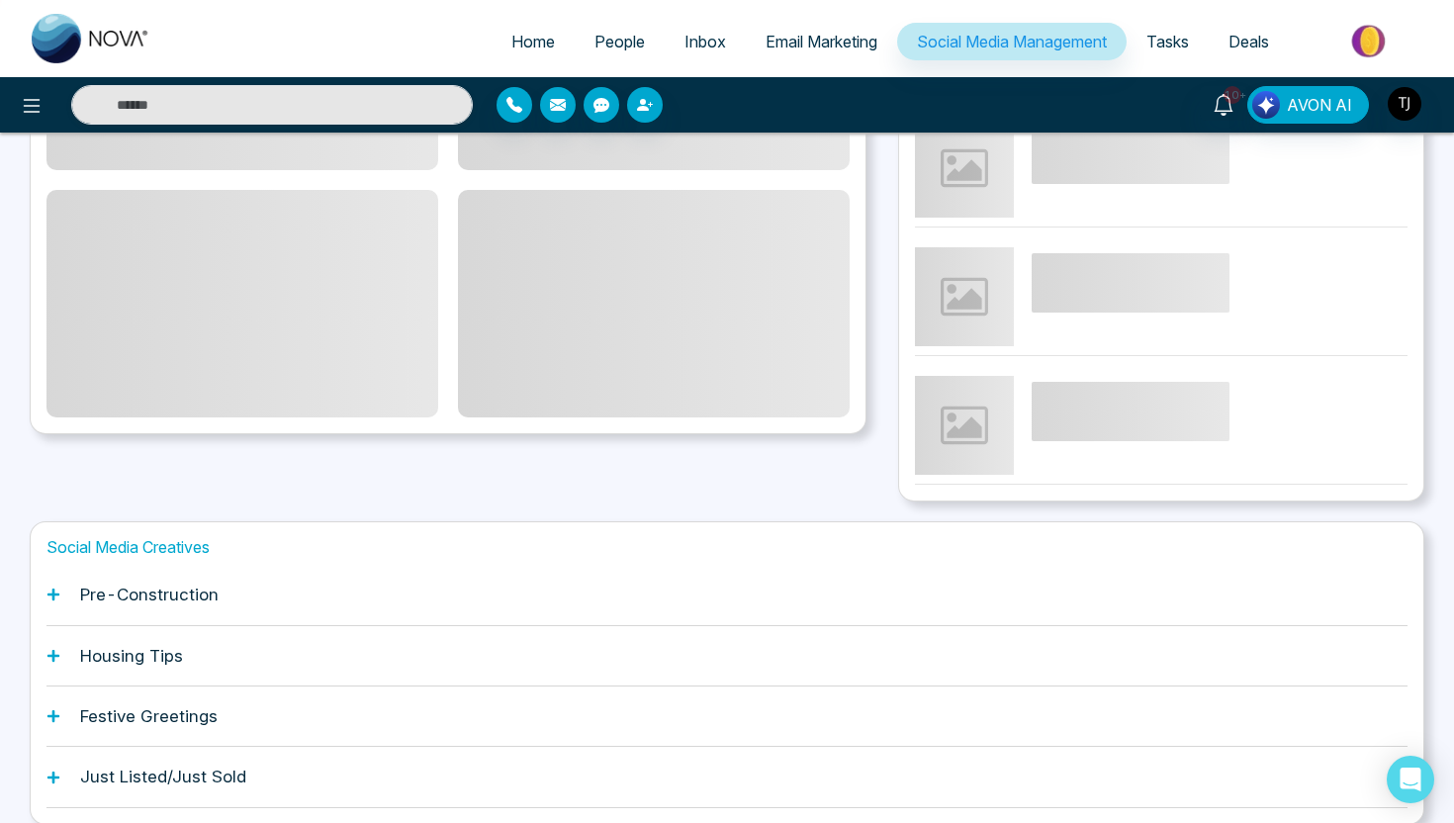
scroll to position [455, 0]
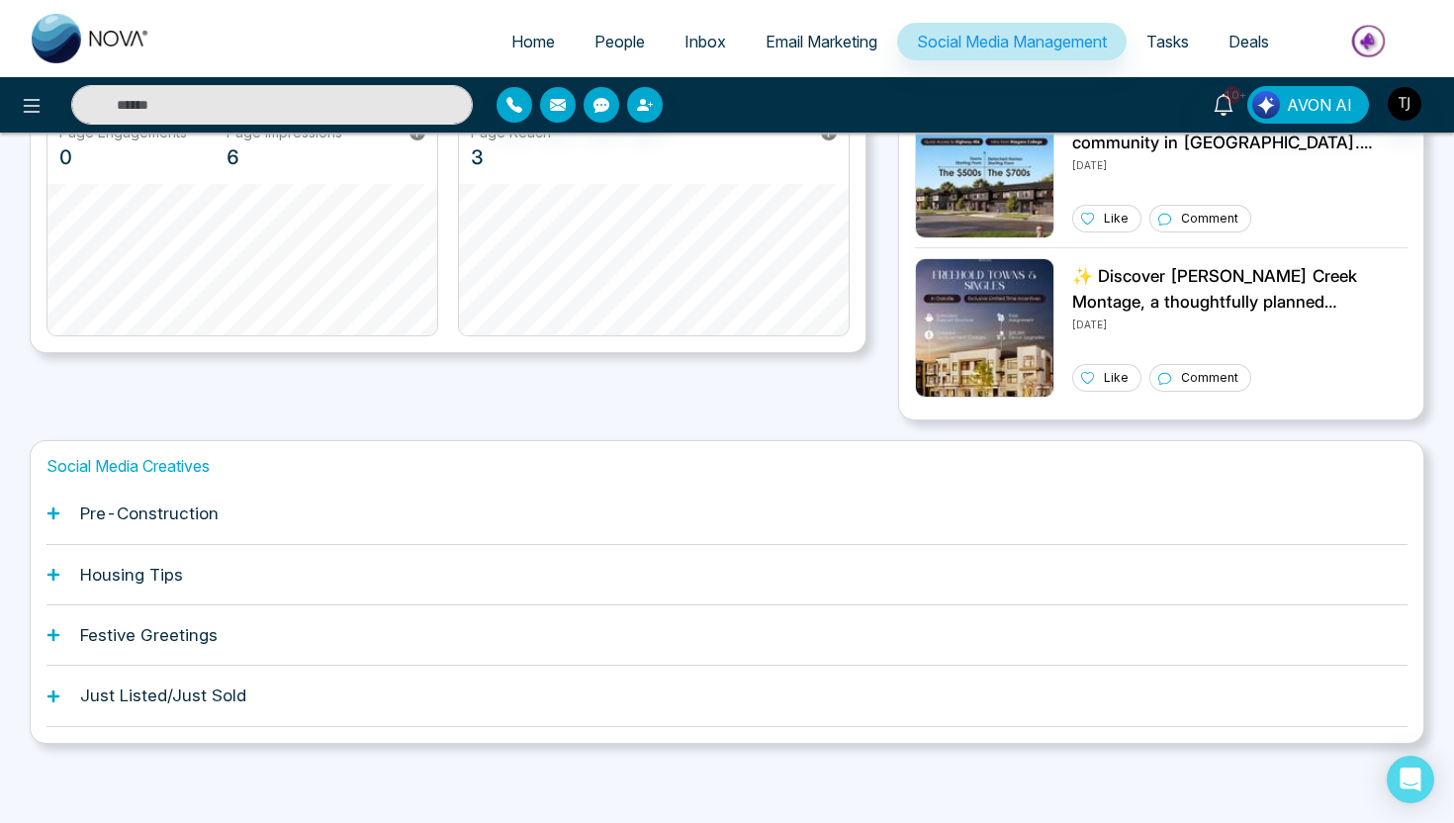
click at [178, 521] on h1 "Pre-Construction" at bounding box center [149, 513] width 138 height 20
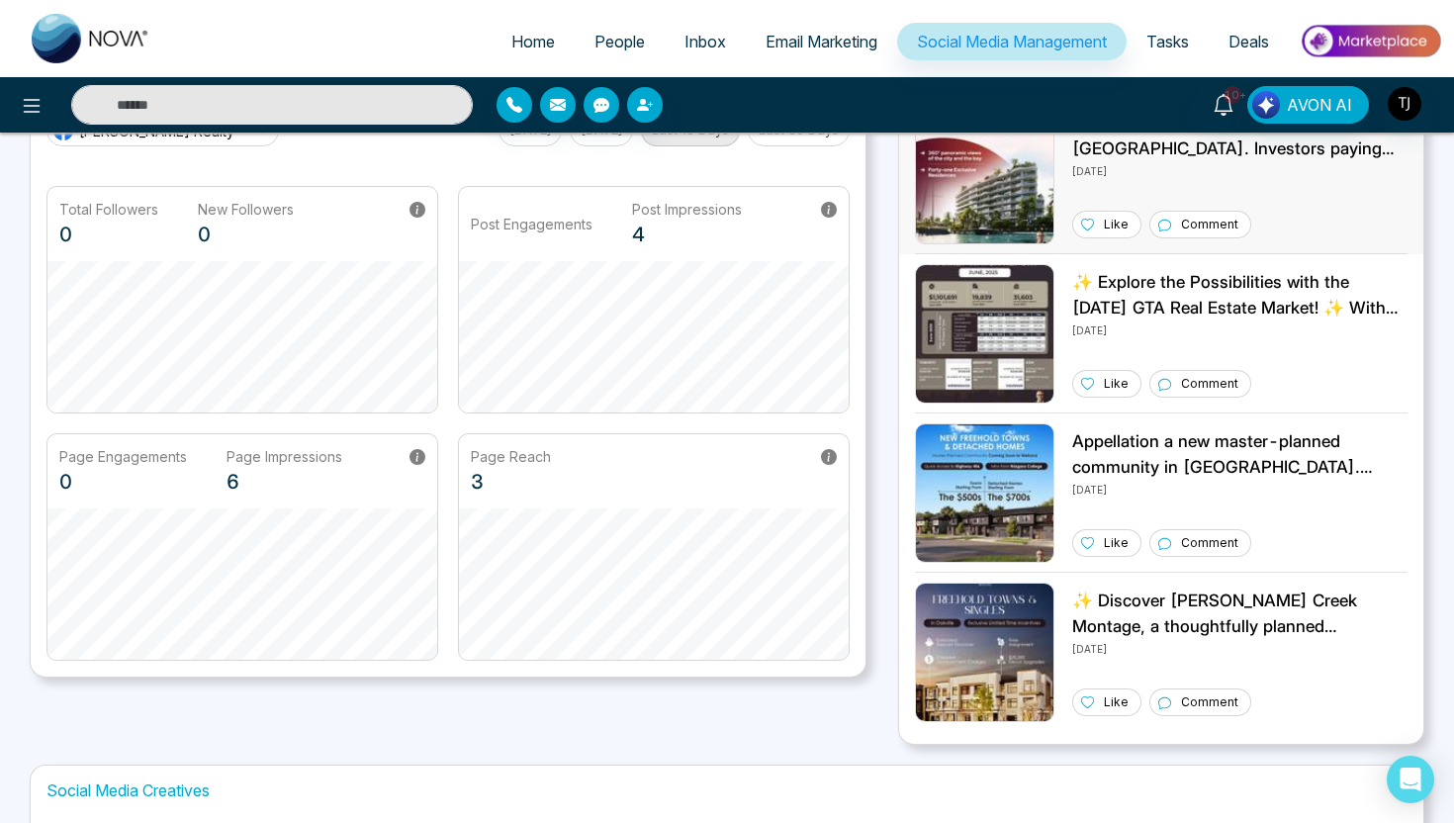
scroll to position [129, 0]
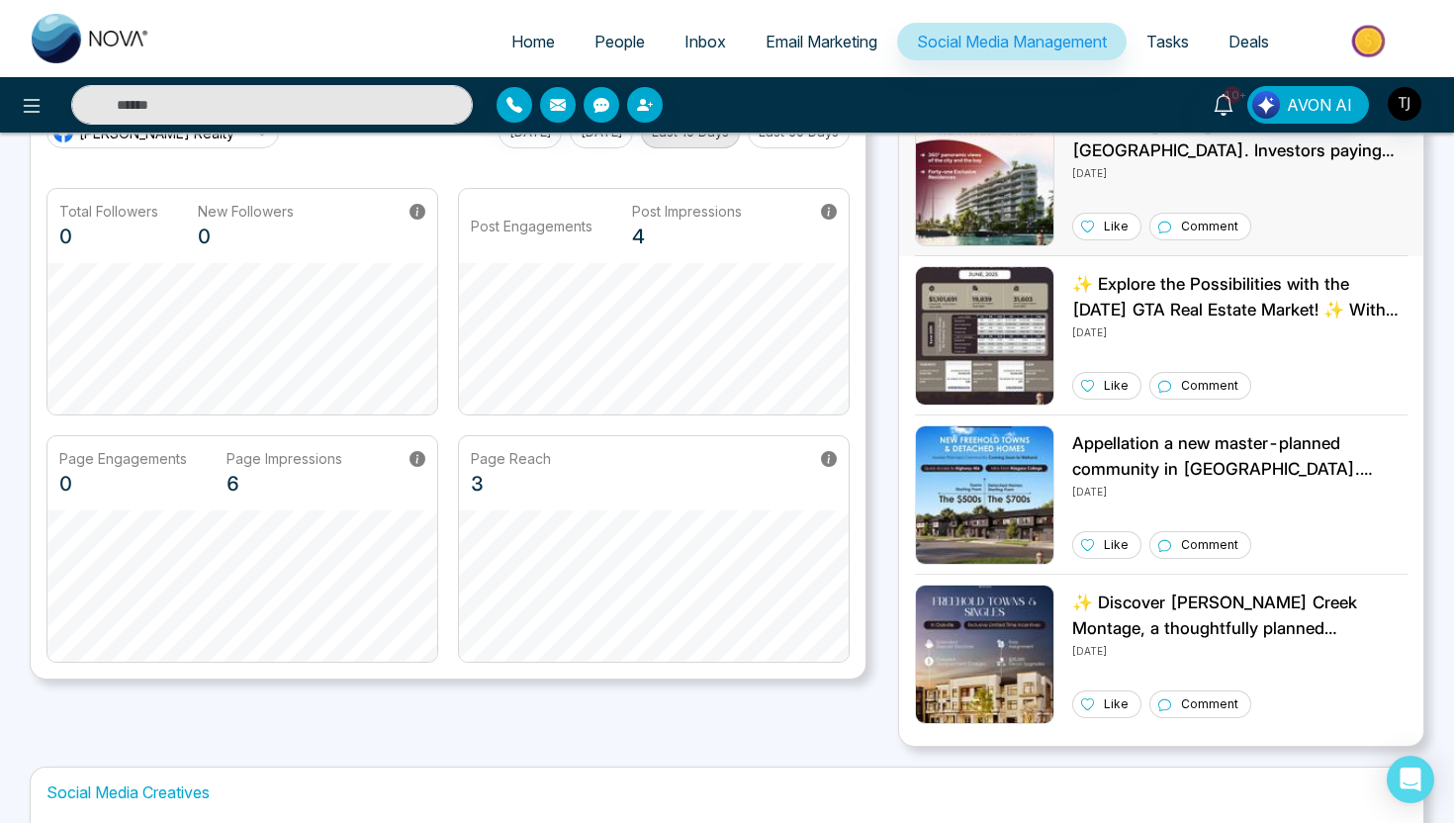
click at [972, 204] on img at bounding box center [984, 176] width 139 height 139
click at [1384, 40] on img at bounding box center [1370, 41] width 143 height 45
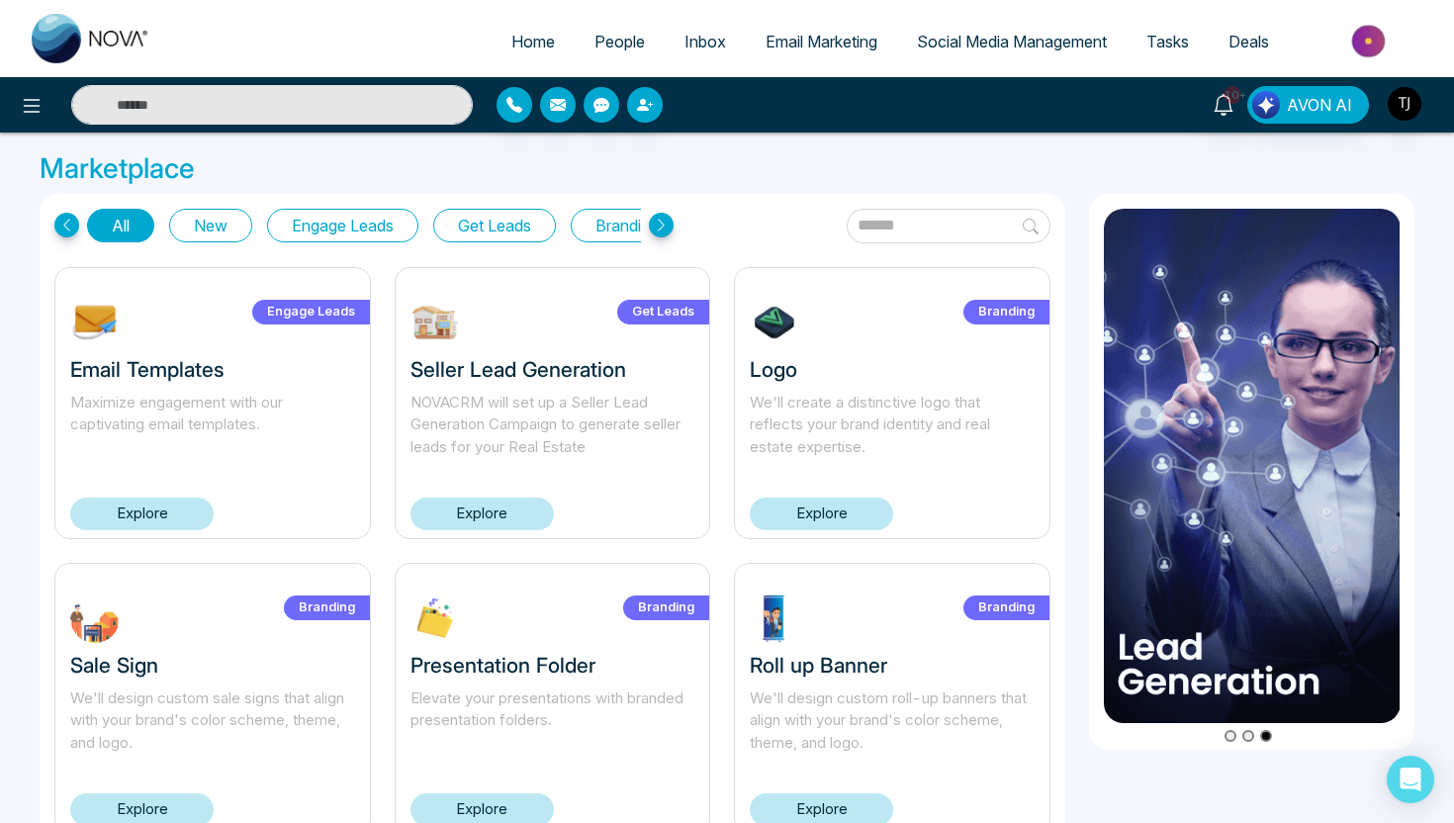
click at [502, 234] on button "Get Leads" at bounding box center [494, 226] width 123 height 34
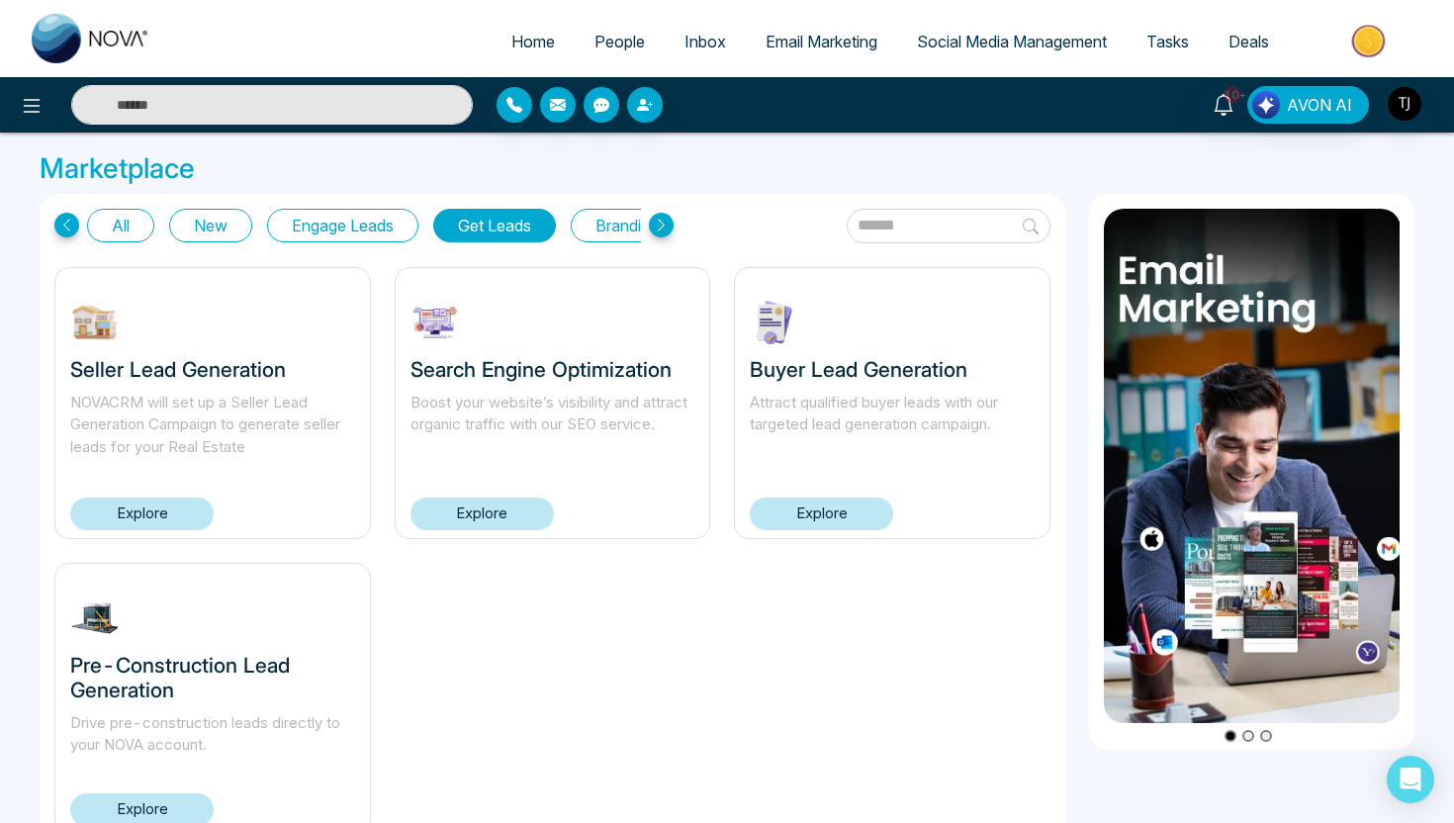
scroll to position [69, 0]
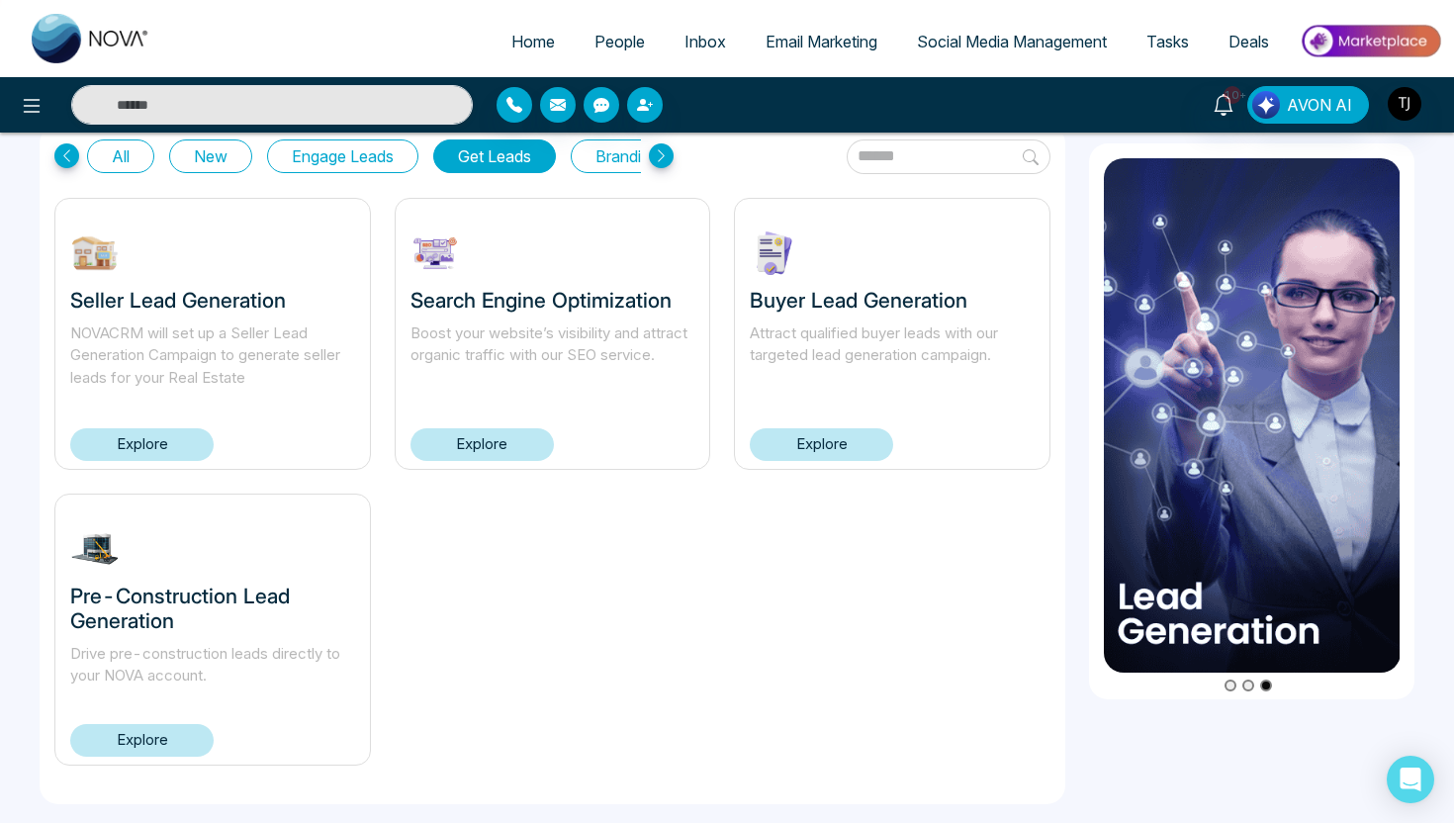
click at [1042, 44] on span "Social Media Management" at bounding box center [1012, 42] width 190 height 20
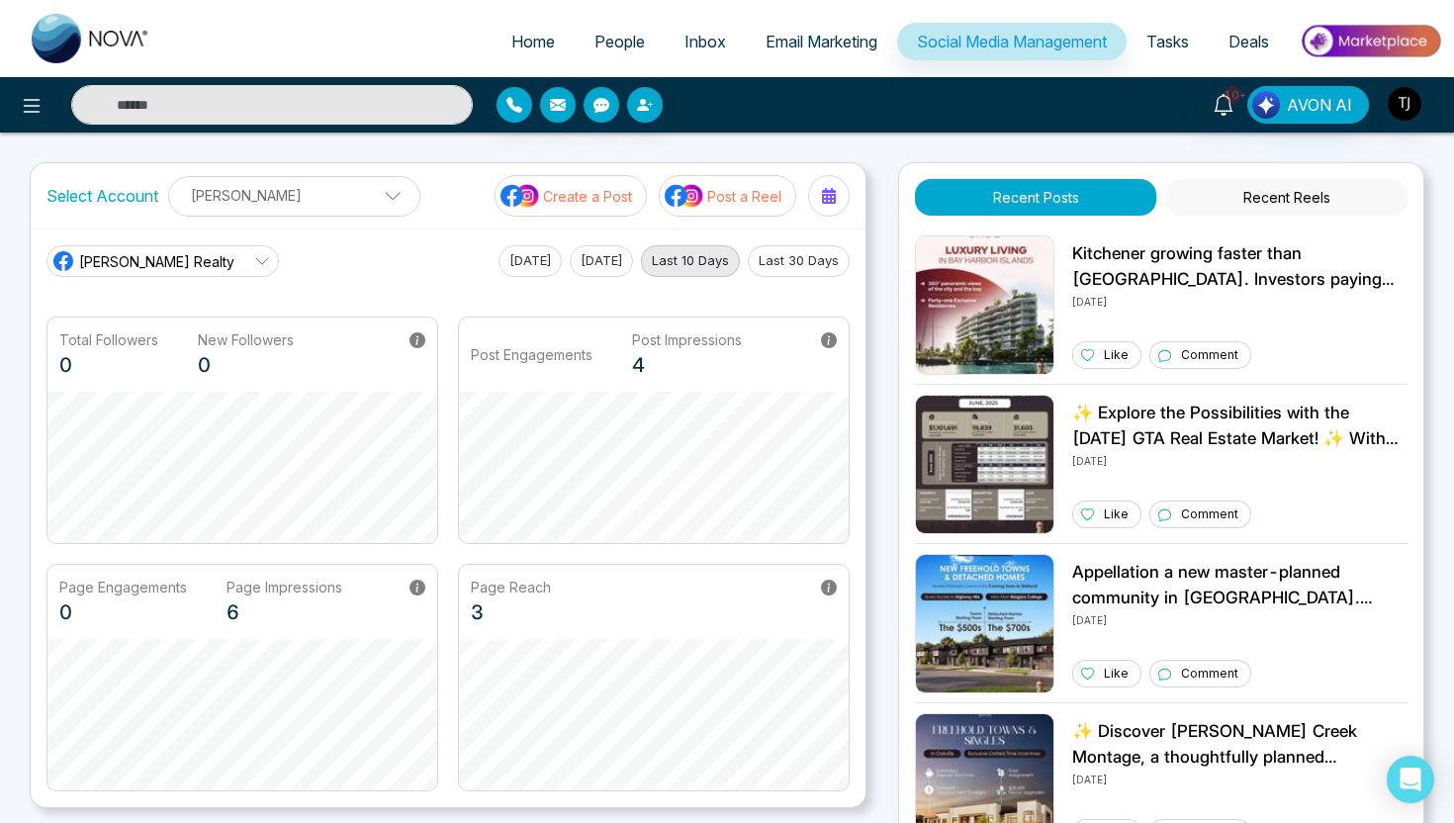
click at [739, 197] on p "Post a Reel" at bounding box center [744, 196] width 74 height 21
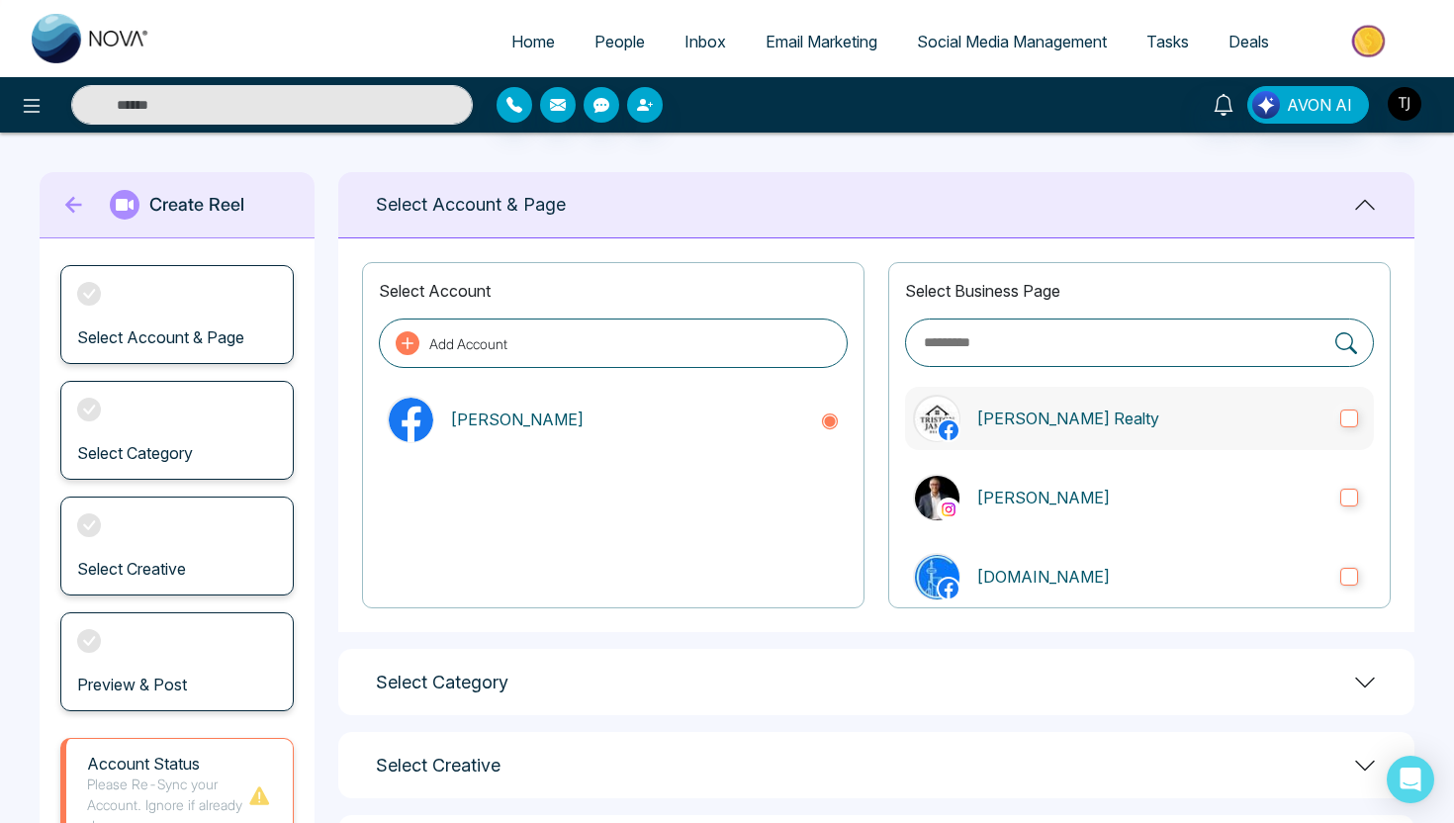
click at [1055, 404] on label "[PERSON_NAME] Realty" at bounding box center [1139, 418] width 469 height 63
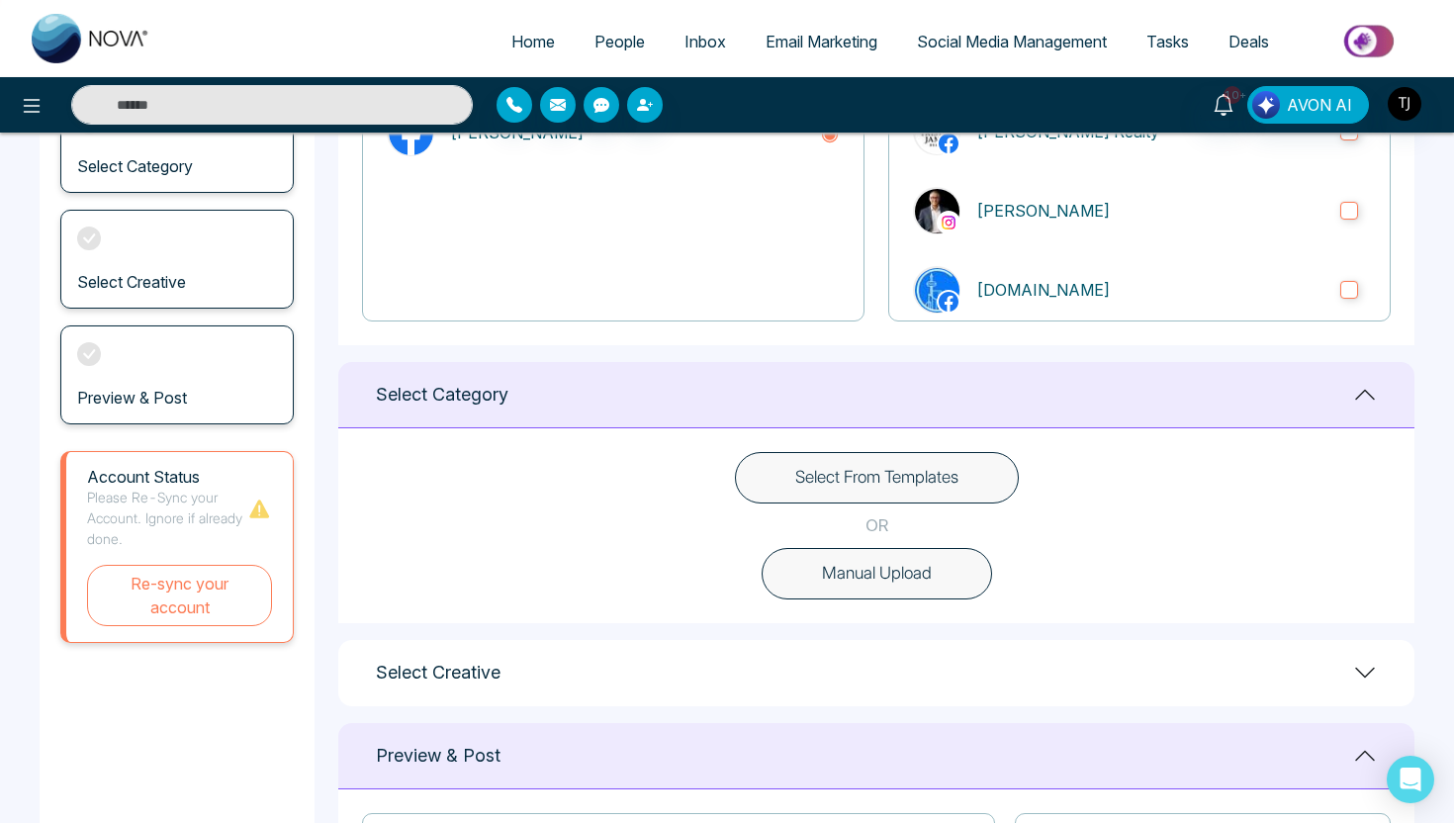
scroll to position [309, 0]
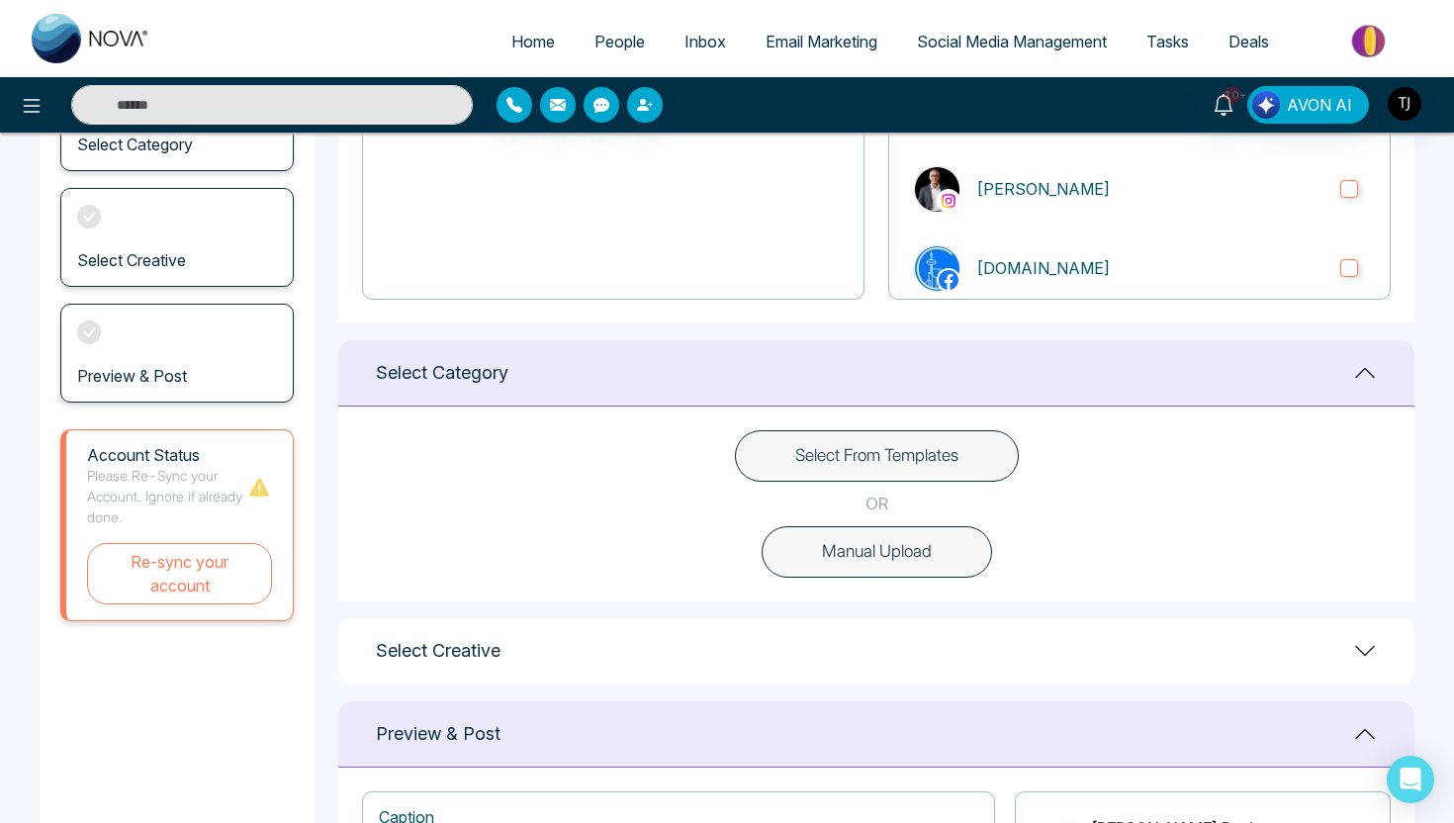
click at [904, 457] on button "Select From Templates" at bounding box center [877, 455] width 284 height 51
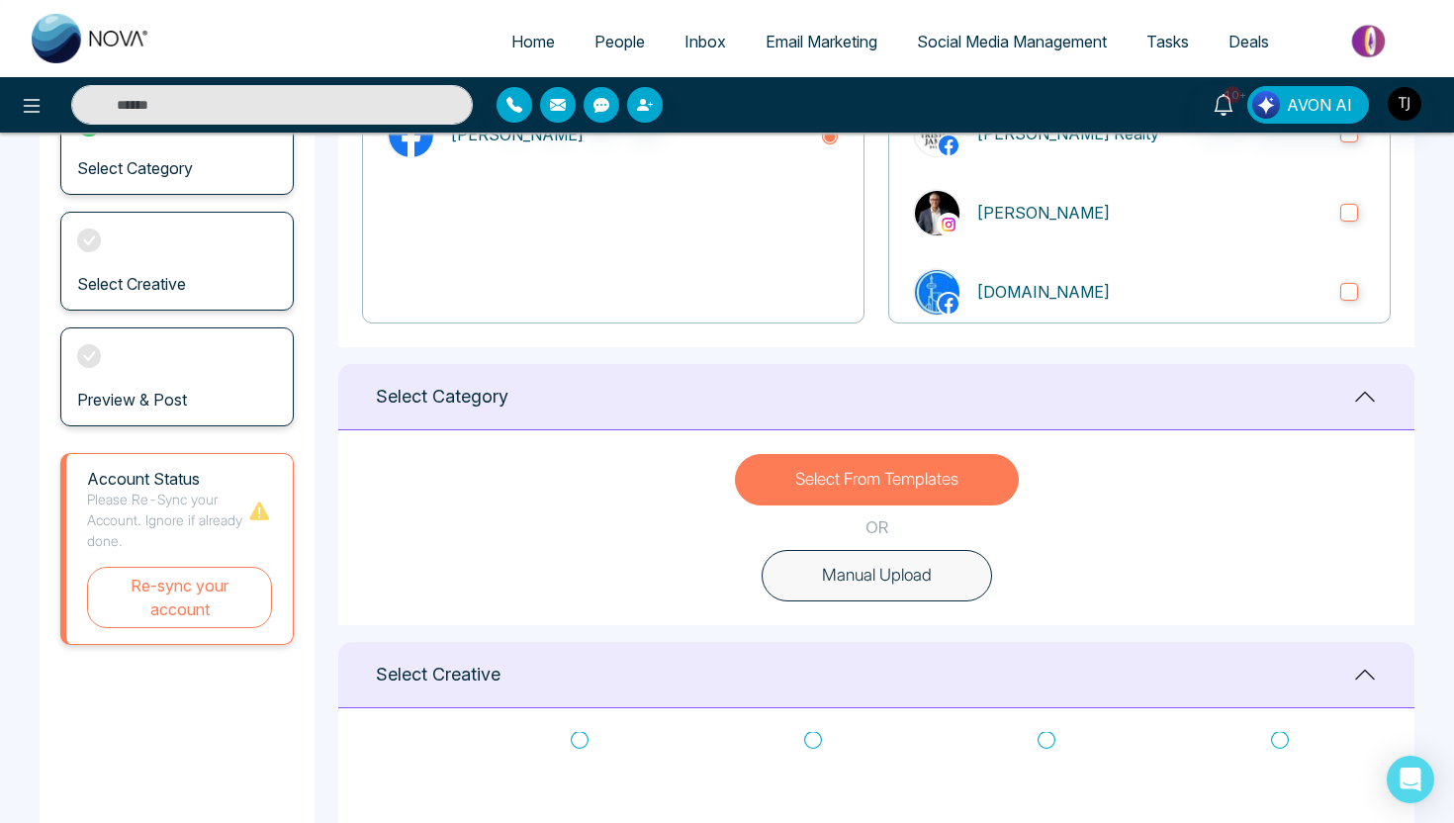
scroll to position [0, 0]
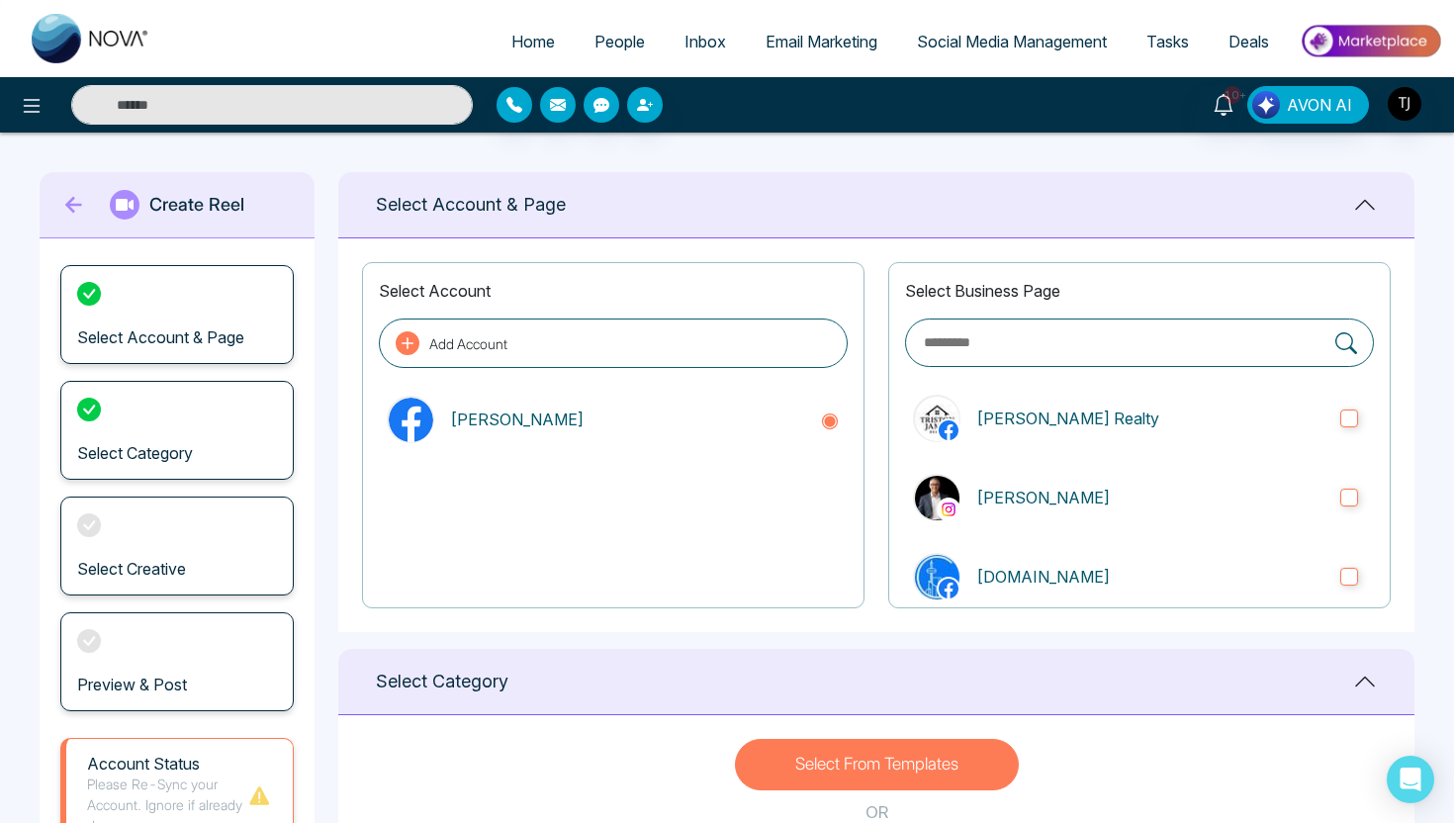
click at [62, 107] on div at bounding box center [261, 105] width 421 height 40
click at [28, 101] on icon at bounding box center [32, 106] width 24 height 24
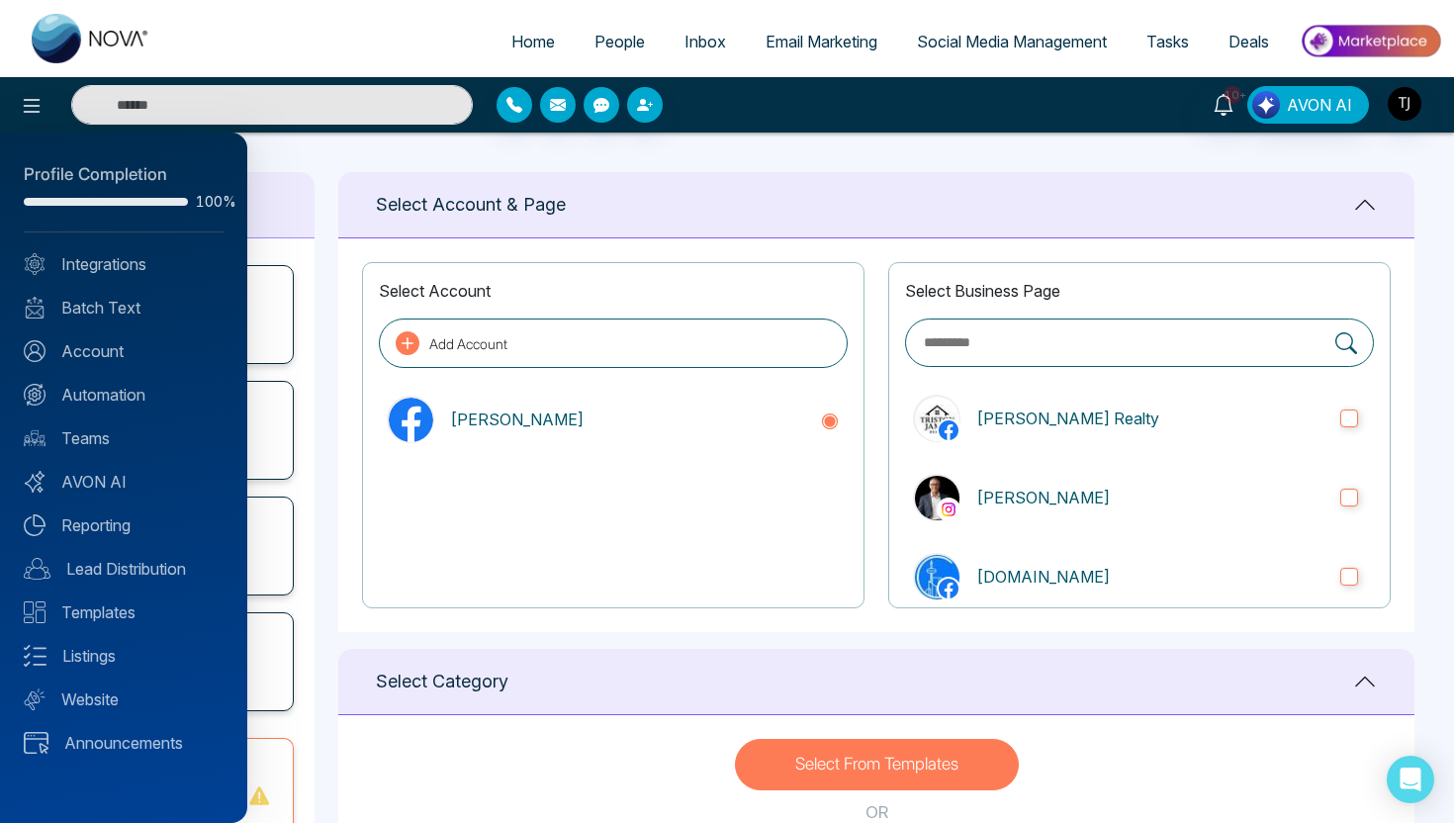
click at [27, 100] on div at bounding box center [727, 411] width 1454 height 823
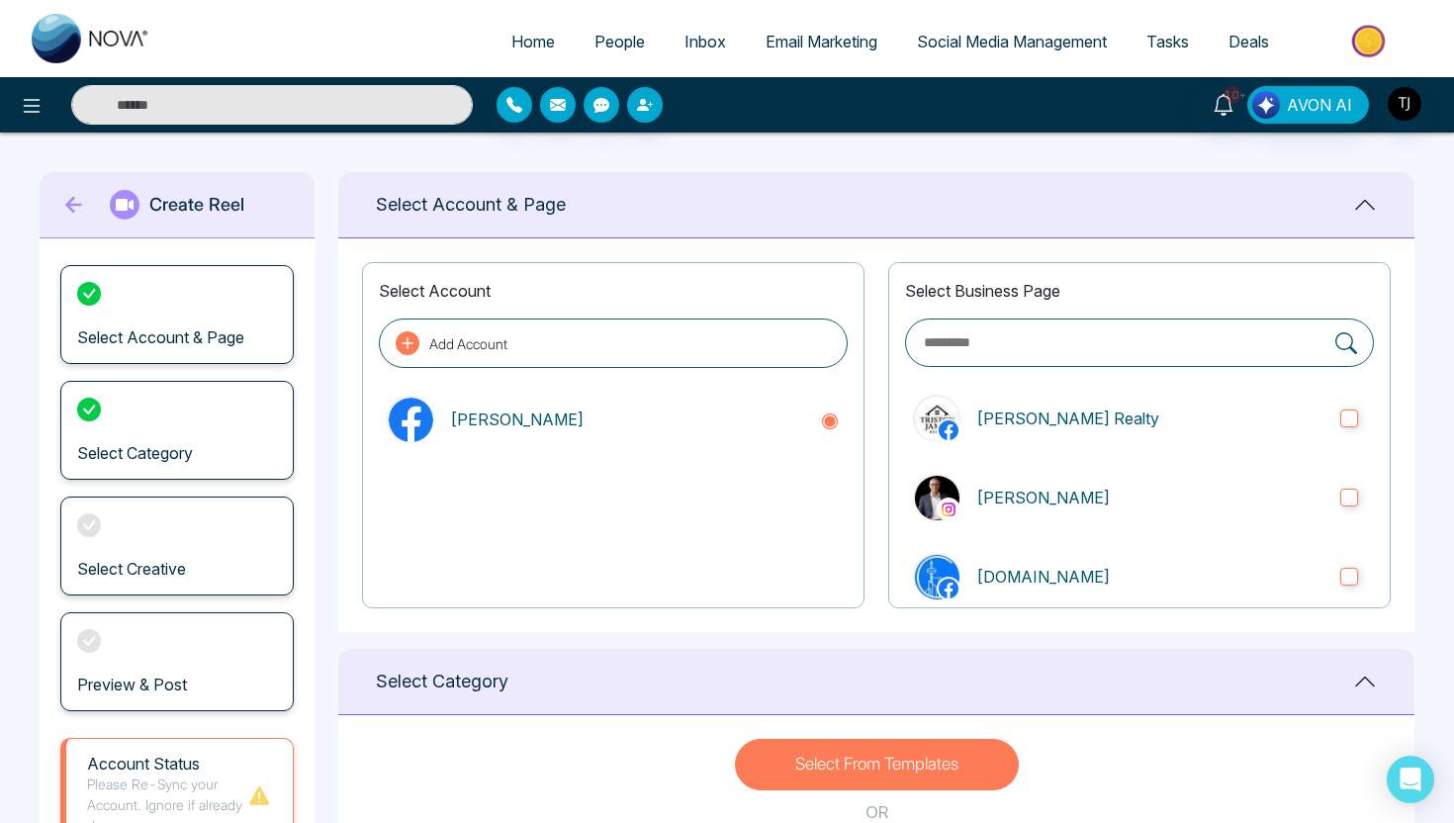
click at [1247, 43] on span "Deals" at bounding box center [1248, 42] width 41 height 20
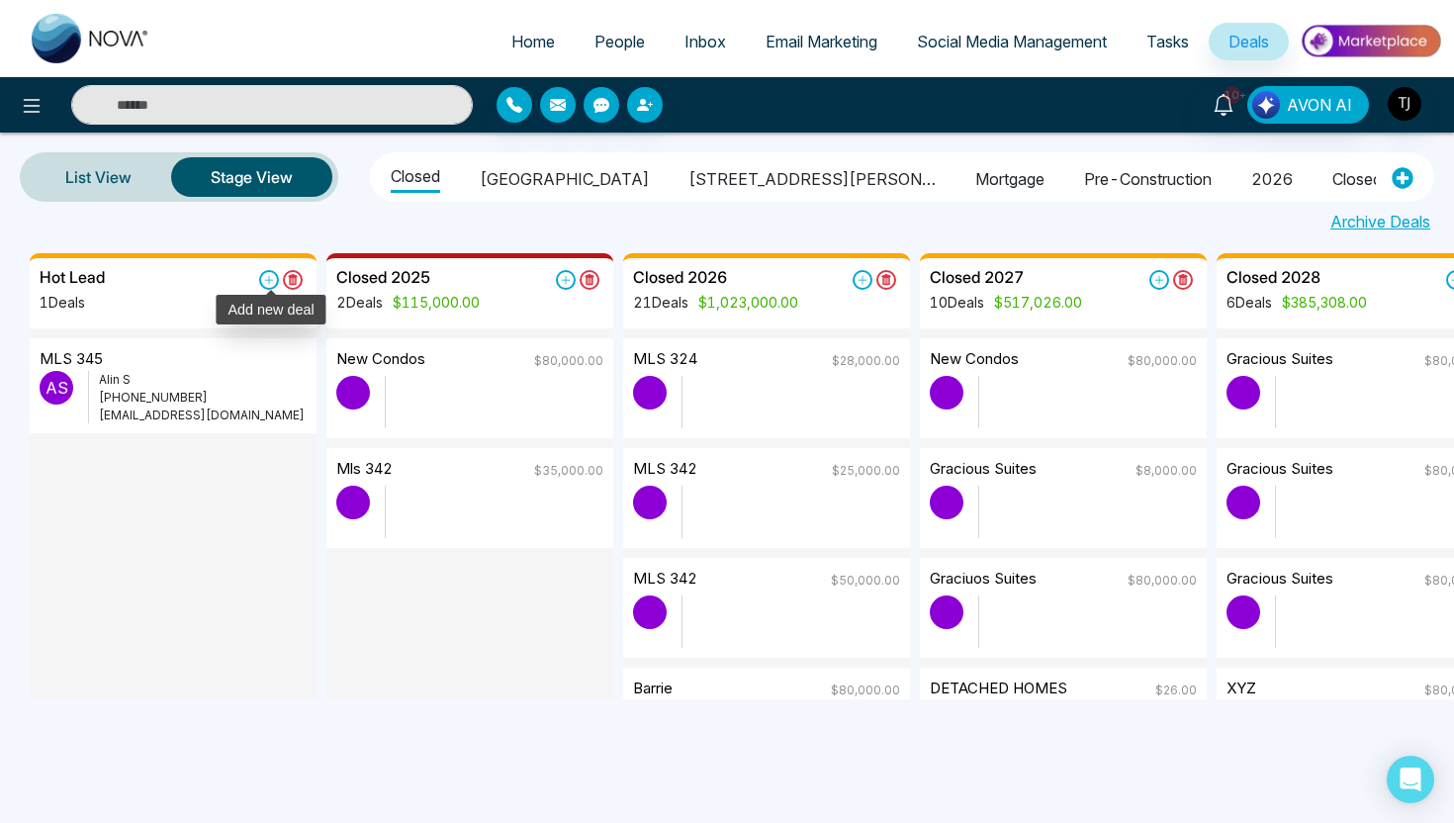
click at [272, 279] on icon at bounding box center [269, 280] width 9 height 9
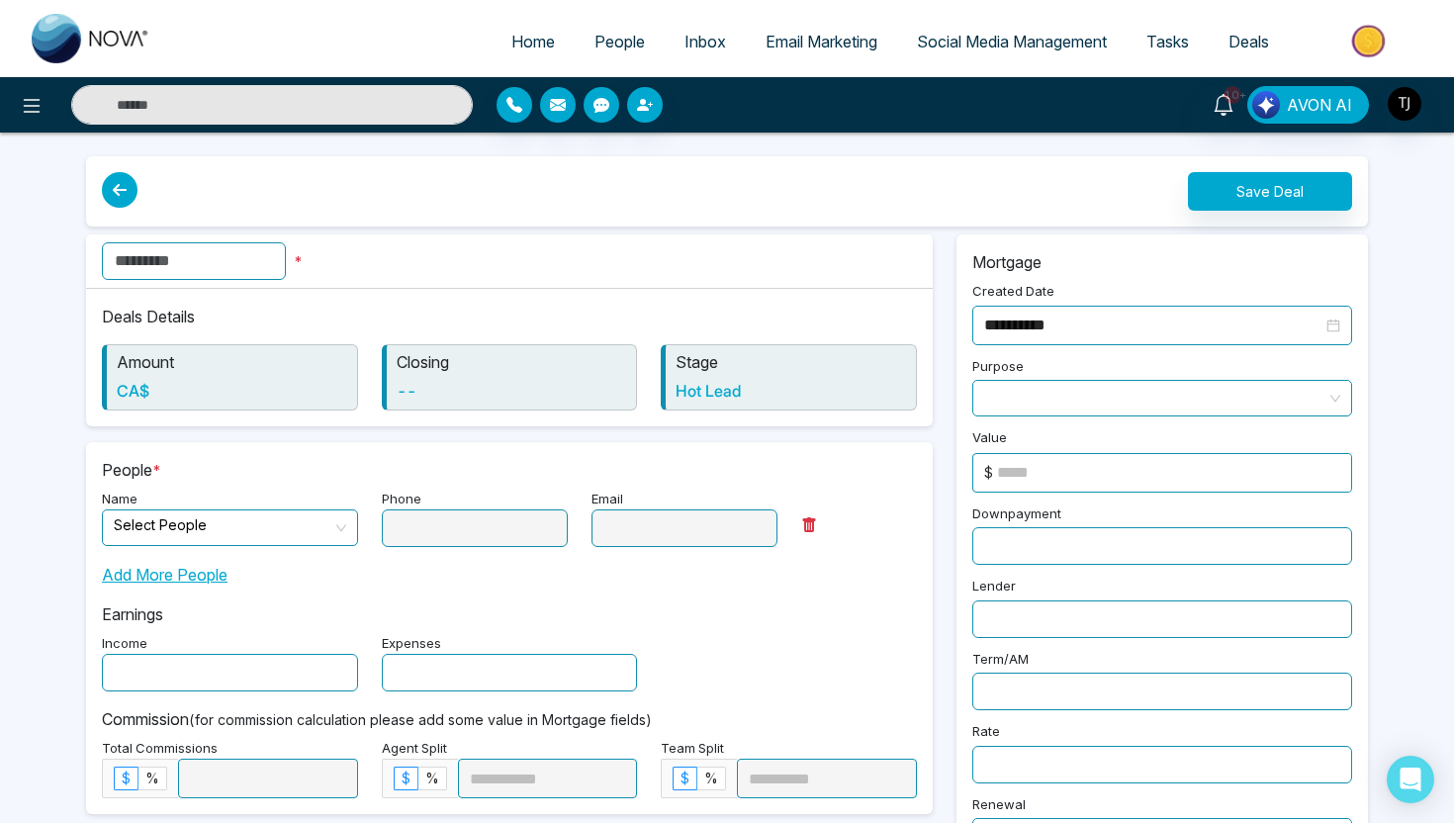
click at [1049, 390] on span at bounding box center [1162, 398] width 356 height 35
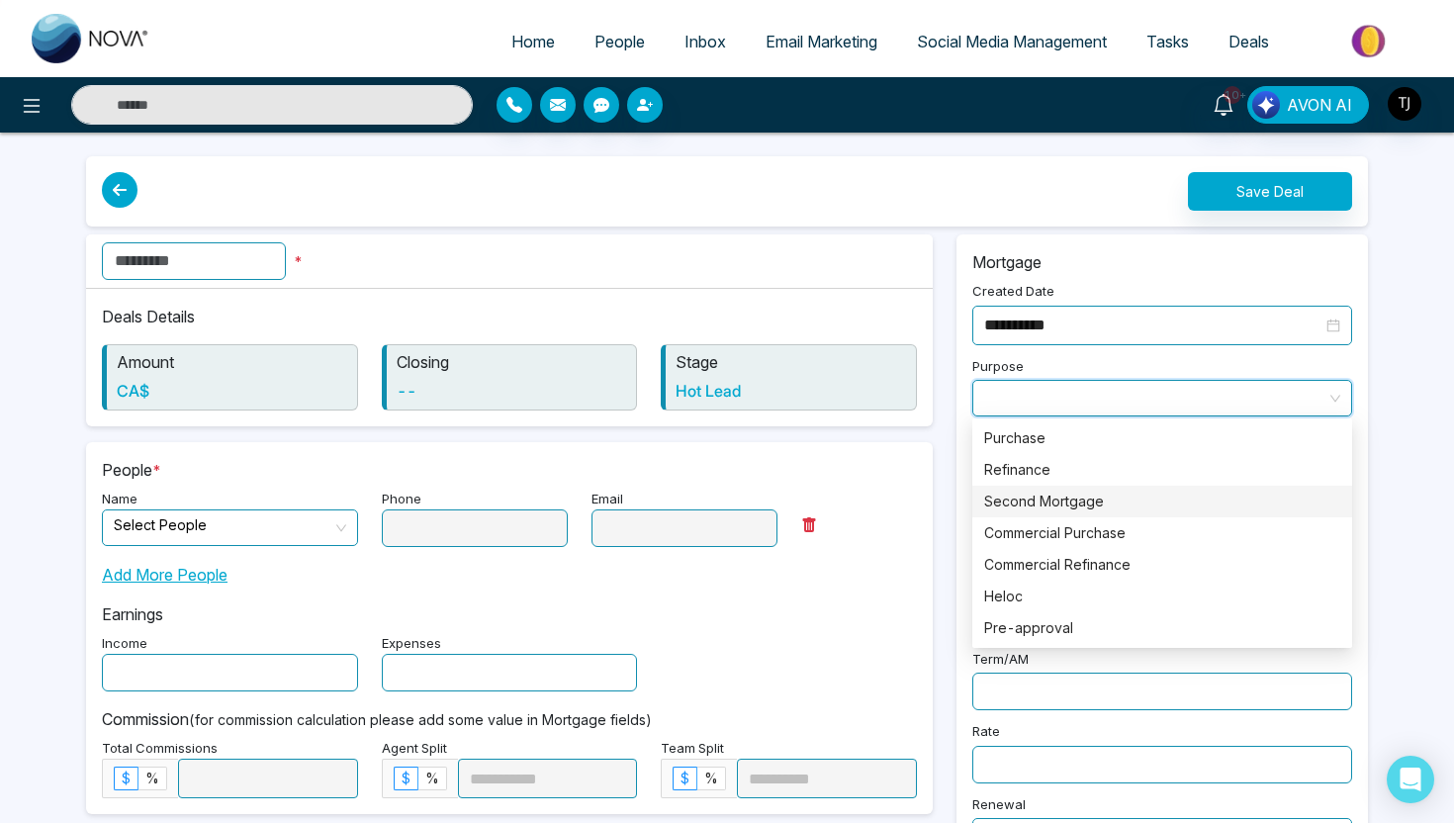
click at [931, 519] on div "People * Name Select People Phone Email Add More People Earnings Income Expense…" at bounding box center [509, 628] width 847 height 372
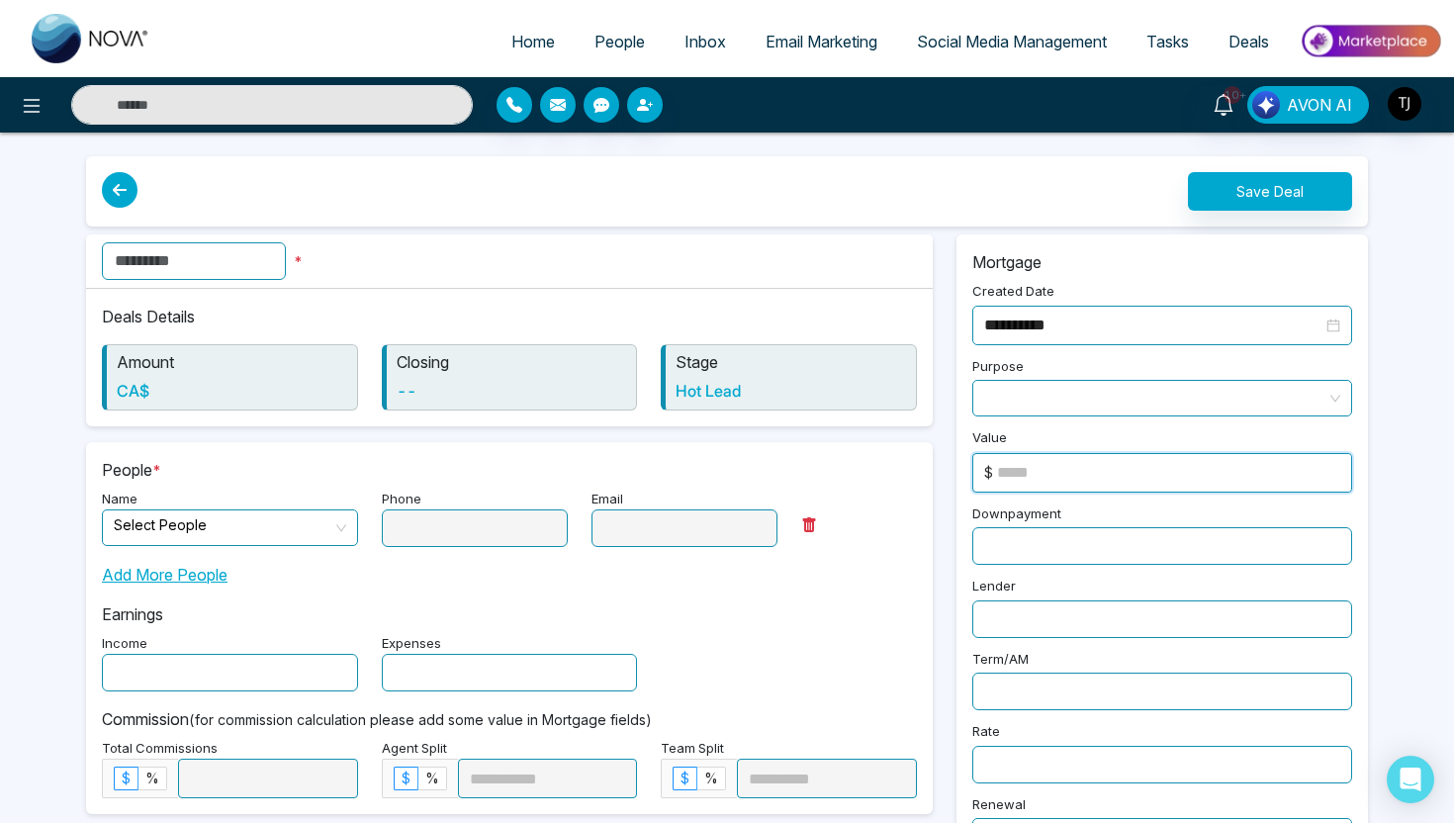
click at [1018, 469] on input at bounding box center [1174, 473] width 354 height 38
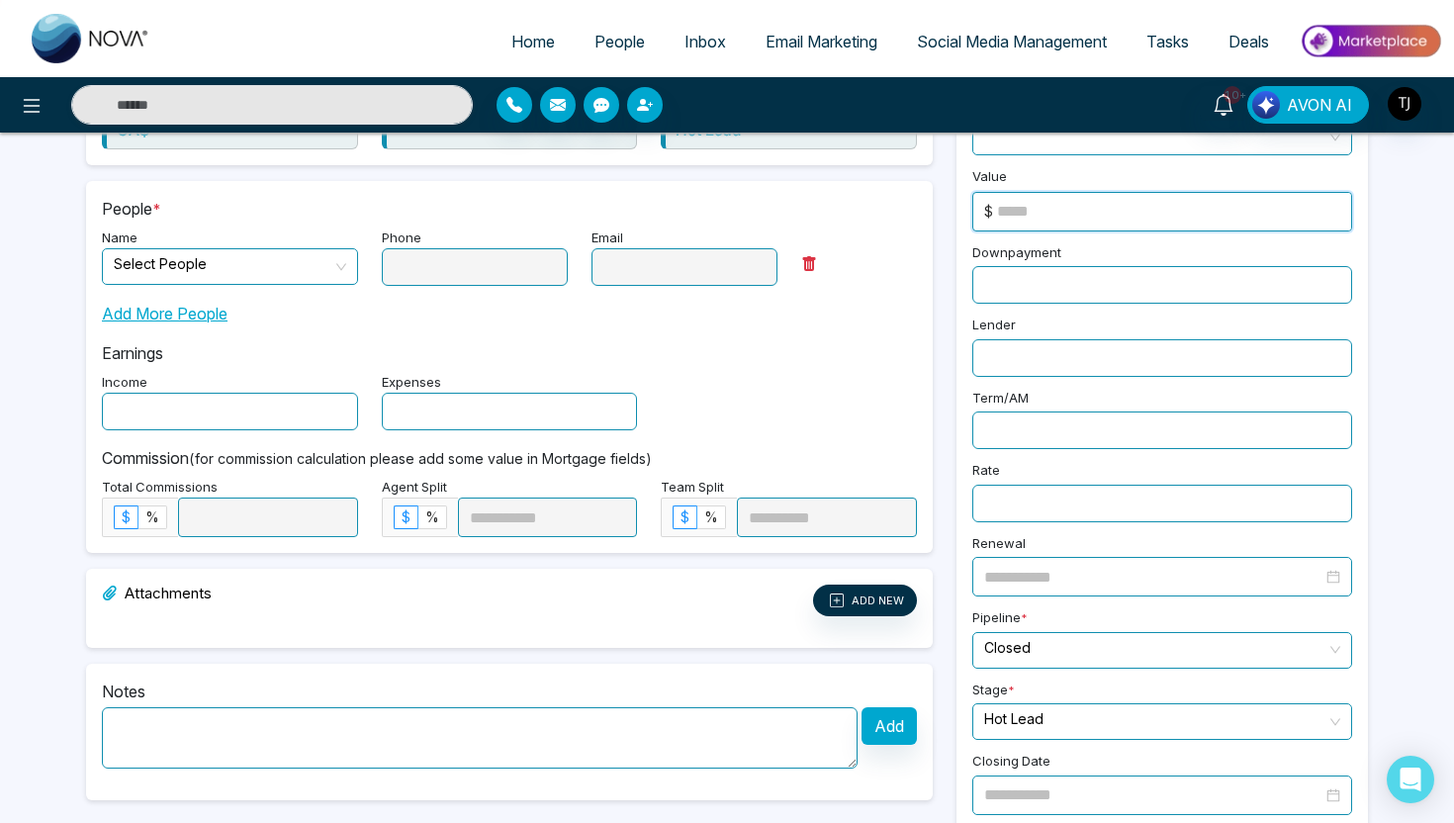
scroll to position [288, 0]
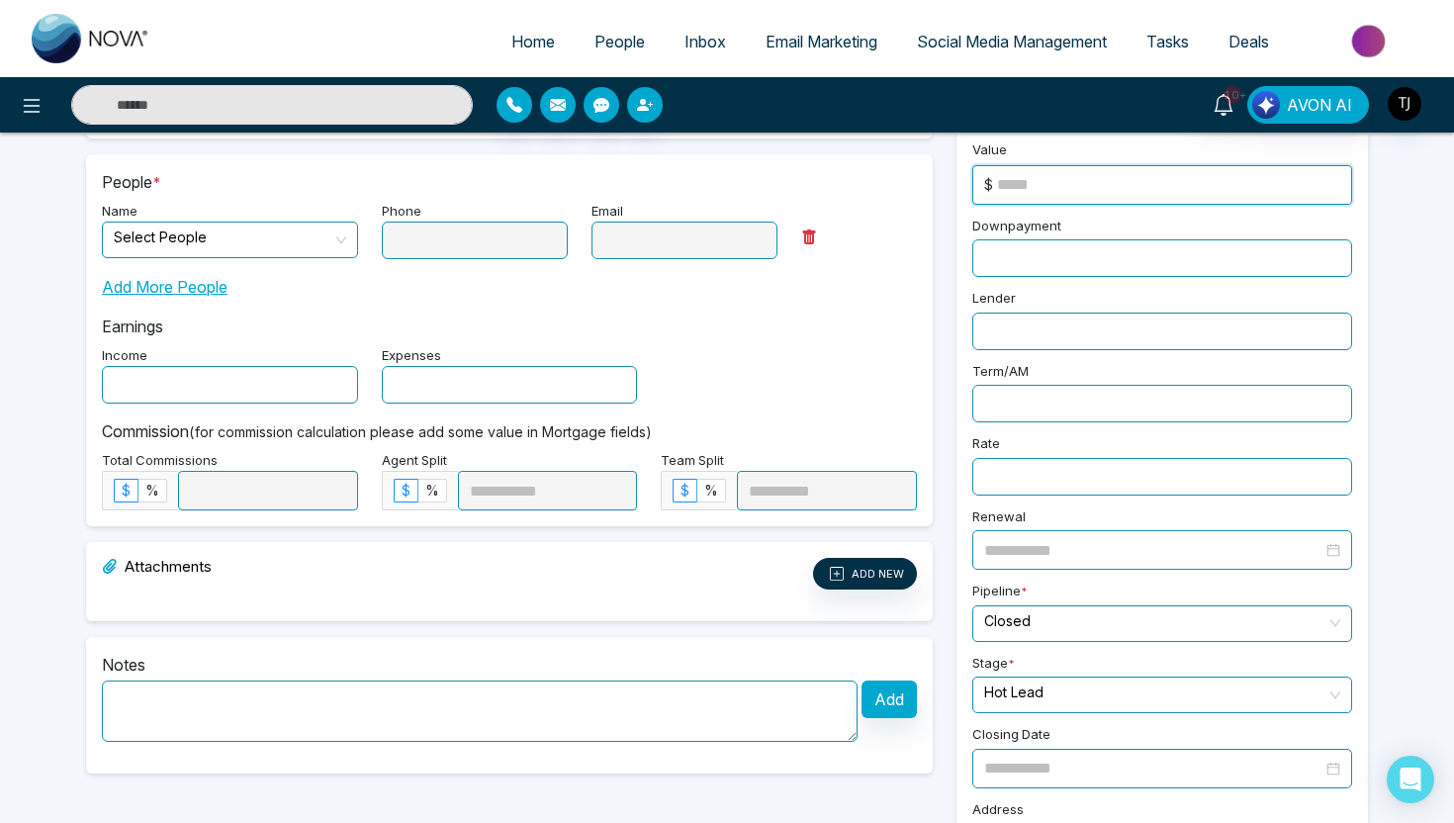
click at [256, 370] on input "text" at bounding box center [230, 385] width 256 height 38
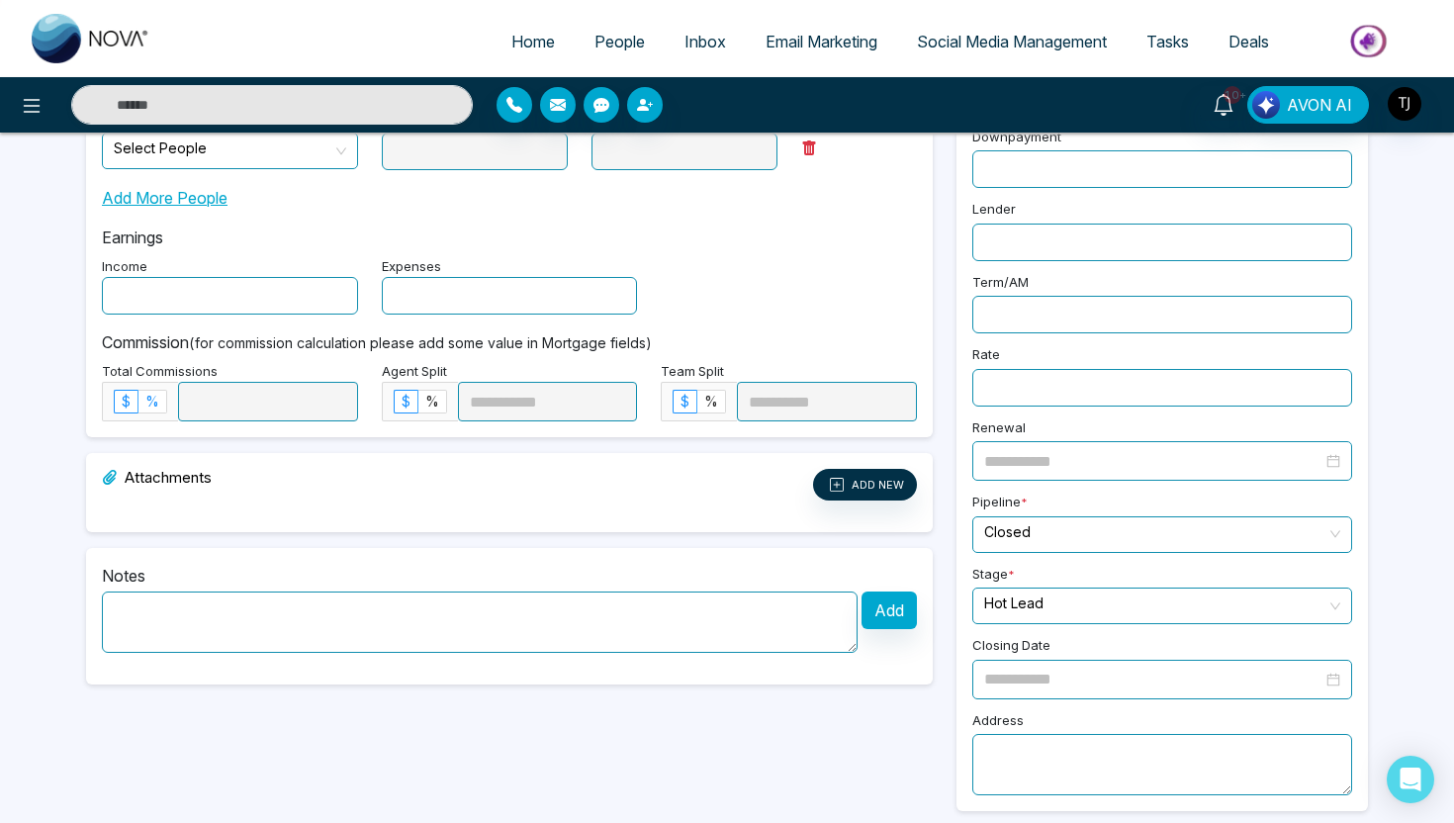
click at [156, 401] on span "%" at bounding box center [152, 401] width 14 height 17
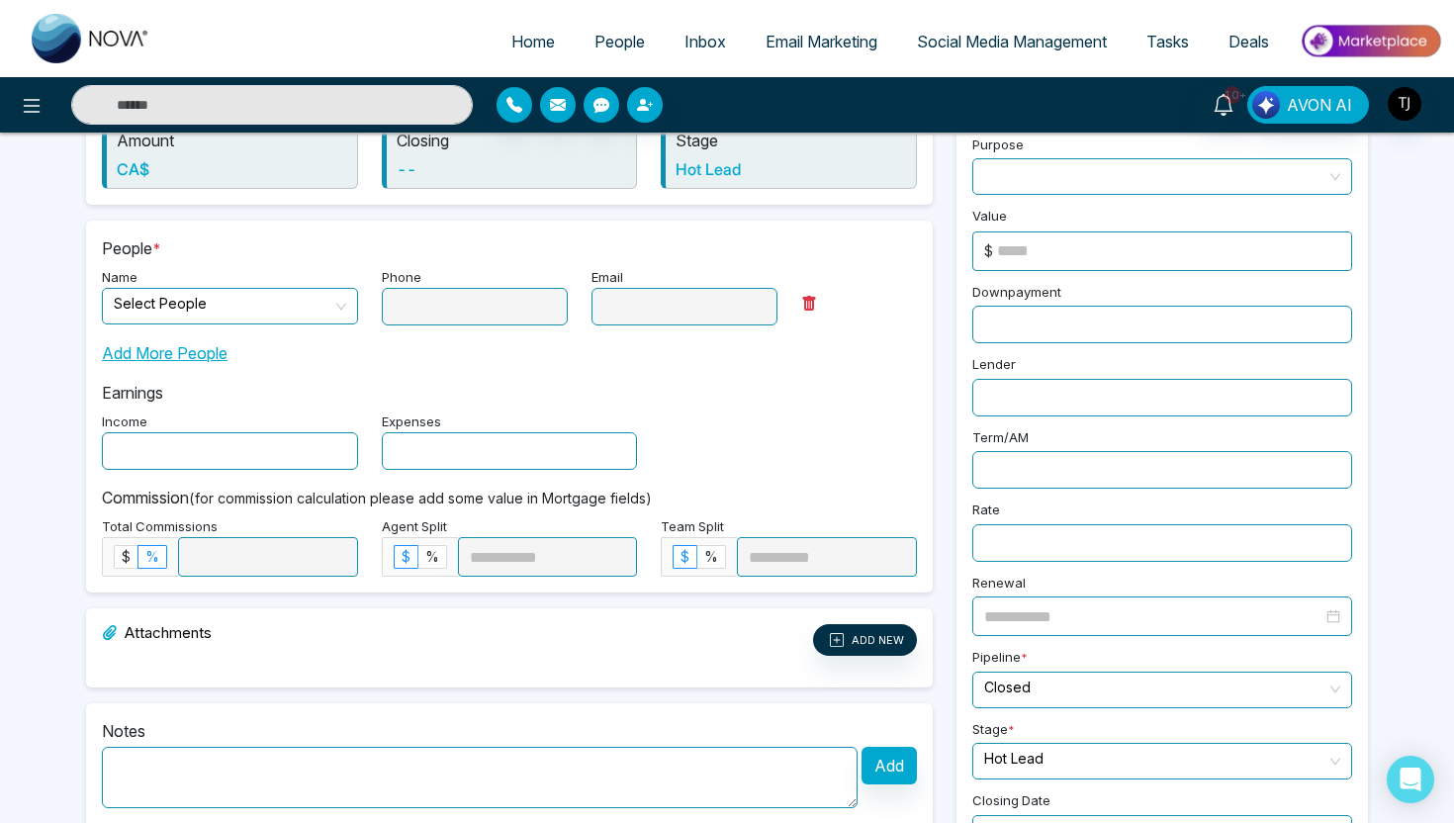
scroll to position [0, 0]
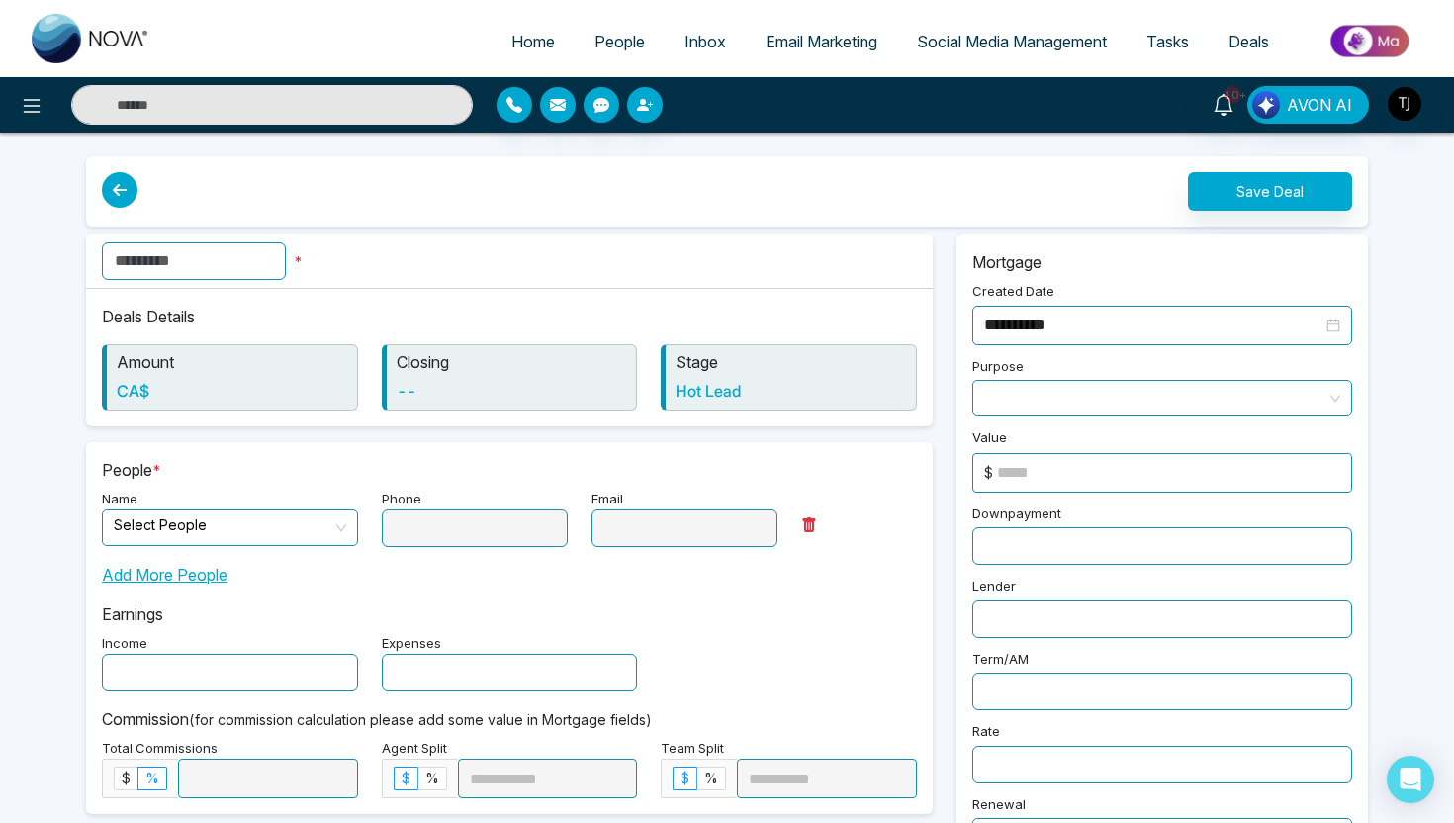
click at [117, 189] on icon at bounding box center [120, 190] width 36 height 36
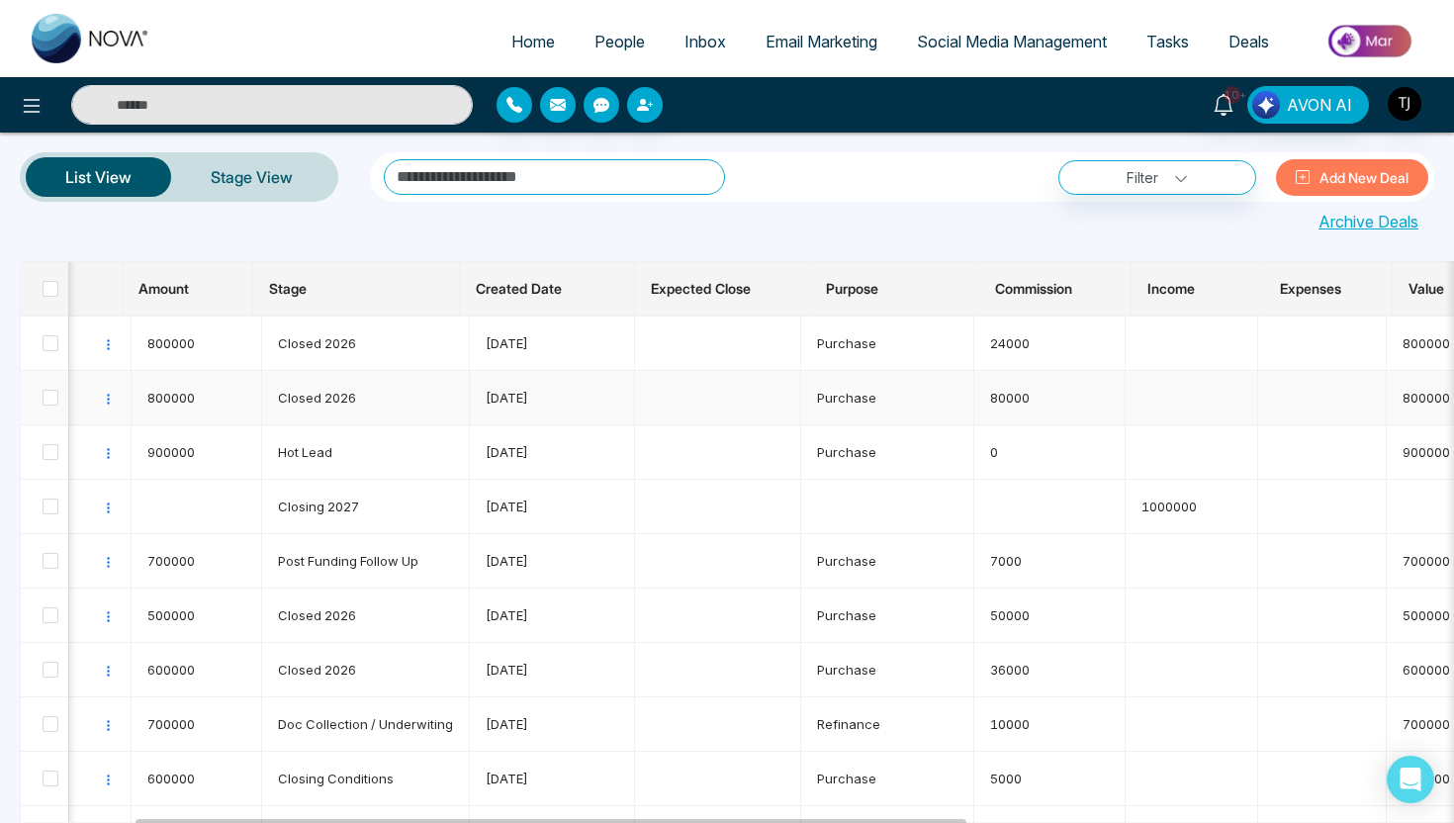
scroll to position [0, 173]
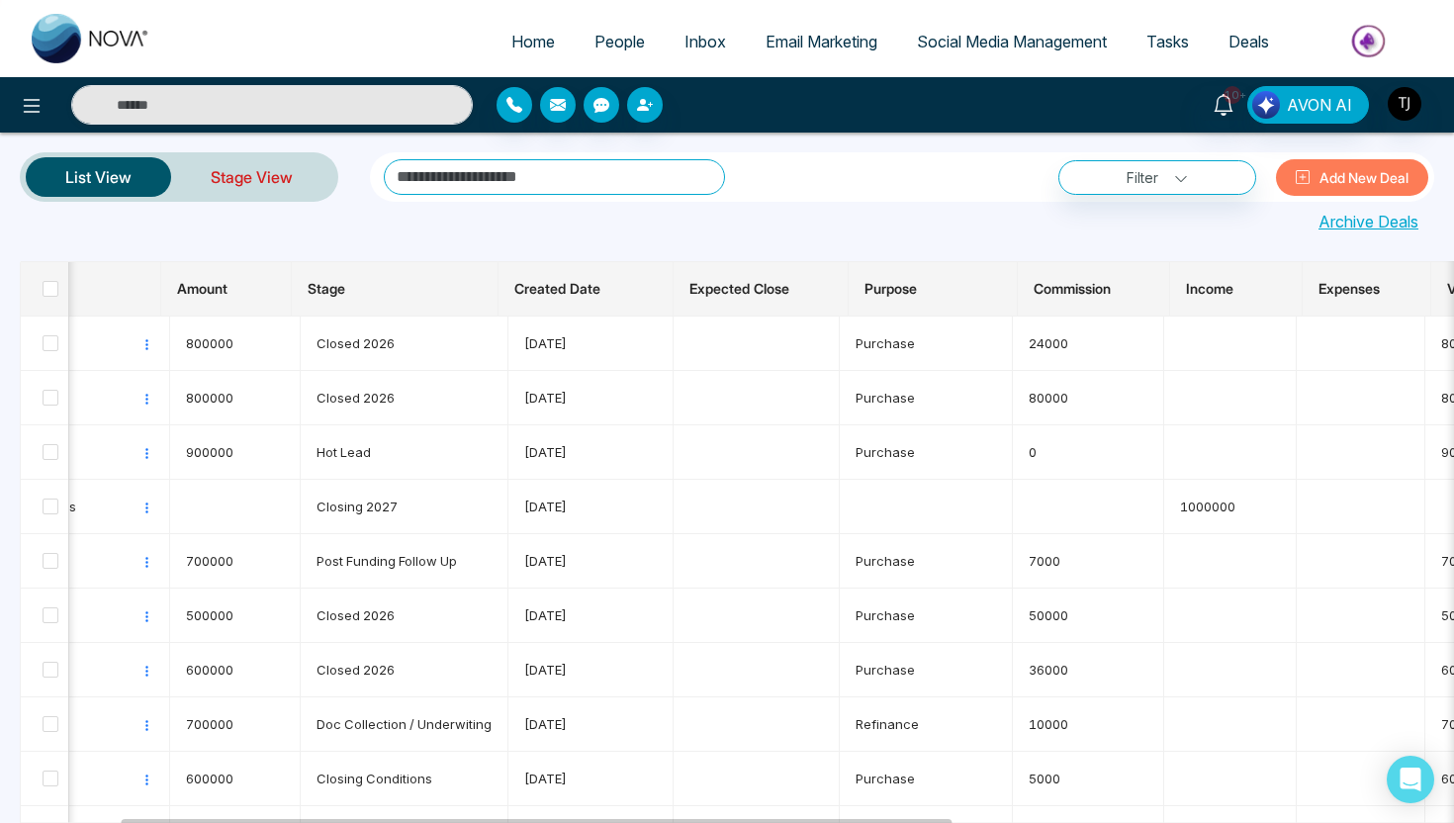
click at [273, 179] on link "Stage View" at bounding box center [251, 176] width 161 height 47
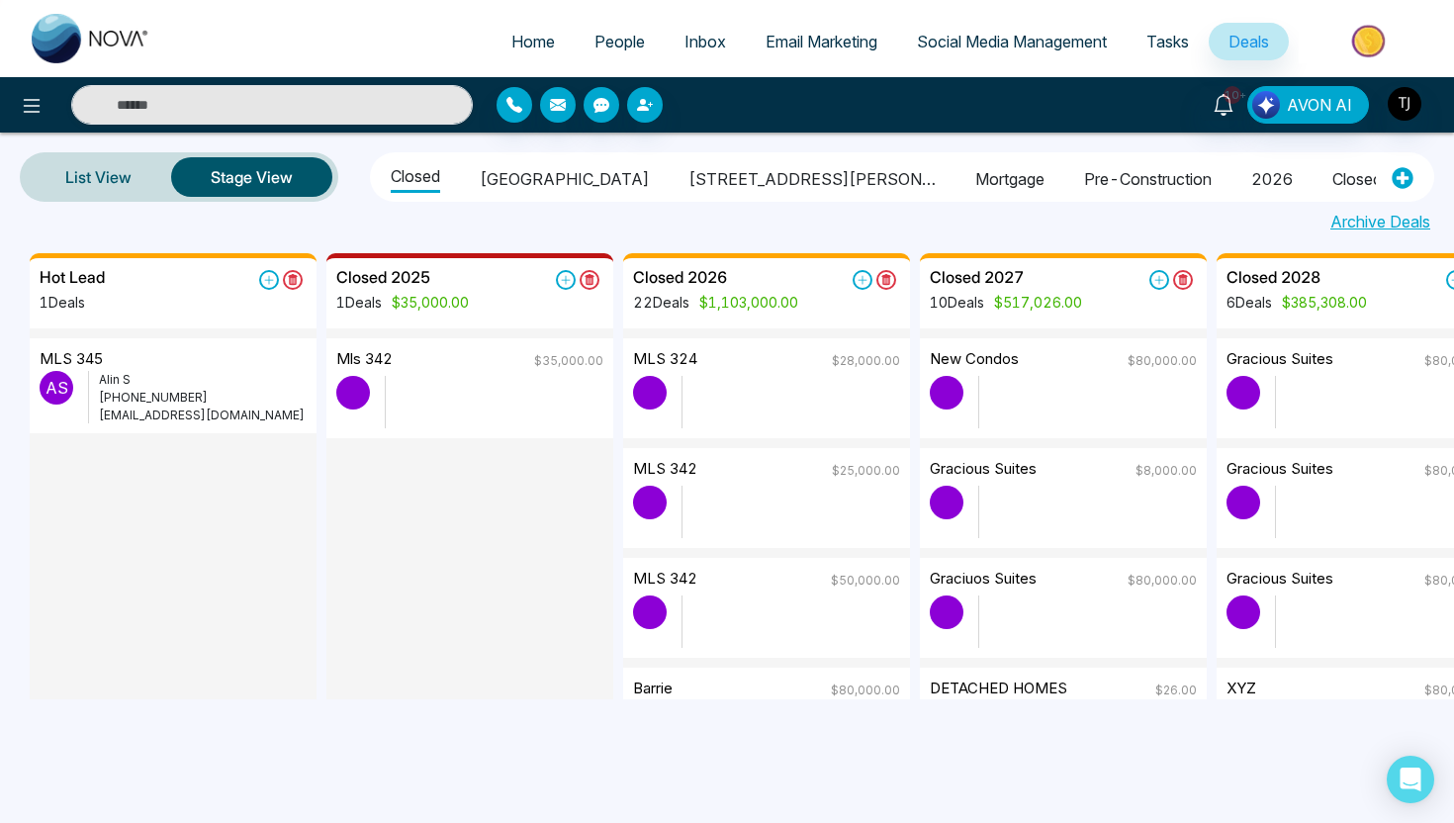
click at [599, 45] on span "People" at bounding box center [619, 42] width 50 height 20
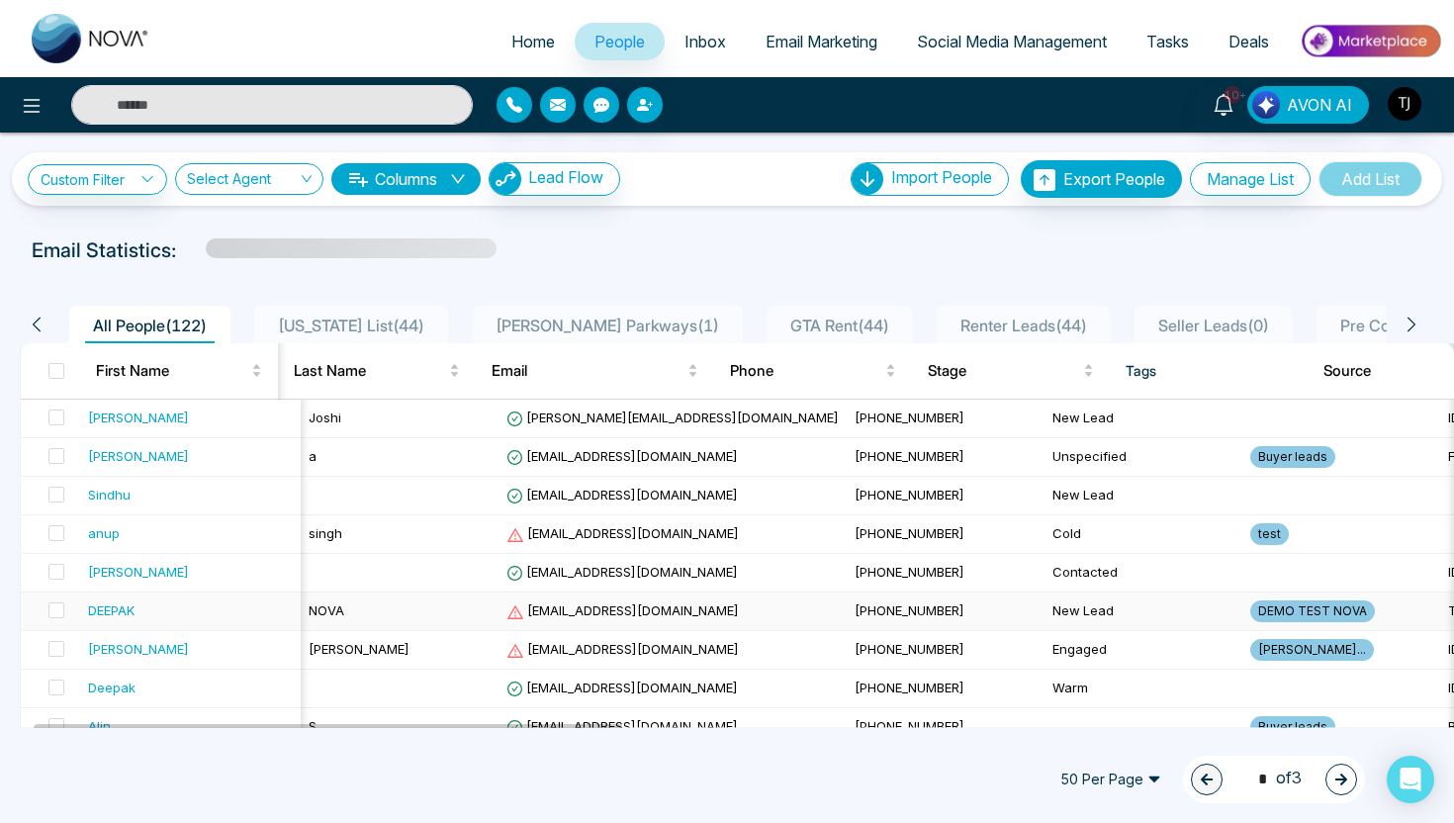
scroll to position [0, 671]
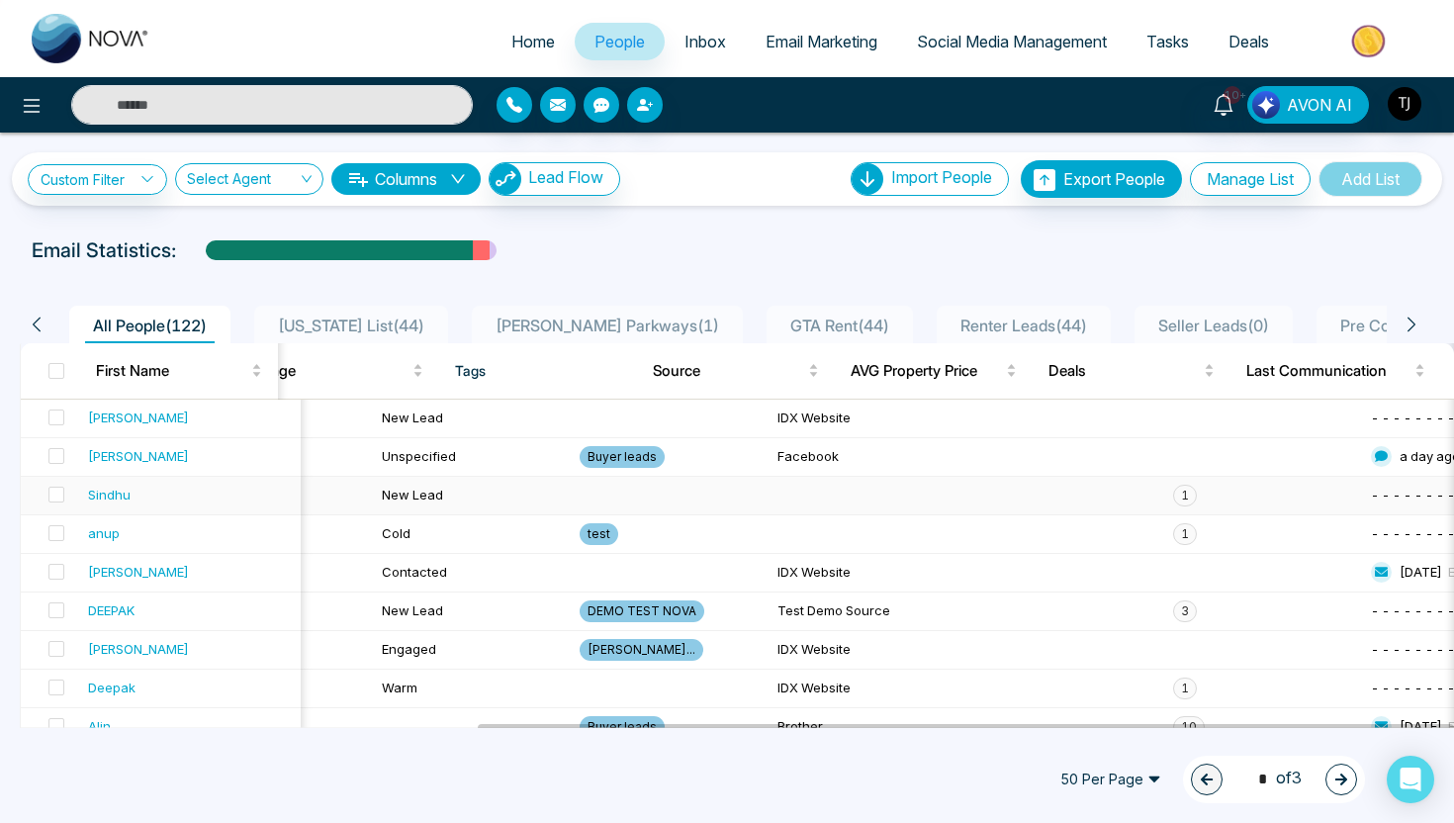
click at [1173, 491] on span "1" at bounding box center [1185, 496] width 24 height 22
click at [996, 488] on td at bounding box center [1066, 496] width 198 height 39
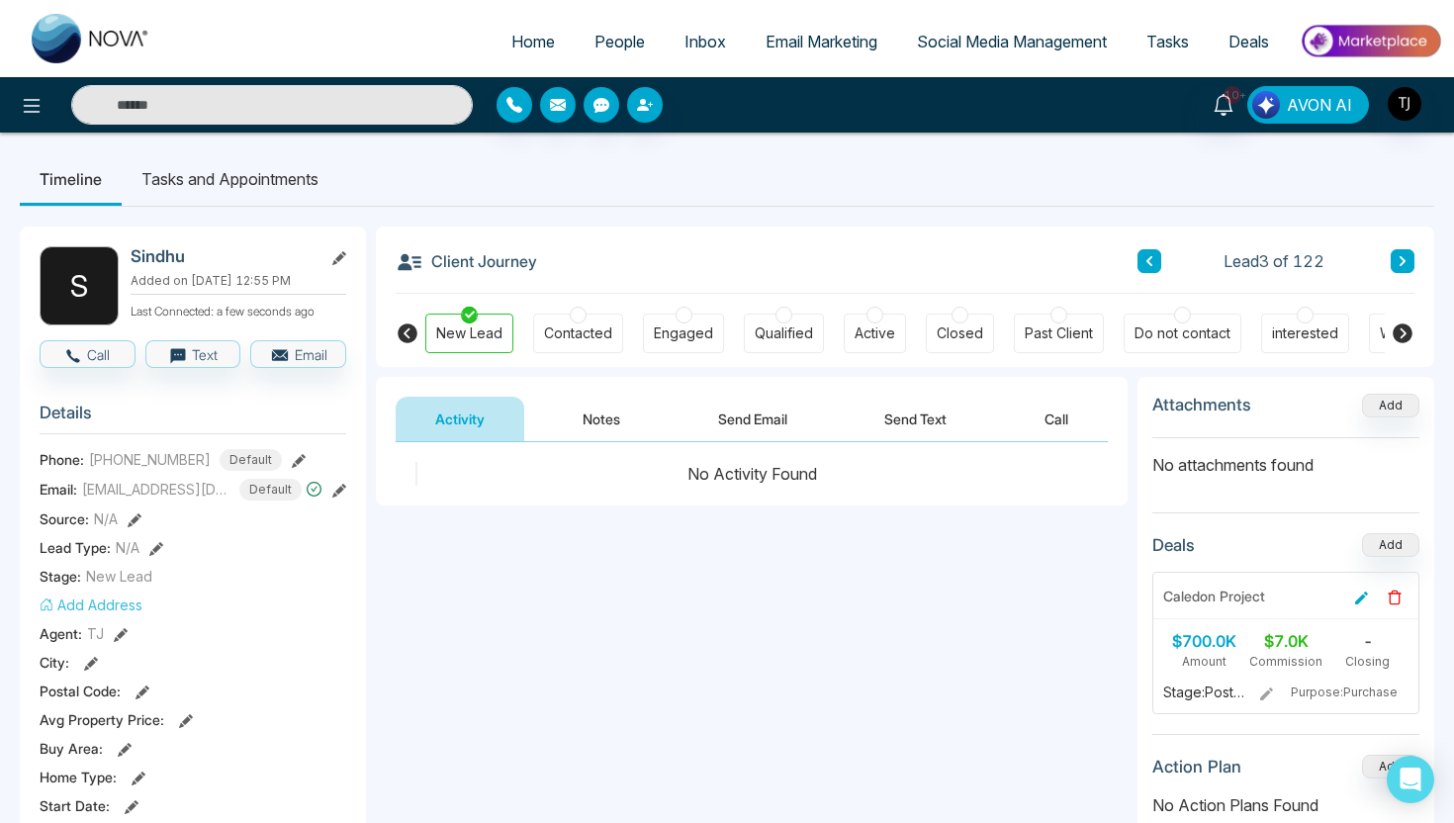
click at [1300, 112] on span "AVON AI" at bounding box center [1319, 105] width 65 height 24
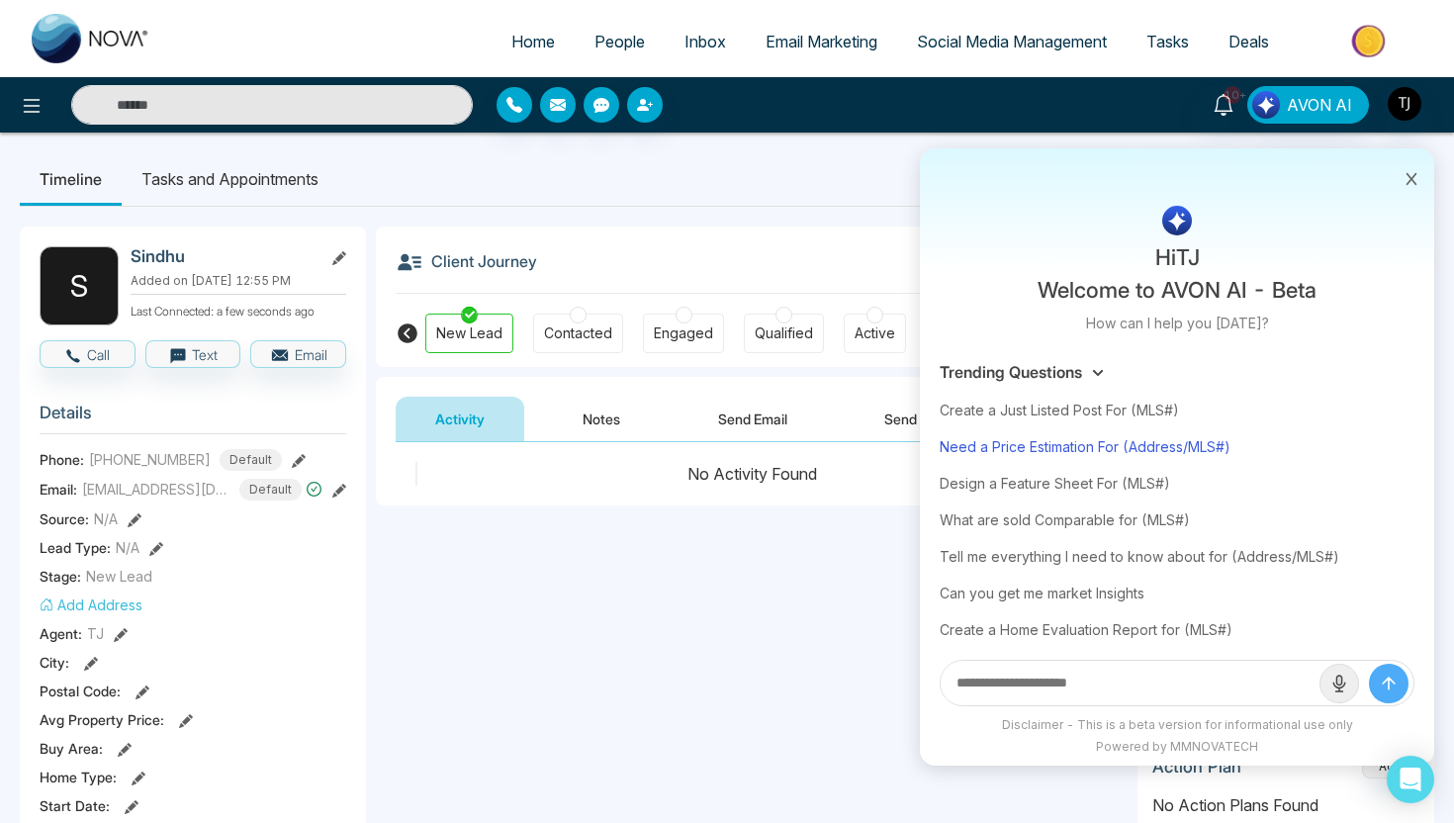
click at [1056, 449] on div "Need a Price Estimation For (Address/MLS#)" at bounding box center [1177, 446] width 475 height 37
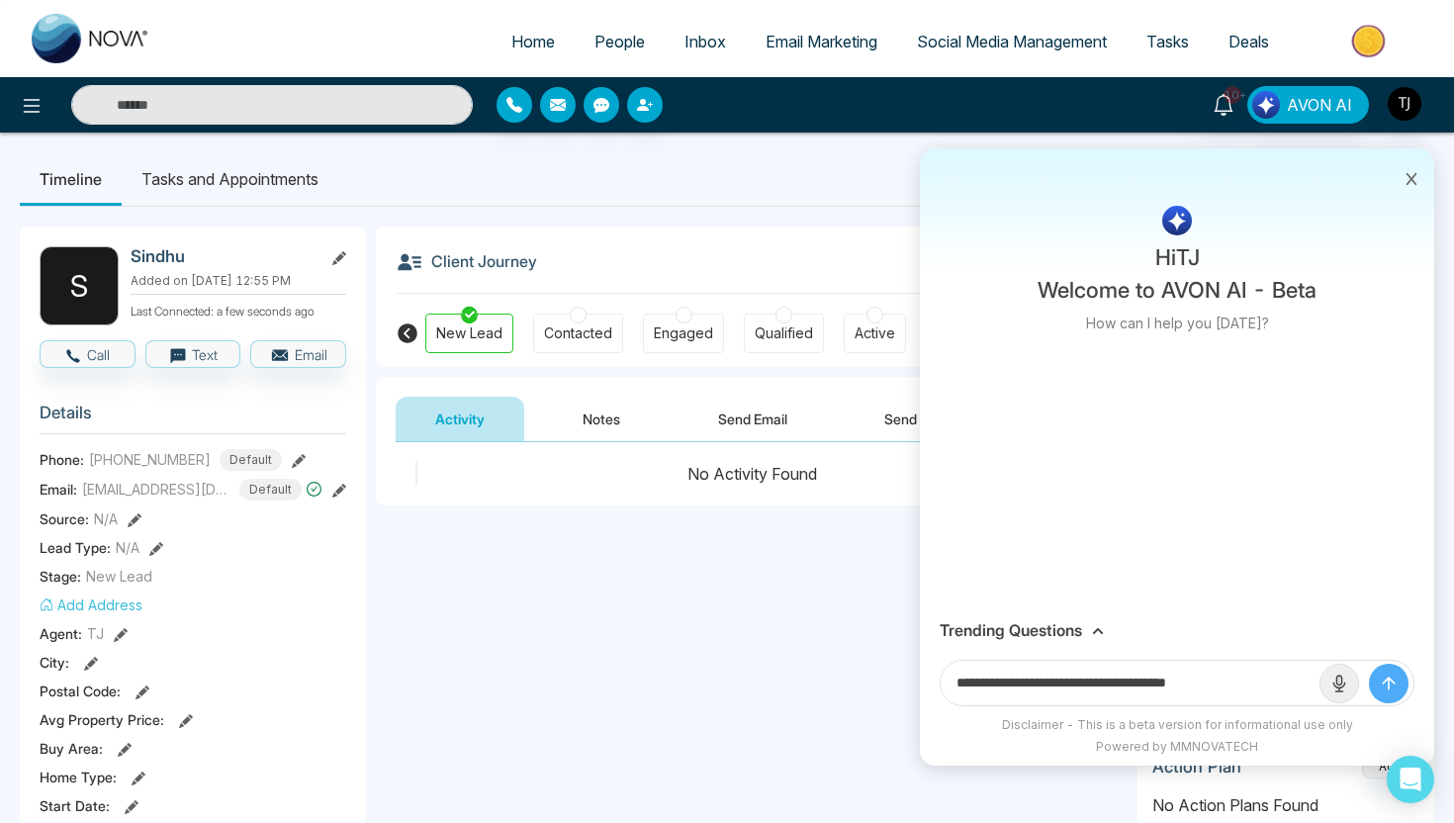
drag, startPoint x: 1141, startPoint y: 686, endPoint x: 1407, endPoint y: 685, distance: 265.1
click at [1407, 685] on form "**********" at bounding box center [1177, 683] width 475 height 46
paste input "**********"
type input "**********"
click at [1369, 664] on button "submit" at bounding box center [1389, 684] width 40 height 40
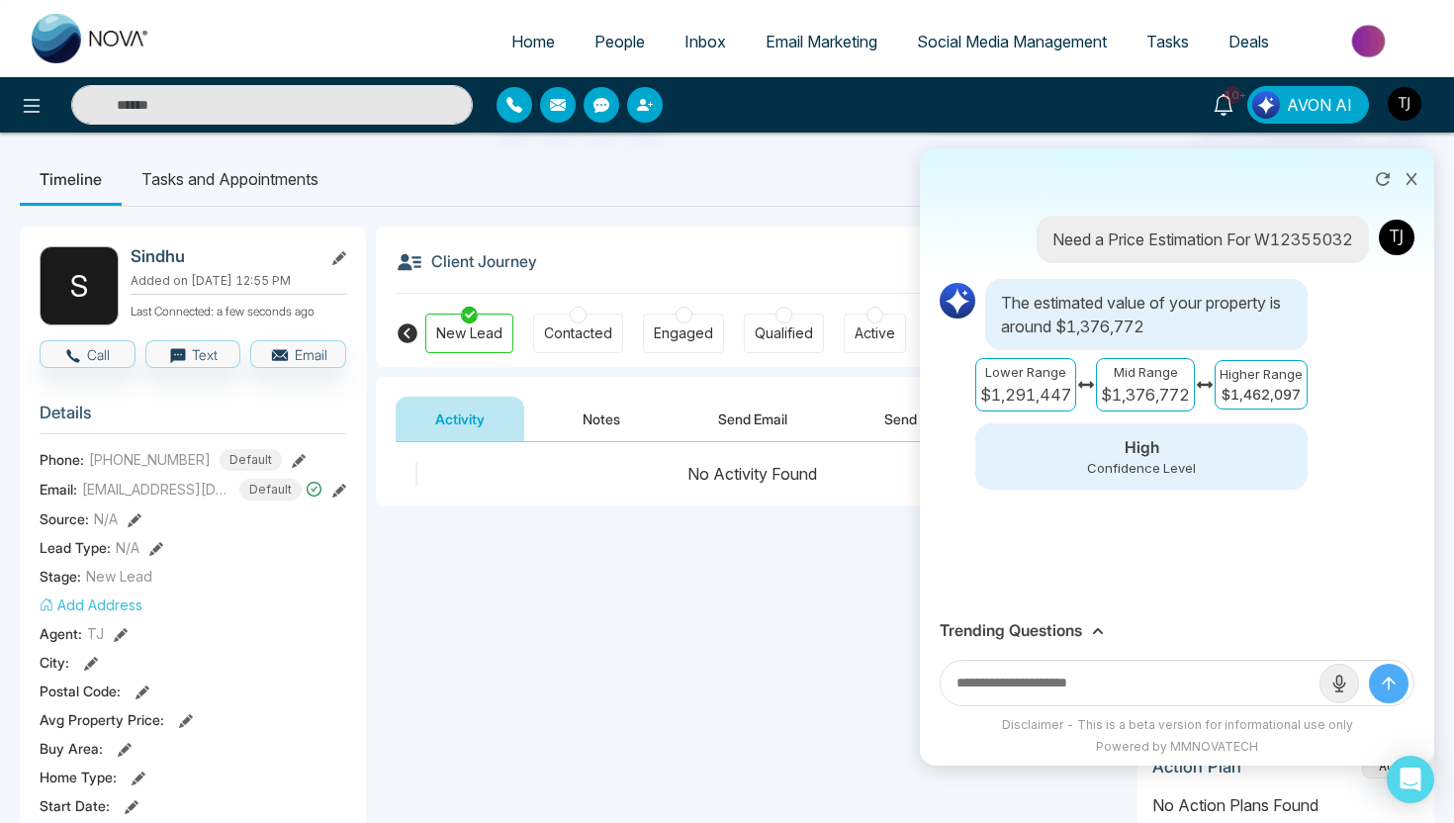
click at [1058, 628] on h3 "Trending Questions" at bounding box center [1011, 630] width 142 height 19
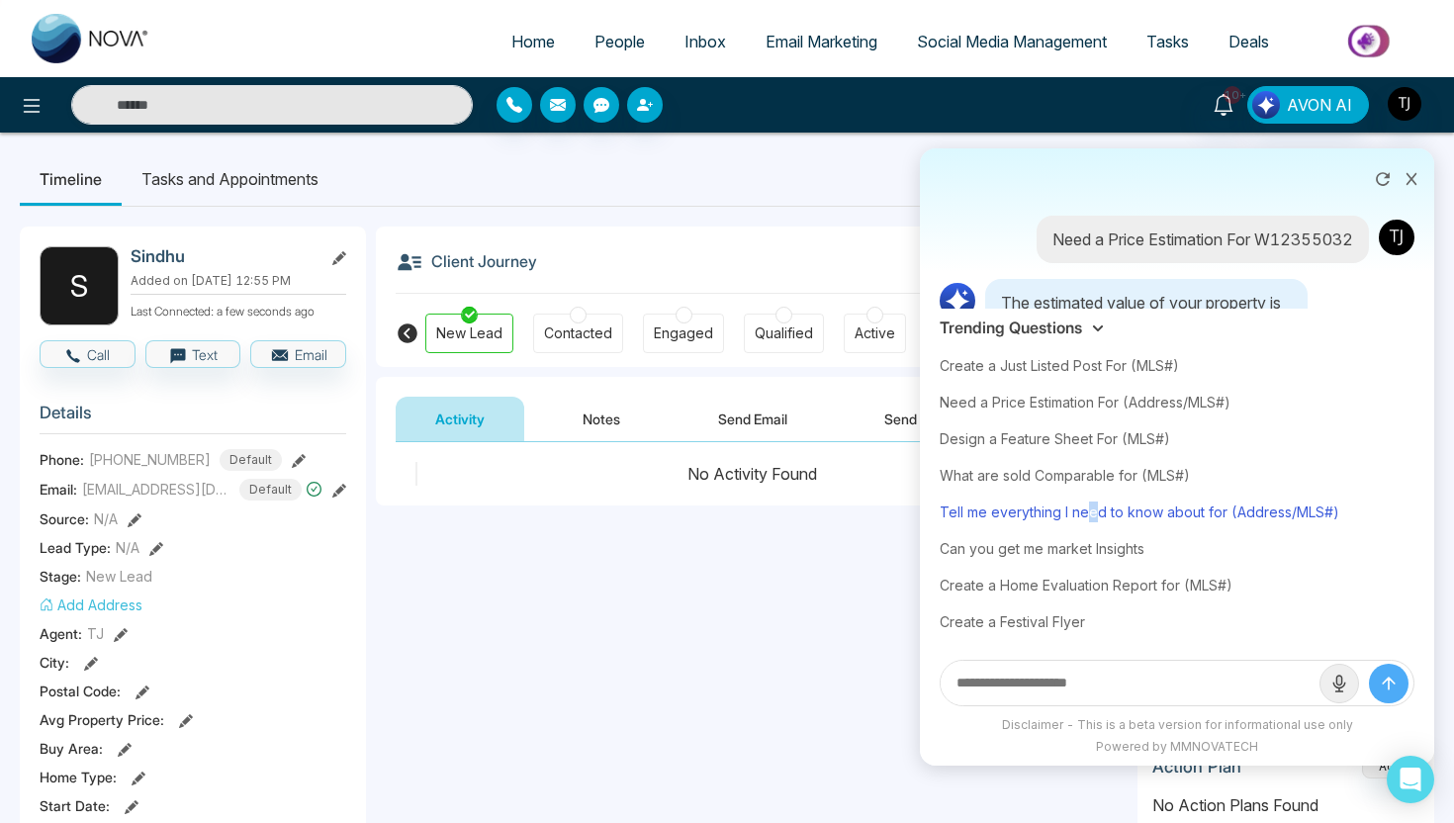
click at [1091, 505] on div "Tell me everything I need to know about for (Address/MLS#)" at bounding box center [1177, 512] width 475 height 37
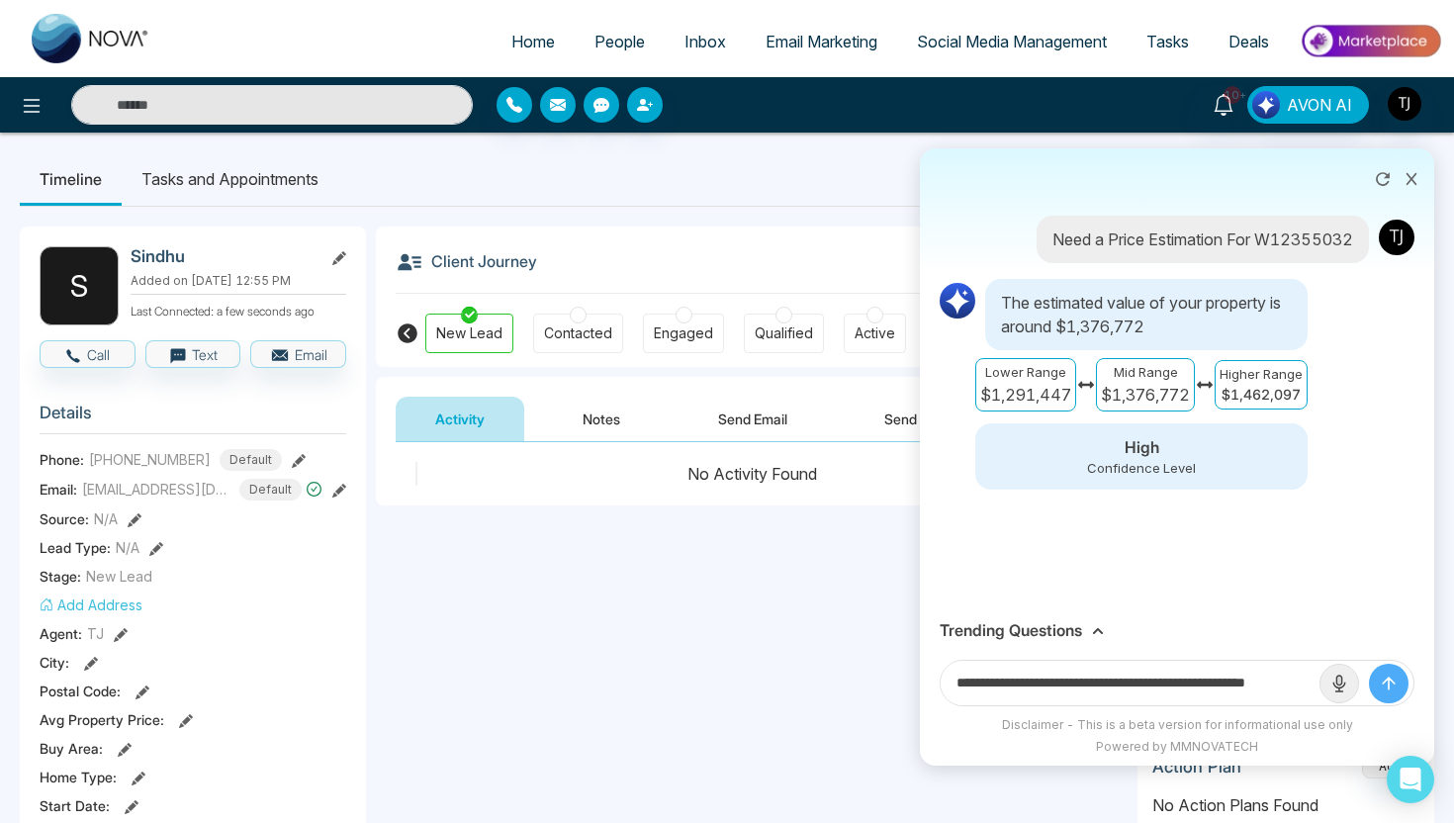
scroll to position [0, 47]
drag, startPoint x: 1245, startPoint y: 687, endPoint x: 1341, endPoint y: 695, distance: 96.3
click at [1341, 695] on form "**********" at bounding box center [1177, 683] width 475 height 46
paste input "**********"
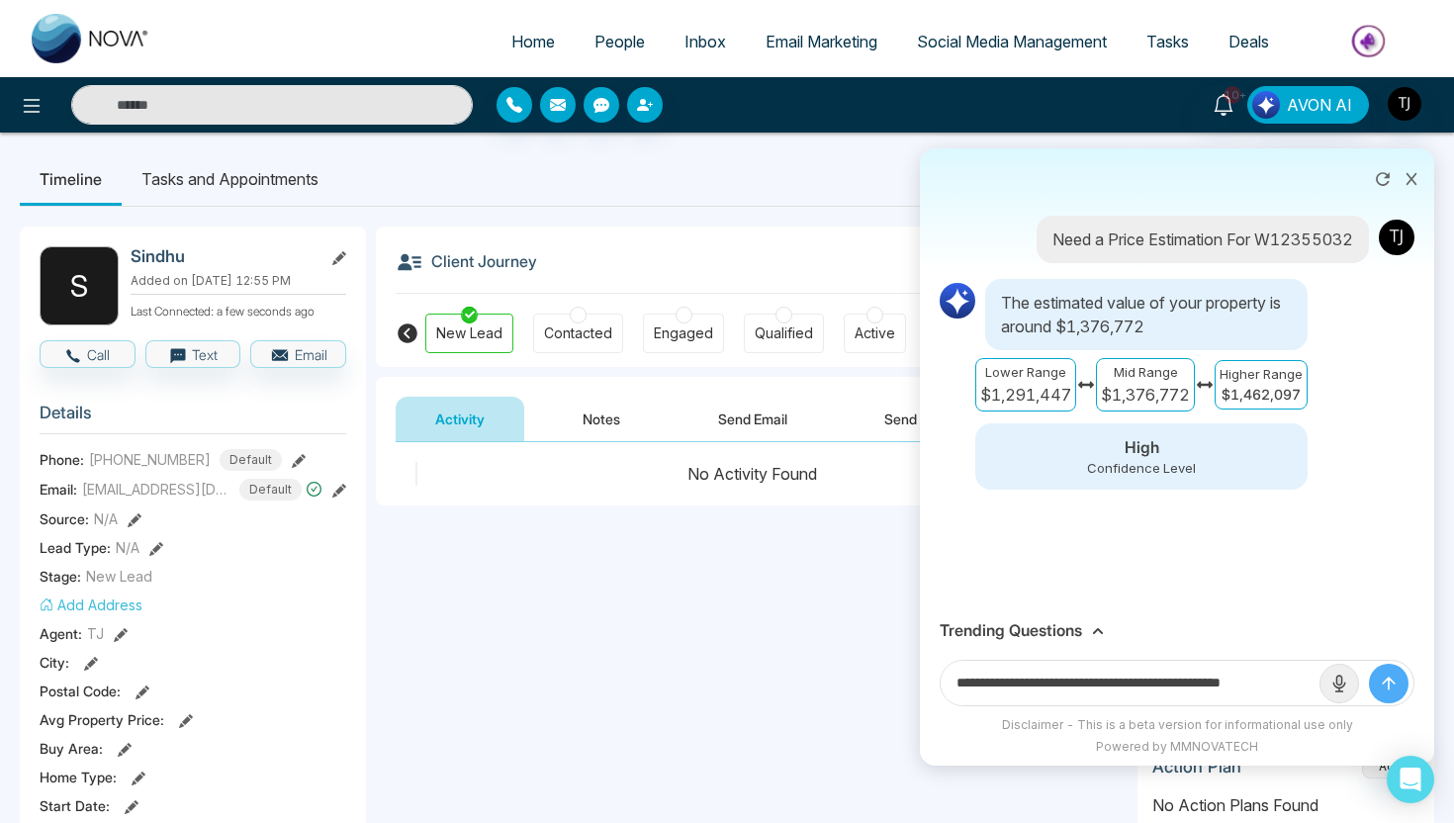
scroll to position [0, 18]
type input "**********"
click at [1369, 664] on button "submit" at bounding box center [1389, 684] width 40 height 40
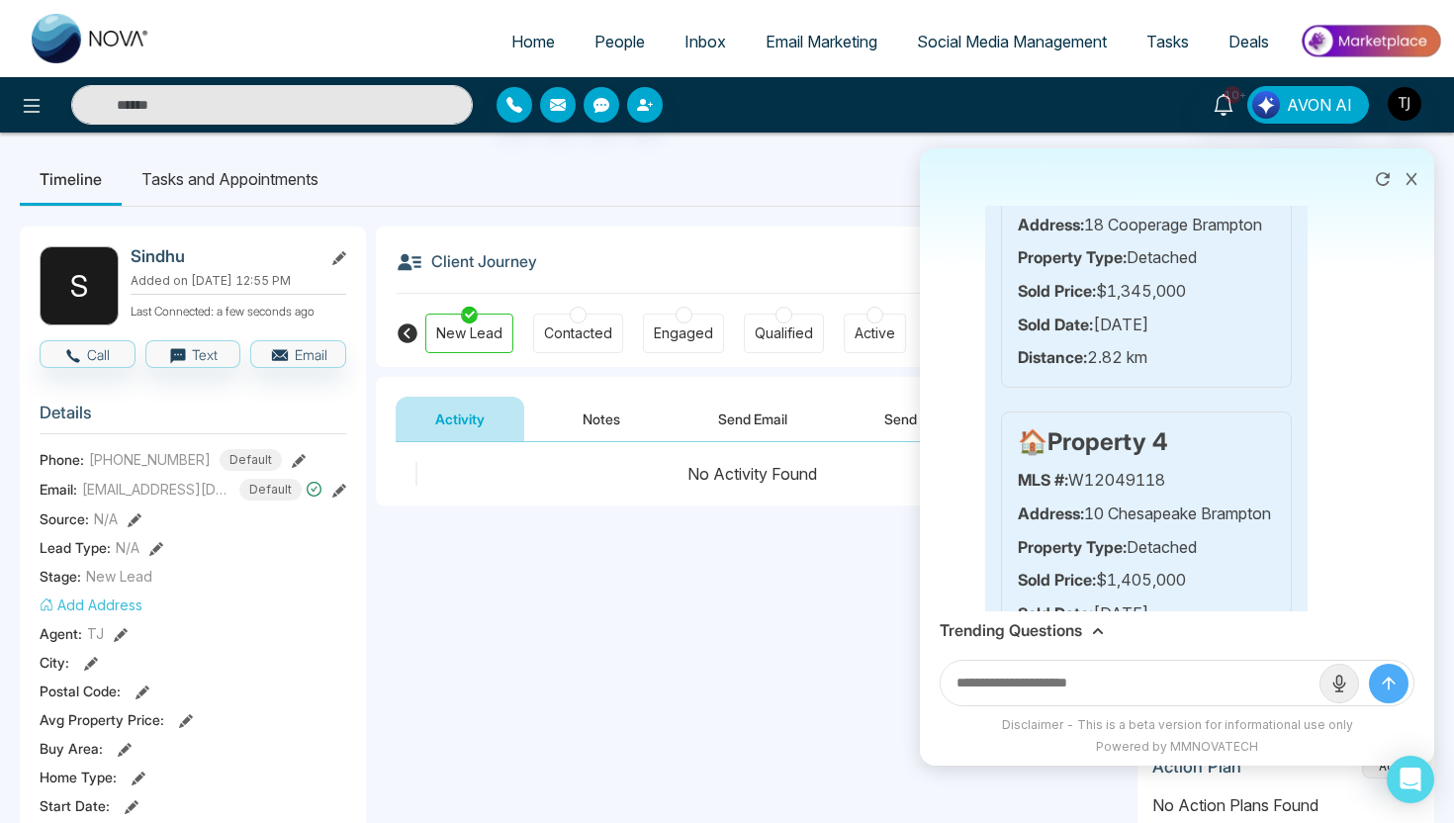
scroll to position [2198, 0]
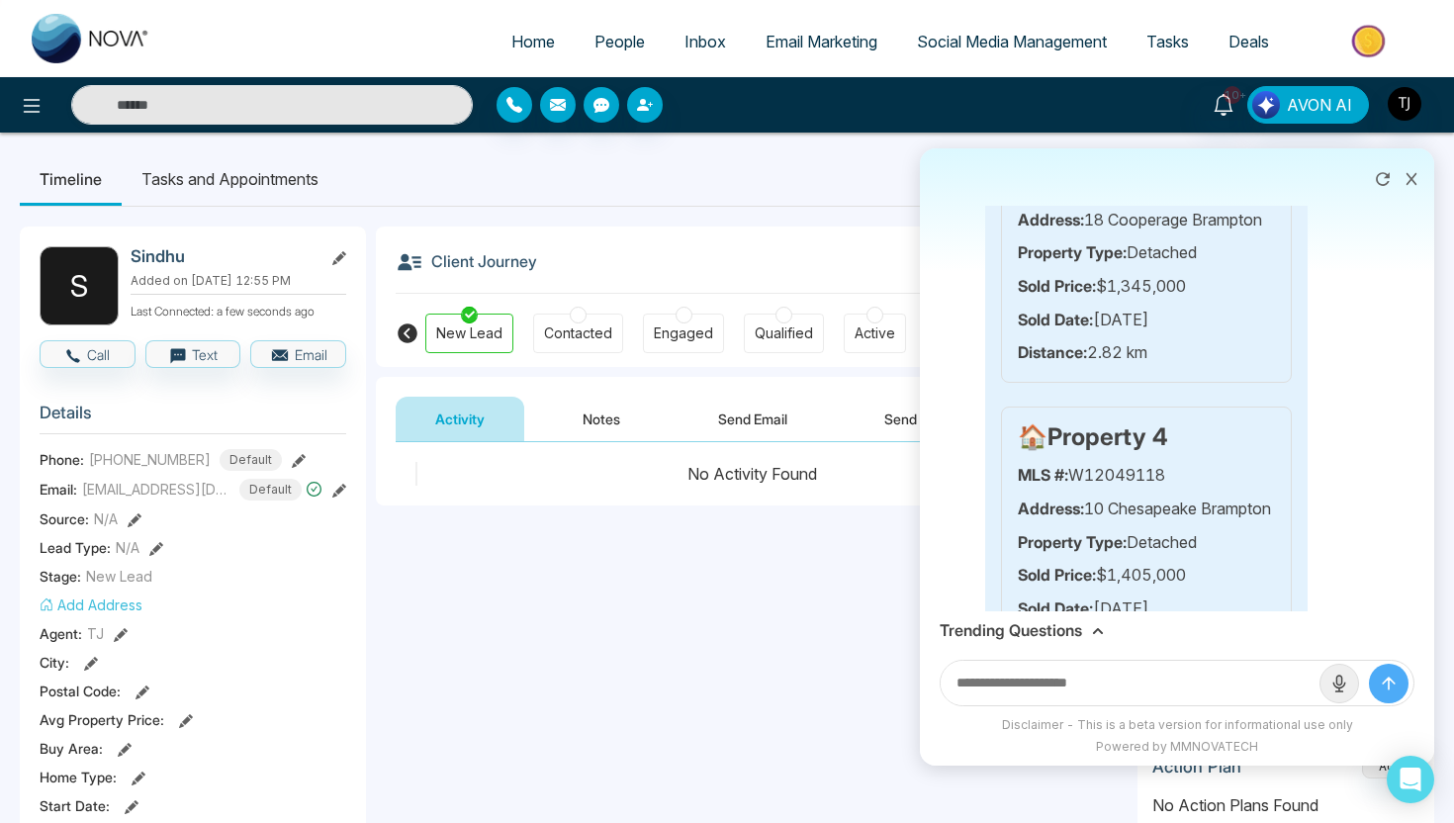
click at [1011, 637] on h3 "Trending Questions" at bounding box center [1011, 630] width 142 height 19
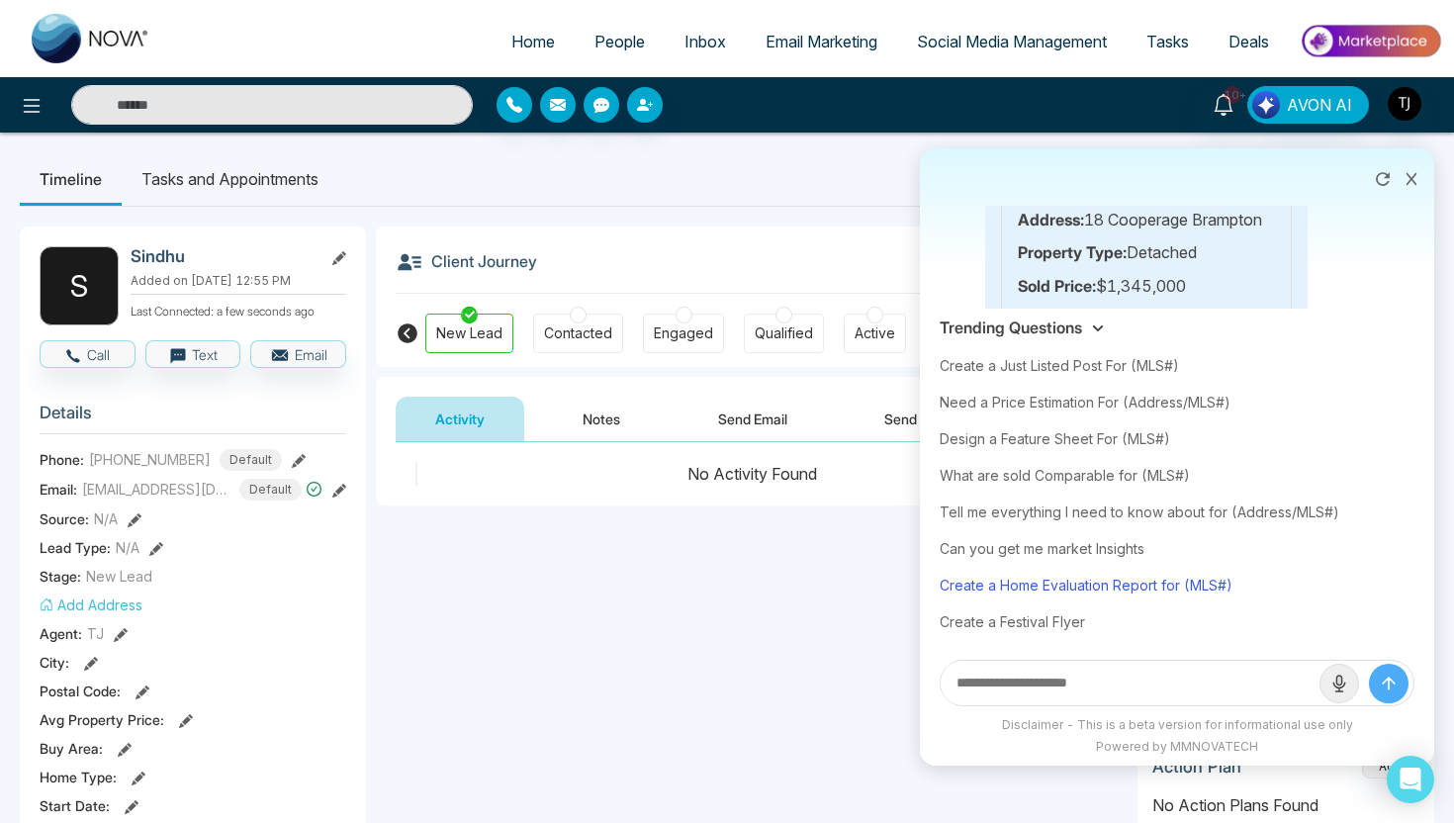
click at [1076, 590] on div "Create a Home Evaluation Report for (MLS#)" at bounding box center [1177, 585] width 475 height 37
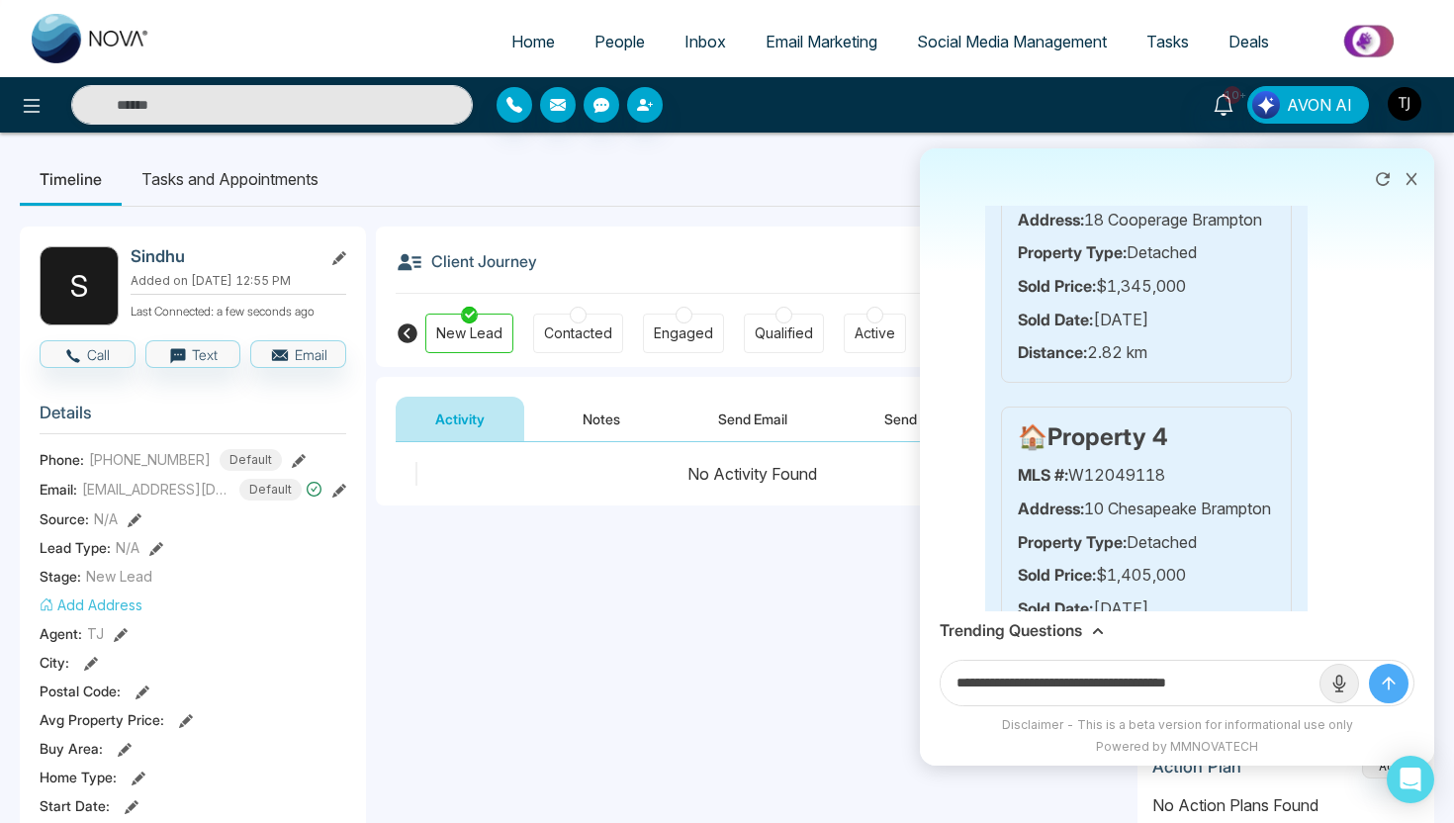
drag, startPoint x: 1216, startPoint y: 679, endPoint x: 1330, endPoint y: 679, distance: 114.7
click at [1330, 679] on form "**********" at bounding box center [1177, 683] width 475 height 46
paste input "**********"
type input "**********"
click at [1369, 664] on button "submit" at bounding box center [1389, 684] width 40 height 40
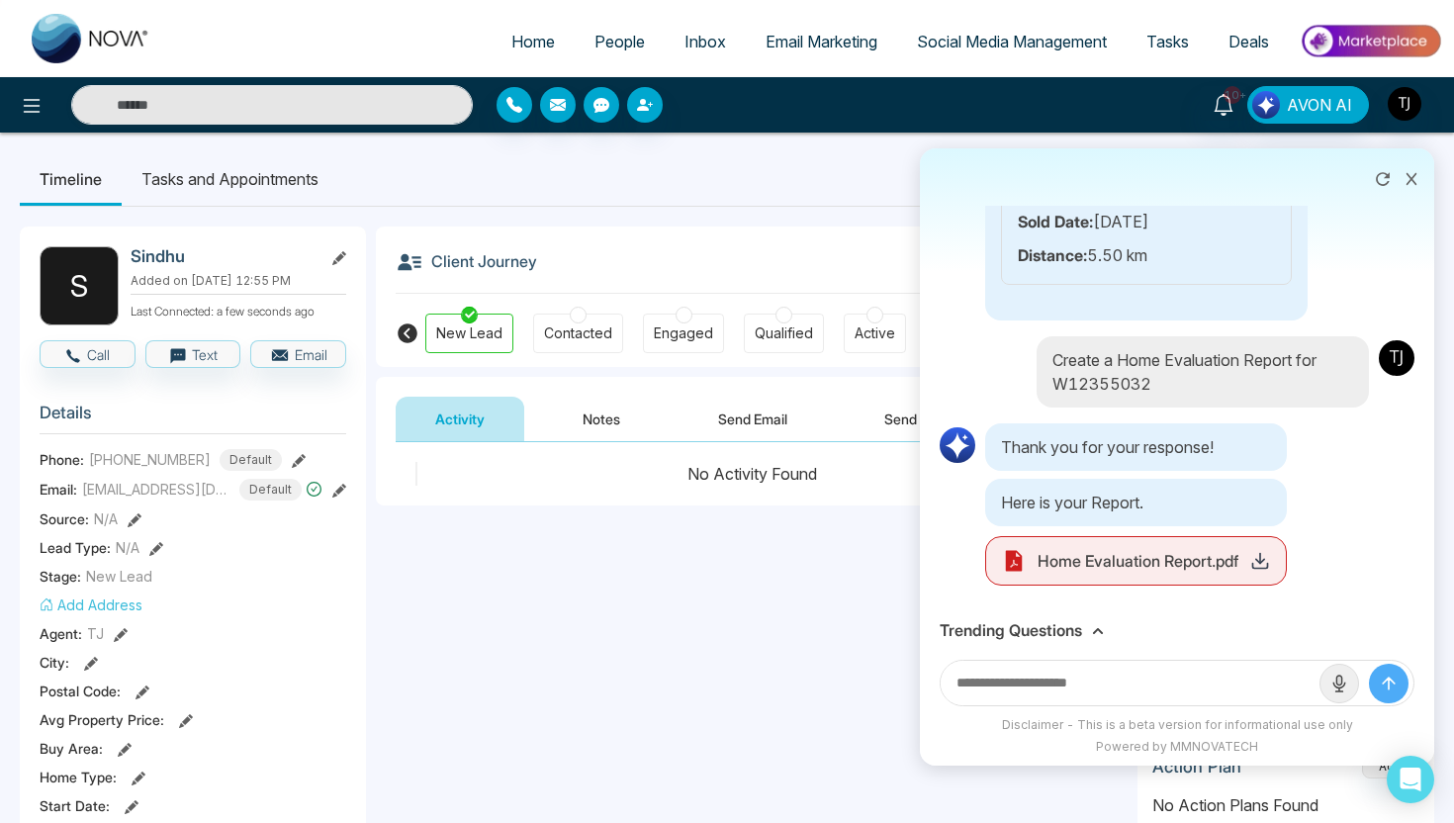
scroll to position [7454, 0]
click at [1259, 571] on icon at bounding box center [1260, 561] width 20 height 20
click at [1029, 637] on h3 "Trending Questions" at bounding box center [1011, 630] width 142 height 19
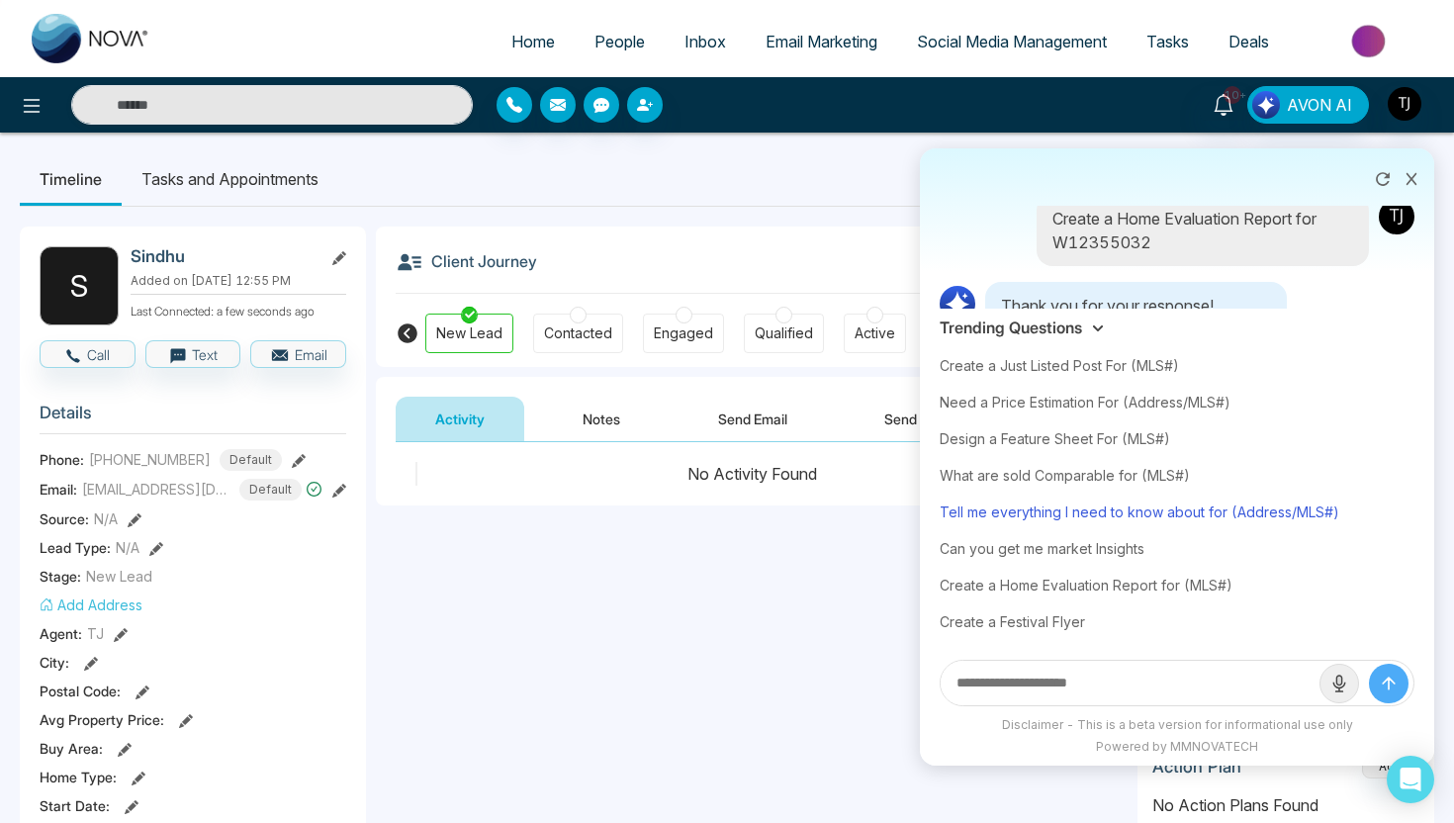
click at [1097, 507] on div "Tell me everything I need to know about for (Address/MLS#)" at bounding box center [1177, 512] width 475 height 37
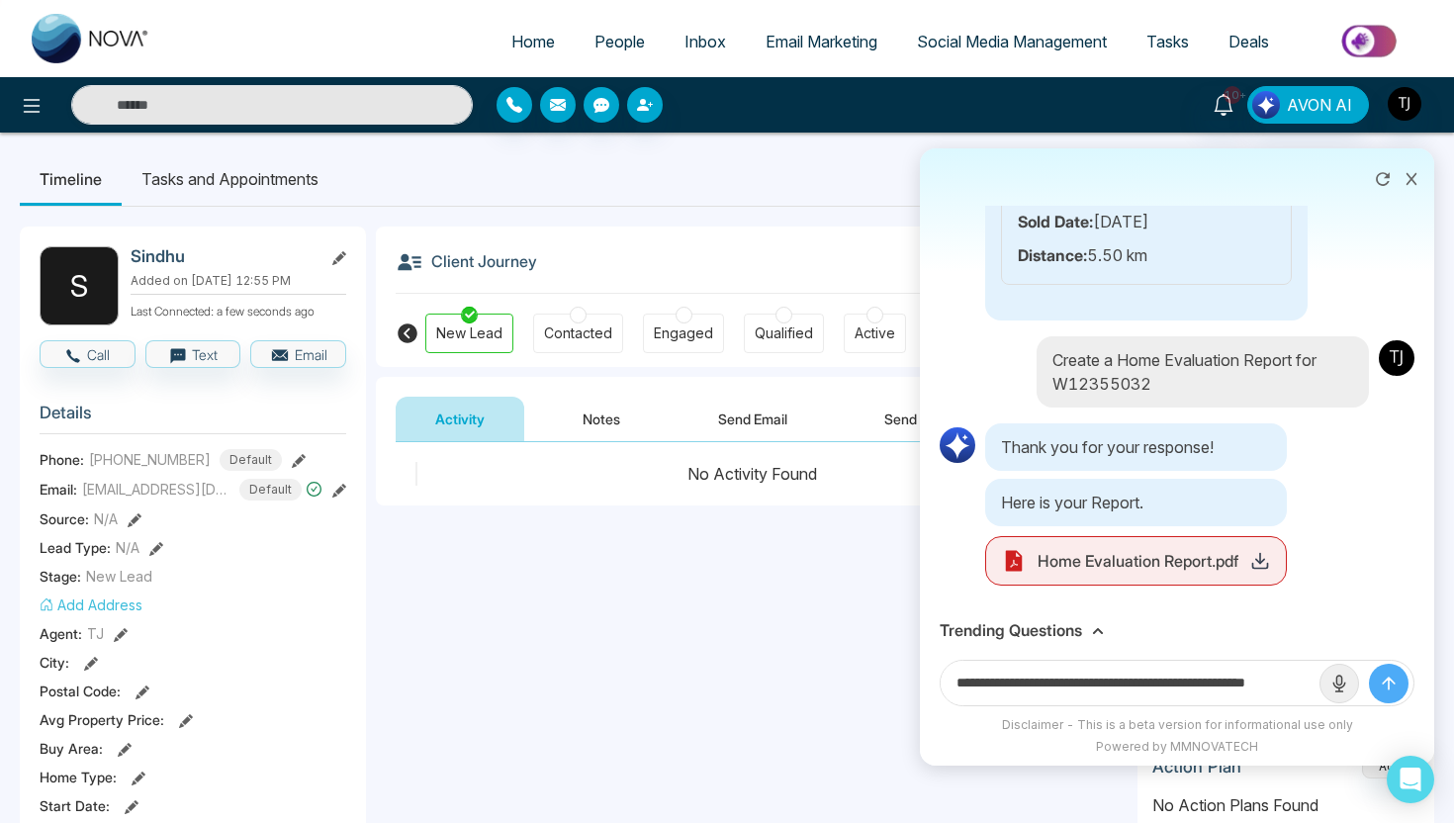
scroll to position [0, 47]
drag, startPoint x: 1244, startPoint y: 685, endPoint x: 1339, endPoint y: 685, distance: 95.0
click at [1339, 685] on form "**********" at bounding box center [1177, 683] width 475 height 46
paste input "**********"
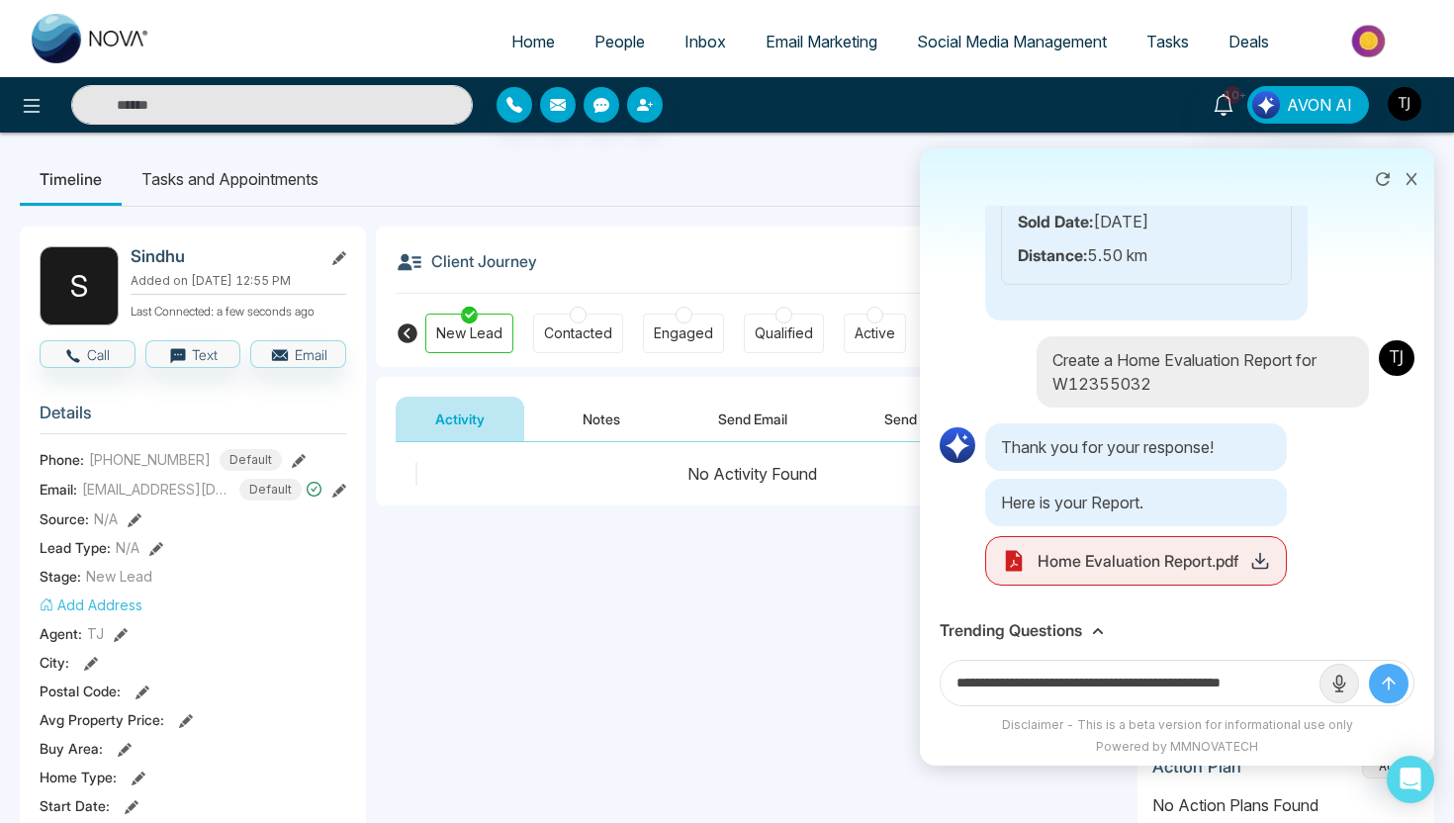
scroll to position [0, 14]
type input "**********"
click at [1369, 664] on button "submit" at bounding box center [1389, 684] width 40 height 40
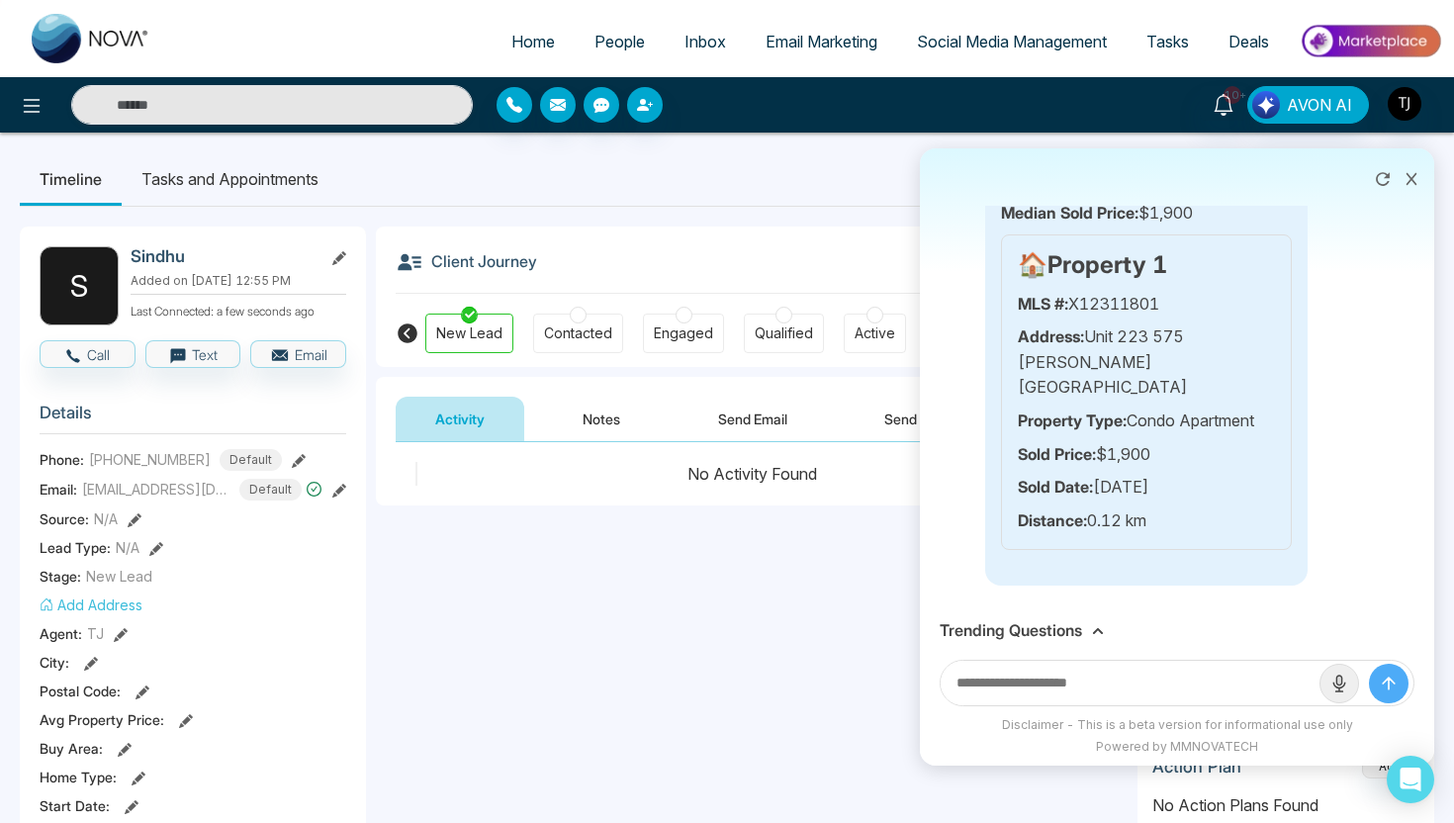
scroll to position [8936, 0]
click at [38, 100] on icon at bounding box center [32, 106] width 24 height 24
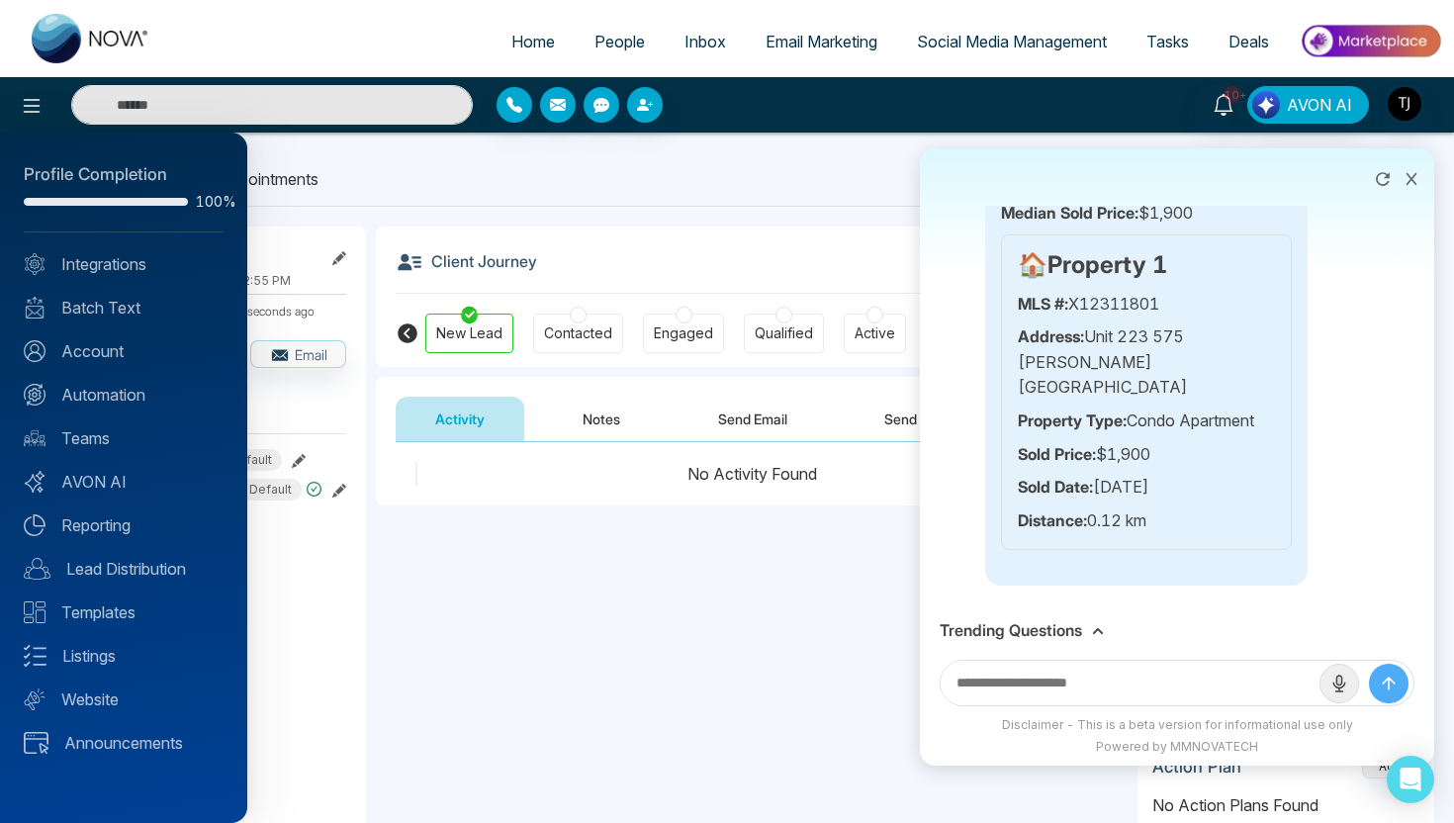
click at [661, 149] on div at bounding box center [727, 411] width 1454 height 823
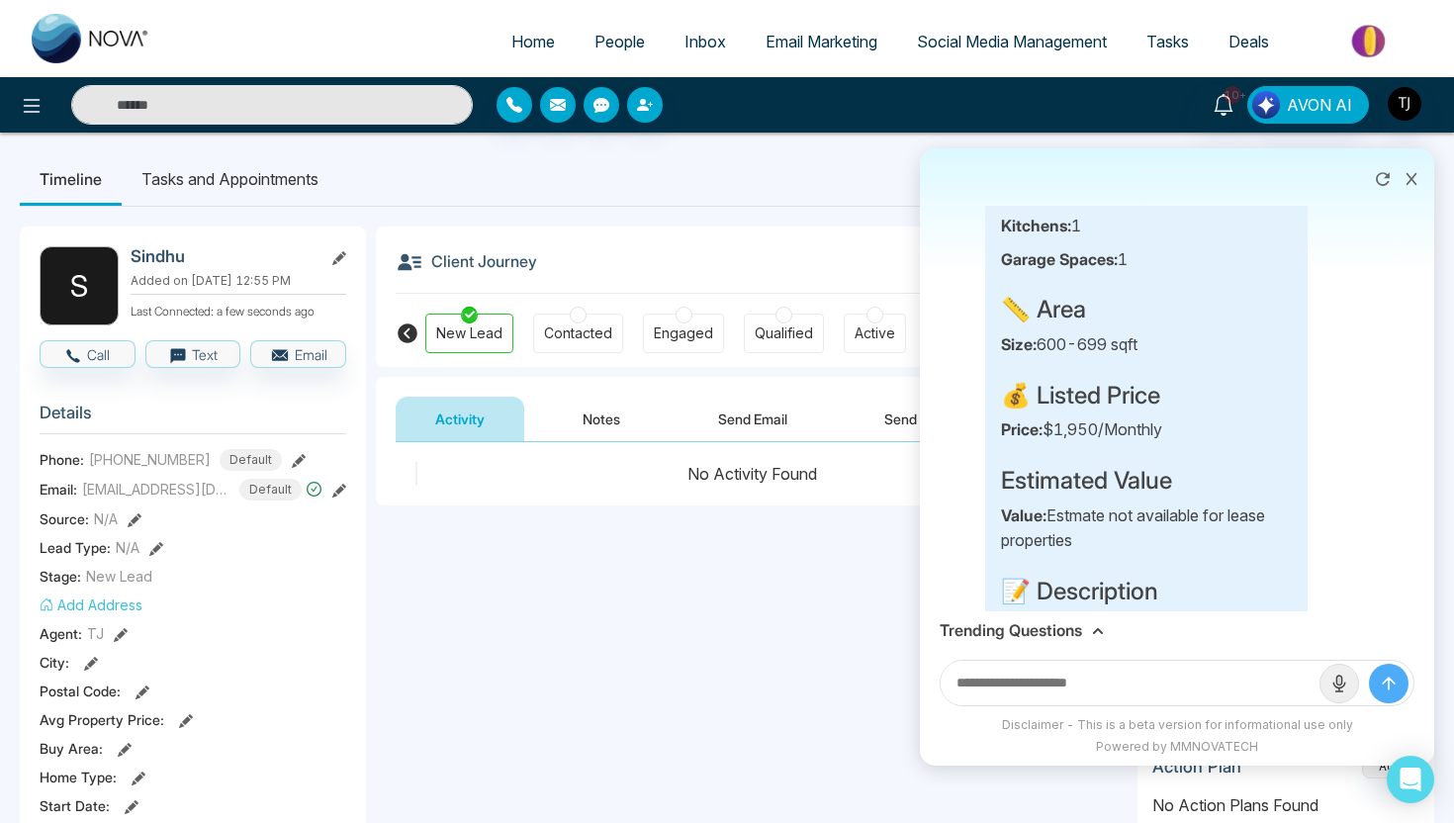
scroll to position [8021, 0]
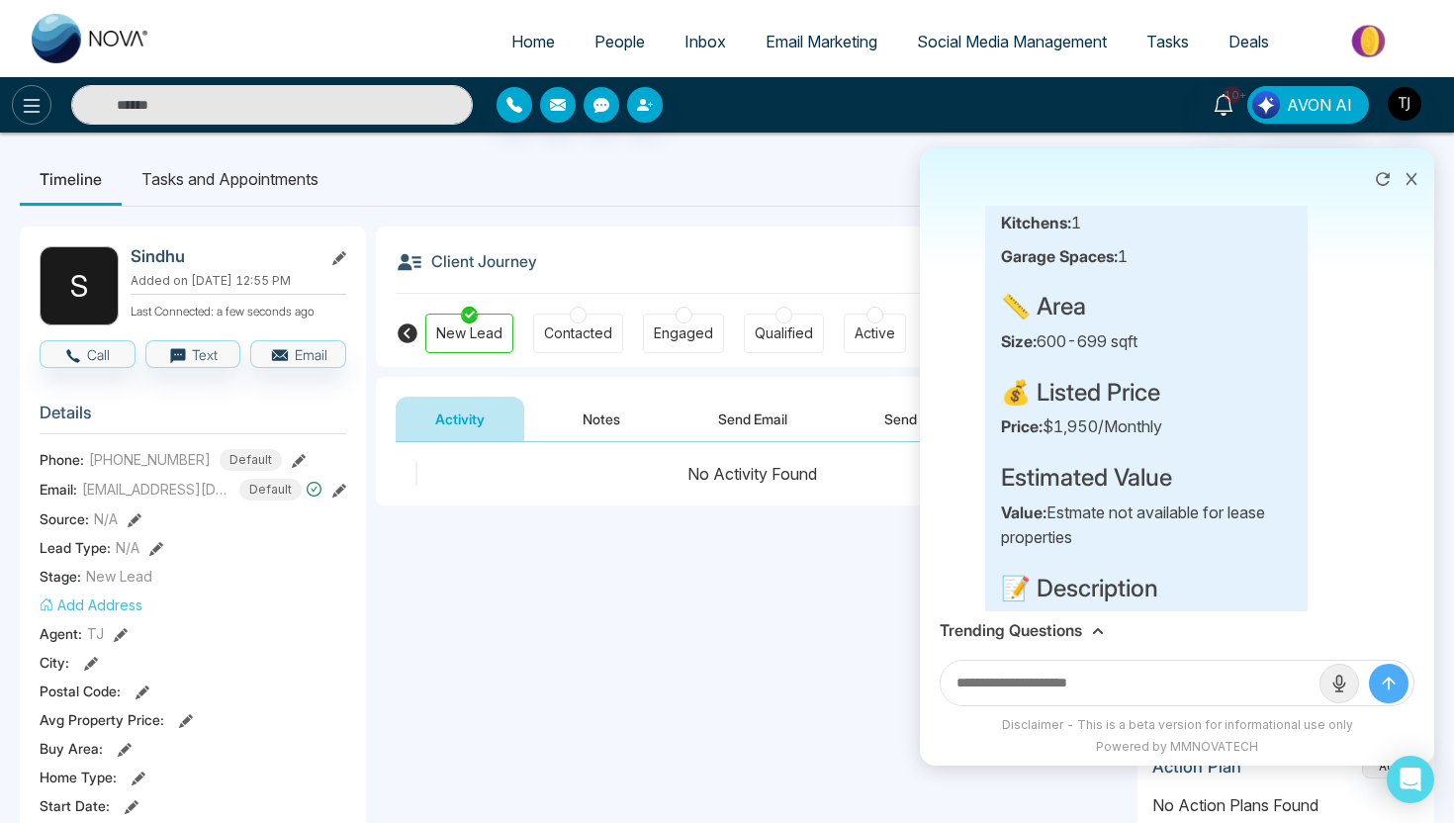
click at [20, 97] on icon at bounding box center [32, 106] width 24 height 24
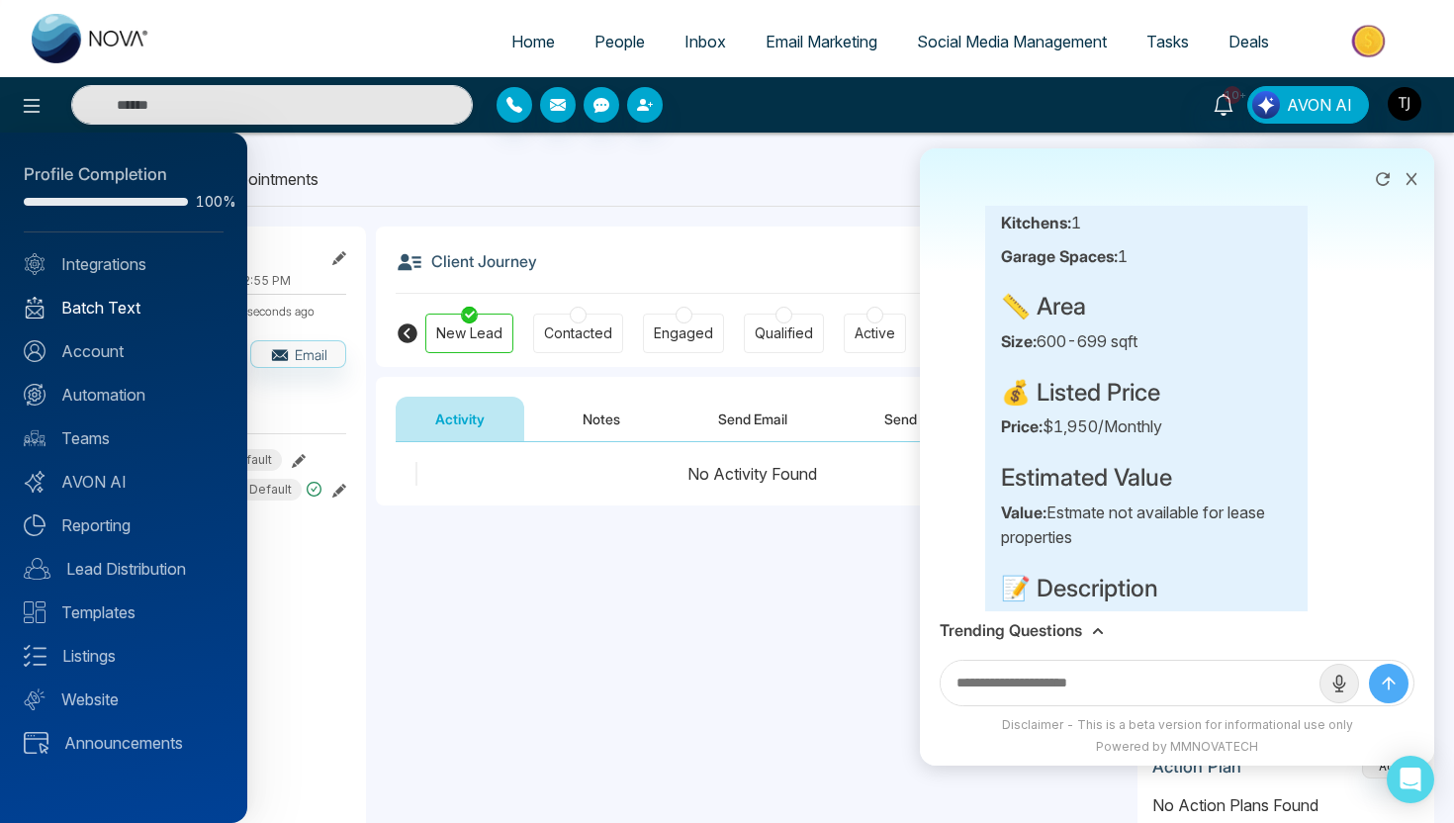
click at [117, 312] on link "Batch Text" at bounding box center [124, 308] width 200 height 24
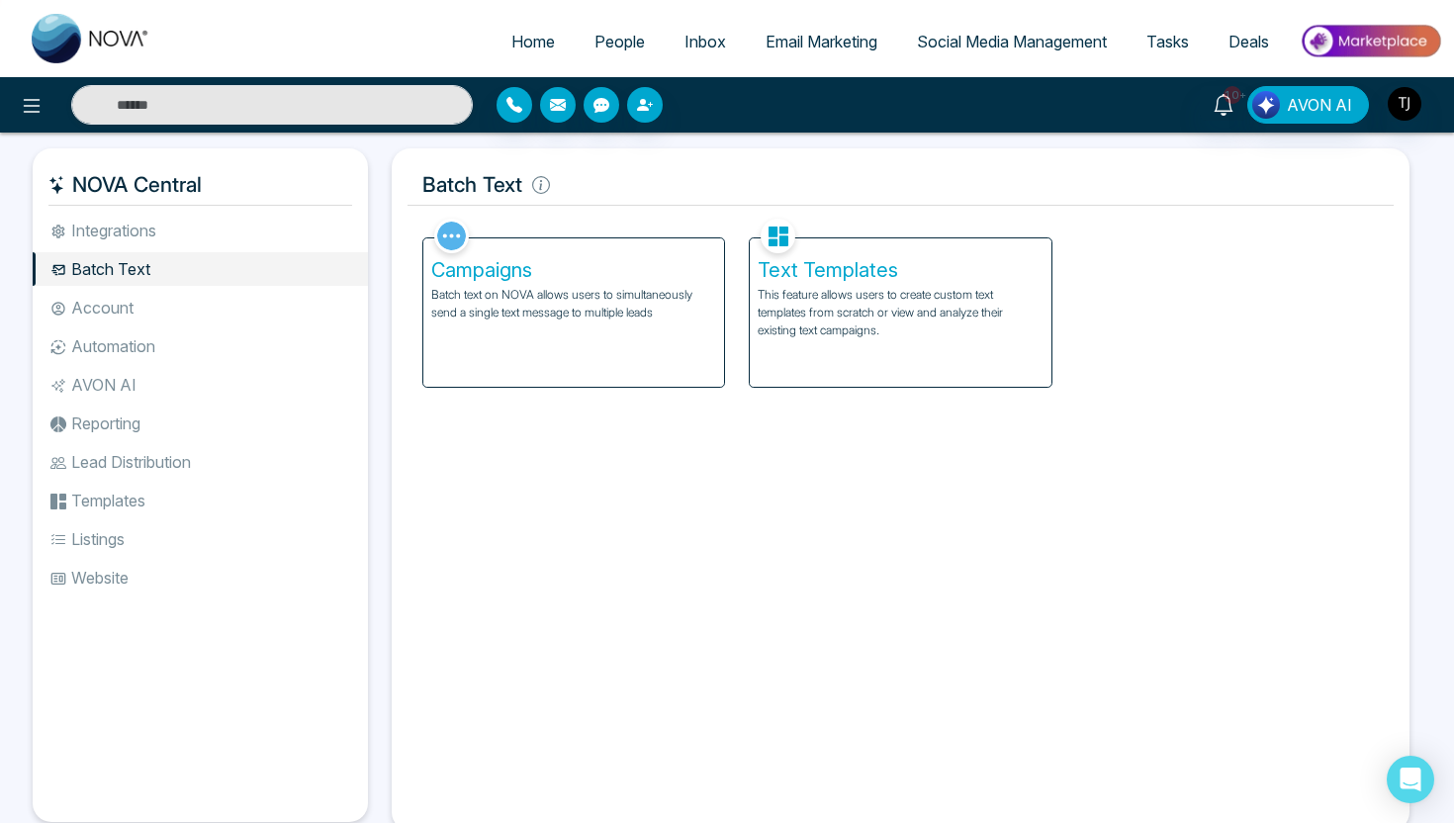
click at [564, 289] on p "Batch text on NOVA allows users to simultaneously send a single text message to…" at bounding box center [573, 304] width 285 height 36
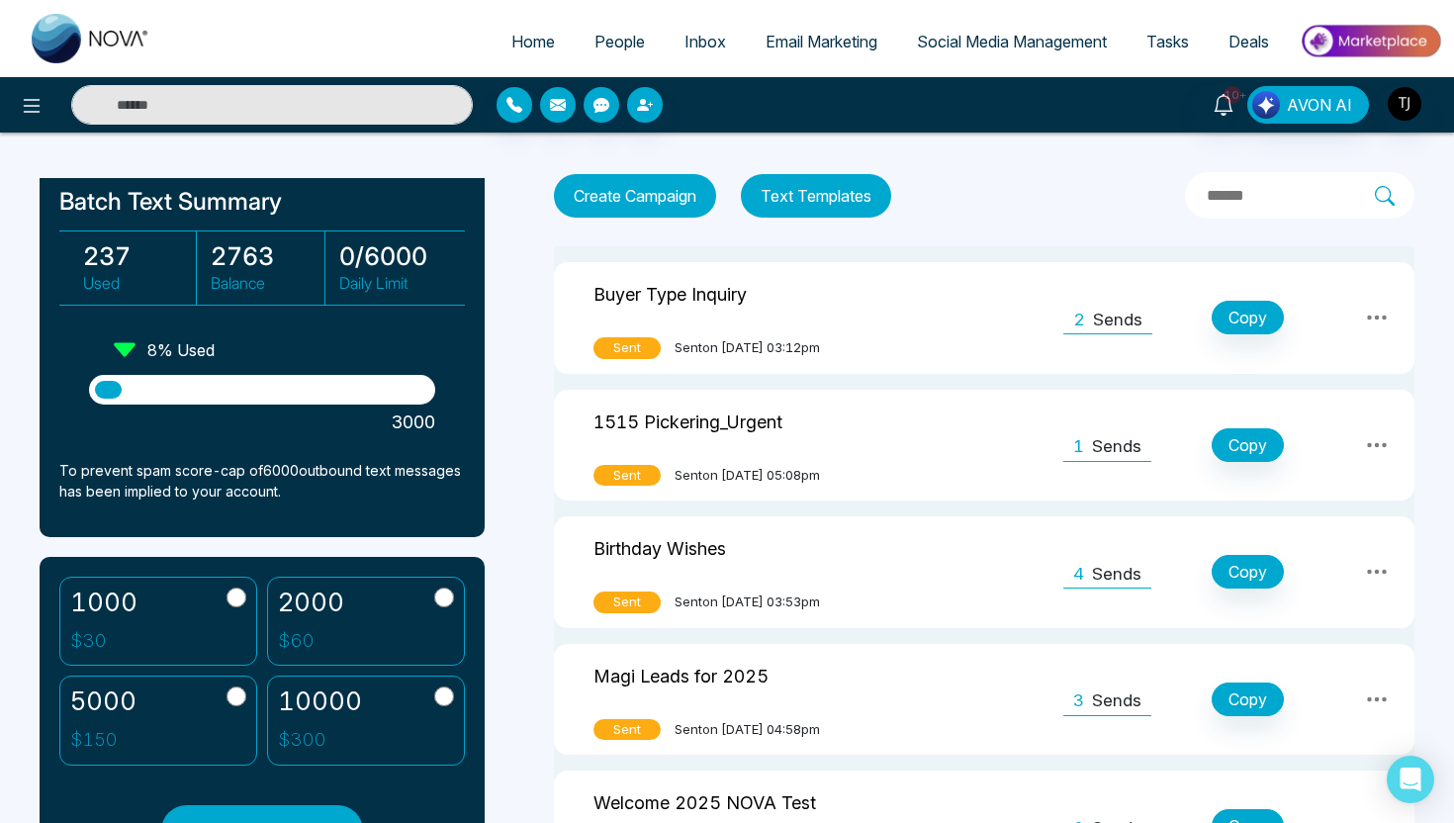
scroll to position [108, 0]
